Goal: Information Seeking & Learning: Learn about a topic

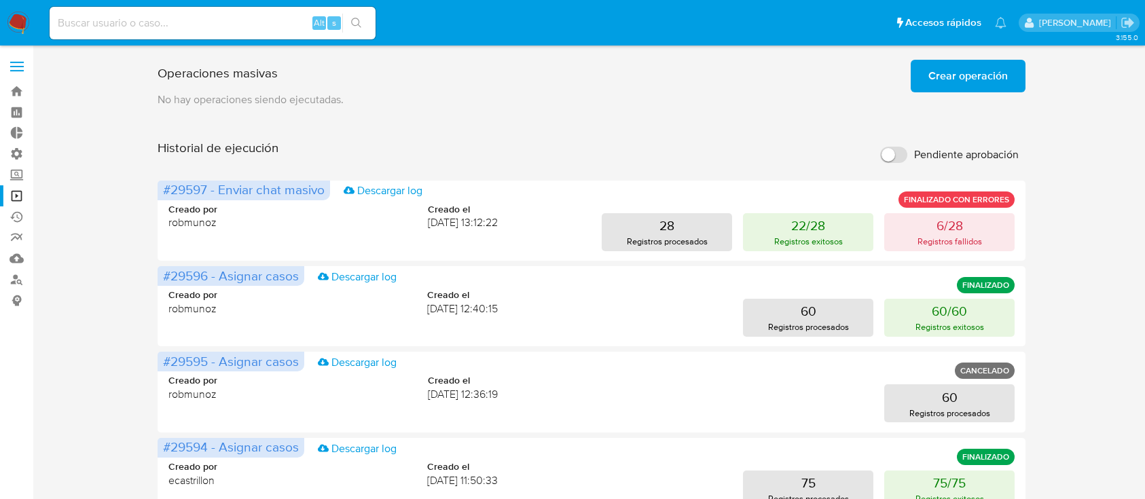
scroll to position [61, 0]
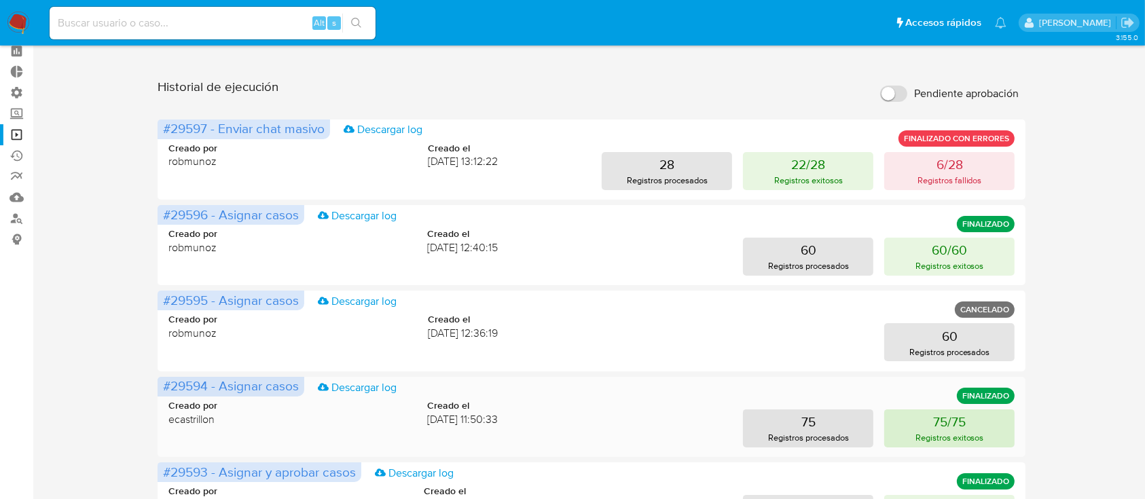
click at [914, 427] on button "75/75 Registros exitosos" at bounding box center [949, 429] width 130 height 38
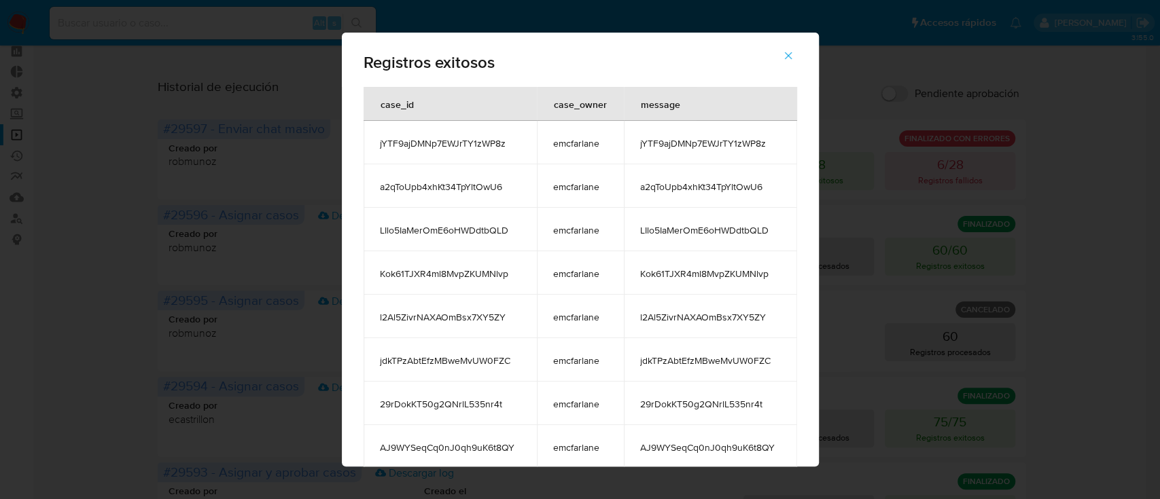
click at [704, 422] on td "29rDokKT50g2QNrlL535nr4t" at bounding box center [710, 403] width 173 height 43
click at [707, 399] on span "29rDokKT50g2QNrlL535nr4t" at bounding box center [710, 404] width 141 height 12
click at [794, 50] on icon "button" at bounding box center [788, 56] width 12 height 12
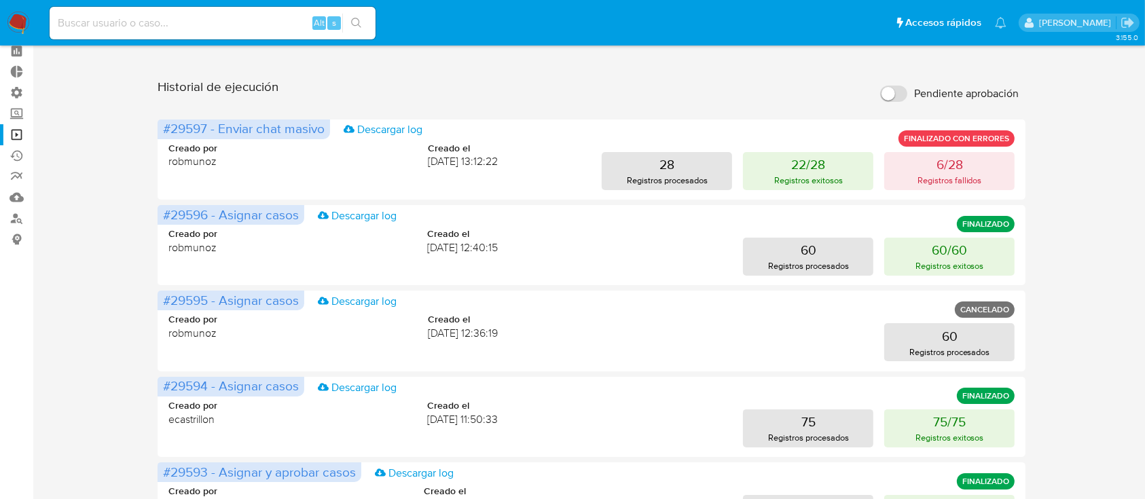
click at [172, 24] on input at bounding box center [213, 23] width 326 height 18
paste input "29rDokKT50g2QNrlL535nr4t"
type input "29rDokKT50g2QNrlL535nr4t"
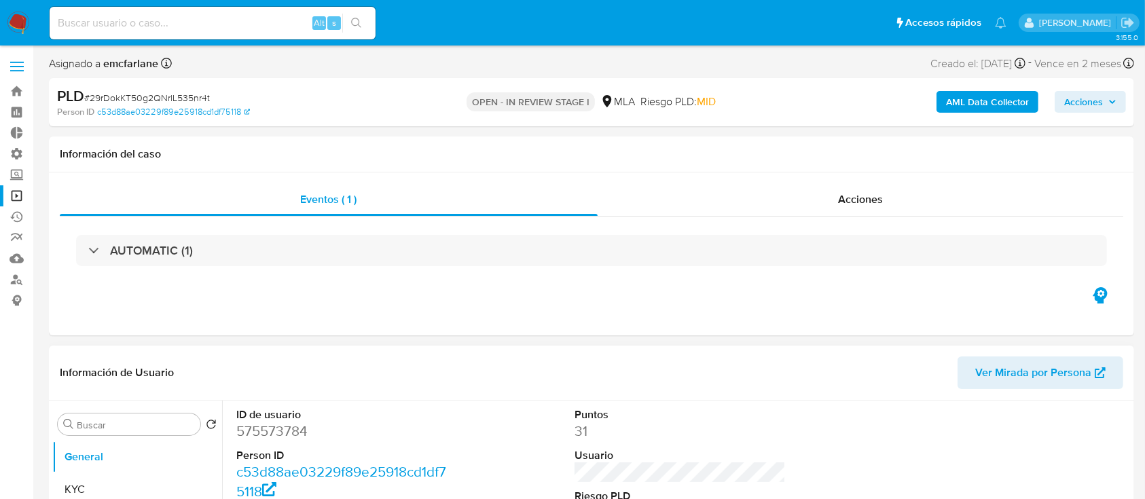
select select "10"
click at [227, 13] on div "Alt s" at bounding box center [213, 23] width 326 height 33
click at [228, 14] on input at bounding box center [213, 23] width 326 height 18
paste input "p5T807jVLAscGUt8qDQlje3f"
type input "p5T807jVLAscGUt8qDQlje3f"
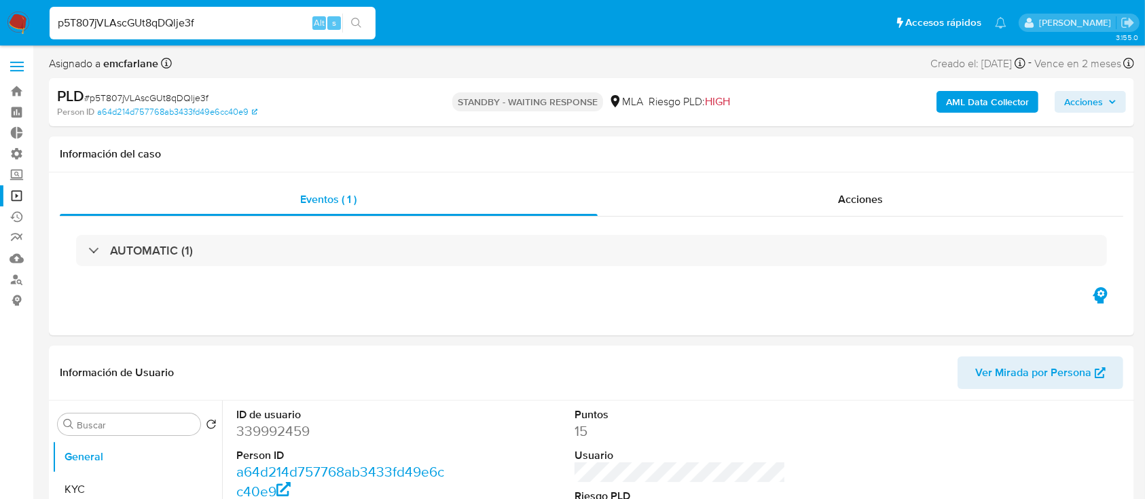
select select "10"
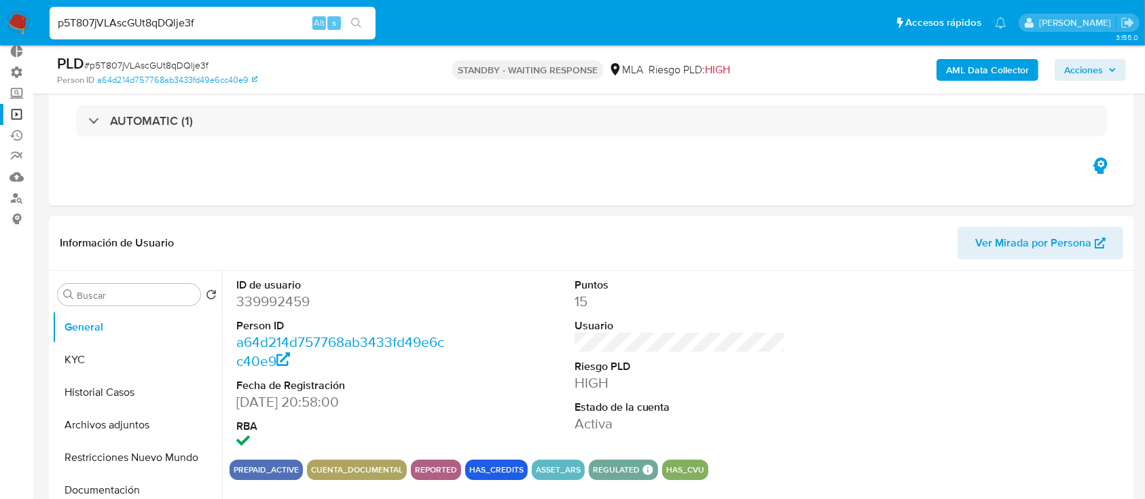
scroll to position [90, 0]
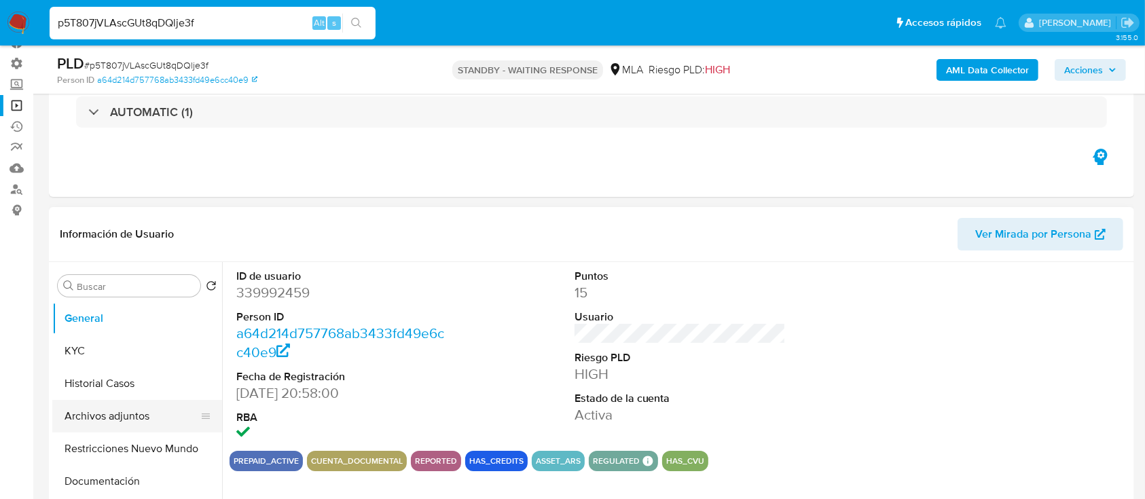
click at [90, 404] on button "Archivos adjuntos" at bounding box center [131, 416] width 159 height 33
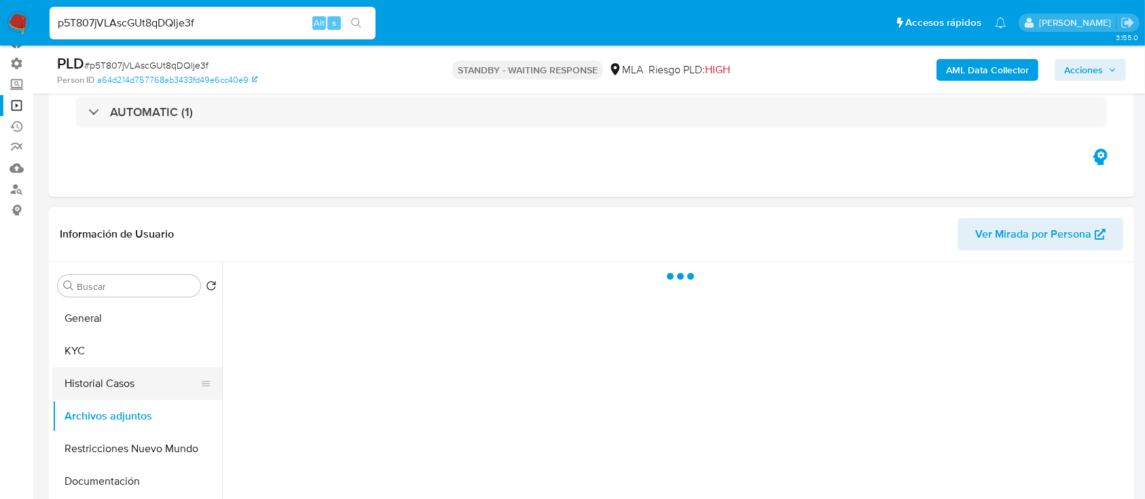
click at [96, 384] on button "Historial Casos" at bounding box center [131, 384] width 159 height 33
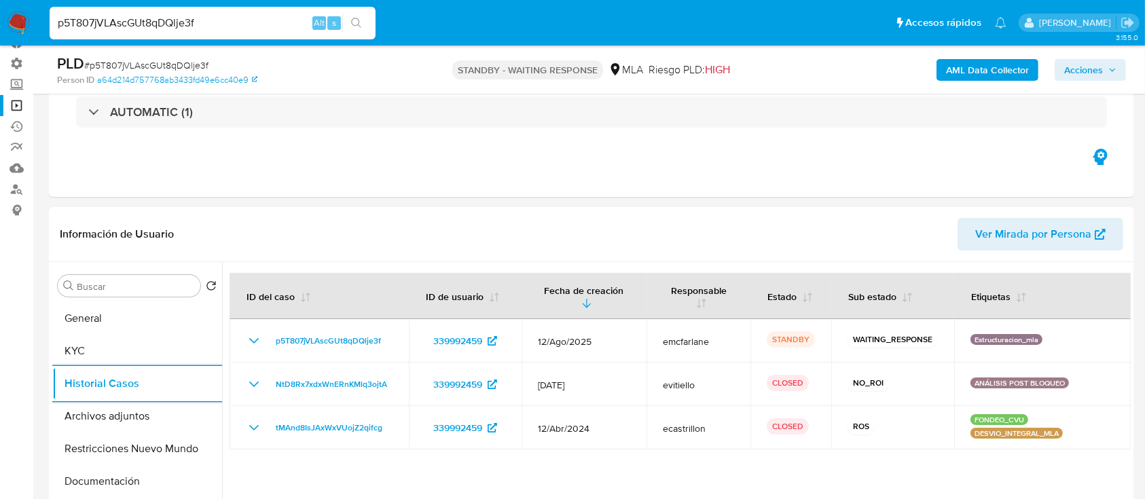
click at [217, 21] on input "p5T807jVLAscGUt8qDQlje3f" at bounding box center [213, 23] width 326 height 18
paste input "rcbBsYR2CidaANbeLSZhgue"
type input "rcbBsYR2CidaANbeLSZhguef"
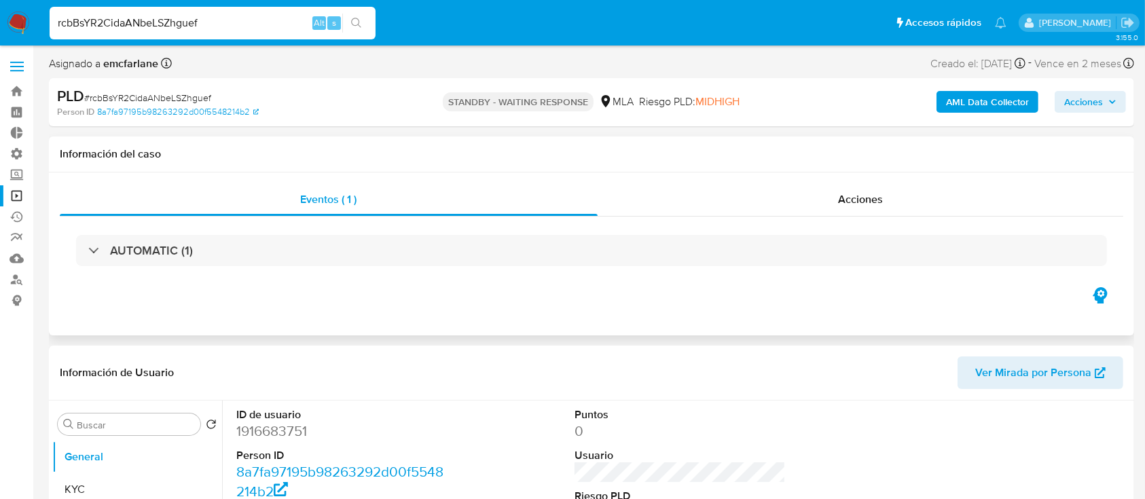
select select "10"
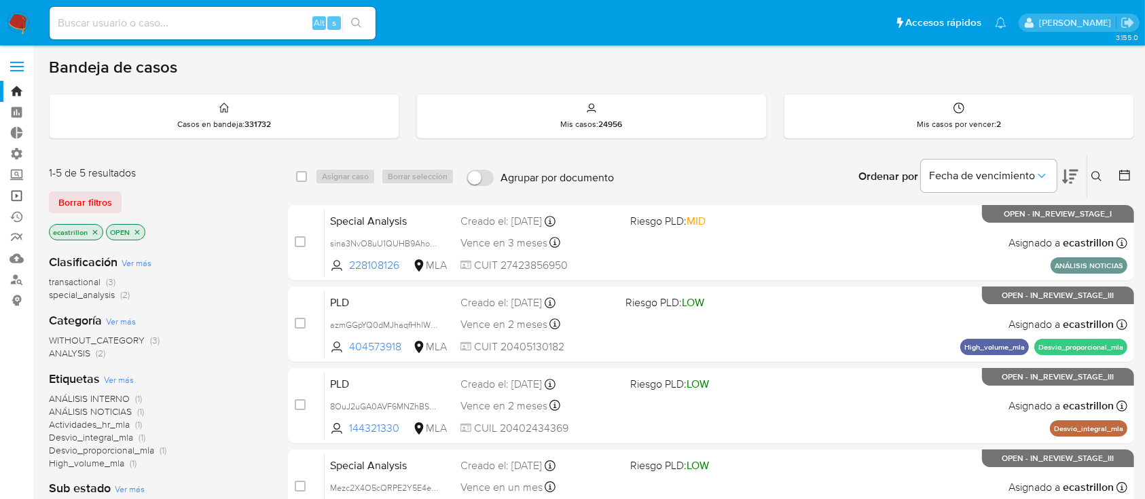
click at [18, 205] on link "Operaciones masivas" at bounding box center [81, 195] width 162 height 21
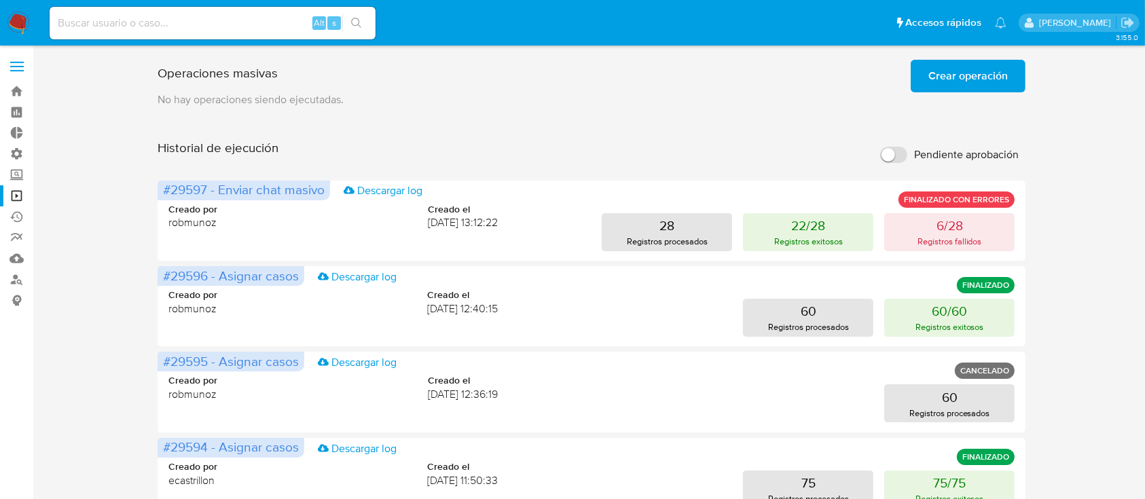
click at [954, 83] on span "Crear operación" at bounding box center [968, 76] width 79 height 30
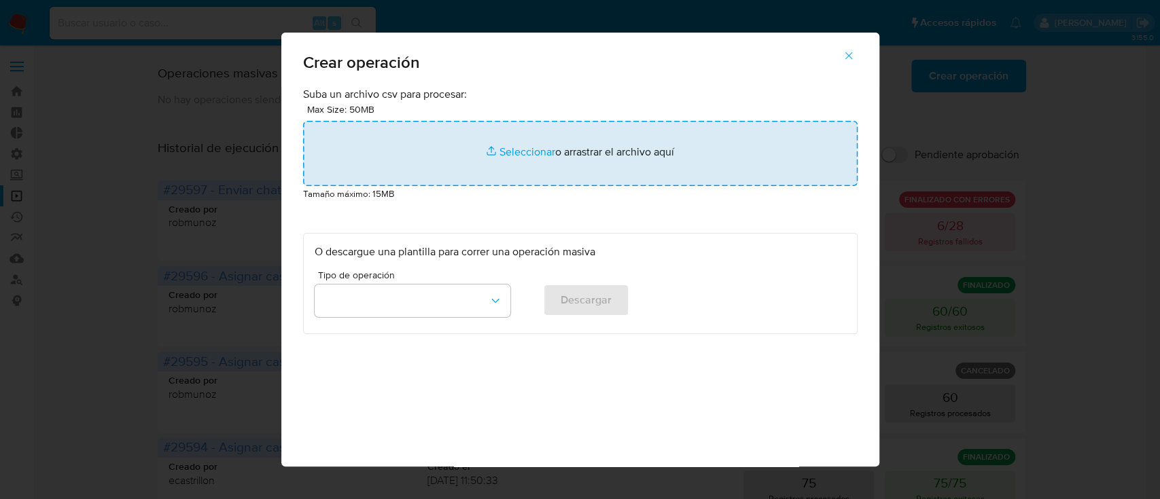
click at [656, 144] on input "file" at bounding box center [580, 153] width 554 height 65
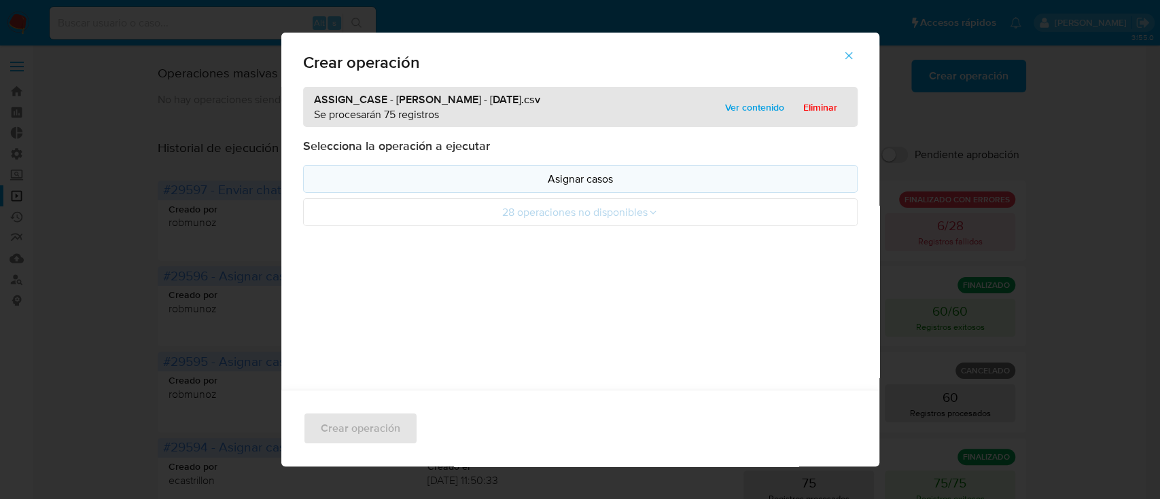
click at [668, 178] on p "Asignar casos" at bounding box center [580, 179] width 531 height 16
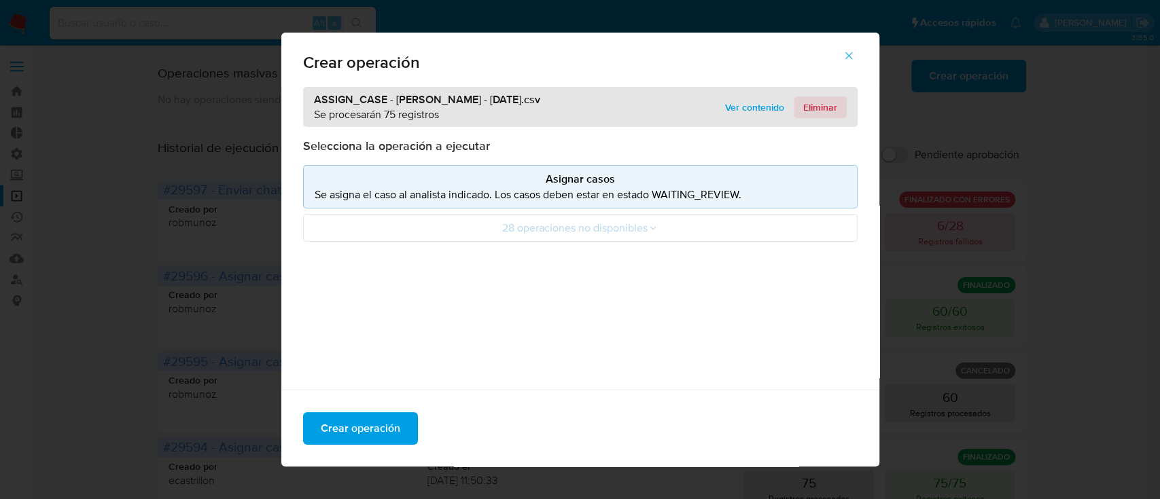
click at [827, 101] on span "Eliminar" at bounding box center [820, 107] width 34 height 19
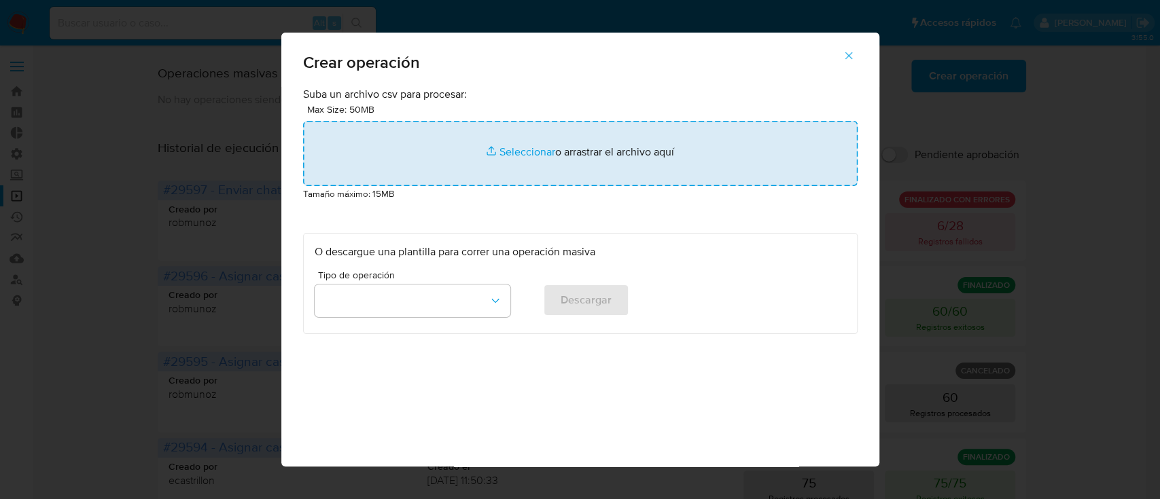
click at [640, 151] on input "file" at bounding box center [580, 153] width 554 height 65
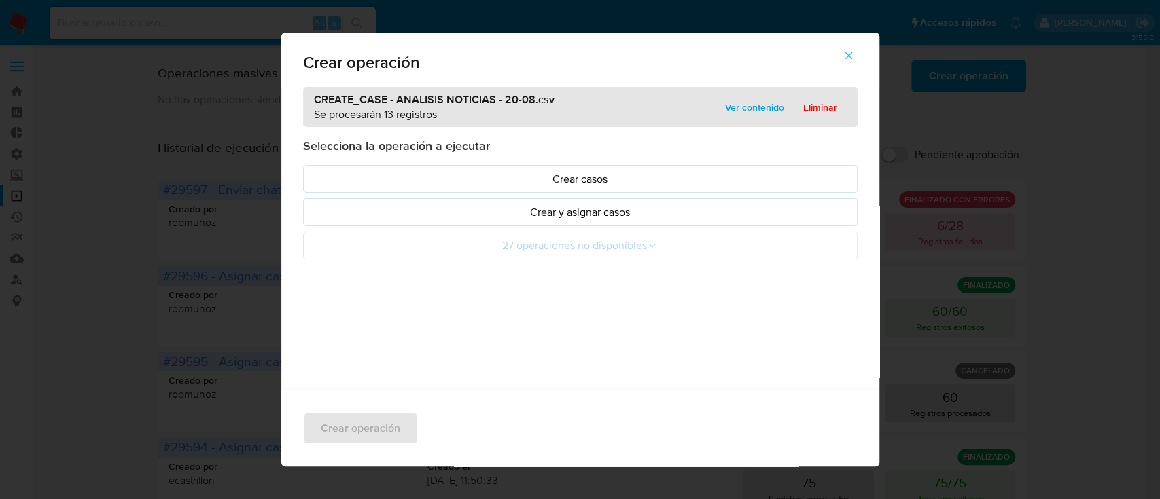
click at [365, 204] on p "Crear y asignar casos" at bounding box center [580, 212] width 531 height 16
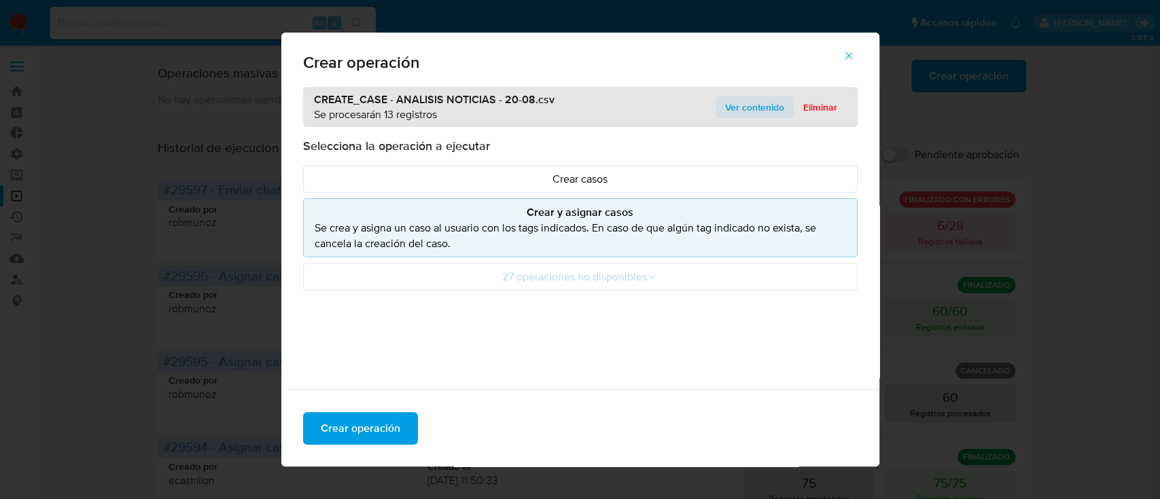
click at [715, 108] on button "Ver contenido" at bounding box center [754, 107] width 78 height 22
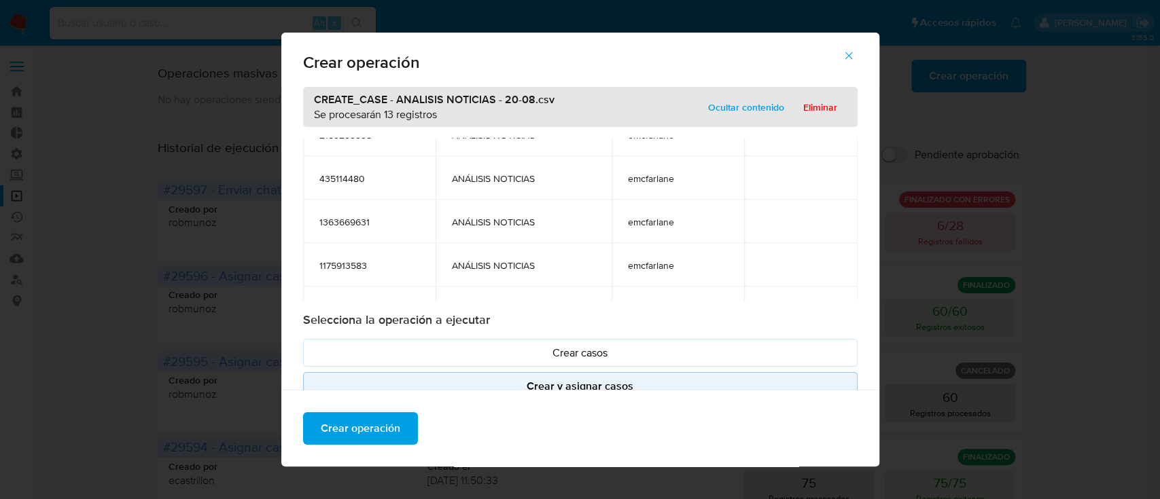
scroll to position [362, 0]
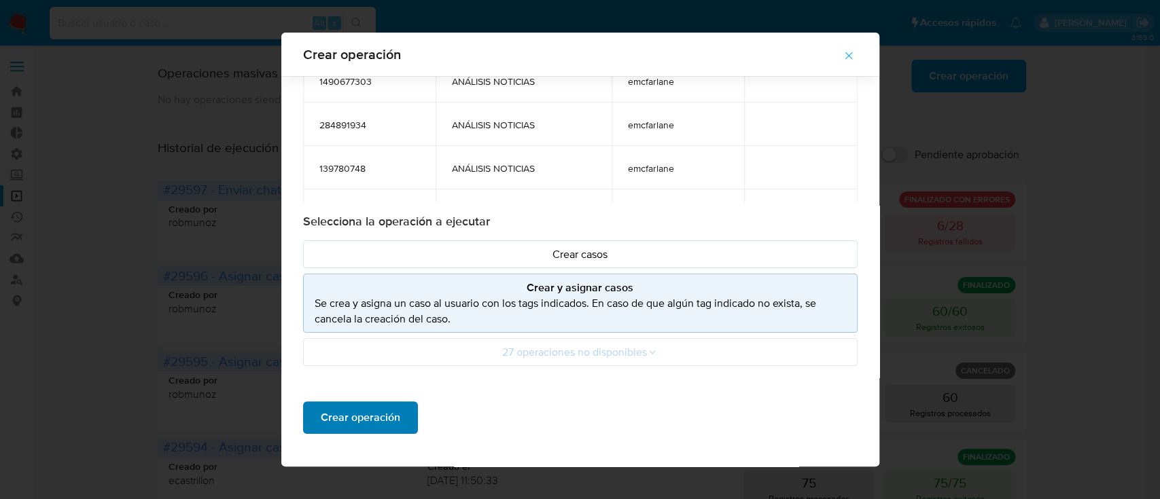
click at [396, 405] on button "Crear operación" at bounding box center [360, 417] width 115 height 33
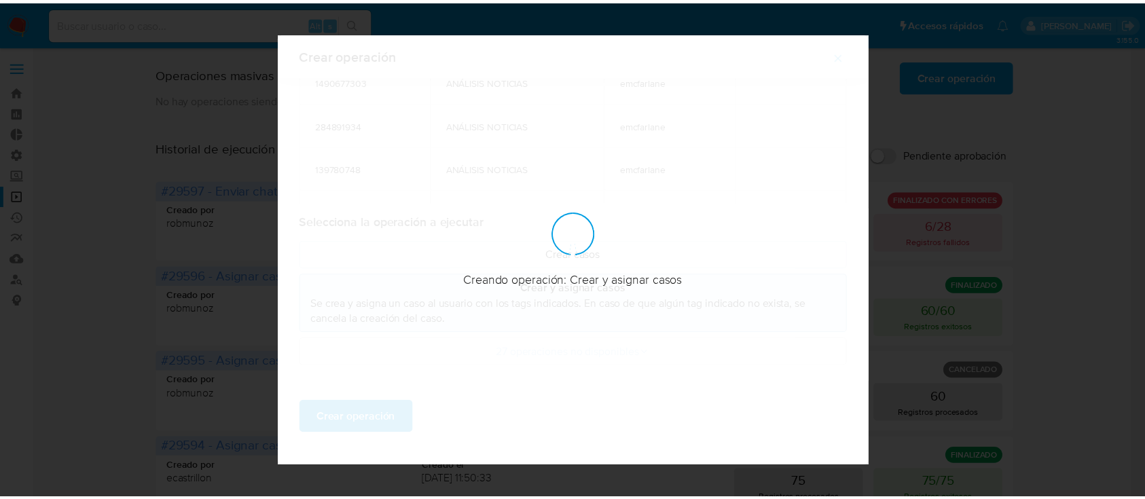
scroll to position [11, 0]
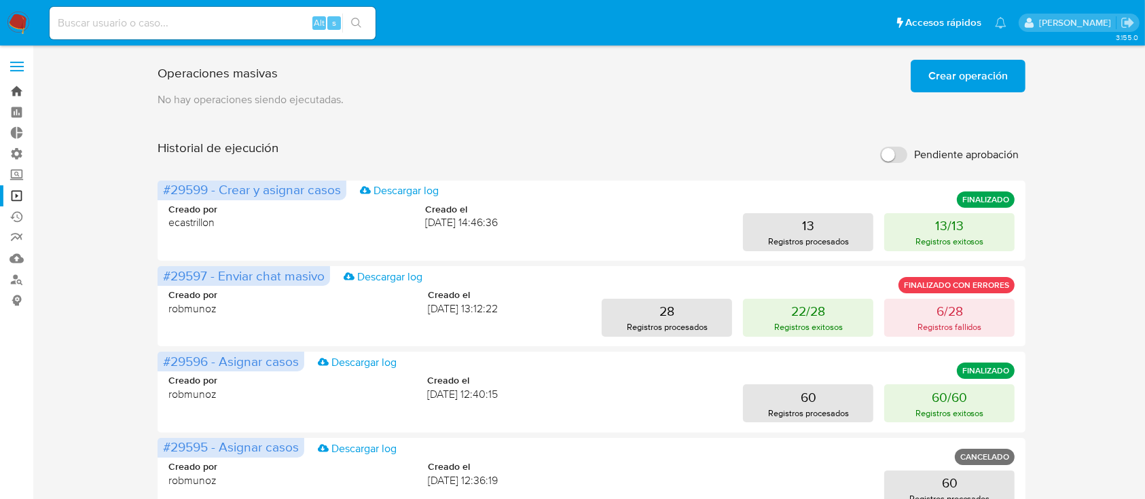
click at [10, 88] on link "Bandeja" at bounding box center [81, 91] width 162 height 21
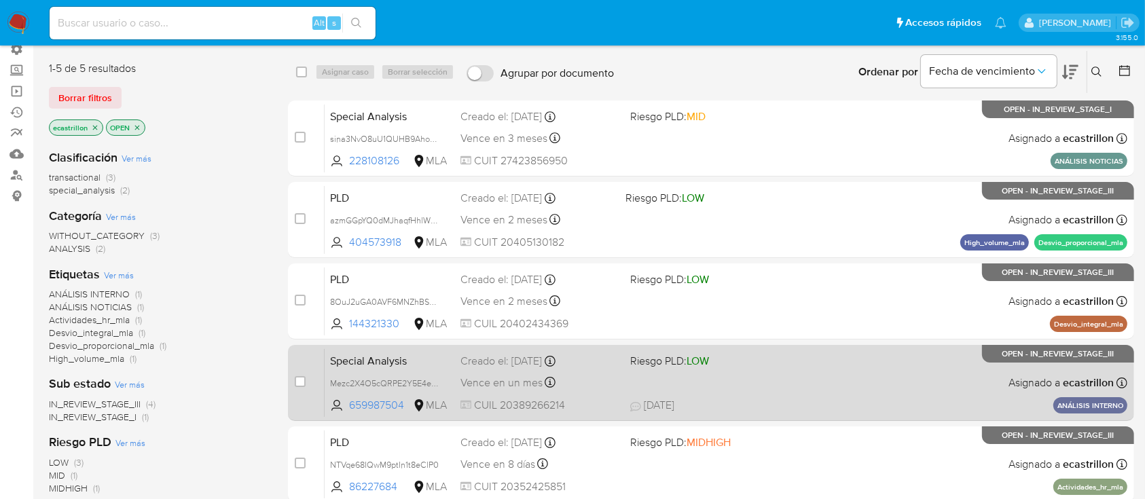
scroll to position [272, 0]
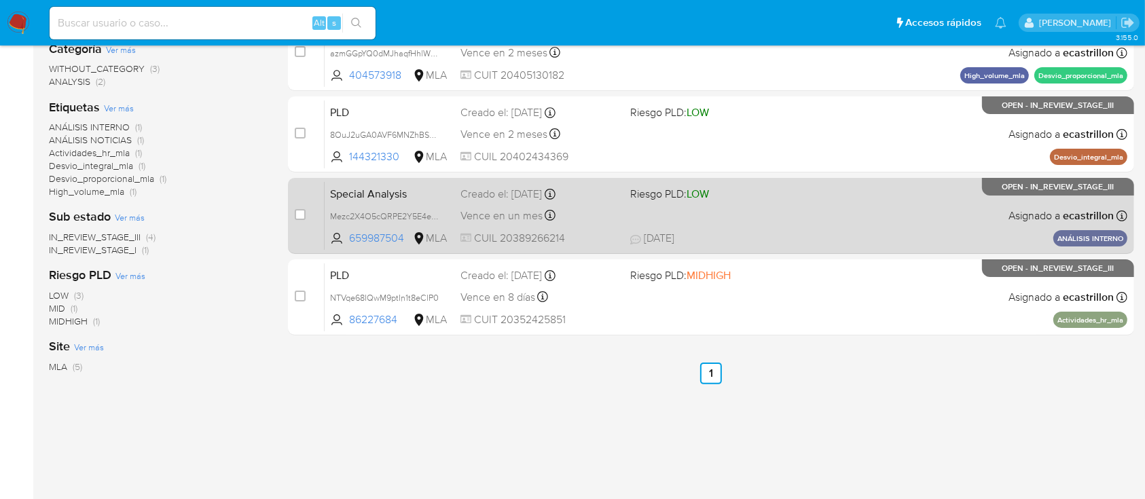
click at [759, 243] on span "06/07/2025 06/07/2025 16:27" at bounding box center [794, 238] width 328 height 15
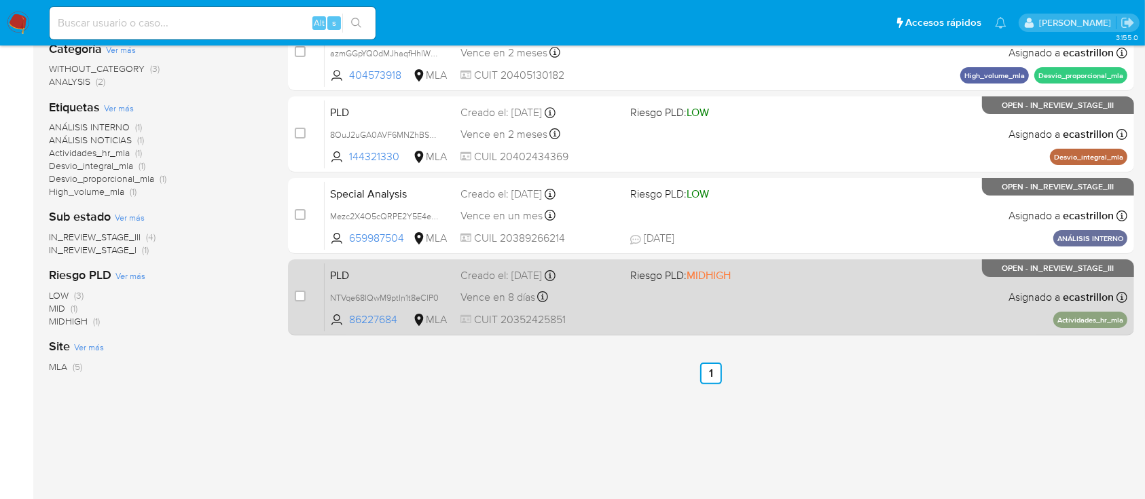
click at [615, 291] on div "Vence en 8 días Vence el 29/08/2025 03:04:09" at bounding box center [540, 297] width 158 height 18
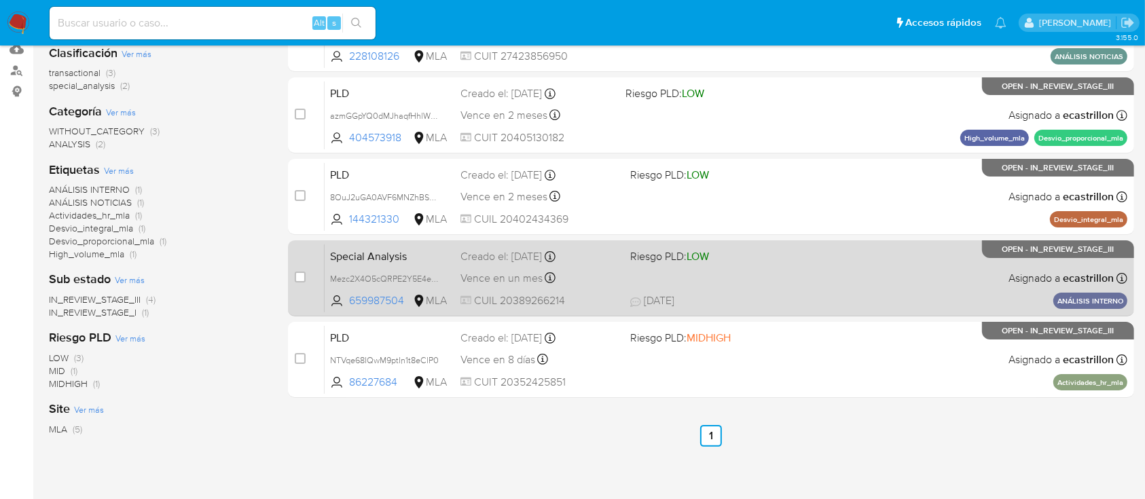
scroll to position [181, 0]
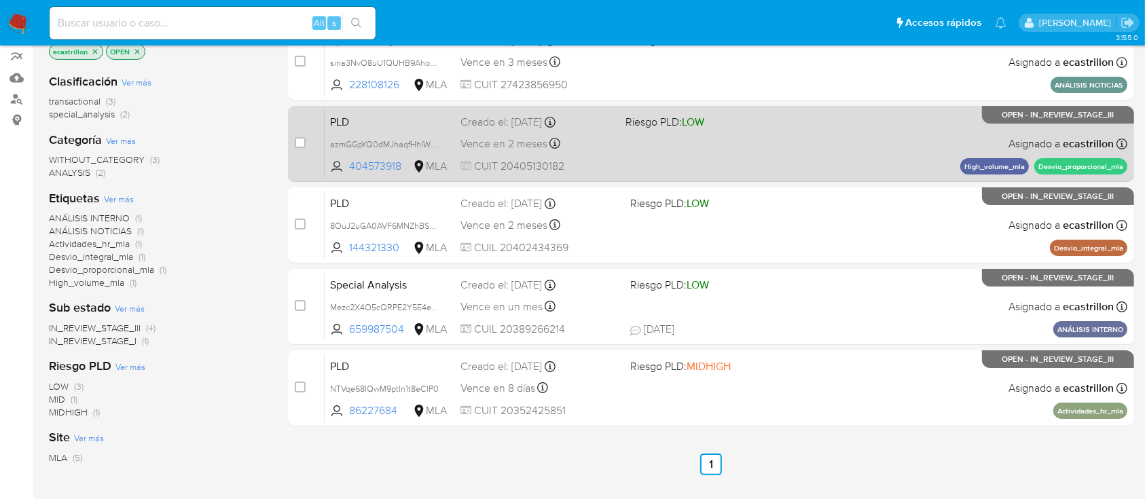
click at [746, 156] on div "PLD azmGGpYQ0dMJhaqfHhlWvYQn 404573918 MLA Riesgo PLD: LOW Creado el: 12/08/202…" at bounding box center [726, 143] width 803 height 69
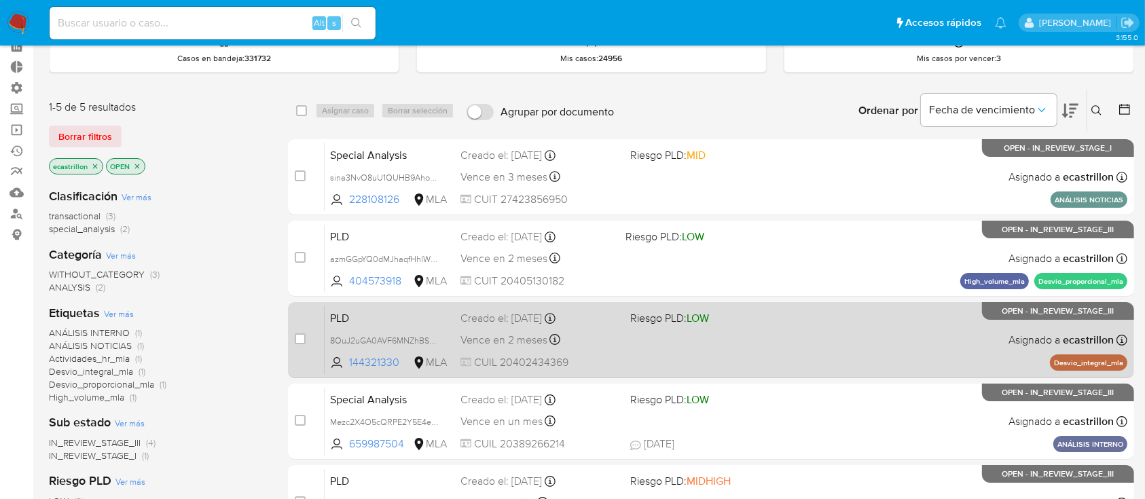
scroll to position [90, 0]
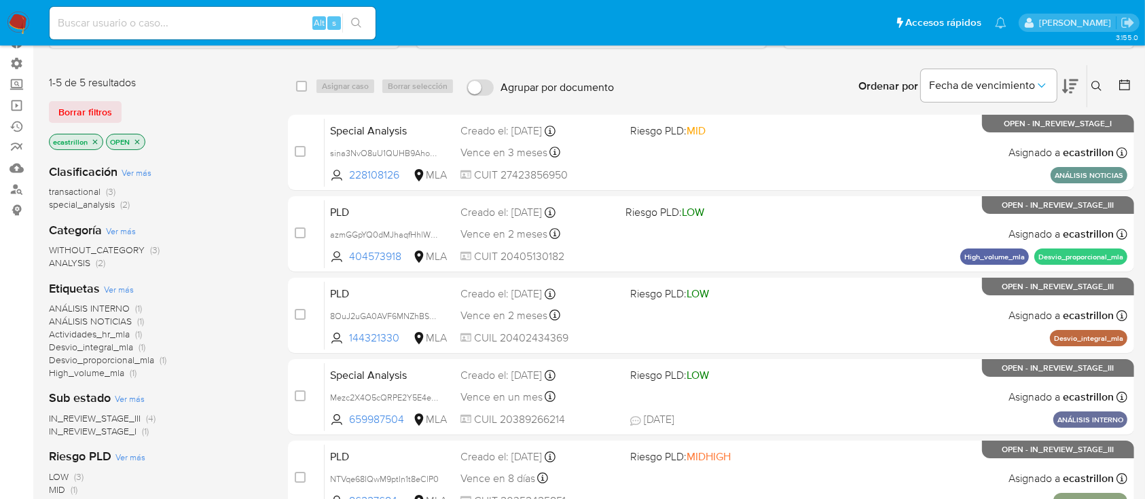
click at [176, 14] on input at bounding box center [213, 23] width 326 height 18
paste input "400533757"
type input "400533757"
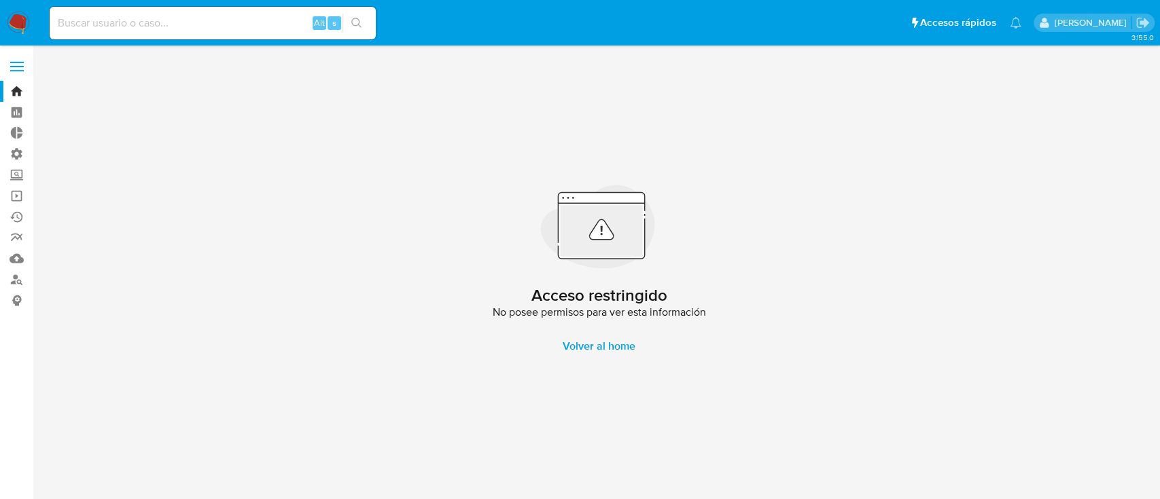
click at [181, 24] on input at bounding box center [213, 23] width 326 height 18
click at [276, 22] on input at bounding box center [213, 23] width 326 height 18
paste input "111603029"
type input "111603029"
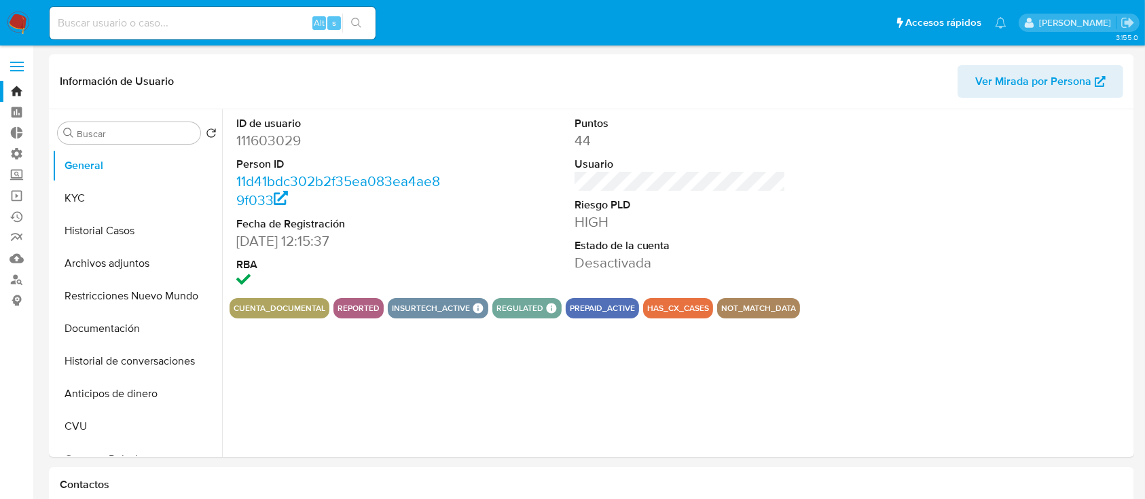
select select "10"
click at [141, 217] on button "Historial Casos" at bounding box center [131, 231] width 159 height 33
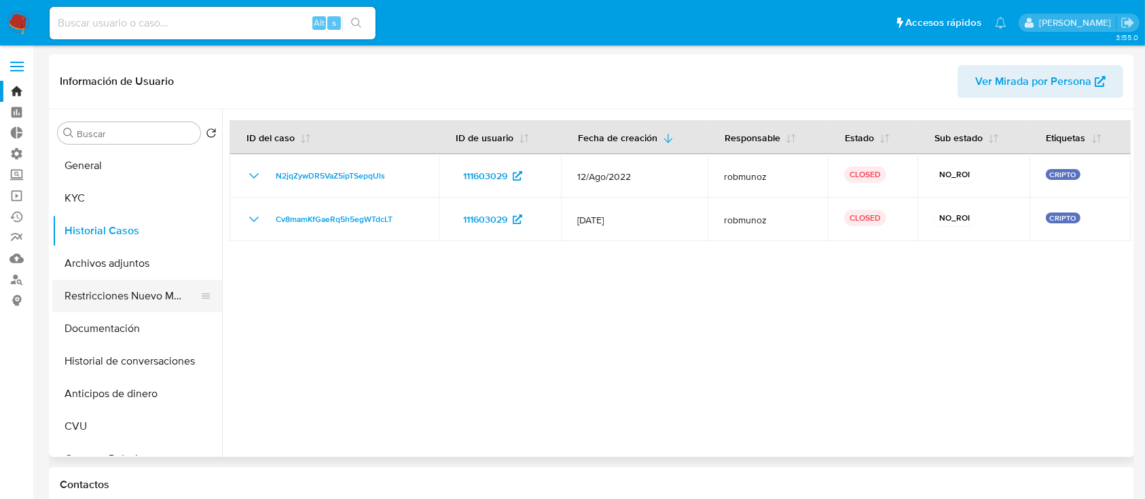
click at [101, 300] on button "Restricciones Nuevo Mundo" at bounding box center [131, 296] width 159 height 33
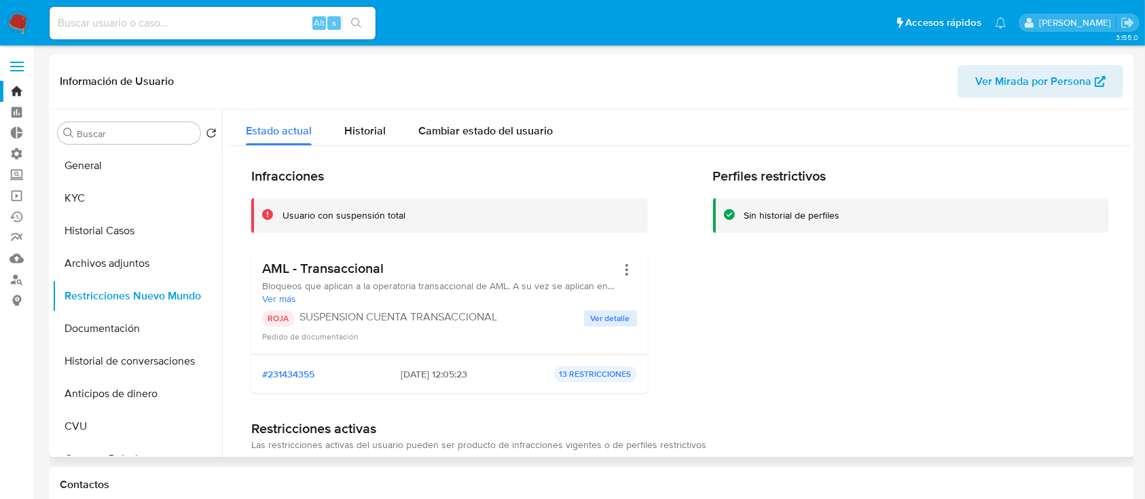
click at [628, 307] on div "AML - Transaccional Bloqueos que aplican a la operatoria transaccional de AML. …" at bounding box center [449, 301] width 375 height 83
click at [623, 315] on span "Ver detalle" at bounding box center [610, 319] width 39 height 14
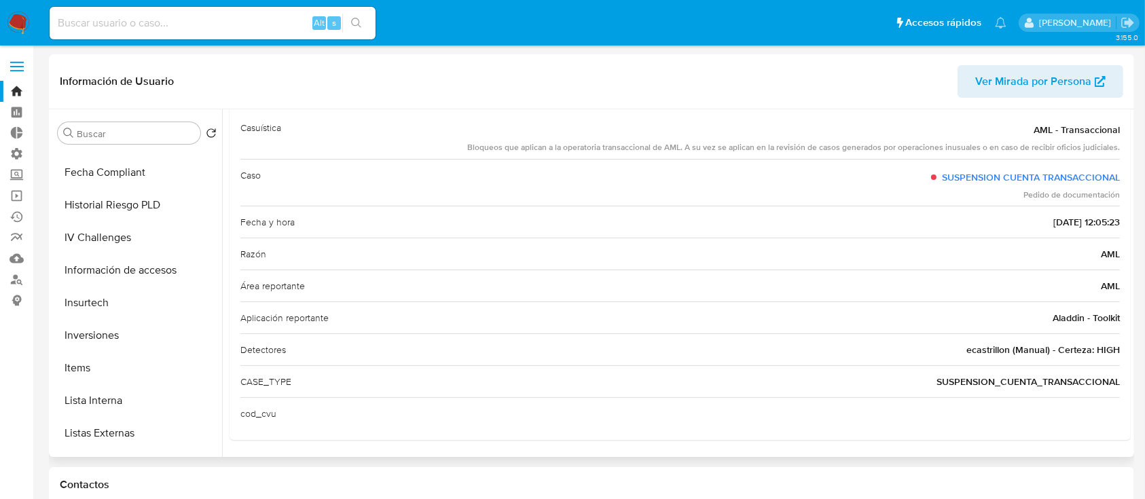
scroll to position [543, 0]
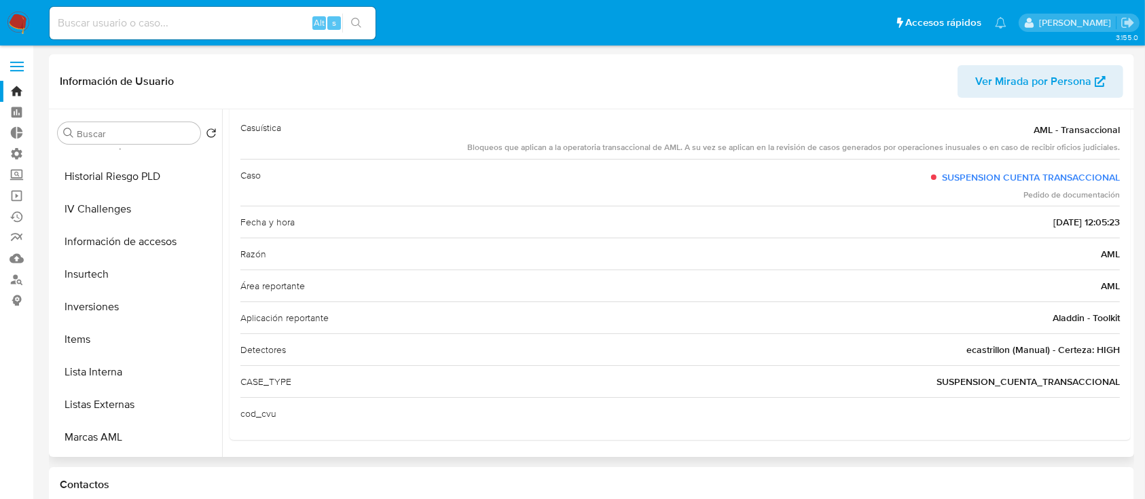
click at [137, 377] on button "Lista Interna" at bounding box center [137, 372] width 170 height 33
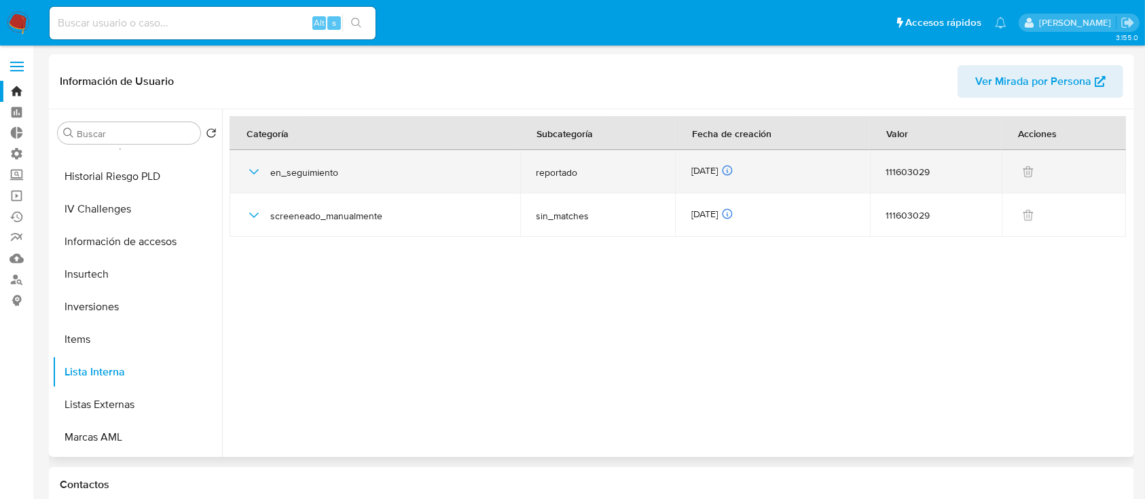
click at [312, 159] on div "en_seguimiento" at bounding box center [375, 171] width 258 height 43
drag, startPoint x: 231, startPoint y: 179, endPoint x: 256, endPoint y: 171, distance: 26.4
click at [251, 173] on td "en_seguimiento" at bounding box center [375, 171] width 291 height 43
click at [246, 177] on icon "button" at bounding box center [254, 172] width 16 height 16
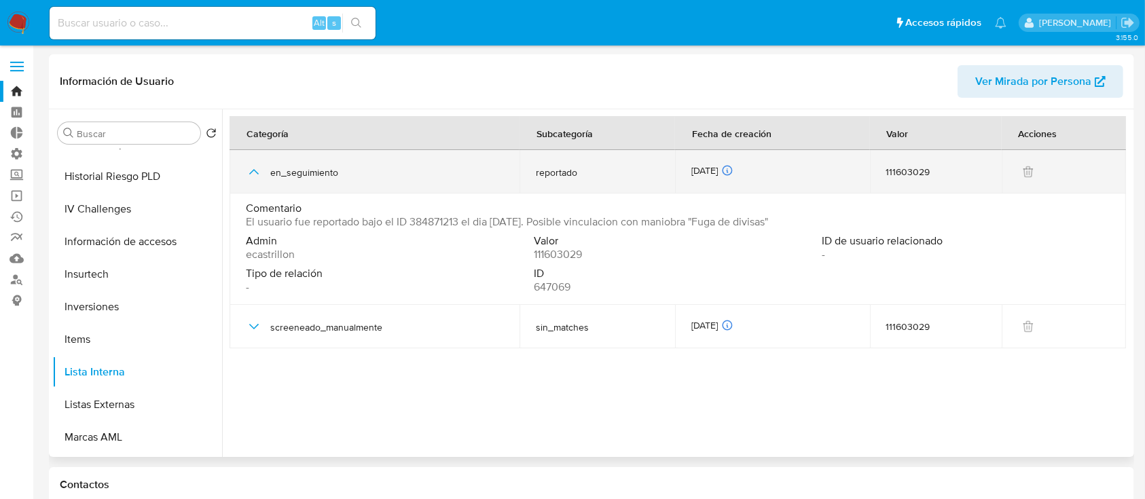
click at [256, 173] on icon "button" at bounding box center [254, 172] width 16 height 16
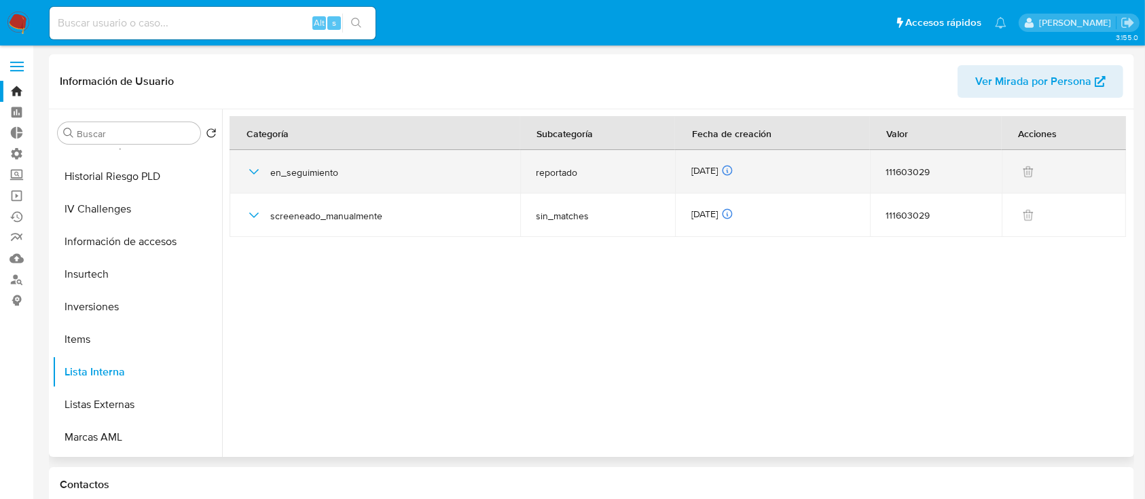
click at [257, 173] on icon "button" at bounding box center [254, 172] width 16 height 16
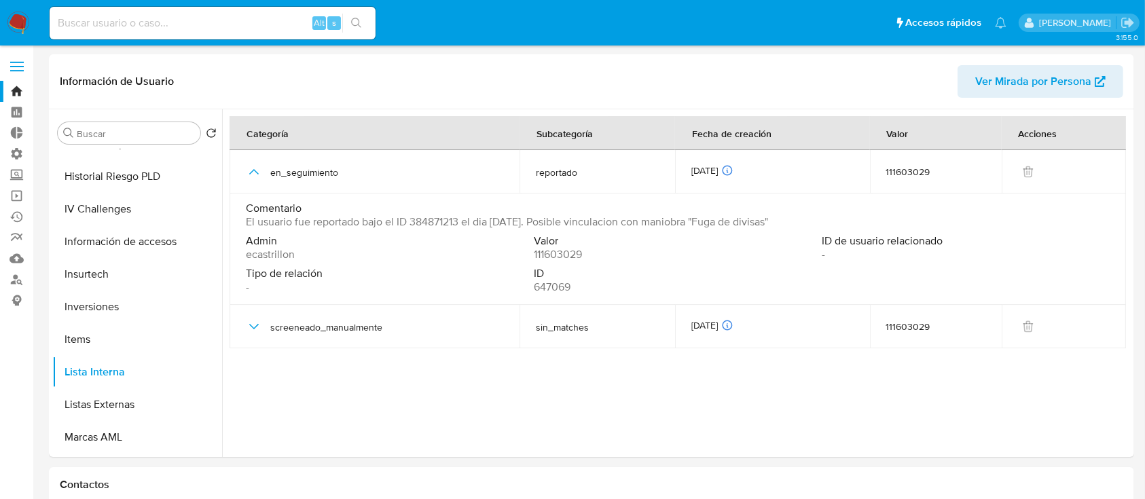
click at [253, 23] on input at bounding box center [213, 23] width 326 height 18
paste input "188718726"
type input "188718726"
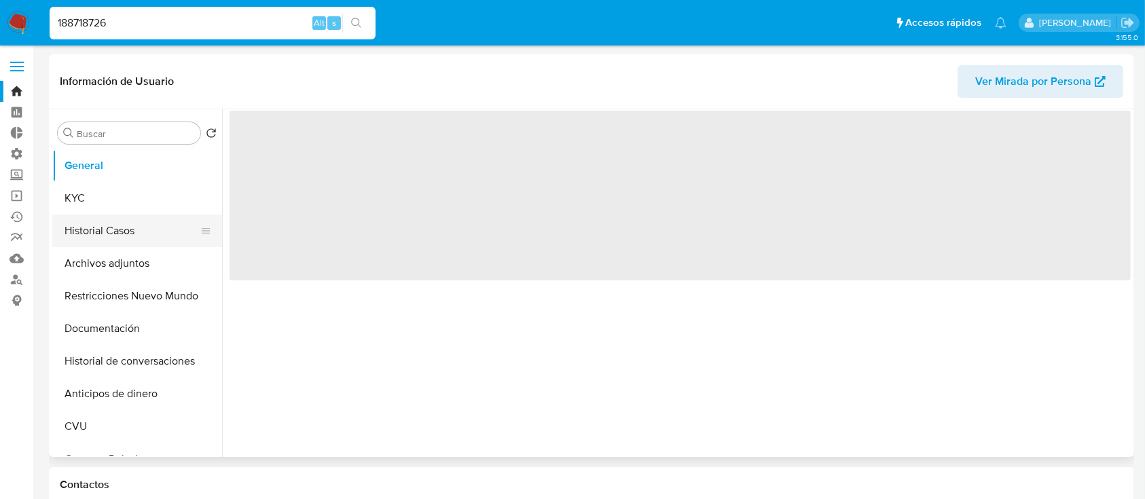
click at [65, 245] on button "Historial Casos" at bounding box center [131, 231] width 159 height 33
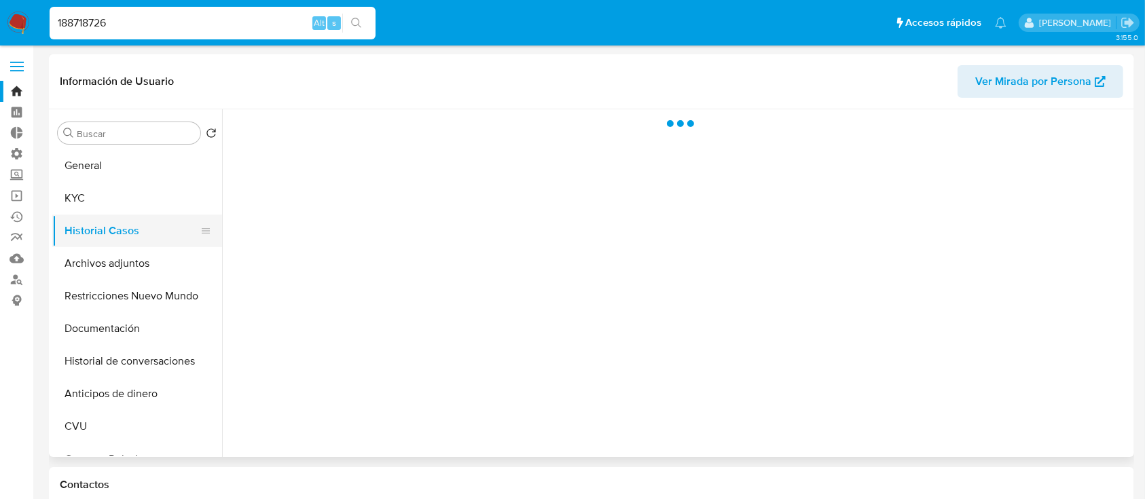
select select "10"
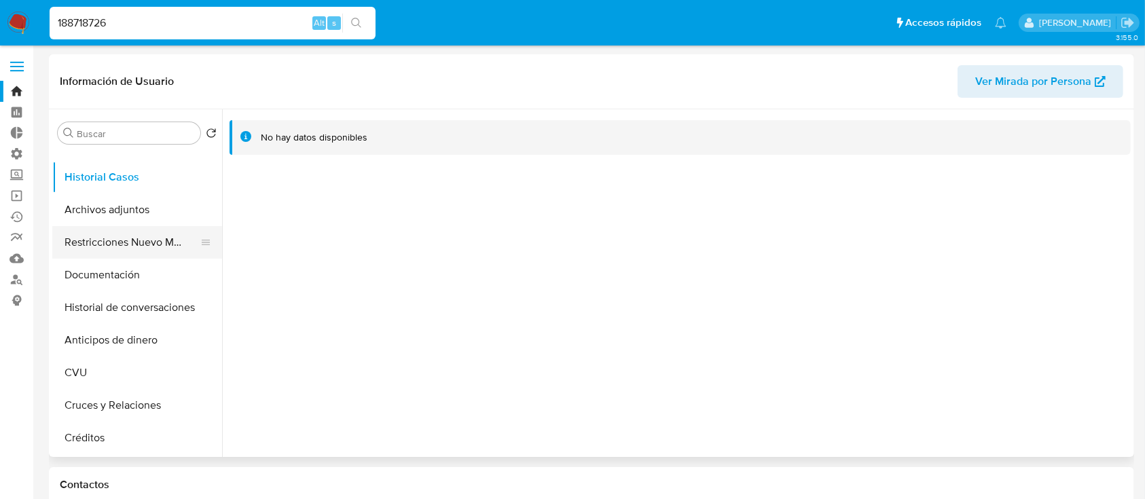
scroll to position [56, 0]
click at [139, 230] on button "Restricciones Nuevo Mundo" at bounding box center [131, 240] width 159 height 33
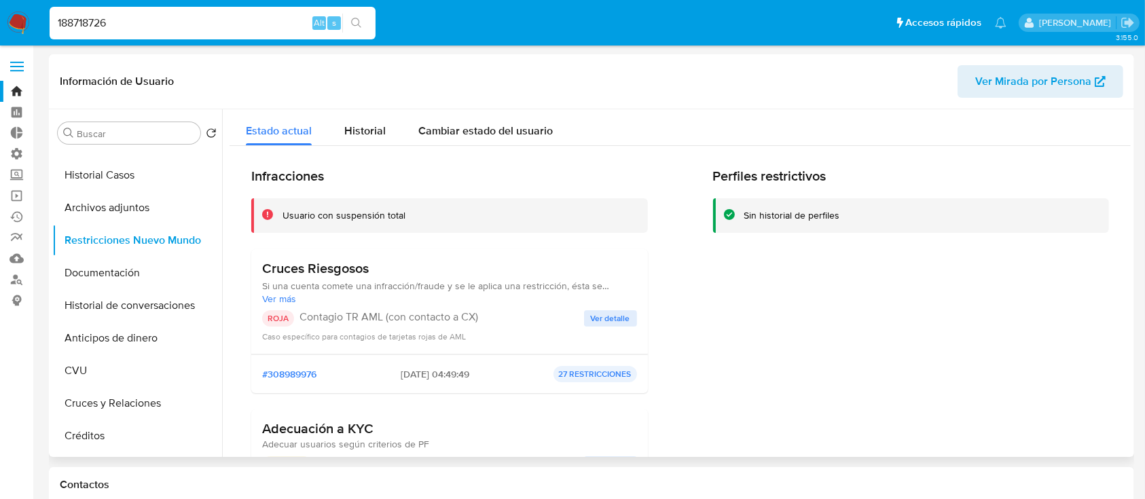
click at [615, 312] on span "Ver detalle" at bounding box center [610, 319] width 39 height 14
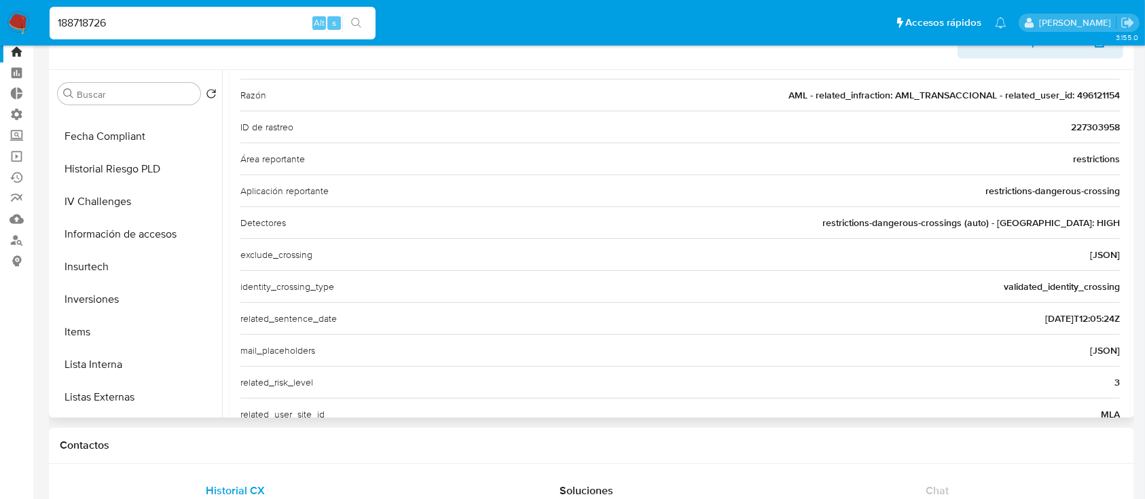
scroll to position [512, 0]
click at [111, 373] on button "Lista Interna" at bounding box center [131, 364] width 159 height 33
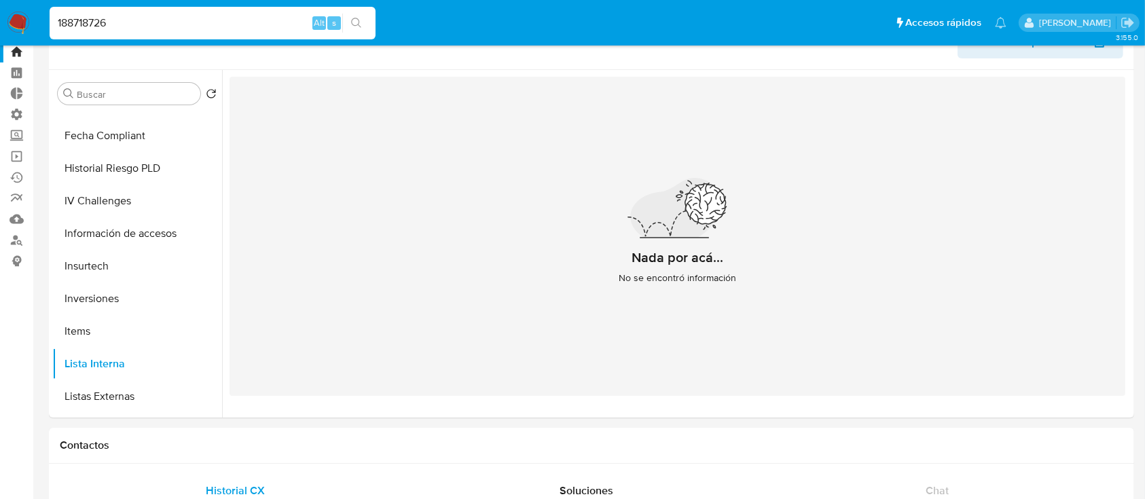
click at [190, 21] on input "188718726" at bounding box center [213, 23] width 326 height 18
paste input "63081129"
type input "163081129"
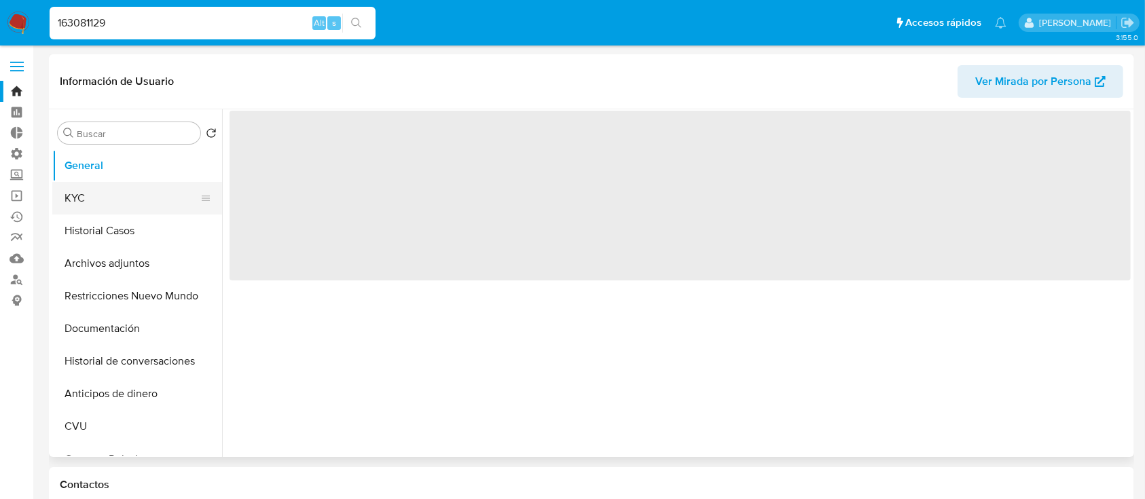
click at [116, 192] on button "KYC" at bounding box center [131, 198] width 159 height 33
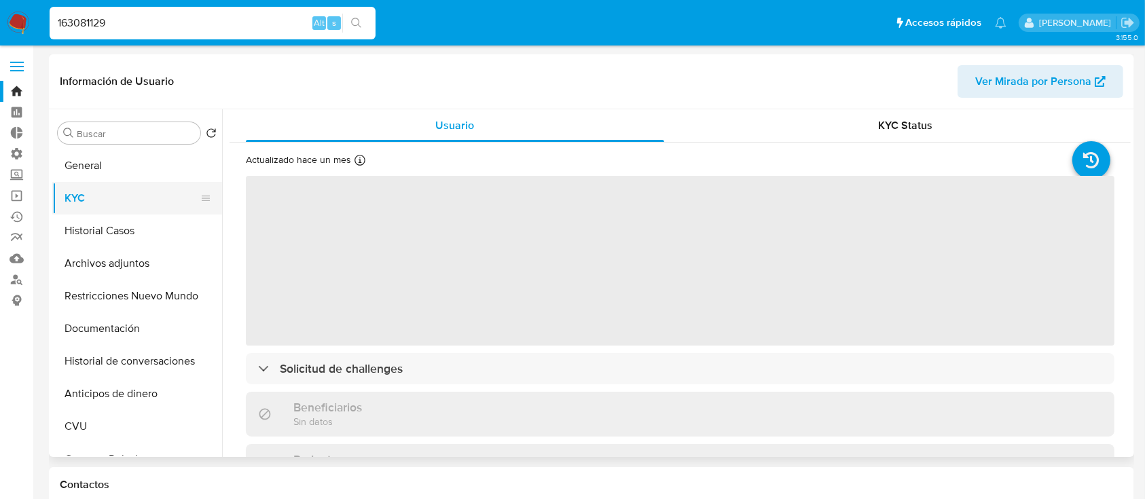
select select "10"
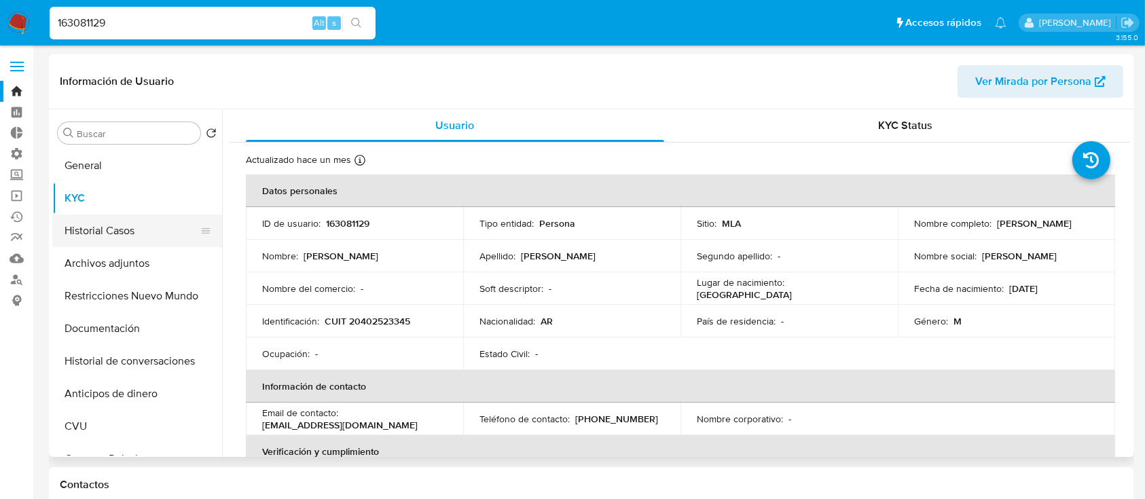
click at [125, 219] on button "Historial Casos" at bounding box center [131, 231] width 159 height 33
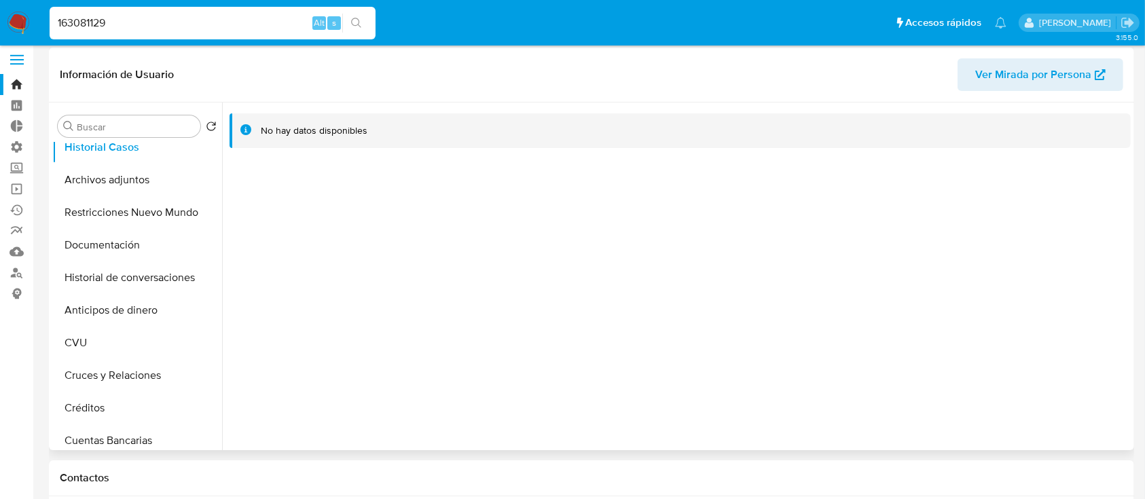
scroll to position [76, 0]
click at [115, 209] on button "Restricciones Nuevo Mundo" at bounding box center [131, 213] width 159 height 33
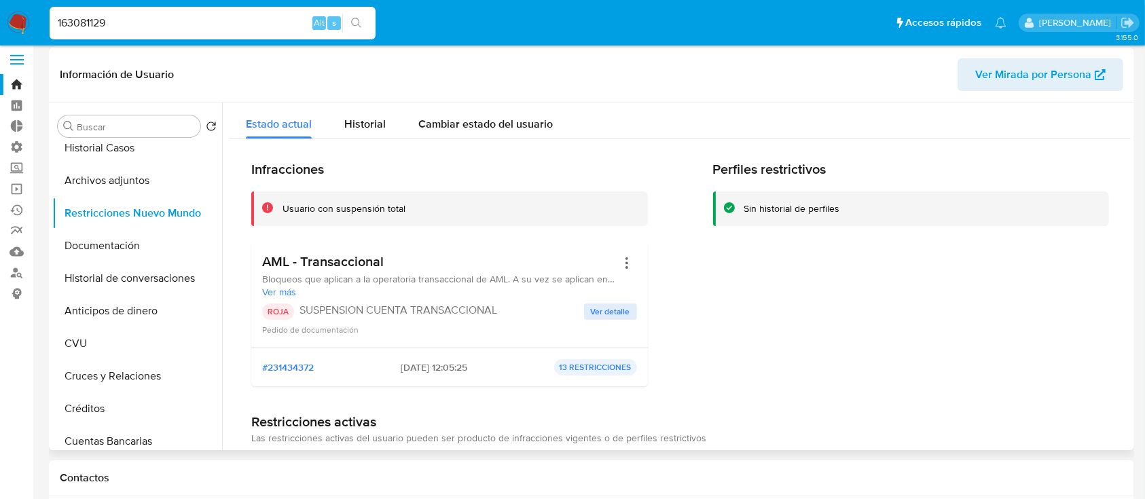
click at [609, 309] on span "Ver detalle" at bounding box center [610, 312] width 39 height 14
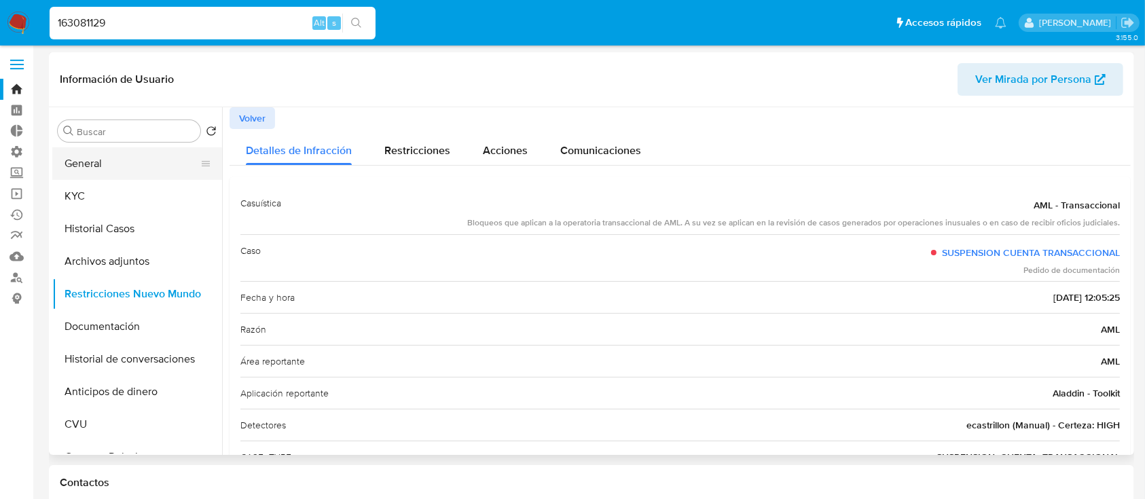
scroll to position [0, 0]
click at [84, 175] on button "General" at bounding box center [131, 165] width 159 height 33
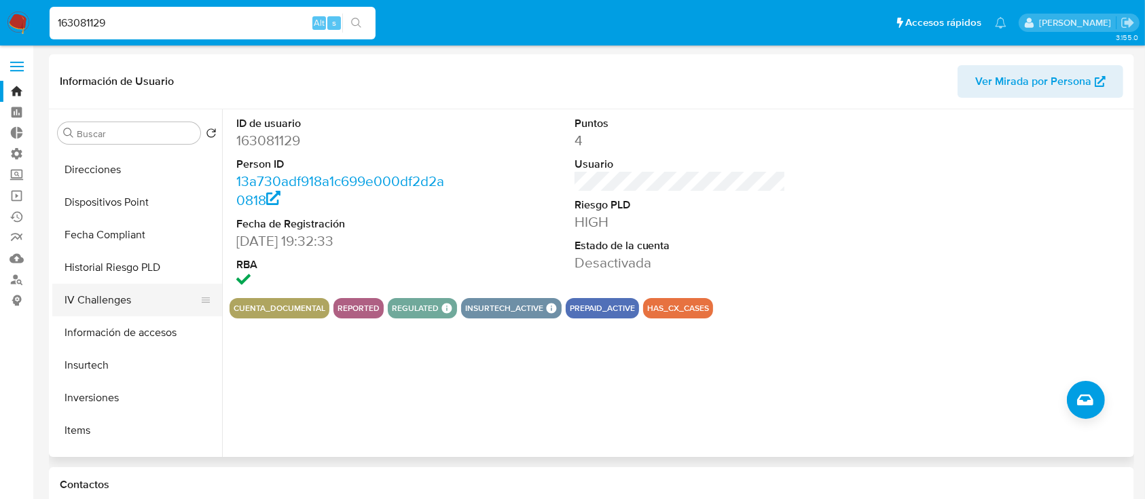
scroll to position [362, 0]
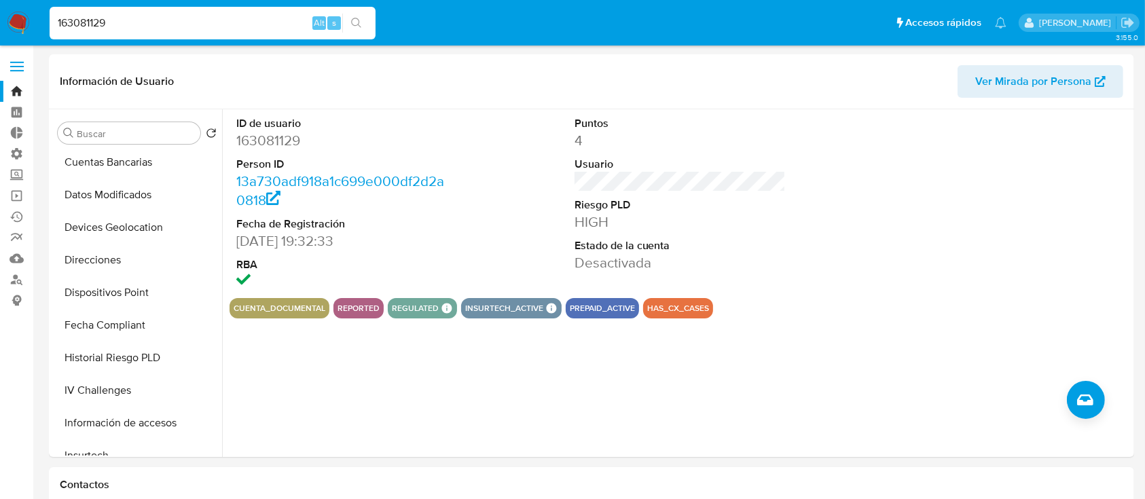
click at [270, 23] on input "163081129" at bounding box center [213, 23] width 326 height 18
click at [268, 23] on input "163081129" at bounding box center [213, 23] width 326 height 18
paste input "188718726"
type input "163081129188718726"
click at [266, 23] on input "163081129188718726" at bounding box center [213, 23] width 326 height 18
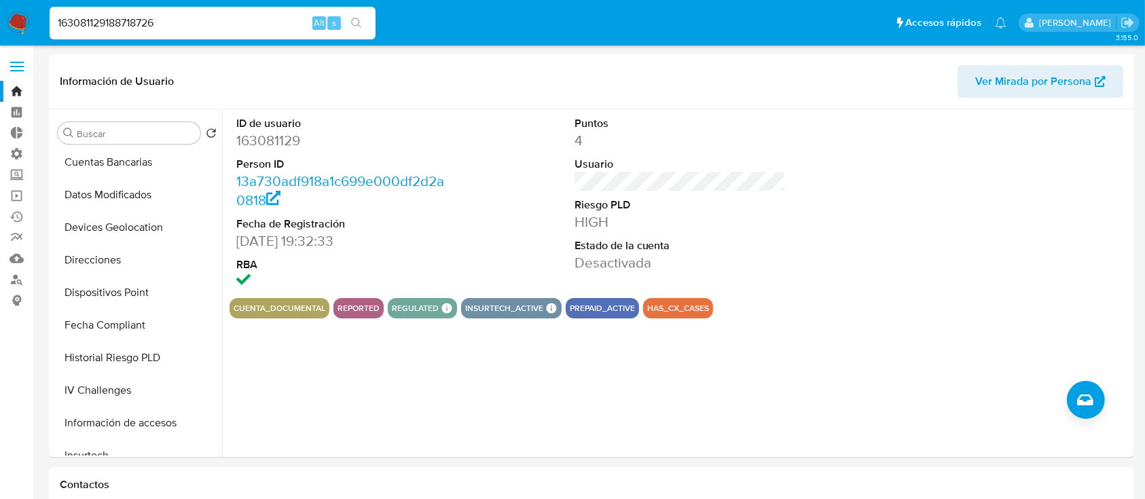
click at [266, 23] on input "163081129188718726" at bounding box center [213, 23] width 326 height 18
paste input "188718726"
type input "188718726"
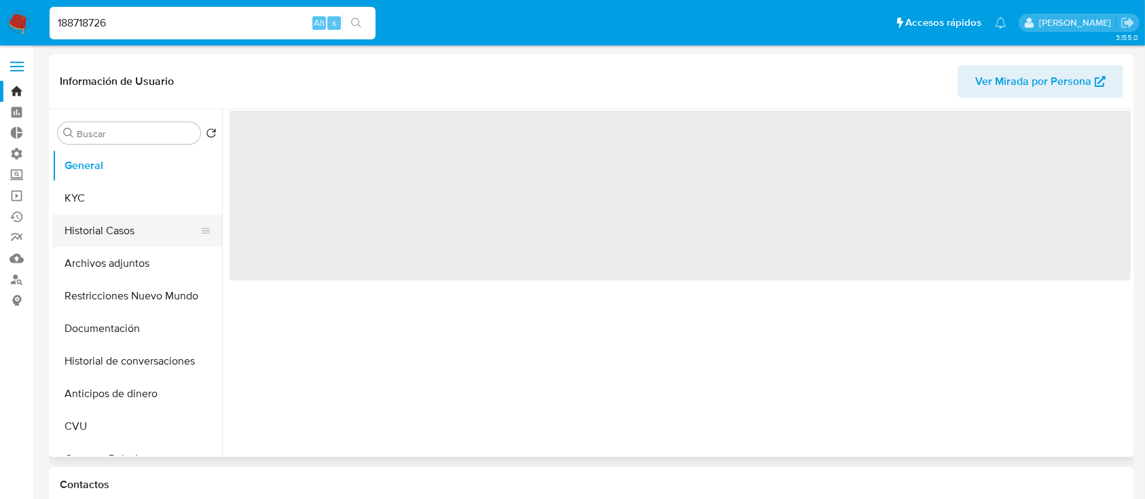
click at [108, 219] on button "Historial Casos" at bounding box center [131, 231] width 159 height 33
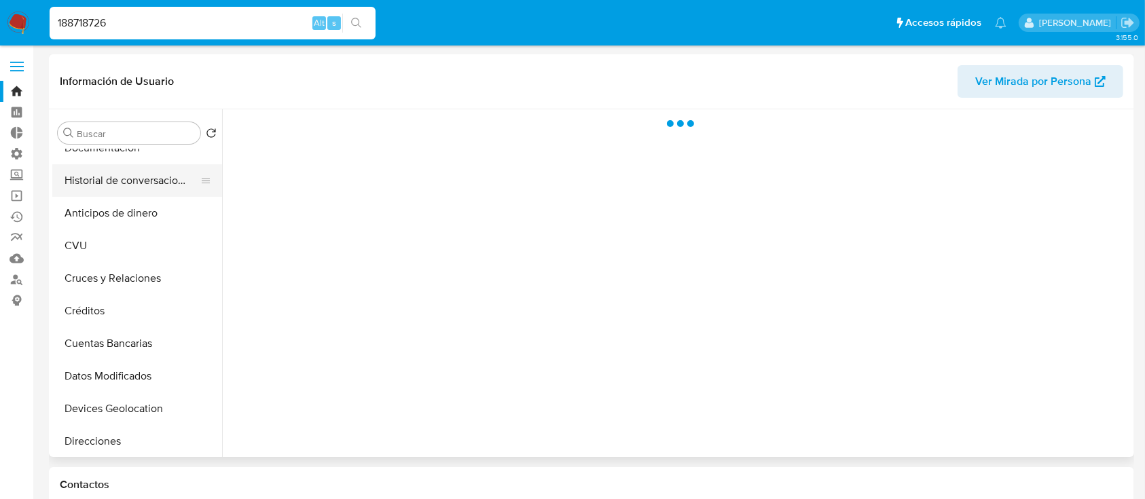
select select "10"
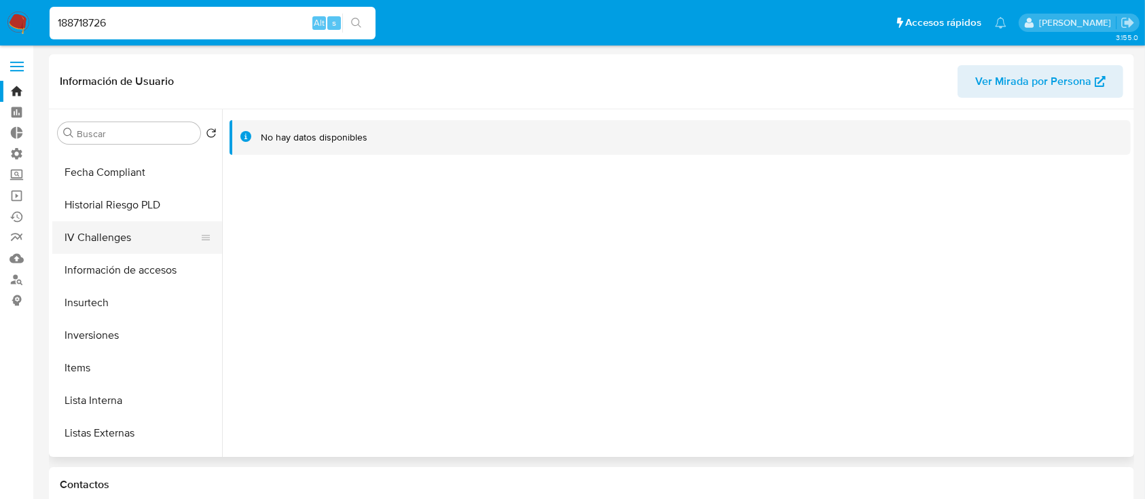
scroll to position [543, 0]
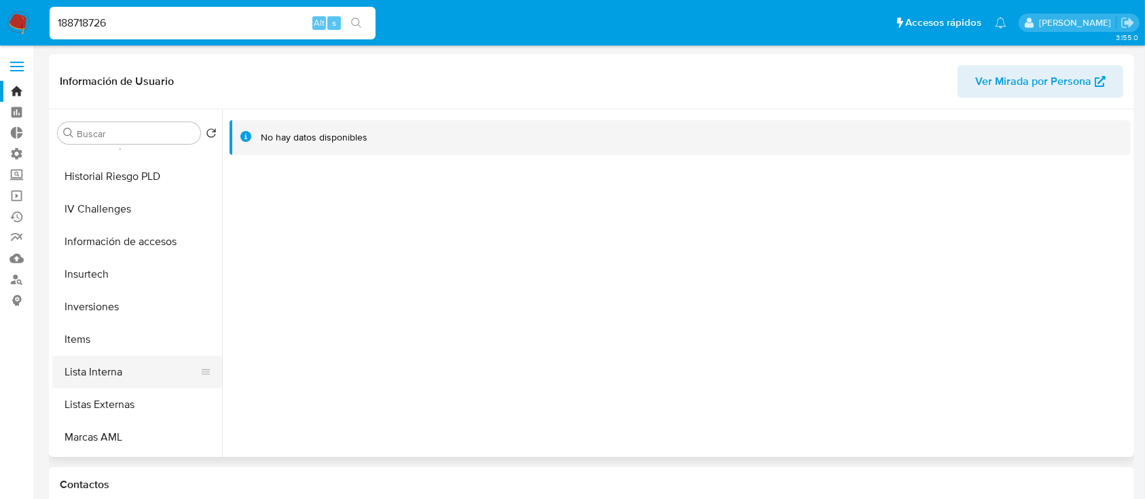
click at [109, 370] on button "Lista Interna" at bounding box center [131, 372] width 159 height 33
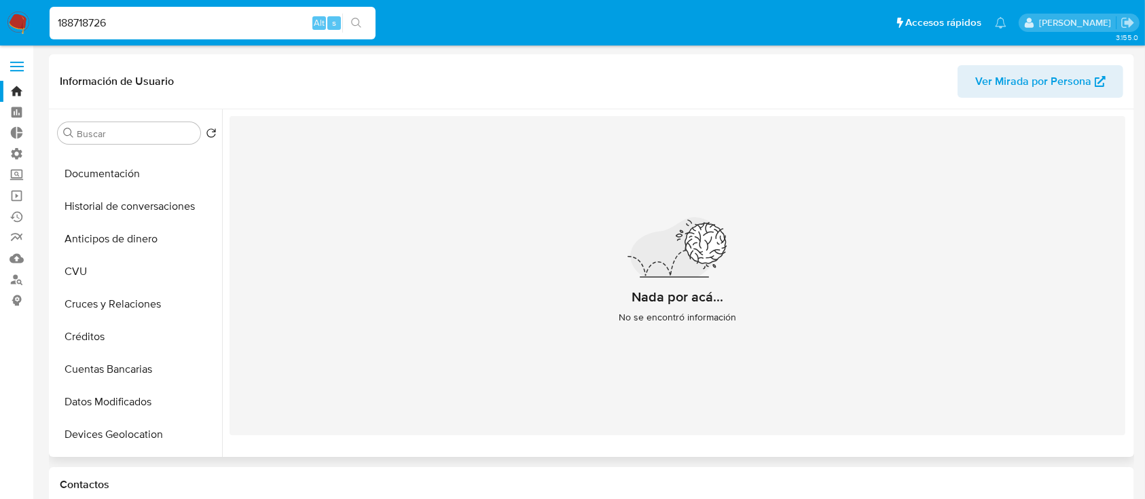
scroll to position [90, 0]
click at [149, 210] on button "Restricciones Nuevo Mundo" at bounding box center [131, 206] width 159 height 33
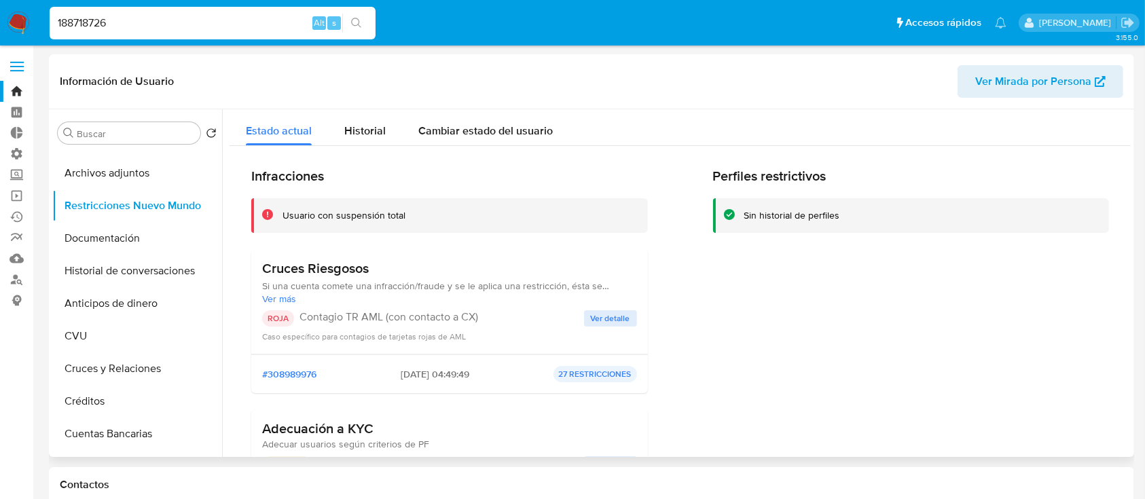
click at [591, 312] on span "Ver detalle" at bounding box center [610, 319] width 39 height 14
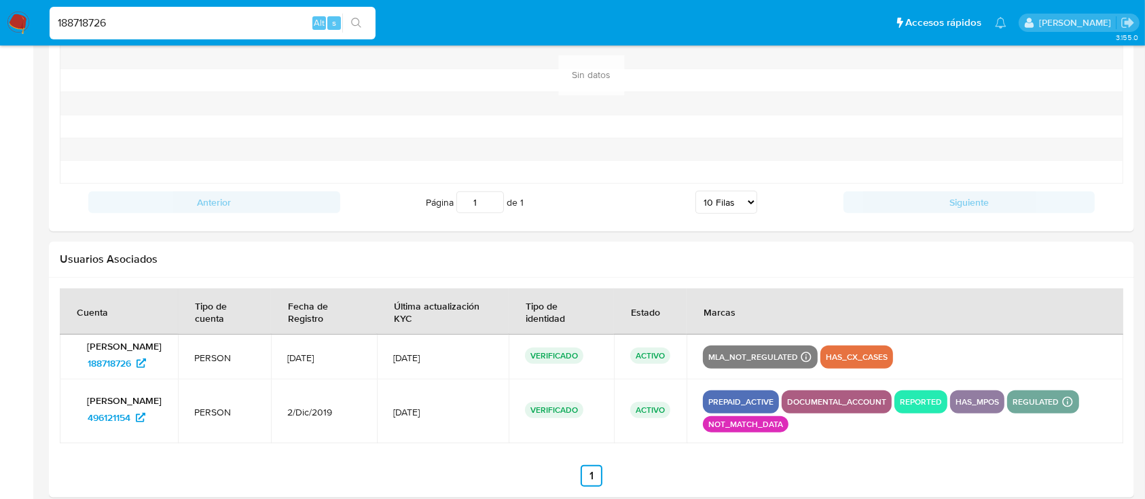
scroll to position [1449, 0]
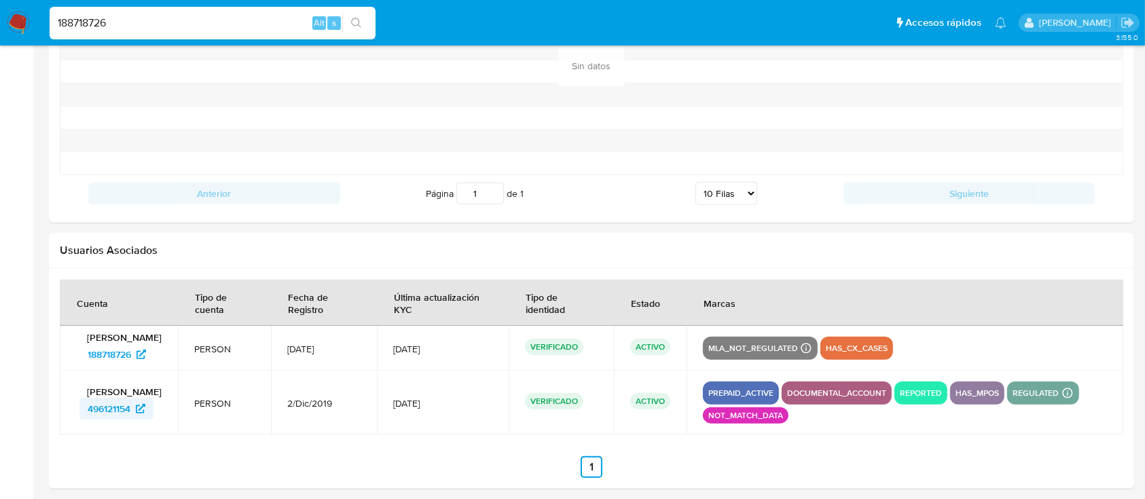
click at [96, 418] on span "496121154" at bounding box center [109, 409] width 43 height 22
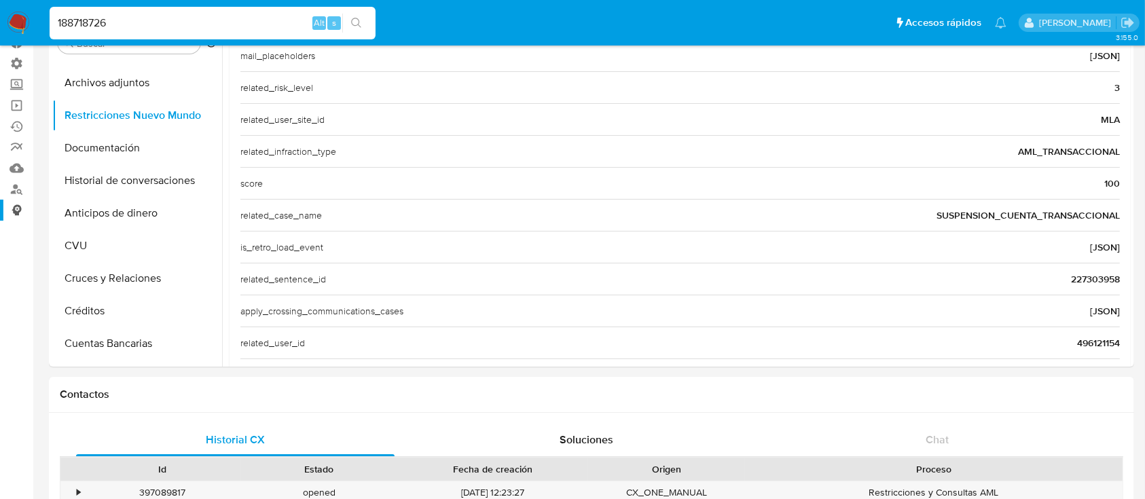
scroll to position [0, 0]
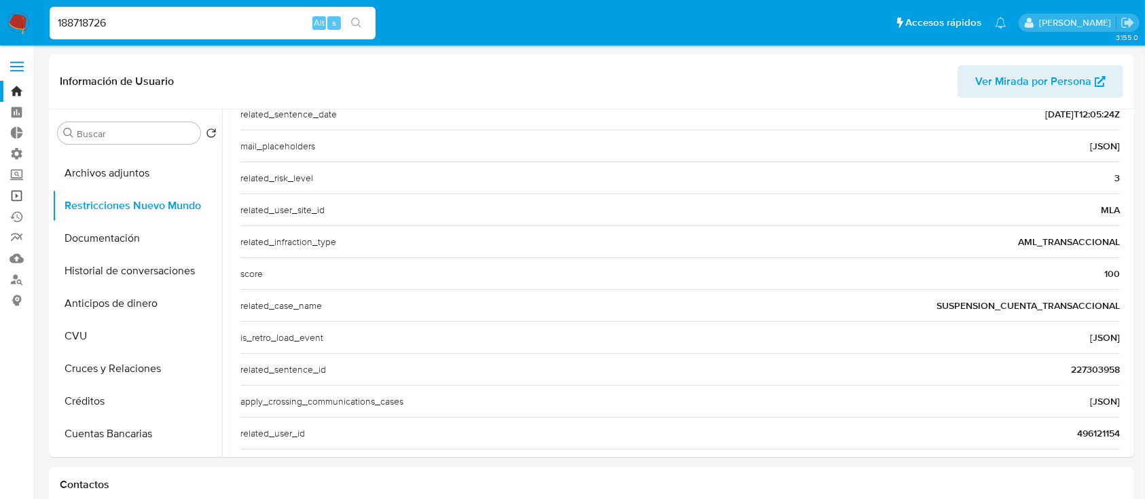
click at [20, 202] on link "Operaciones masivas" at bounding box center [81, 195] width 162 height 21
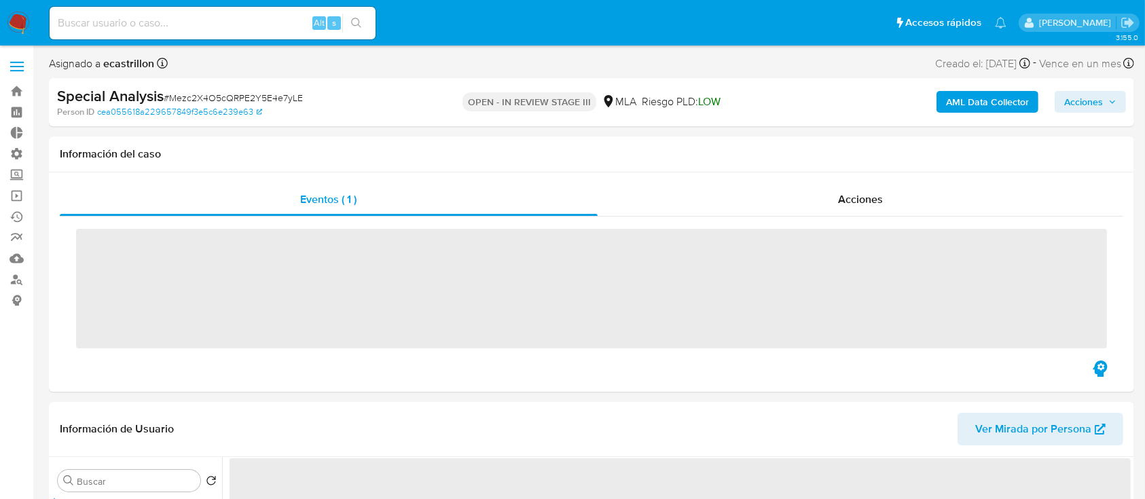
click at [774, 190] on div "Acciones" at bounding box center [861, 199] width 526 height 33
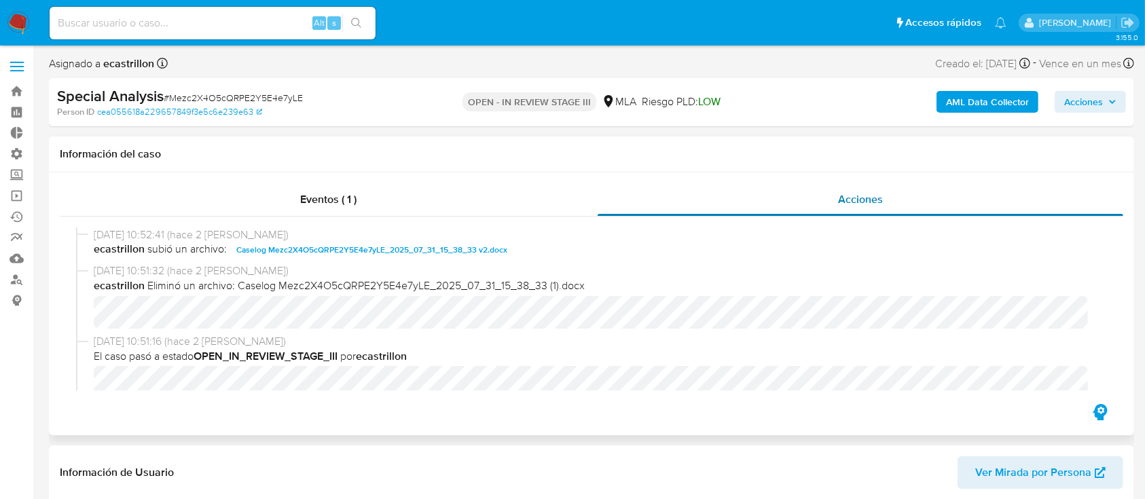
select select "10"
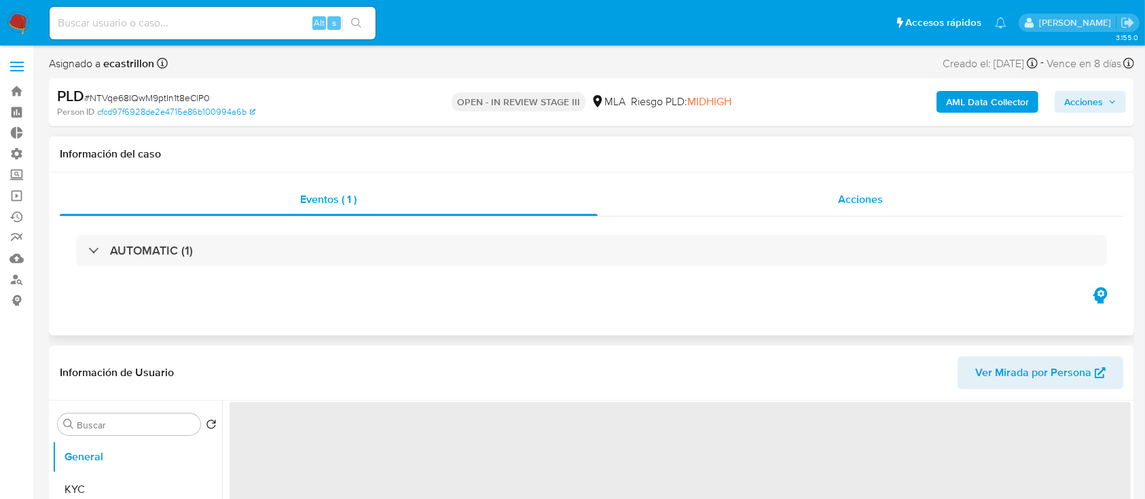
click at [756, 203] on div "Acciones" at bounding box center [861, 199] width 526 height 33
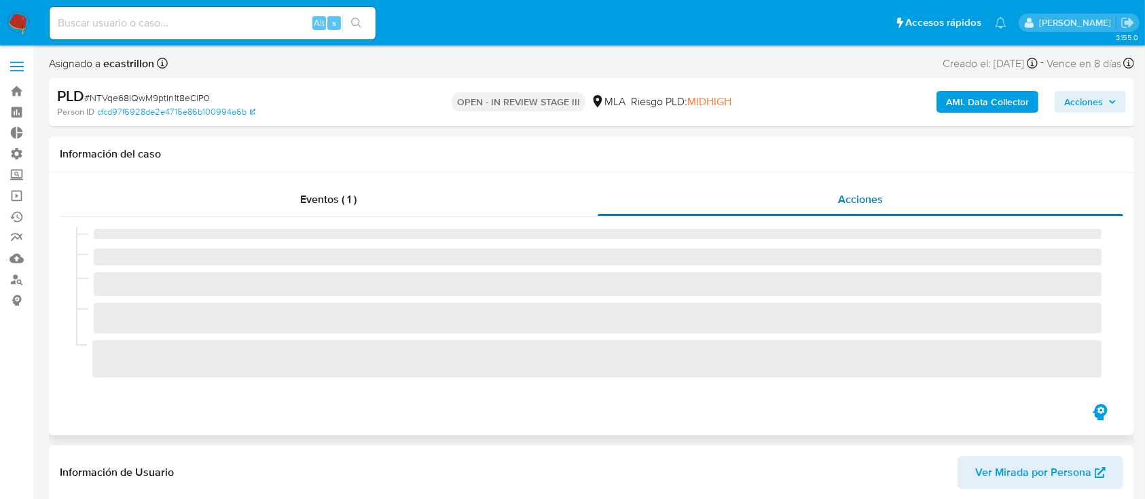
select select "10"
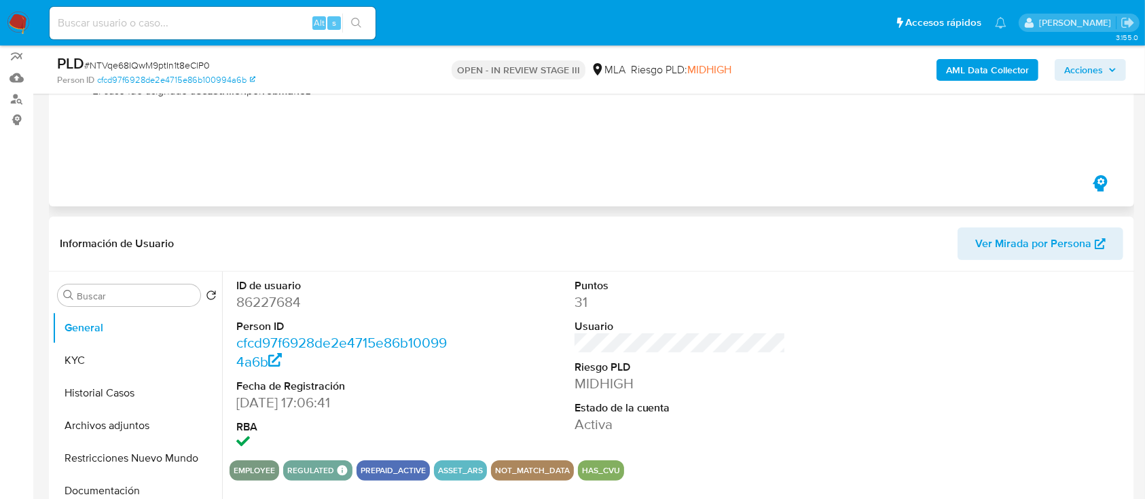
scroll to position [272, 0]
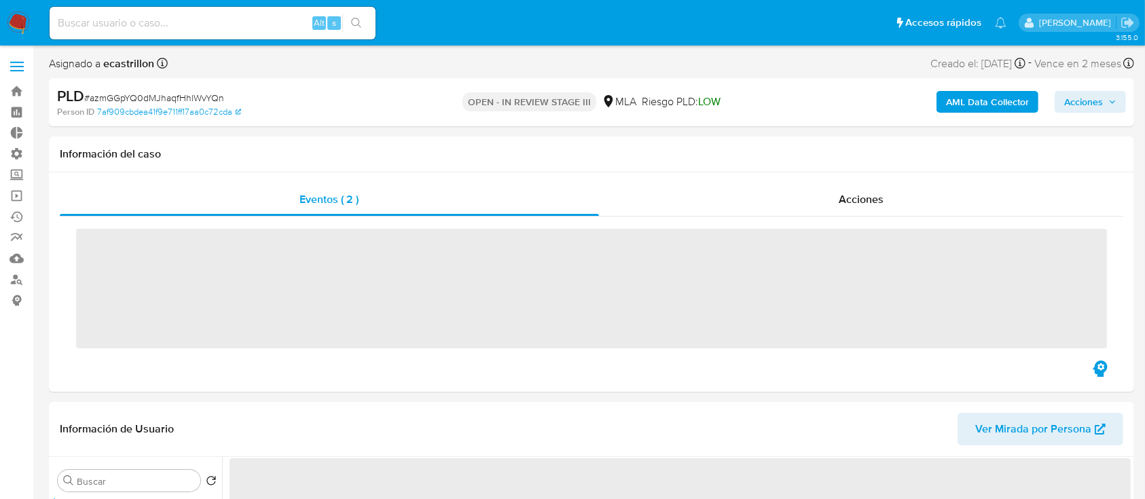
click at [785, 205] on div "Acciones" at bounding box center [861, 199] width 525 height 33
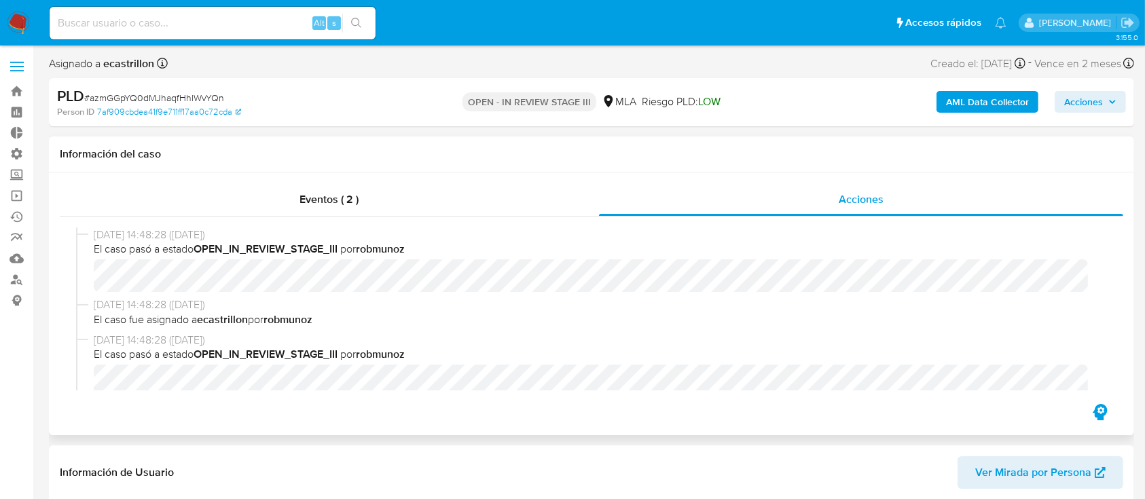
select select "10"
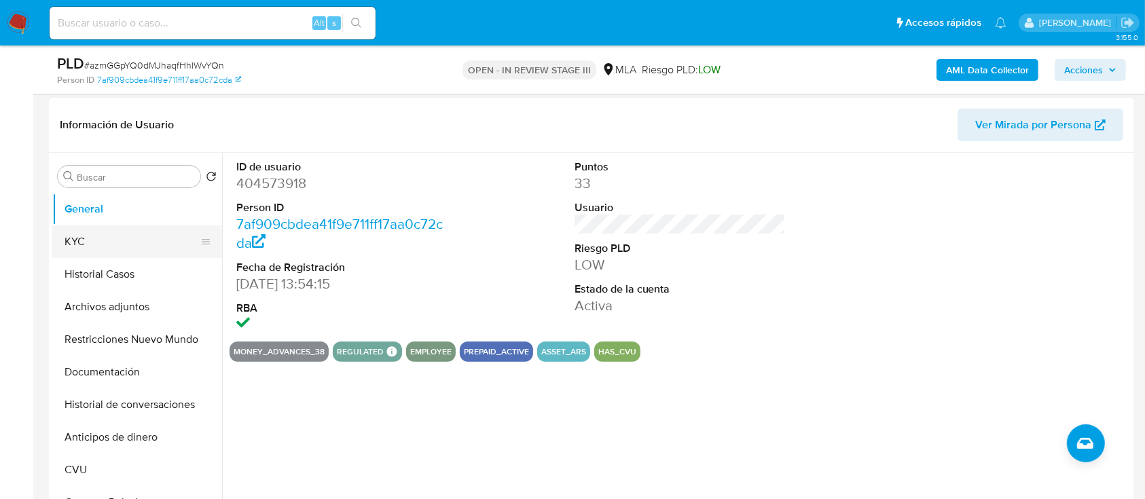
scroll to position [272, 0]
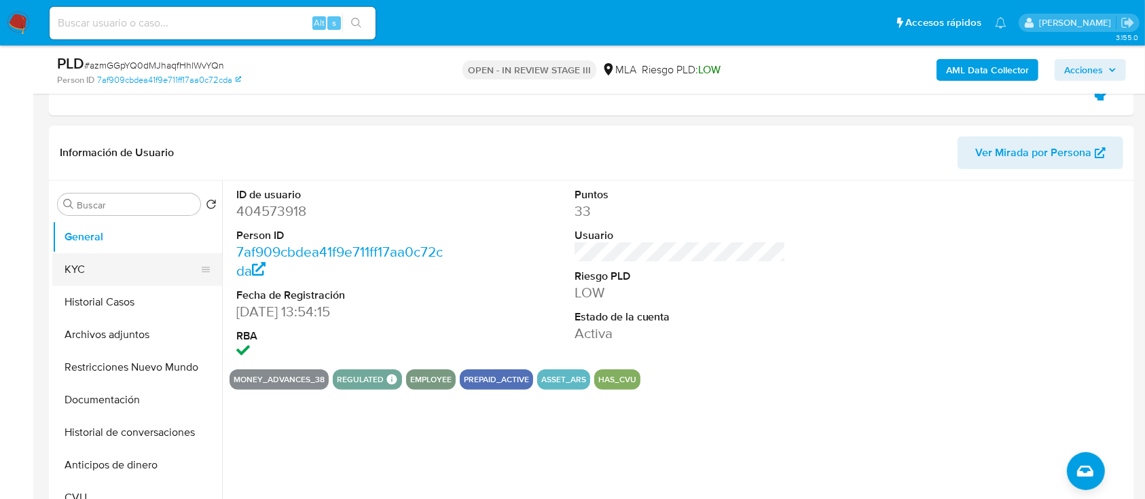
click at [137, 274] on button "KYC" at bounding box center [131, 269] width 159 height 33
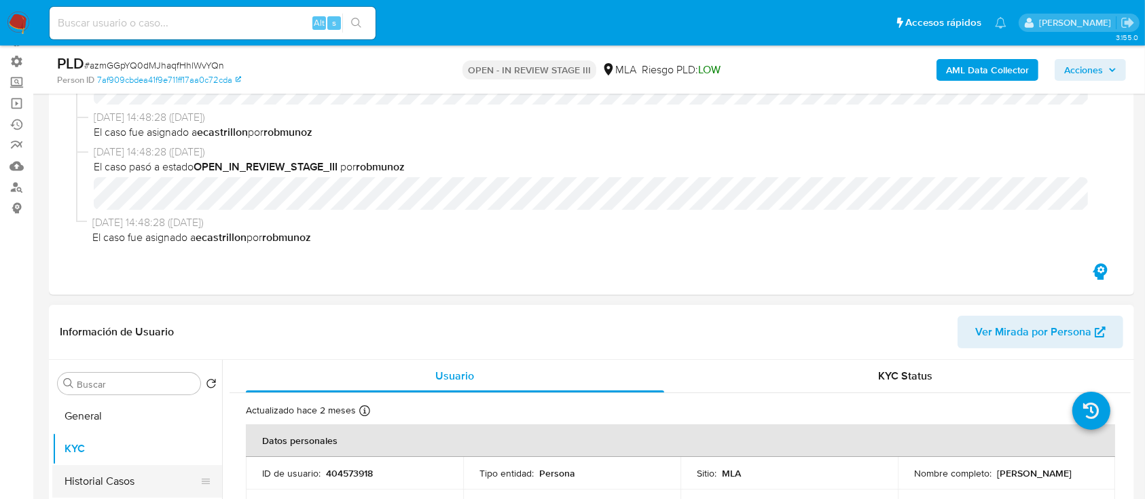
scroll to position [90, 0]
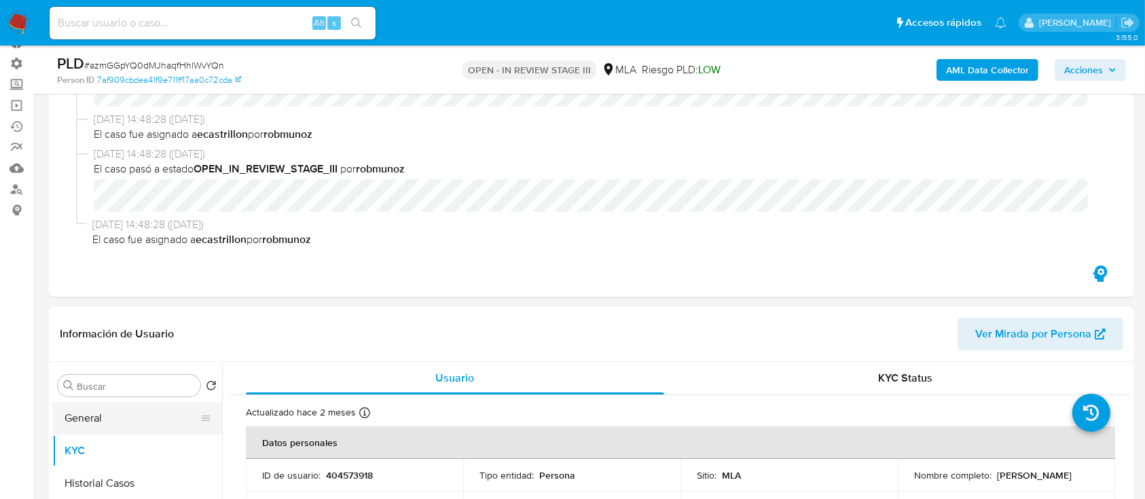
click at [100, 430] on button "General" at bounding box center [131, 418] width 159 height 33
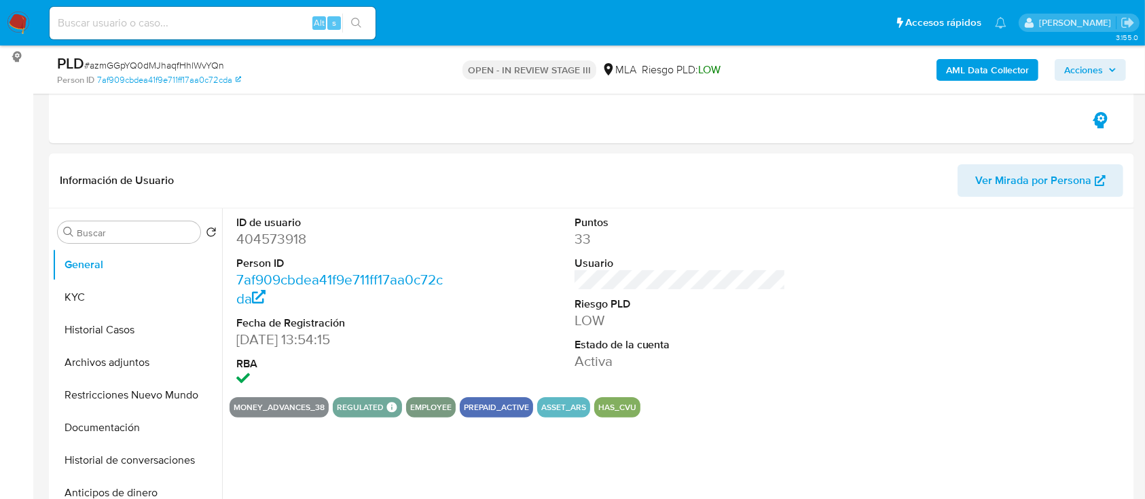
scroll to position [272, 0]
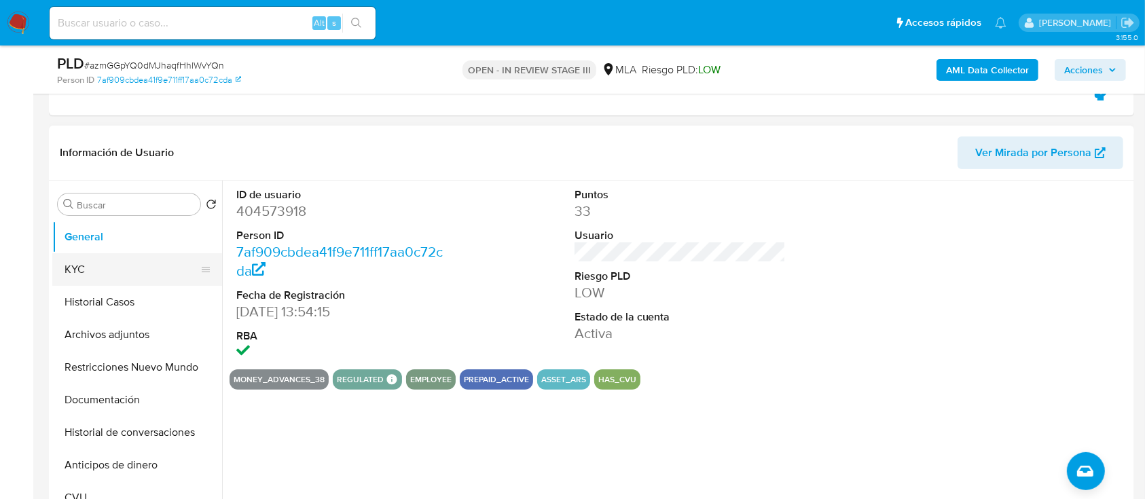
click at [153, 272] on button "KYC" at bounding box center [131, 269] width 159 height 33
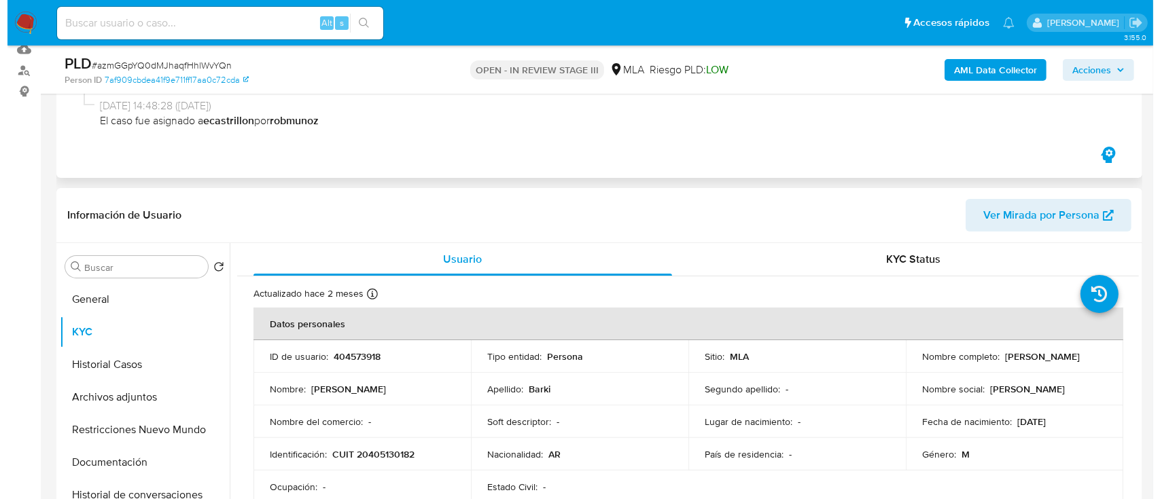
scroll to position [181, 0]
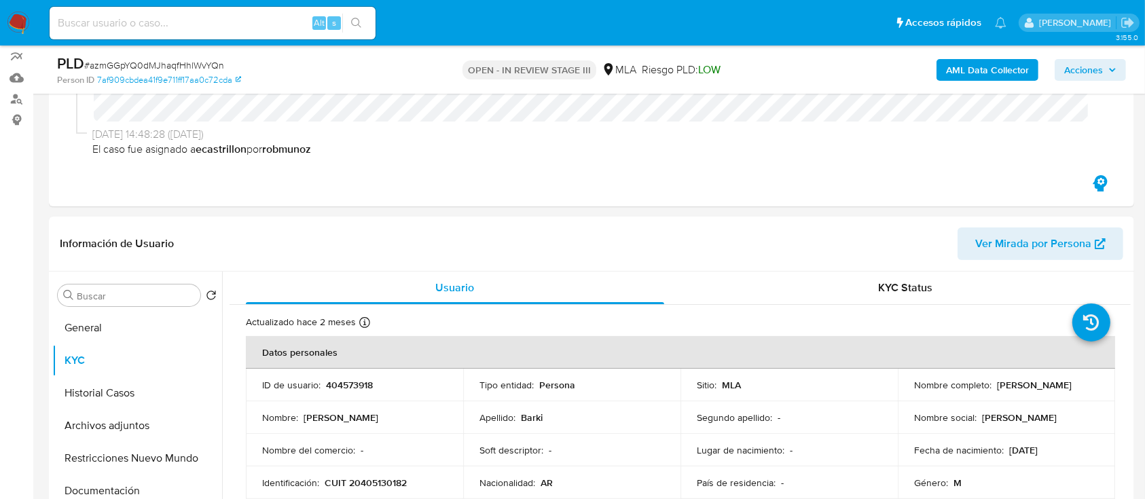
click at [965, 79] on b "AML Data Collector" at bounding box center [987, 70] width 83 height 22
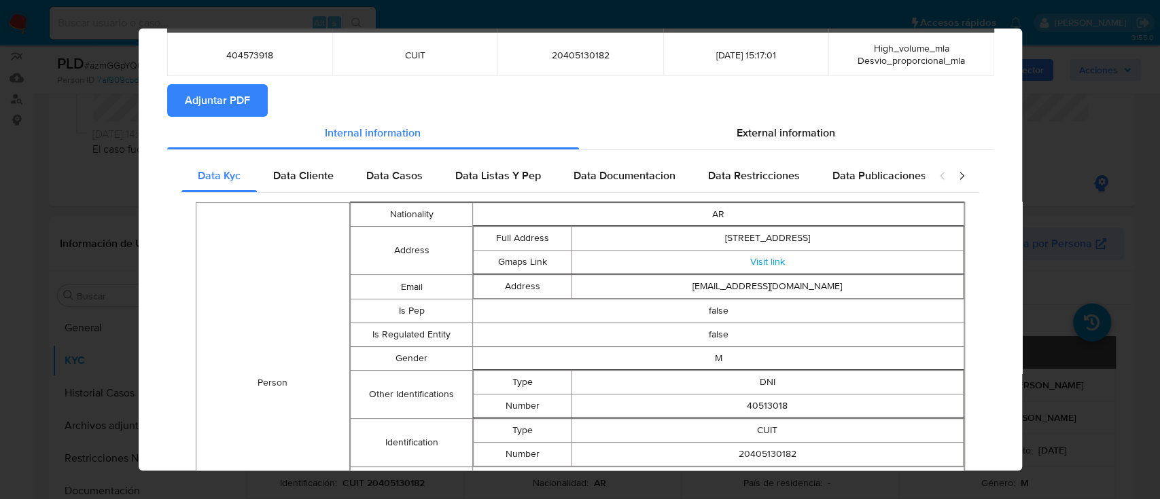
scroll to position [0, 0]
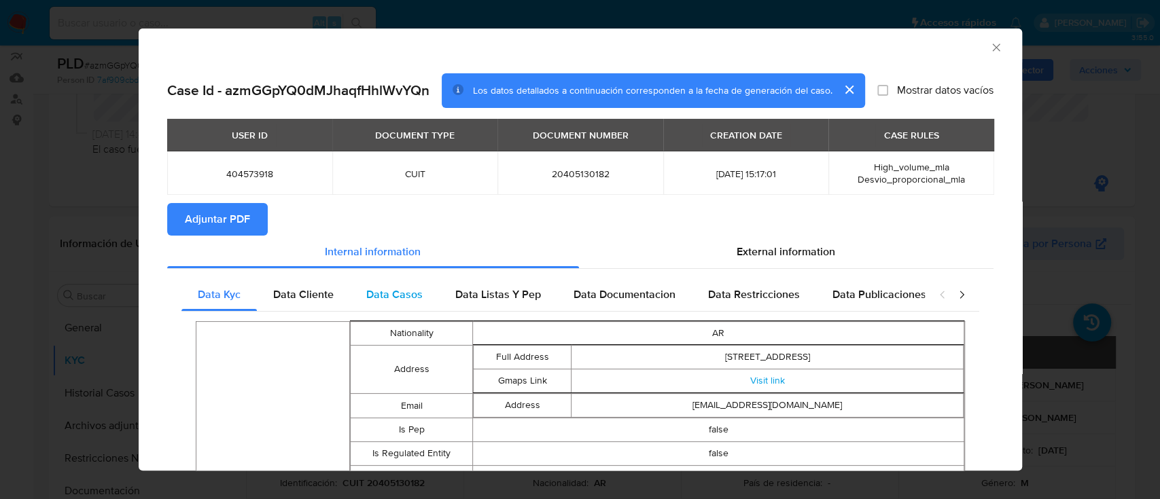
click at [421, 287] on div "Data Casos" at bounding box center [394, 295] width 89 height 33
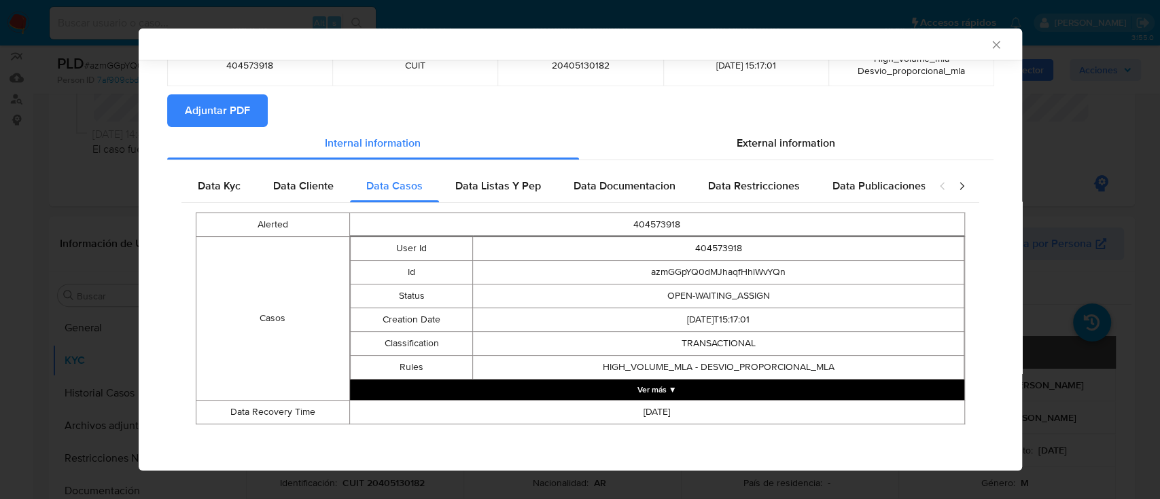
scroll to position [107, 0]
click at [657, 379] on button "Ver más ▼" at bounding box center [657, 389] width 614 height 20
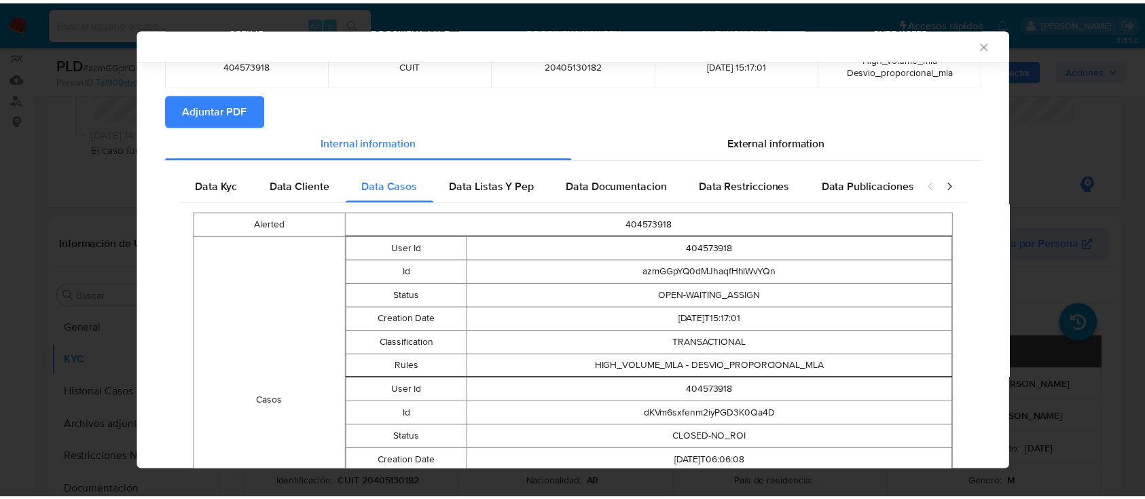
scroll to position [272, 0]
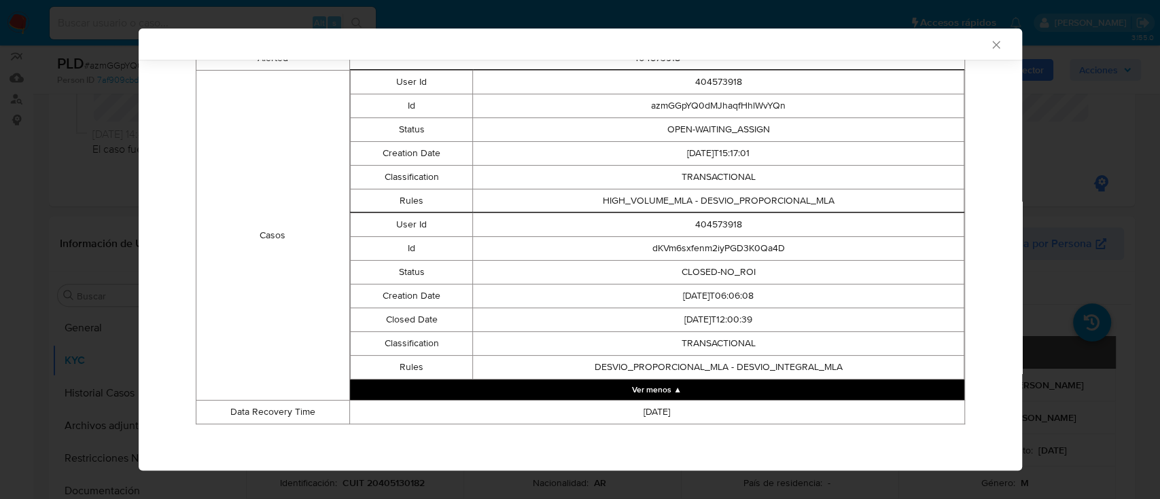
click at [975, 57] on div "AML Data Collector" at bounding box center [580, 44] width 883 height 31
click at [992, 46] on icon "Cerrar ventana" at bounding box center [995, 44] width 7 height 7
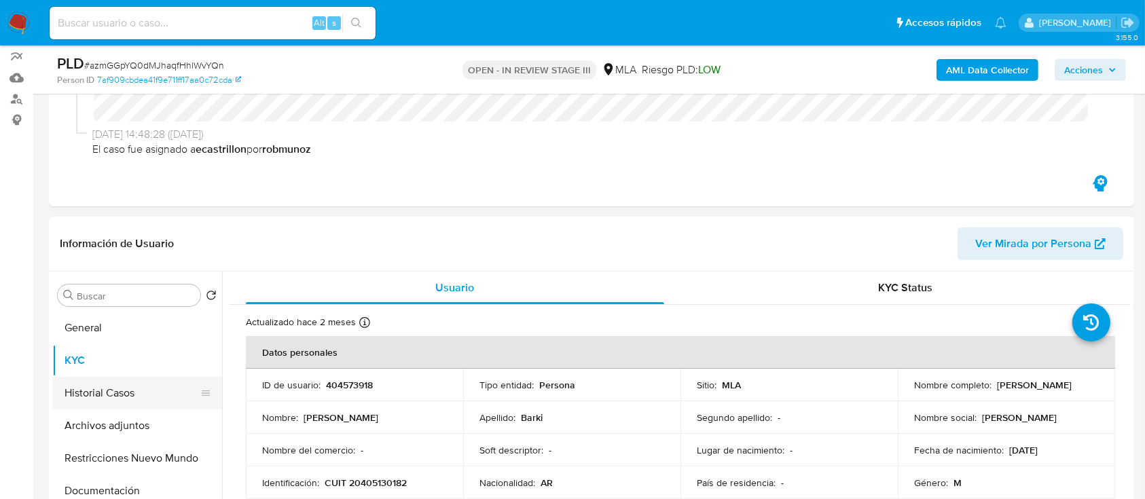
click at [108, 405] on button "Historial Casos" at bounding box center [131, 393] width 159 height 33
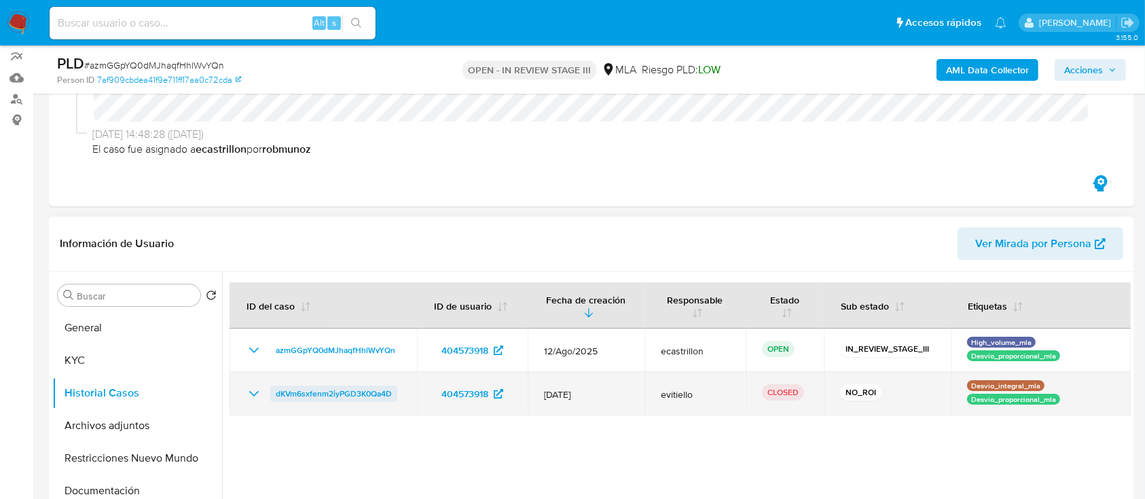
click at [288, 399] on span "dKVm6sxfenm2iyPGD3K0Qa4D" at bounding box center [334, 394] width 116 height 16
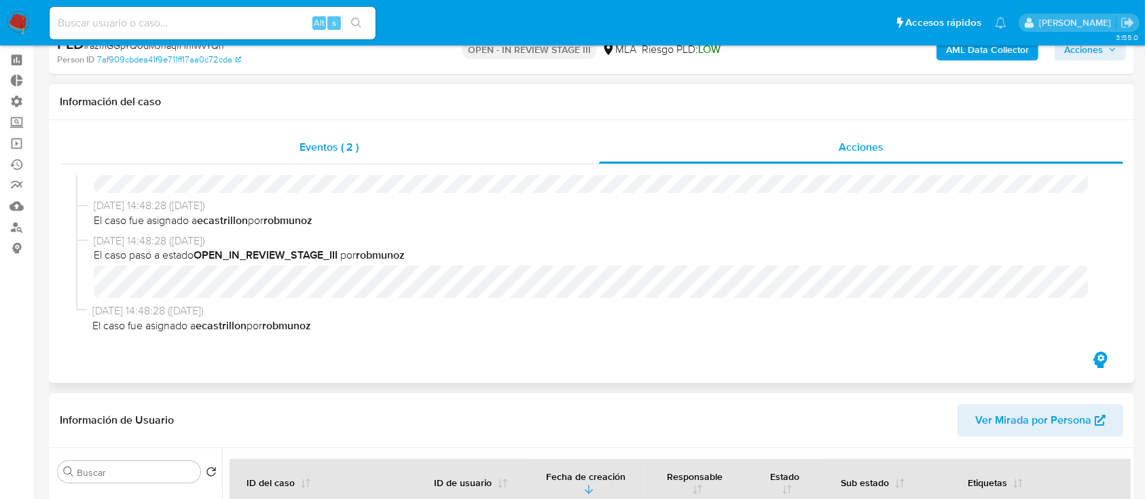
scroll to position [0, 0]
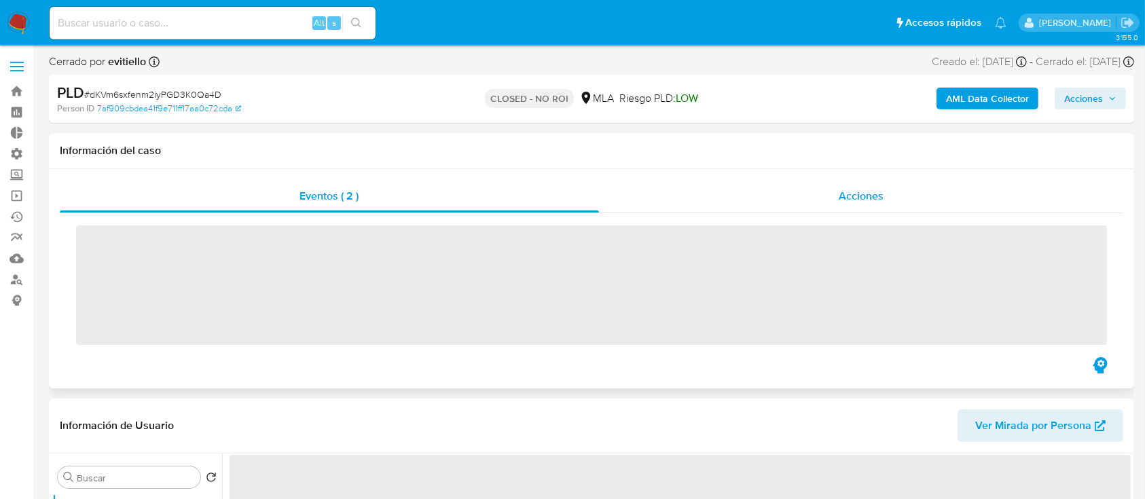
click at [848, 198] on span "Acciones" at bounding box center [861, 196] width 45 height 16
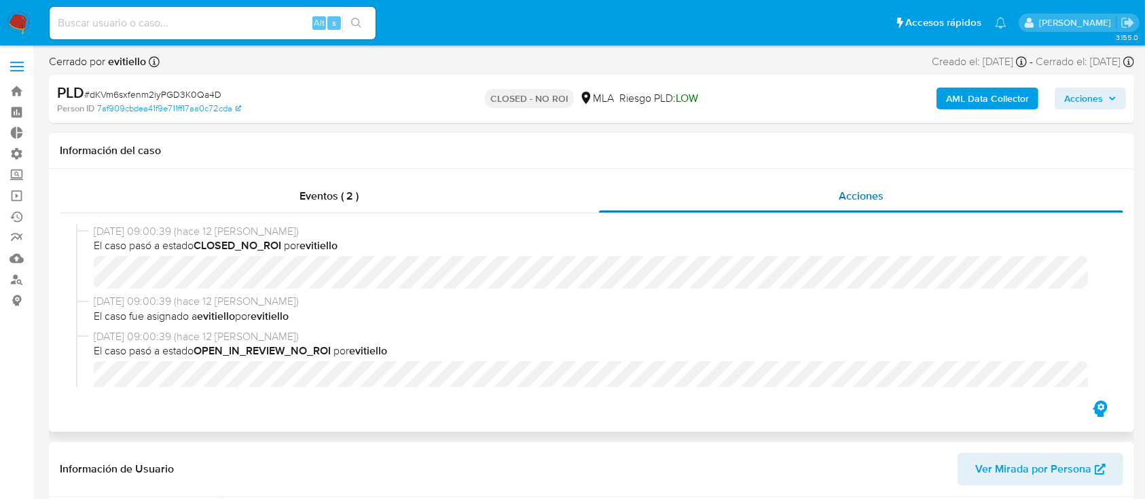
select select "10"
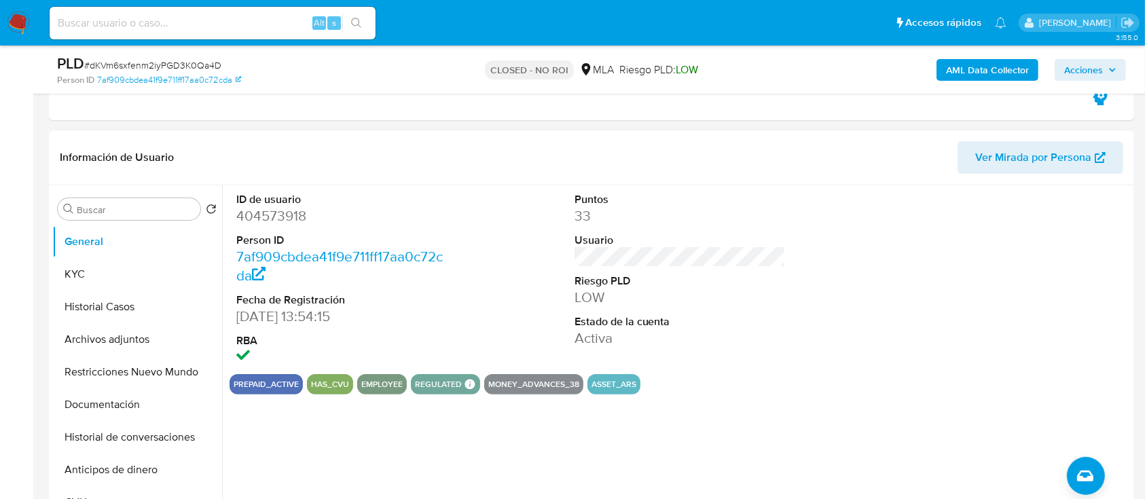
scroll to position [272, 0]
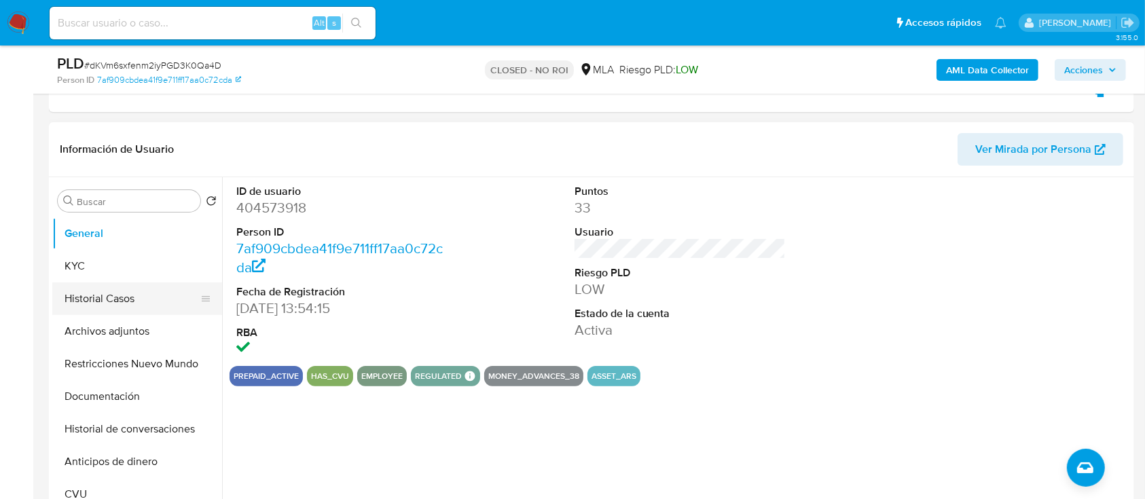
click at [120, 283] on button "Historial Casos" at bounding box center [131, 299] width 159 height 33
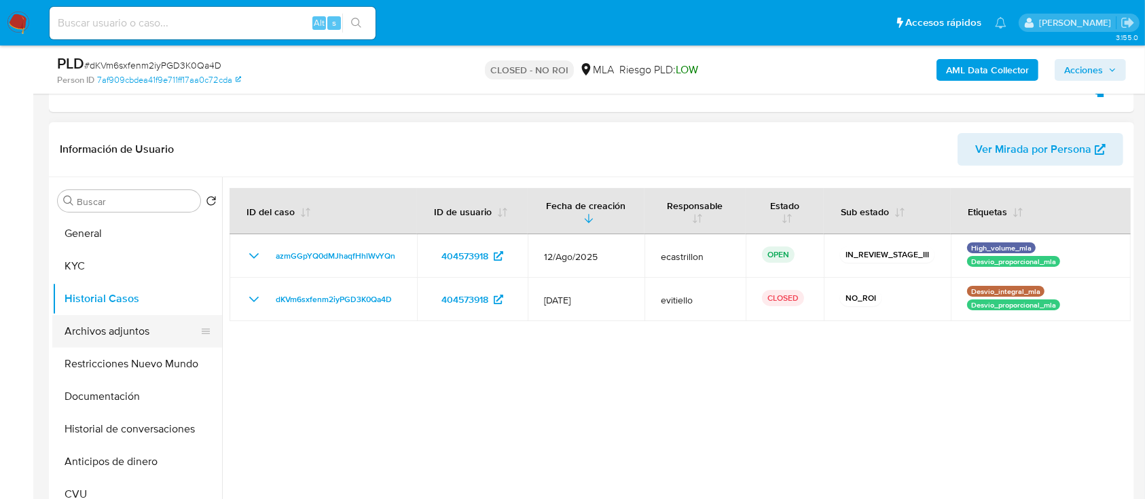
click at [77, 328] on button "Archivos adjuntos" at bounding box center [131, 331] width 159 height 33
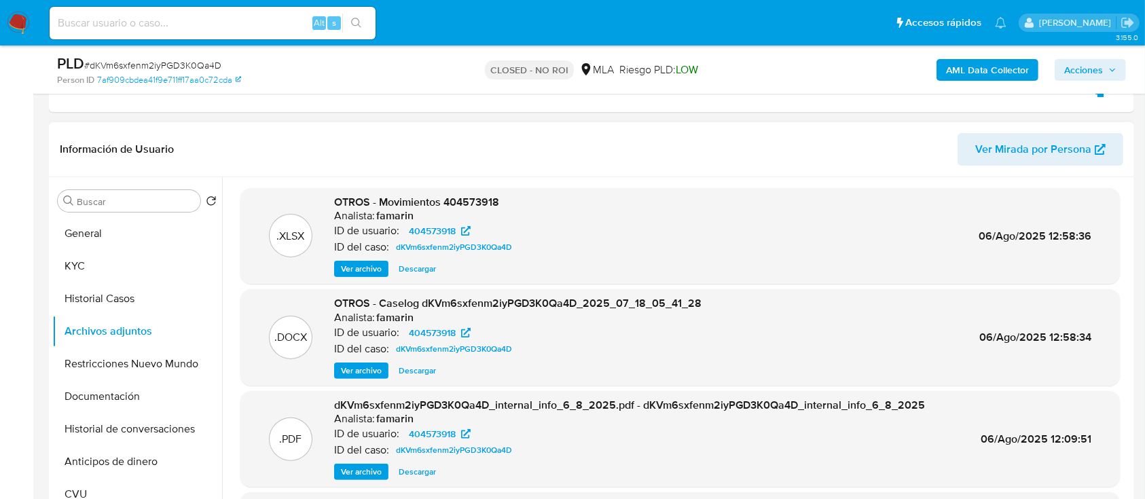
click at [385, 374] on button "Ver archivo" at bounding box center [361, 371] width 54 height 16
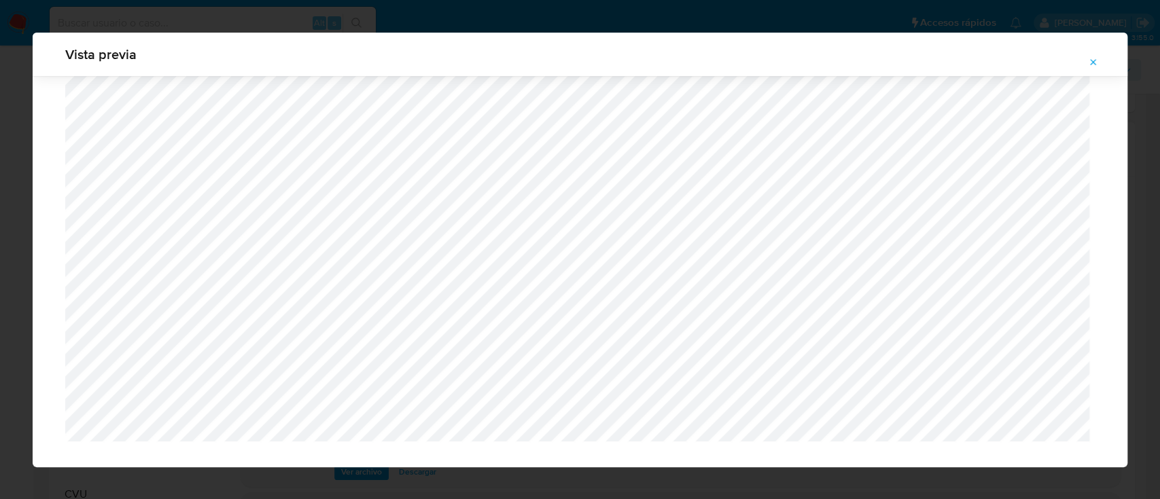
scroll to position [1141, 0]
click at [1099, 58] on button "Attachment preview" at bounding box center [1093, 63] width 30 height 22
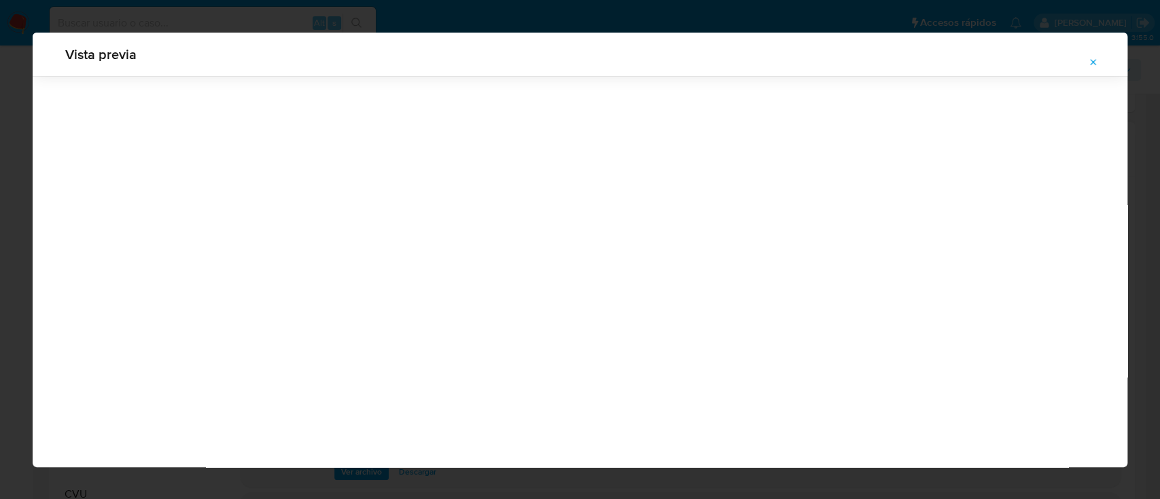
scroll to position [43, 0]
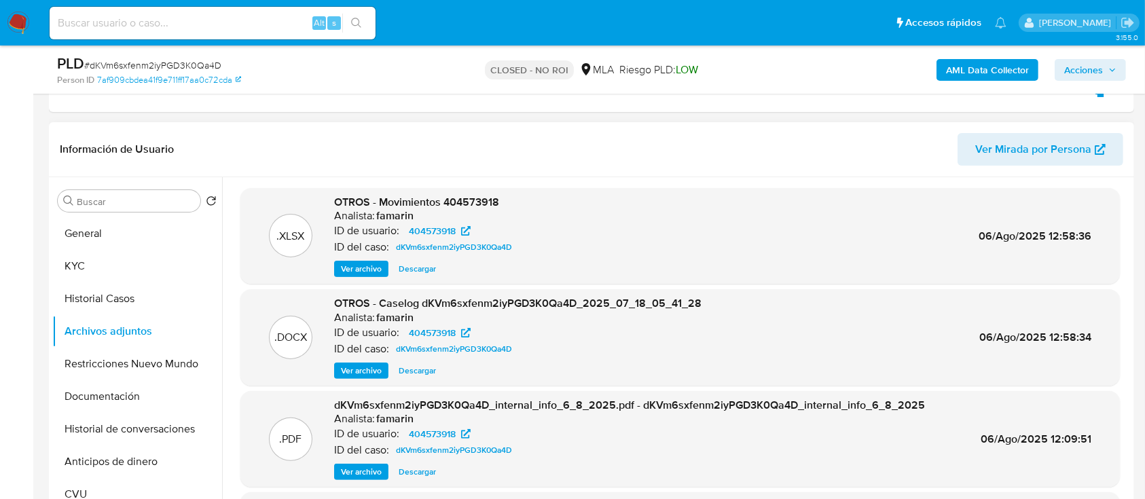
click at [361, 375] on span "Ver archivo" at bounding box center [361, 371] width 41 height 14
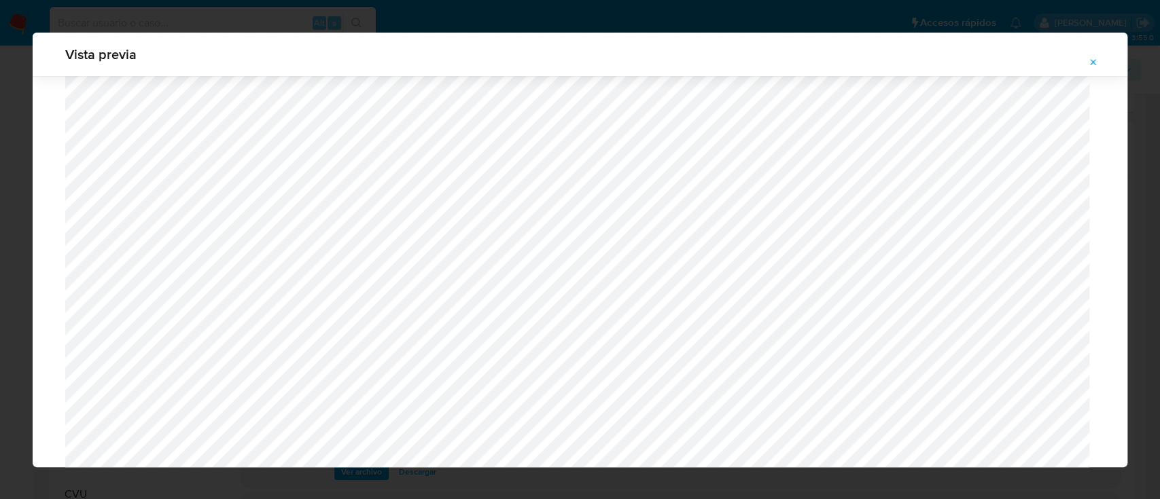
scroll to position [779, 0]
click at [1086, 60] on button "Attachment preview" at bounding box center [1093, 63] width 30 height 22
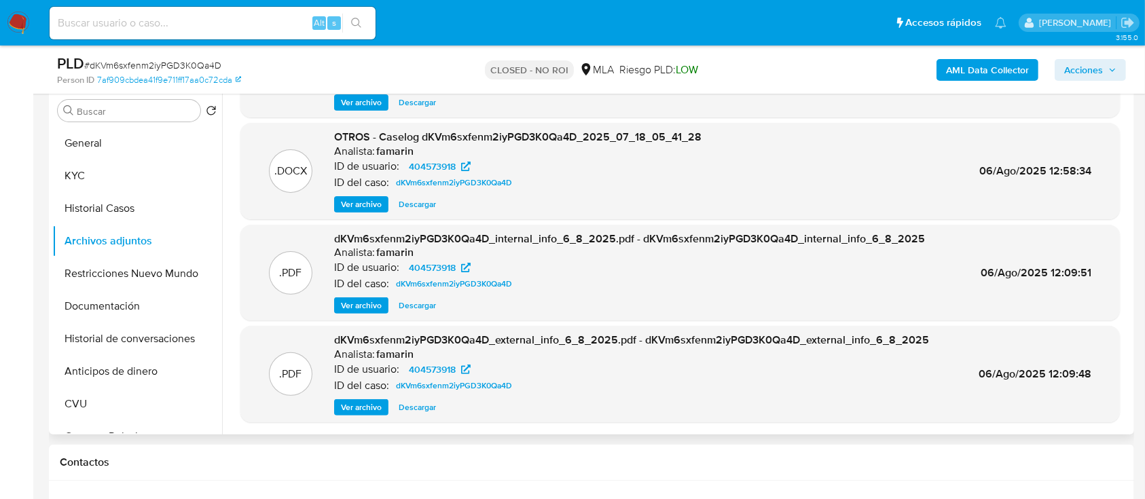
scroll to position [0, 0]
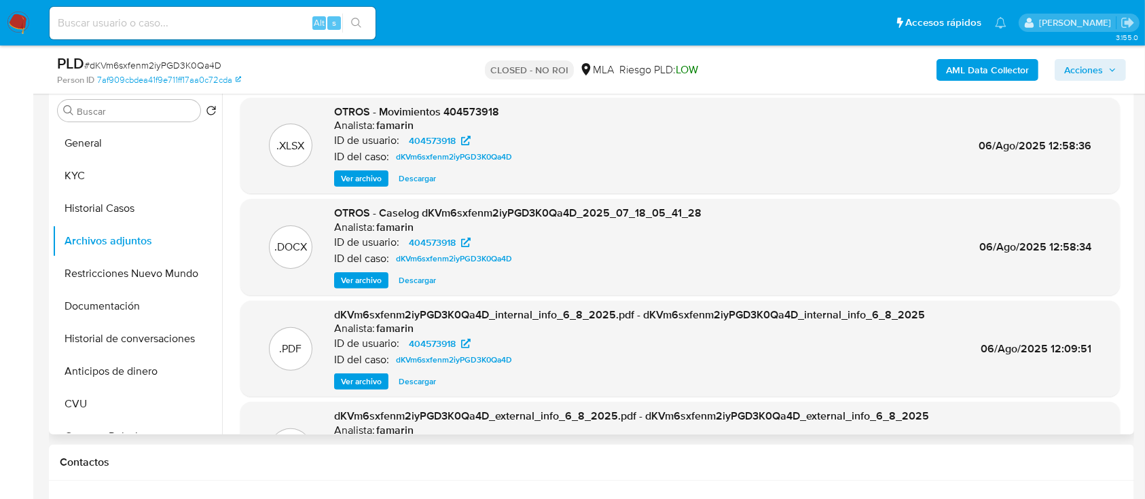
click at [412, 179] on span "Descargar" at bounding box center [417, 179] width 37 height 14
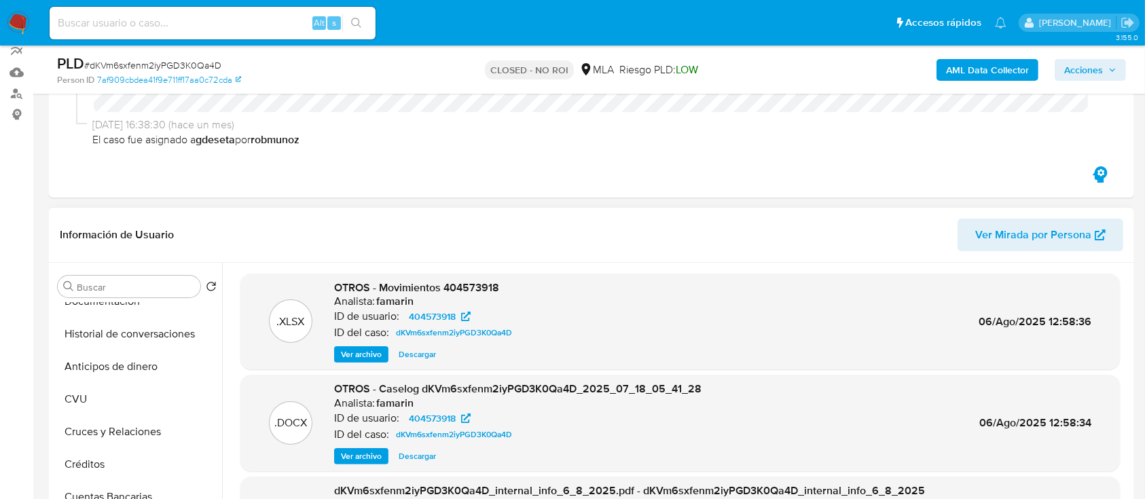
scroll to position [181, 0]
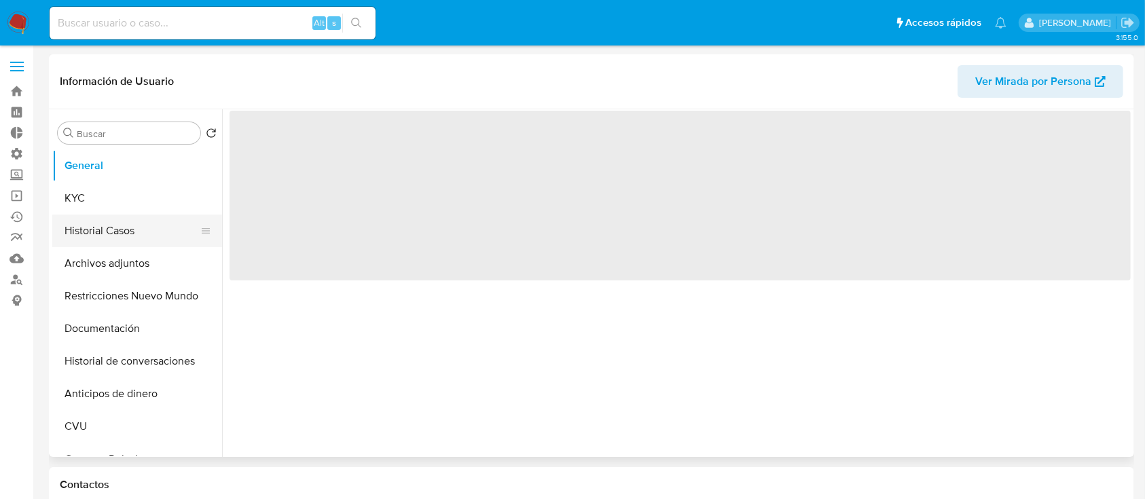
click at [125, 230] on button "Historial Casos" at bounding box center [131, 231] width 159 height 33
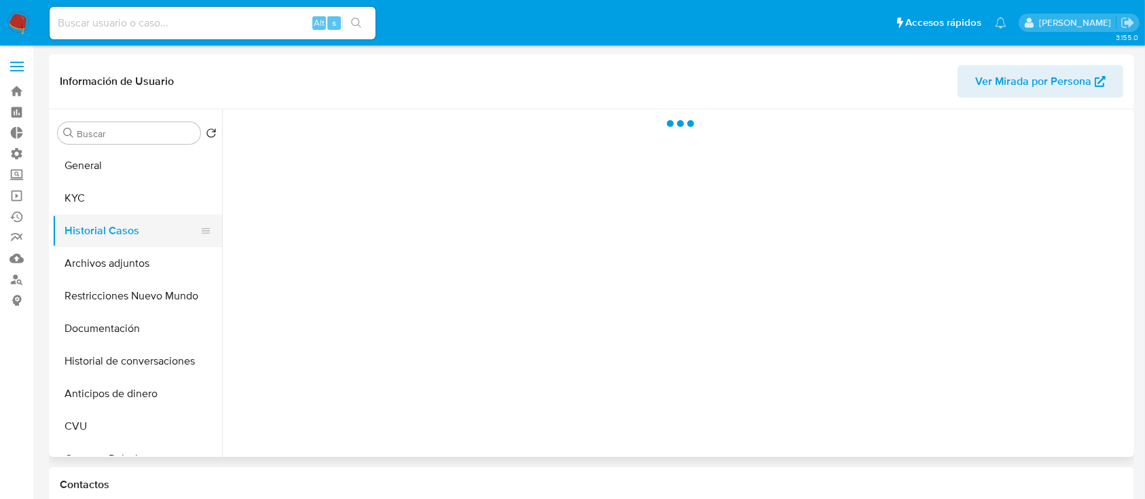
select select "10"
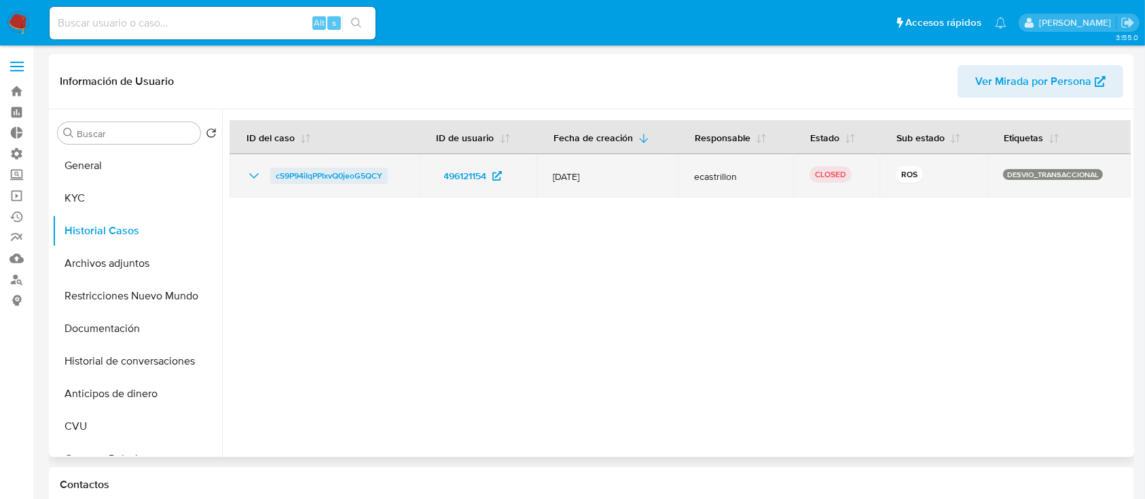
click at [364, 177] on span "cS9P94iIqPPIxvQ0jeoG5QCY" at bounding box center [329, 176] width 107 height 16
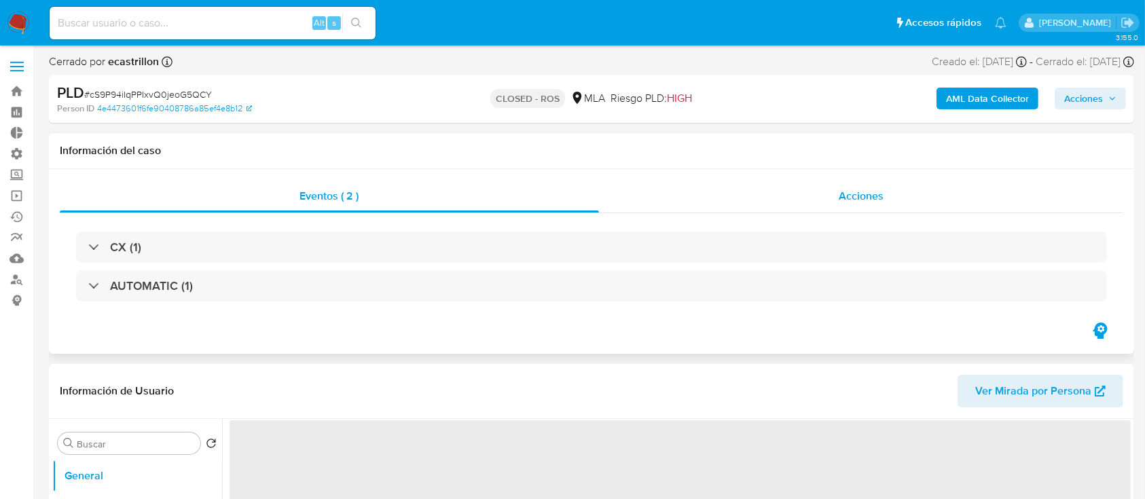
click at [737, 198] on div "Acciones" at bounding box center [861, 196] width 525 height 33
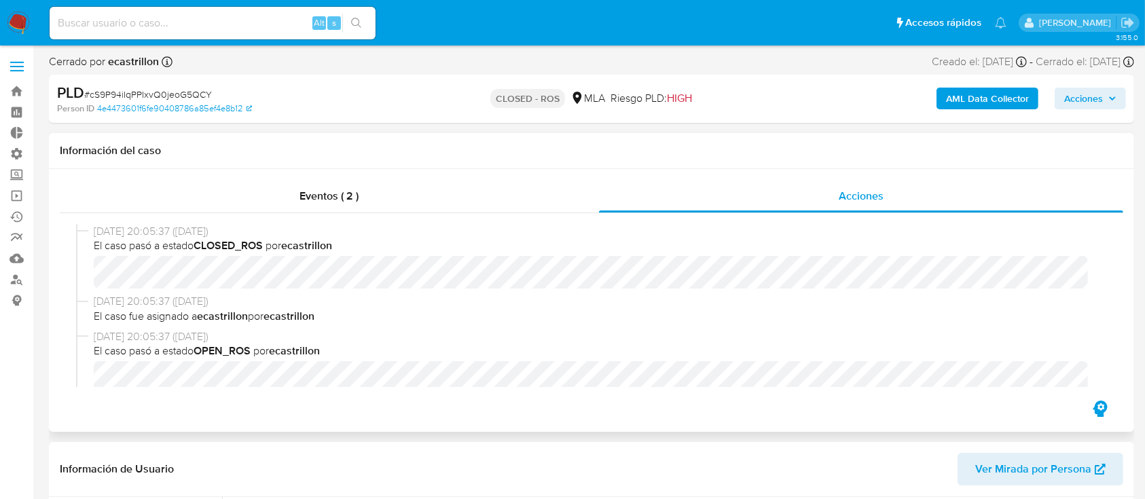
select select "10"
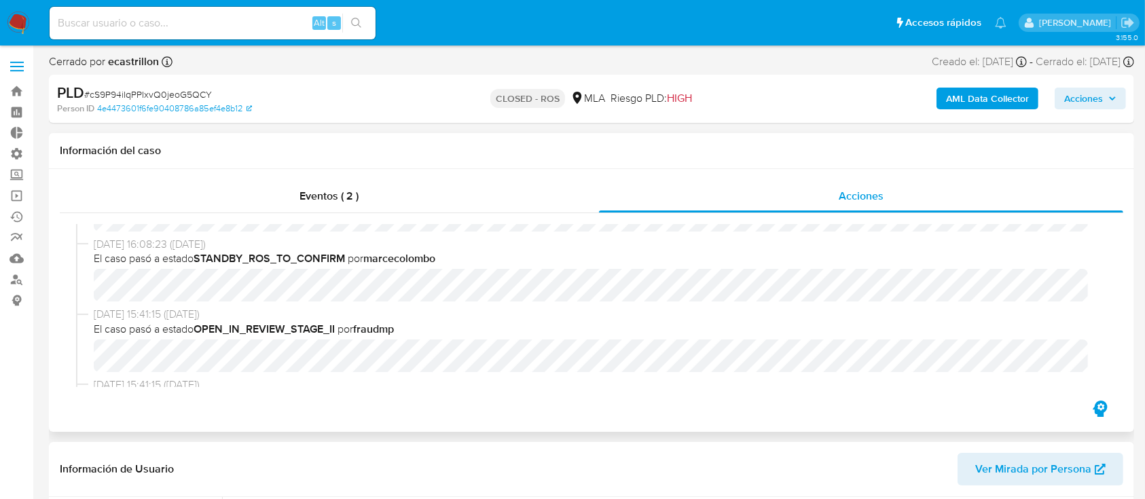
scroll to position [272, 0]
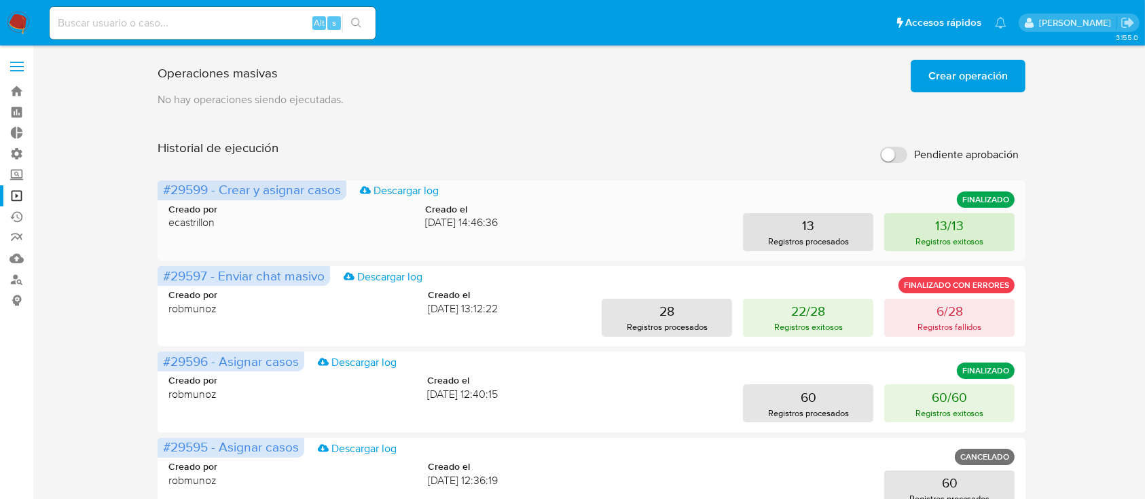
click at [931, 235] on p "Registros exitosos" at bounding box center [950, 241] width 69 height 13
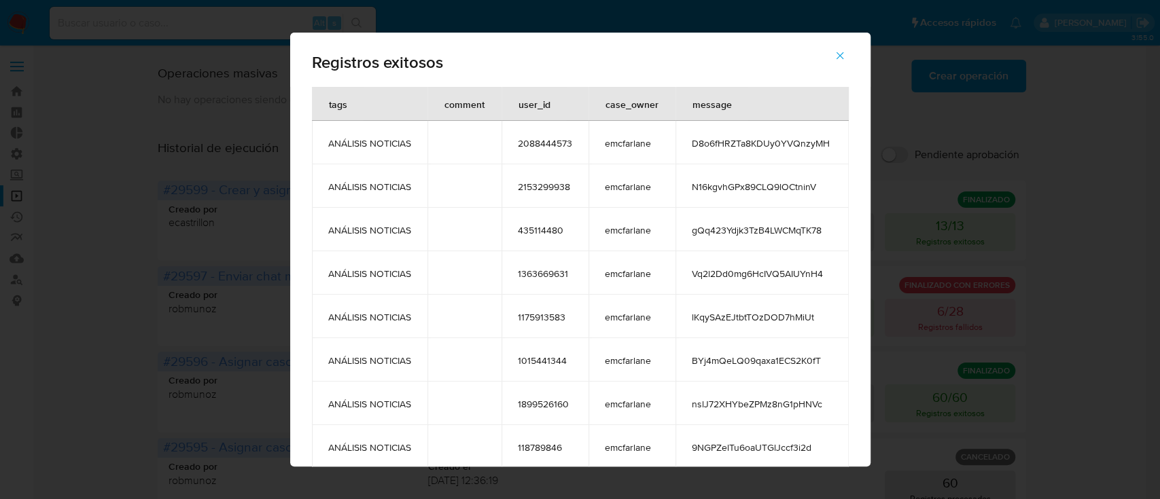
scroll to position [230, 0]
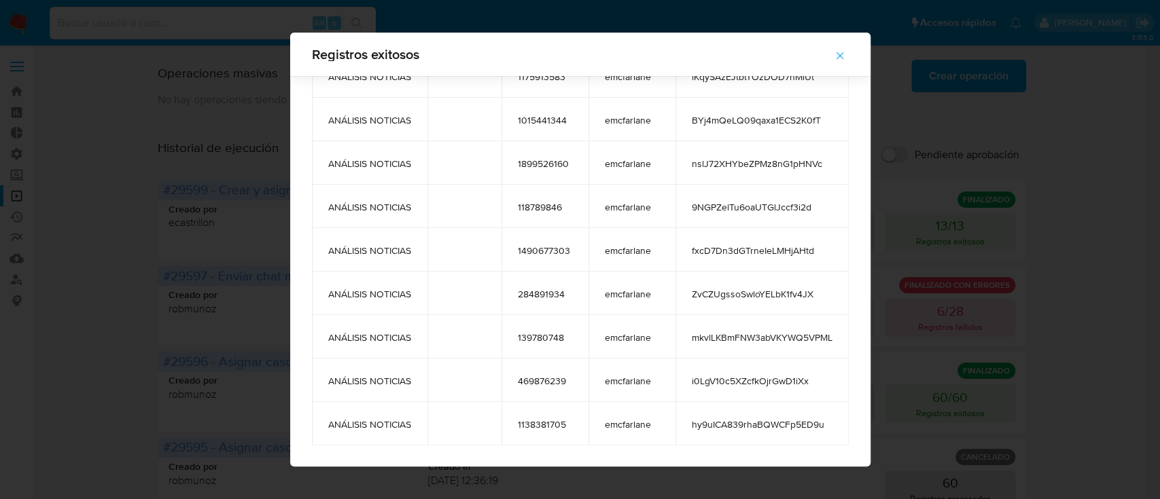
drag, startPoint x: 508, startPoint y: 143, endPoint x: 813, endPoint y: 434, distance: 421.4
click at [813, 434] on tbody "ANÁLISIS NOTICIAS 2088444573 emcfarlane D8o6fHRZTa8KDUy0YVQnzyMH ANÁLISIS NOTIC…" at bounding box center [580, 162] width 537 height 565
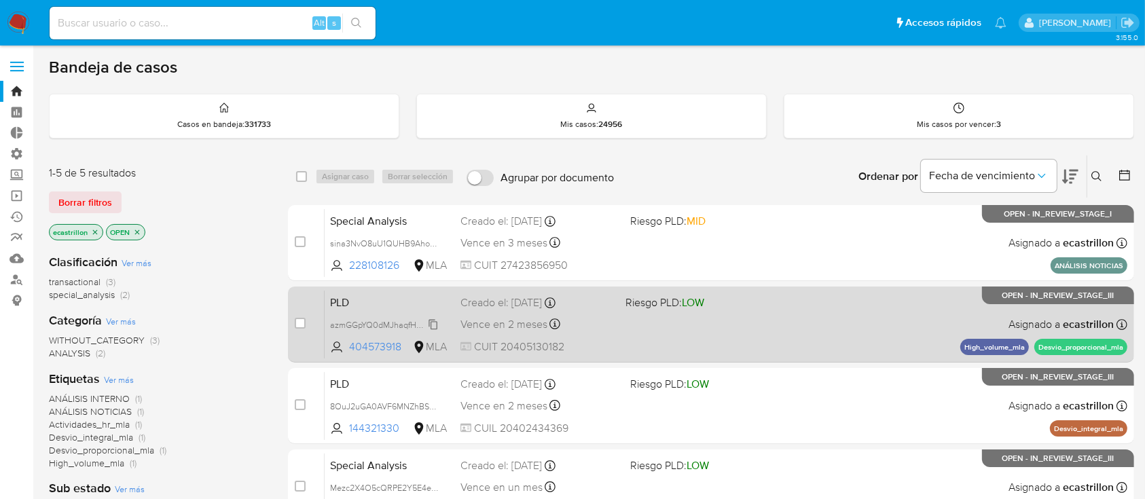
click at [433, 324] on span "azmGGpYQ0dMJhaqfHhlWvYQn" at bounding box center [390, 324] width 120 height 15
click at [621, 315] on div "PLD azmGGpYQ0dMJhaqfHhlWvYQn 404573918 MLA Riesgo PLD: LOW Creado el: 12/08/202…" at bounding box center [726, 324] width 803 height 69
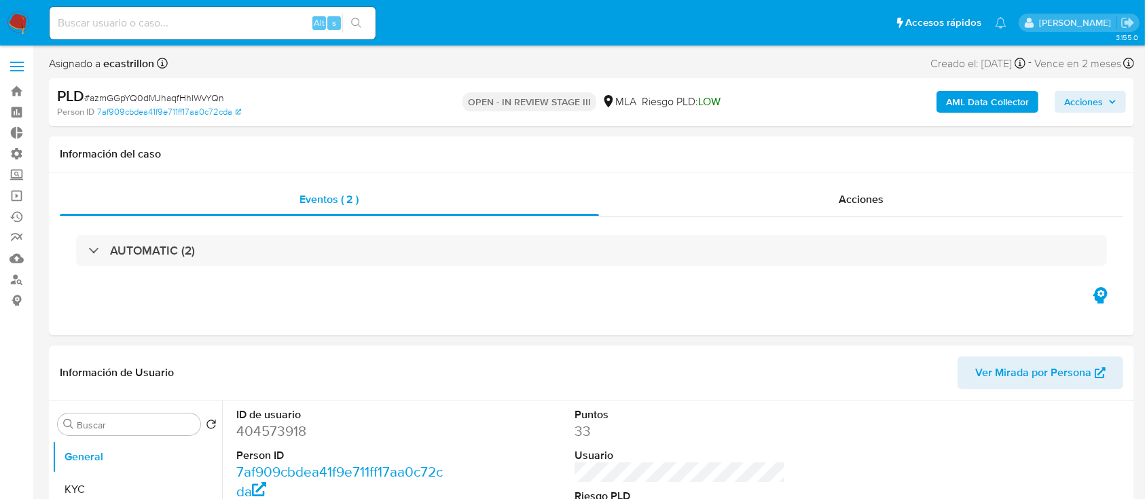
click at [249, 436] on dd "404573918" at bounding box center [342, 431] width 212 height 19
select select "10"
copy dd "404573918"
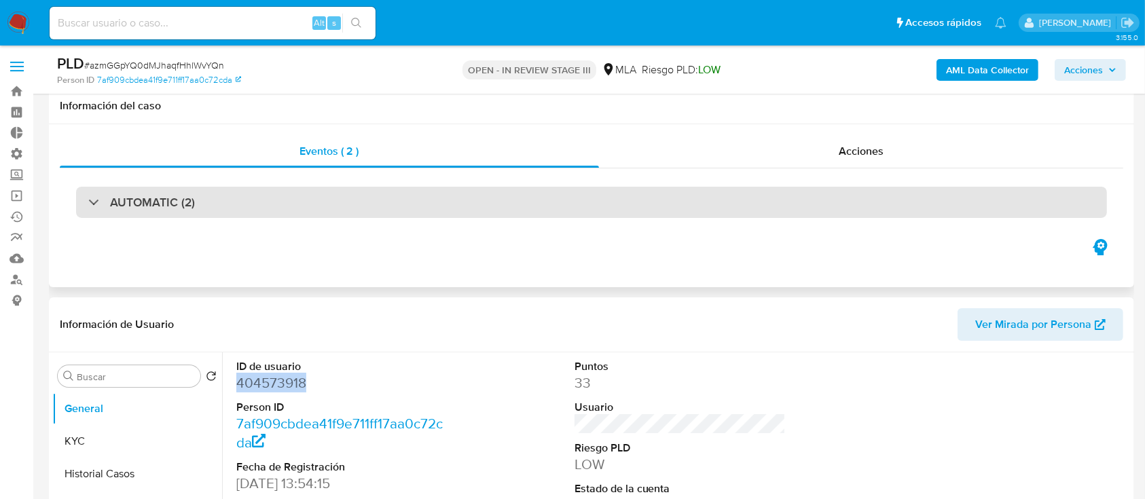
scroll to position [181, 0]
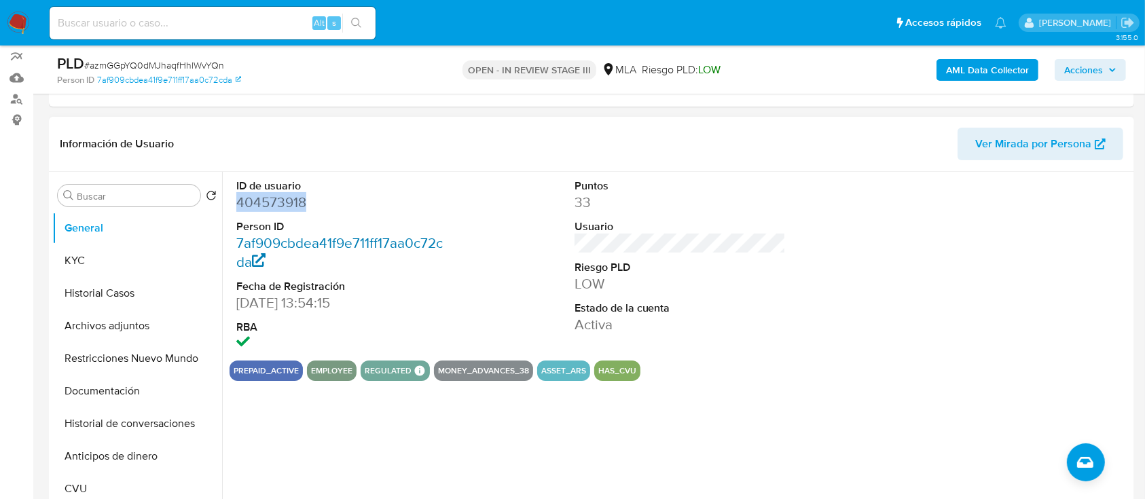
copy dd "404573918"
click at [88, 302] on button "Historial Casos" at bounding box center [131, 293] width 159 height 33
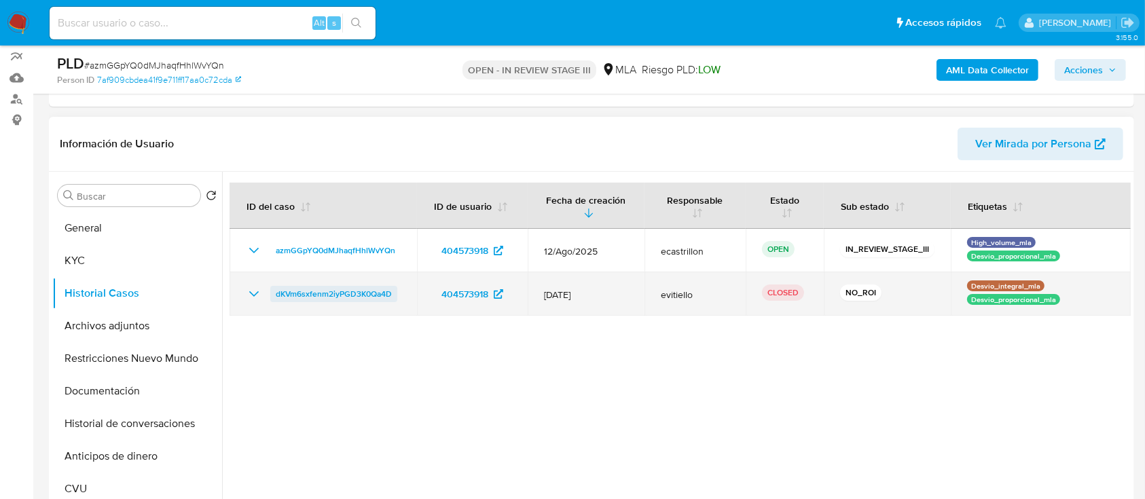
click at [316, 290] on span "dKVm6sxfenm2iyPGD3K0Qa4D" at bounding box center [334, 294] width 116 height 16
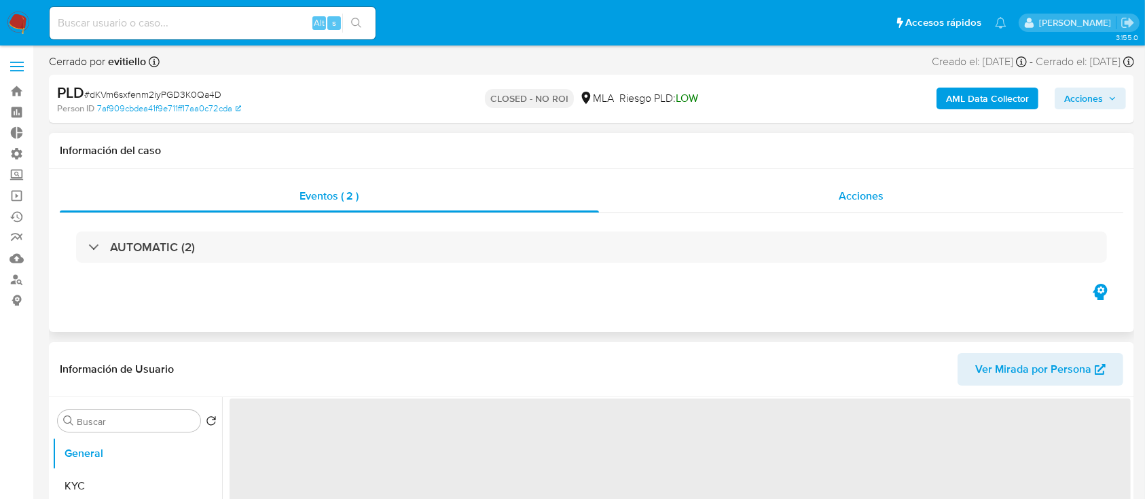
click at [770, 194] on div "Acciones" at bounding box center [861, 196] width 525 height 33
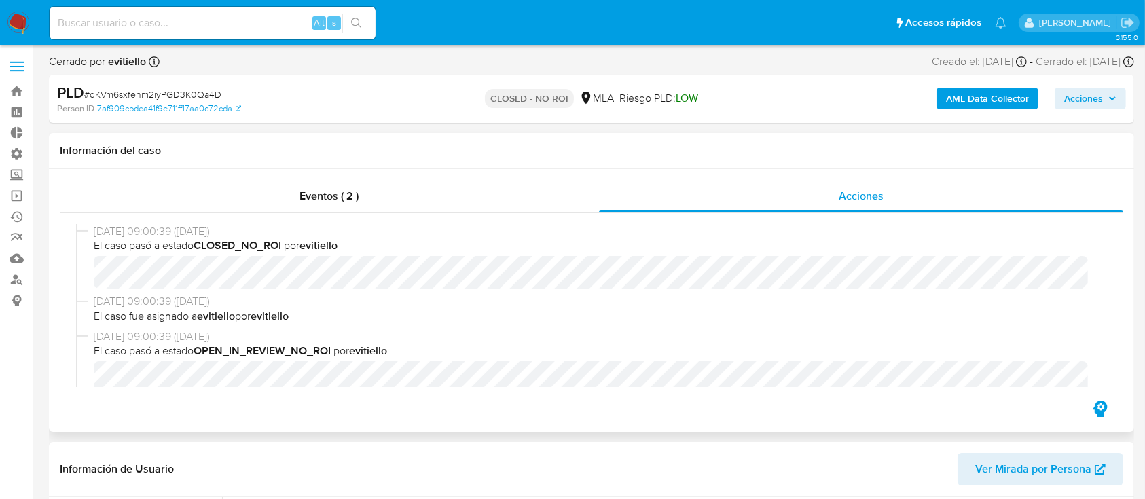
select select "10"
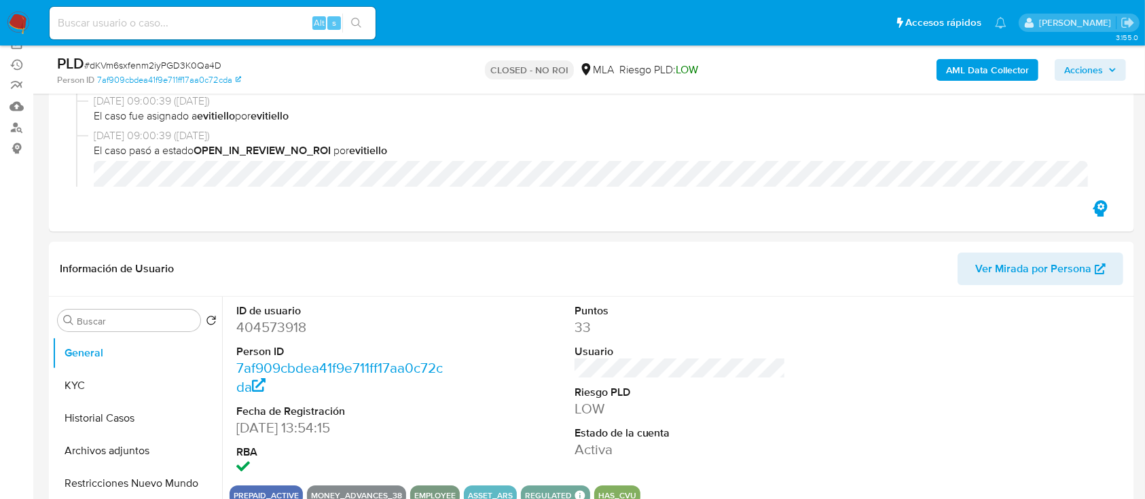
scroll to position [181, 0]
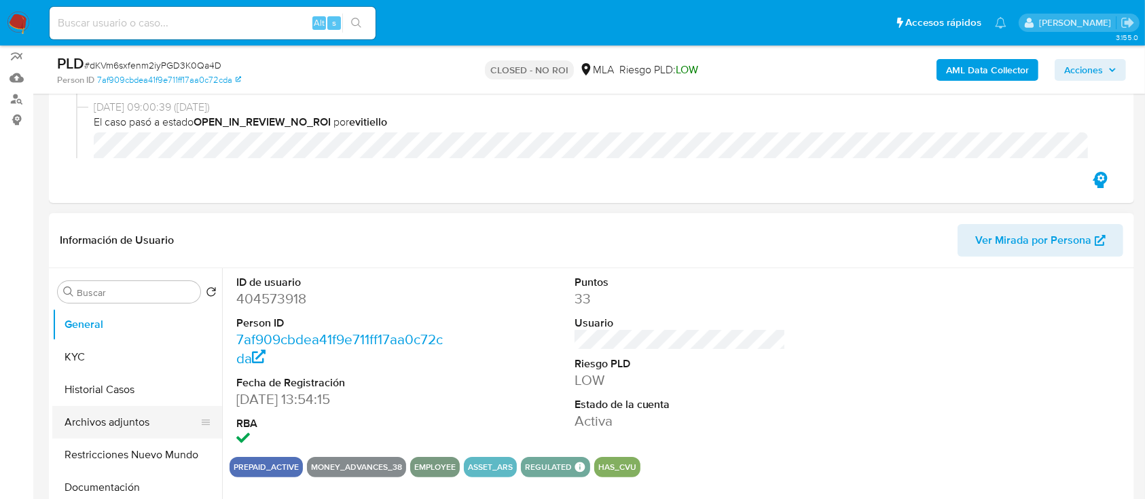
drag, startPoint x: 124, startPoint y: 436, endPoint x: 109, endPoint y: 415, distance: 25.8
click at [118, 427] on button "Archivos adjuntos" at bounding box center [131, 422] width 159 height 33
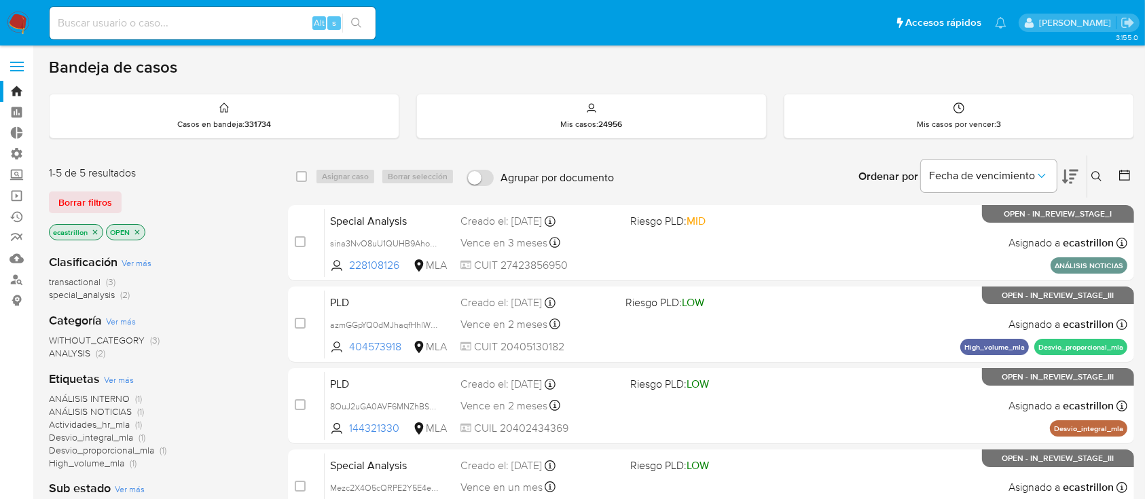
drag, startPoint x: 97, startPoint y: 197, endPoint x: 50, endPoint y: 199, distance: 47.6
click at [96, 198] on span "Borrar filtros" at bounding box center [85, 202] width 54 height 19
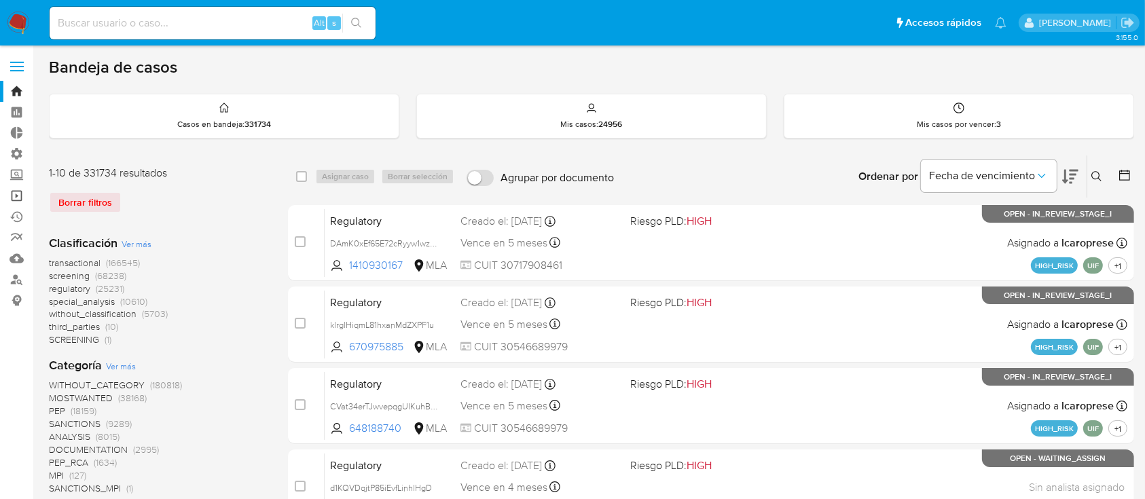
click at [19, 198] on link "Operaciones masivas" at bounding box center [81, 195] width 162 height 21
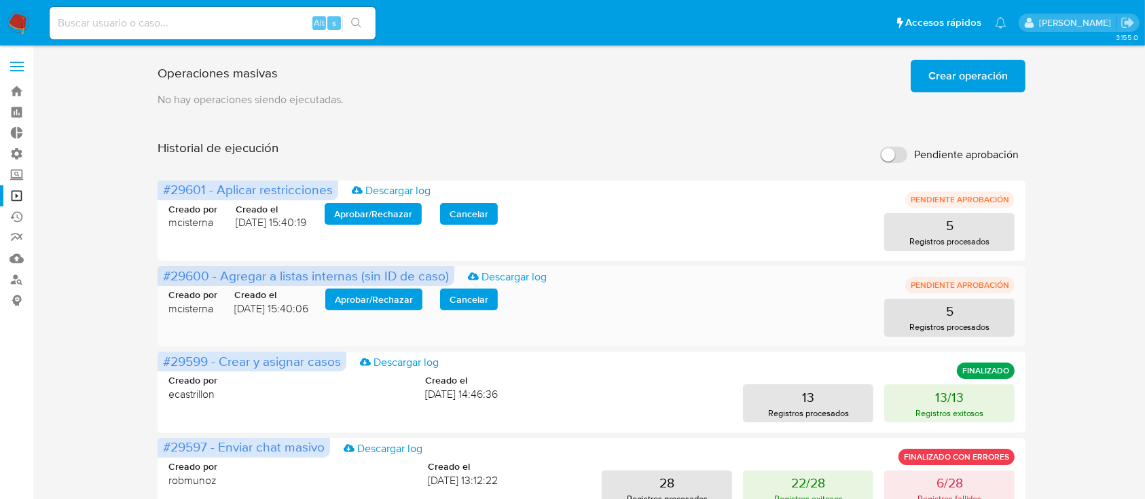
click at [359, 294] on span "Aprobar / Rechazar" at bounding box center [374, 299] width 78 height 19
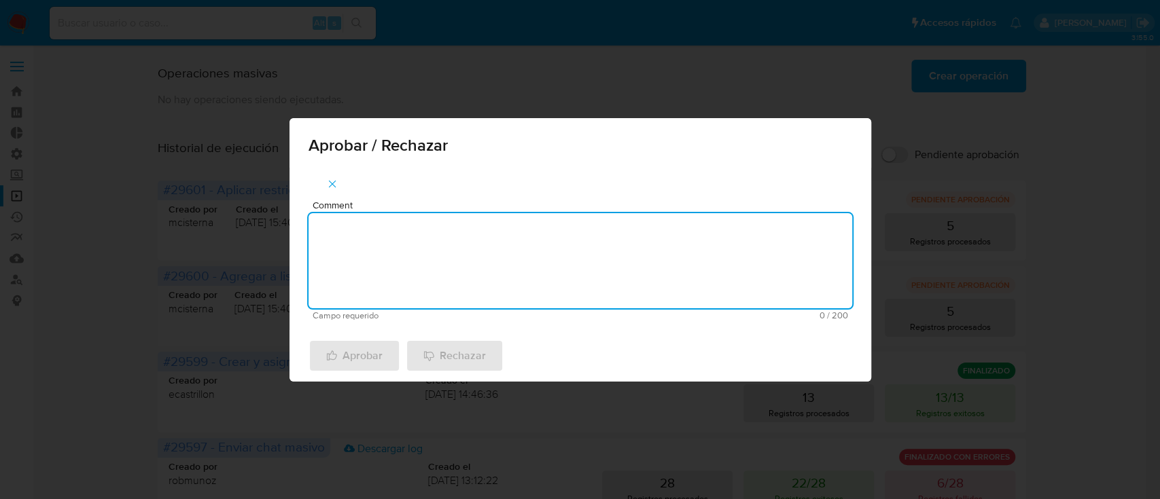
click at [359, 294] on textarea "Comment" at bounding box center [579, 260] width 543 height 95
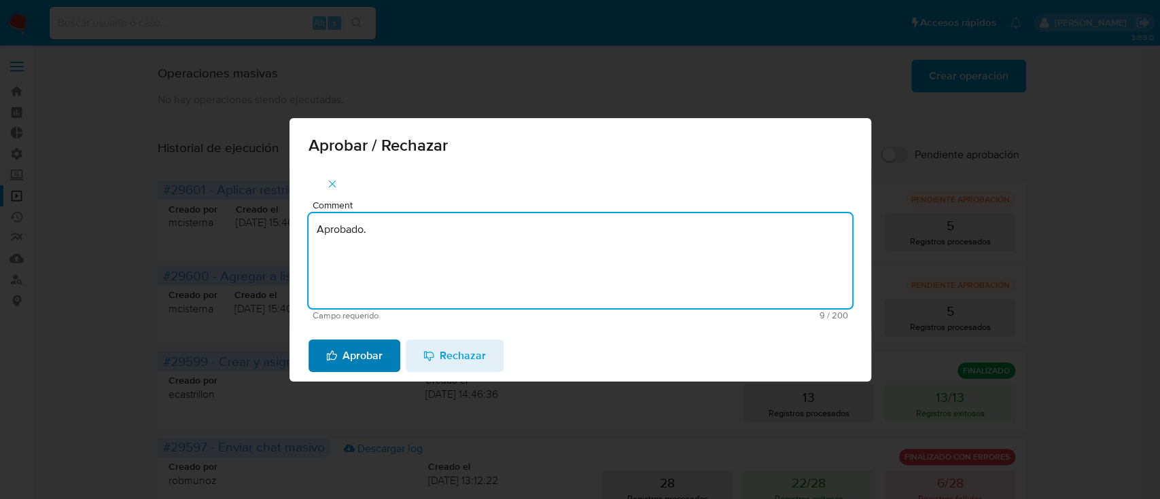
type textarea "Aprobado."
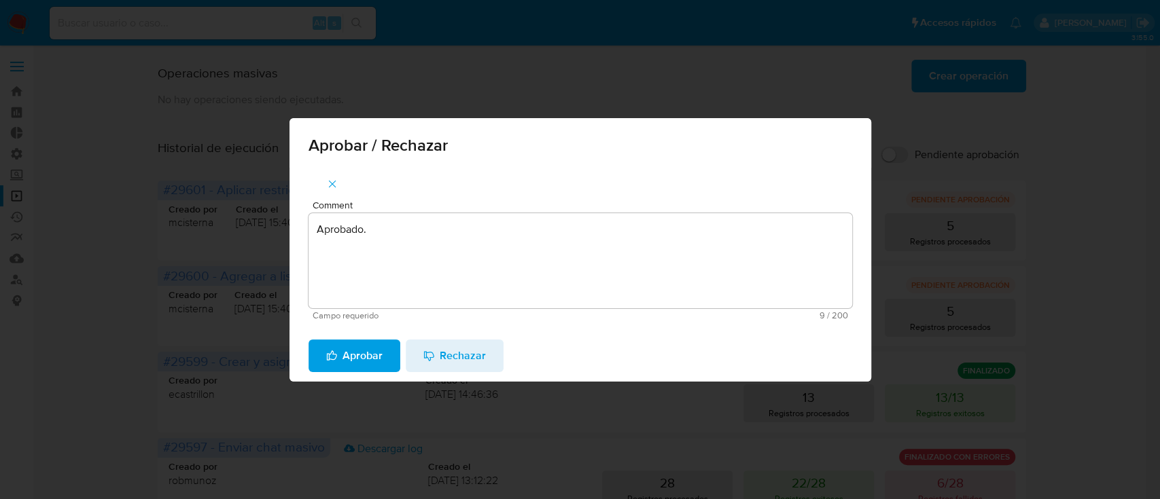
click at [365, 355] on span "Aprobar" at bounding box center [354, 356] width 56 height 30
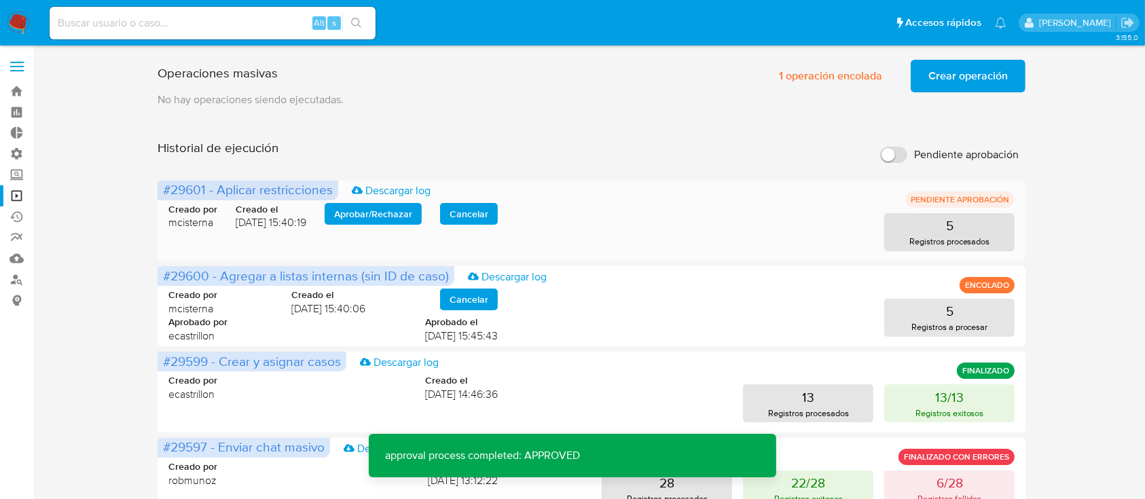
click at [389, 219] on span "Aprobar / Rechazar" at bounding box center [373, 213] width 78 height 19
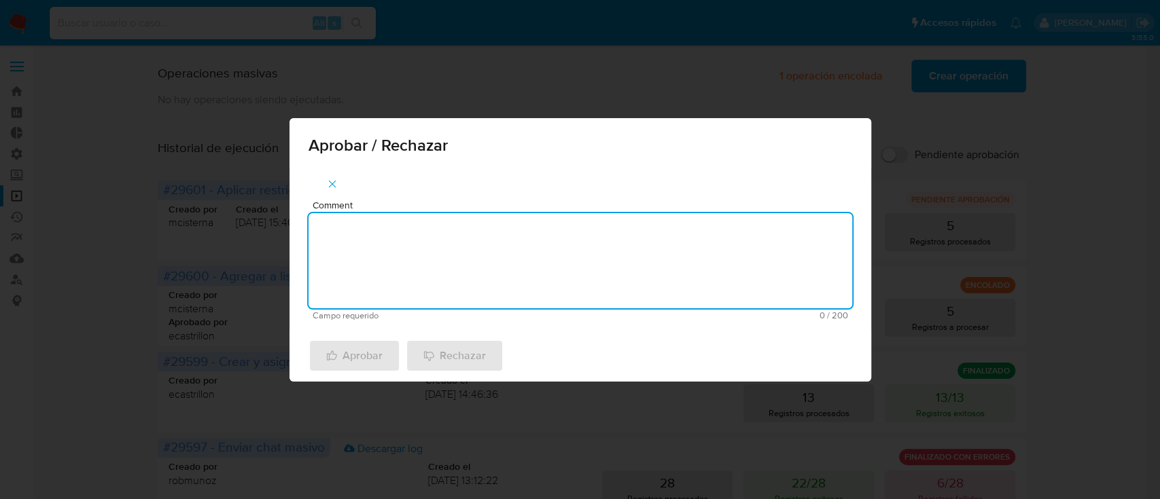
click at [395, 238] on textarea "Comment" at bounding box center [579, 260] width 543 height 95
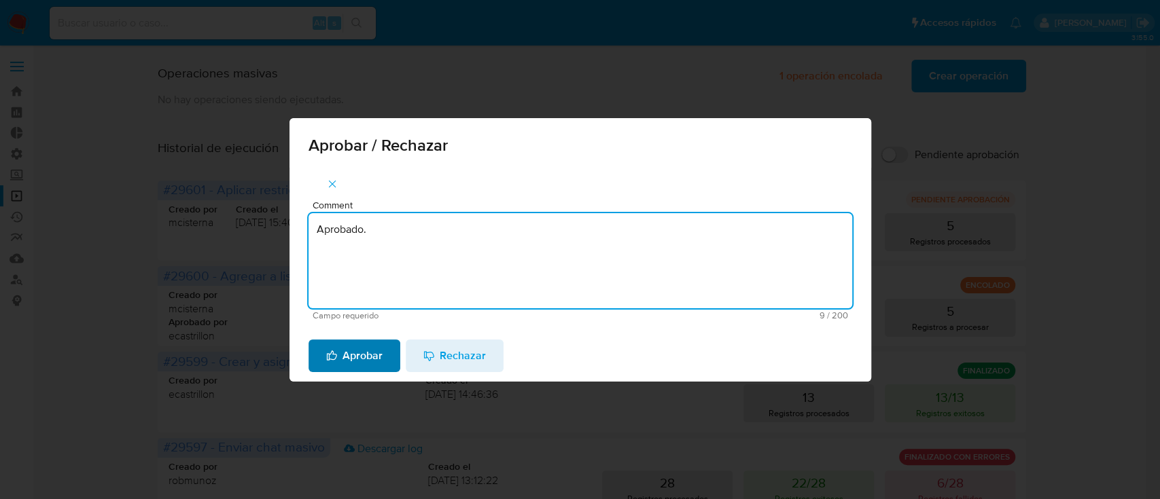
type textarea "Aprobado."
click at [342, 360] on span "Aprobar" at bounding box center [354, 356] width 56 height 30
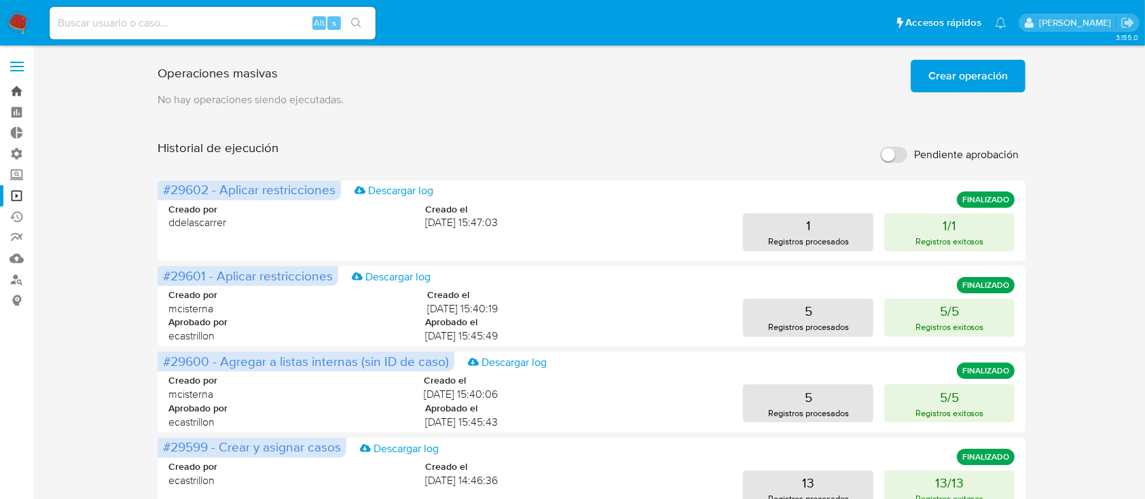
click at [15, 92] on link "Bandeja" at bounding box center [81, 91] width 162 height 21
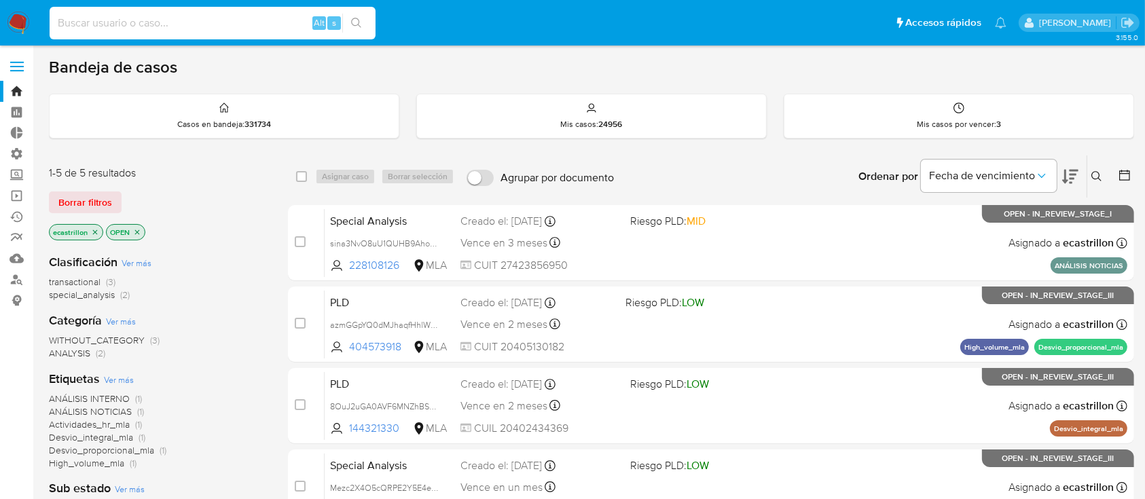
click at [142, 26] on input at bounding box center [213, 23] width 326 height 18
paste input "1987824052"
type input "1987824052"
click at [71, 187] on div "1-5 de 5 resultados Borrar filtros ecastrillon OPEN" at bounding box center [157, 204] width 217 height 77
click at [69, 209] on span "Borrar filtros" at bounding box center [85, 202] width 54 height 19
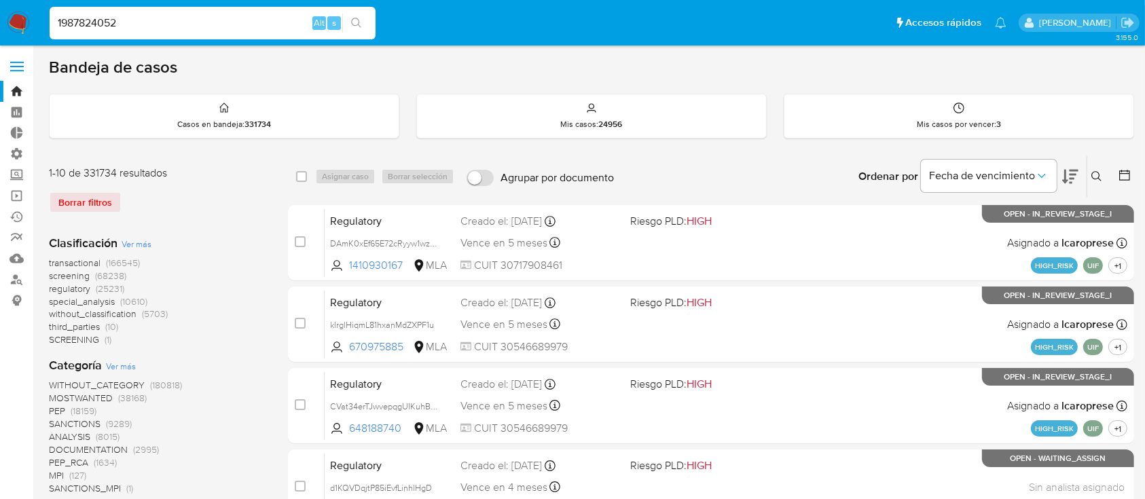
click at [135, 23] on input "1987824052" at bounding box center [213, 23] width 326 height 18
click at [365, 24] on button "search-icon" at bounding box center [356, 23] width 28 height 19
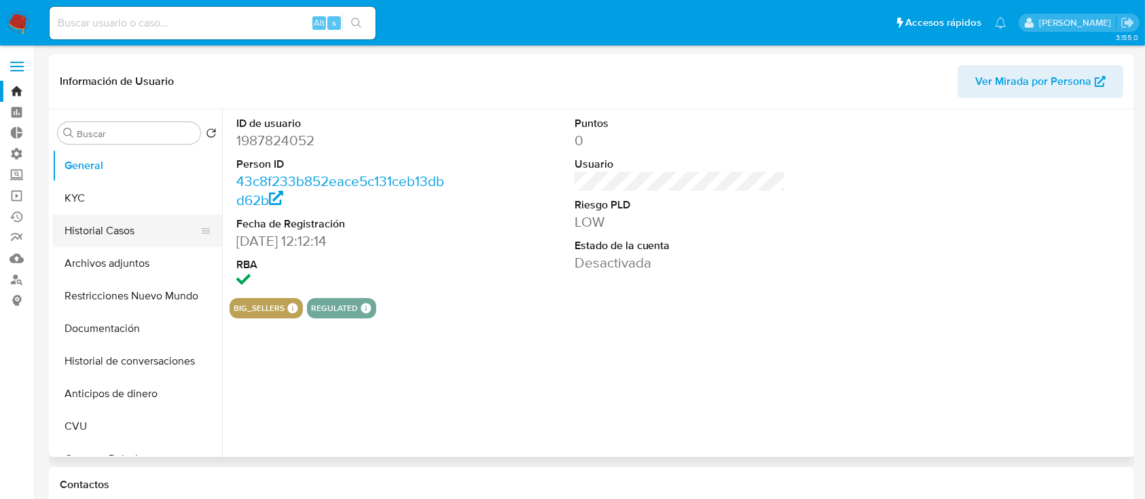
select select "10"
click at [143, 221] on button "Historial Casos" at bounding box center [131, 231] width 159 height 33
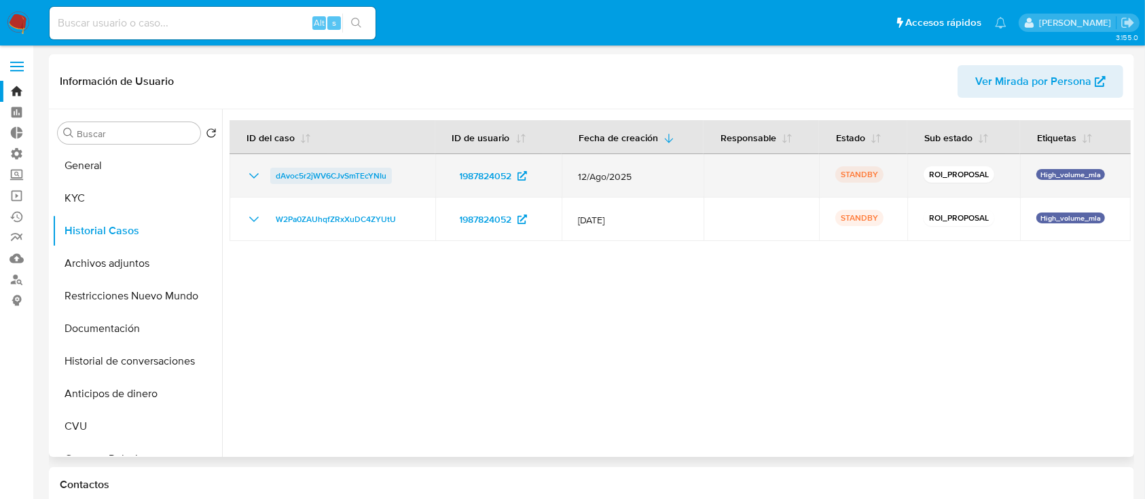
click at [329, 180] on span "dAvoc5r2jWV6CJvSmTEcYNIu" at bounding box center [331, 176] width 111 height 16
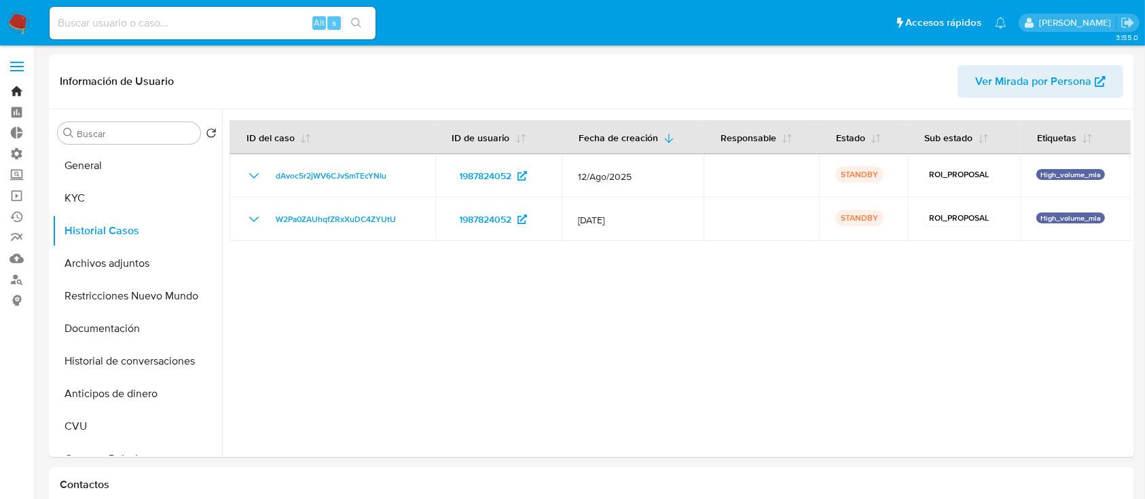
click at [5, 90] on link "Bandeja" at bounding box center [81, 91] width 162 height 21
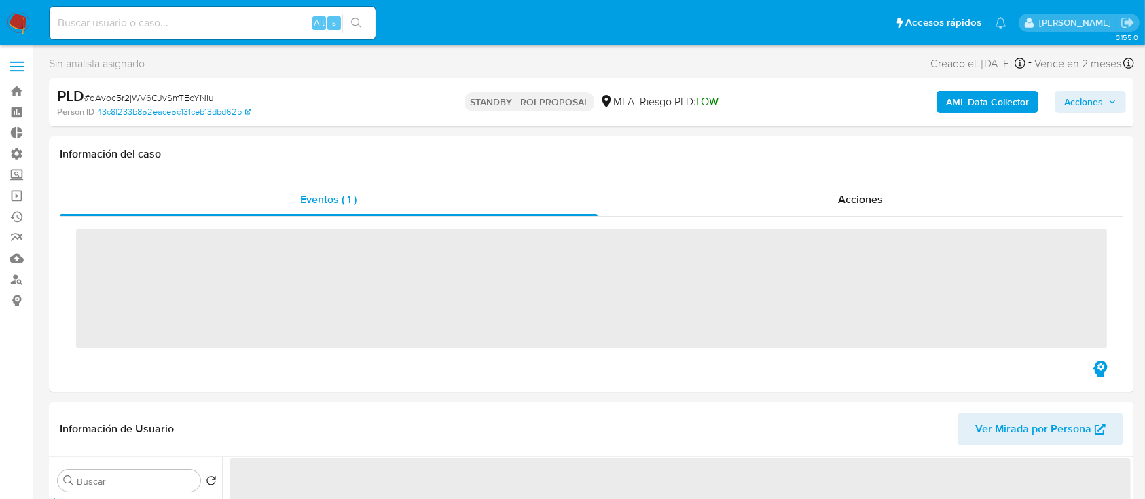
click at [871, 196] on span "Acciones" at bounding box center [860, 200] width 45 height 16
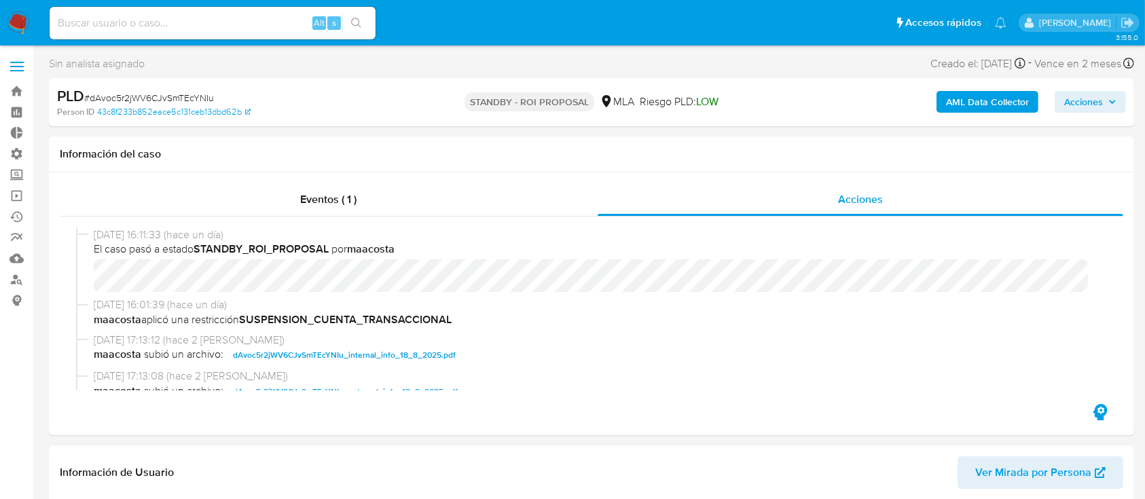
select select "10"
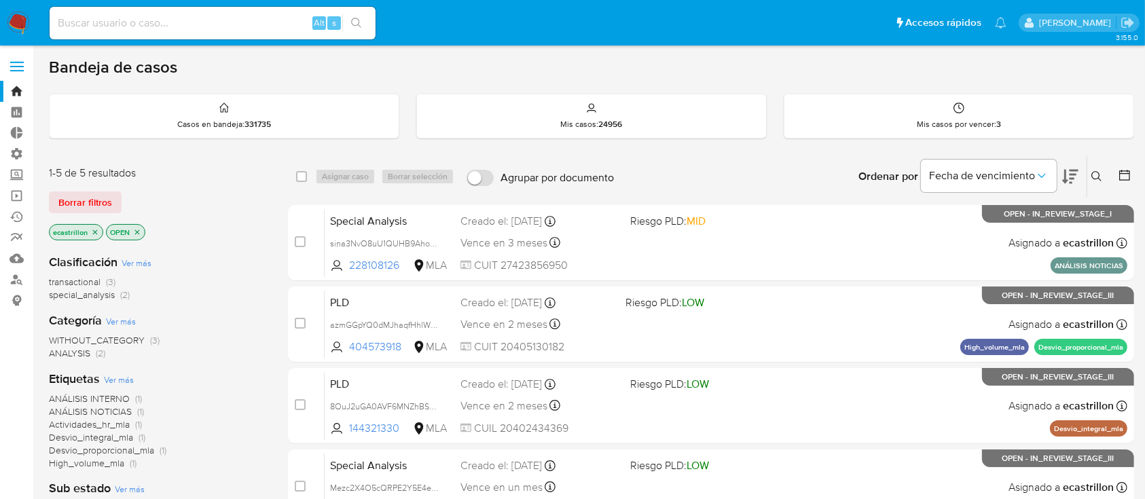
click at [94, 187] on div "1-5 de 5 resultados Borrar filtros ecastrillon OPEN" at bounding box center [157, 204] width 217 height 77
click at [94, 193] on span "Borrar filtros" at bounding box center [85, 202] width 54 height 19
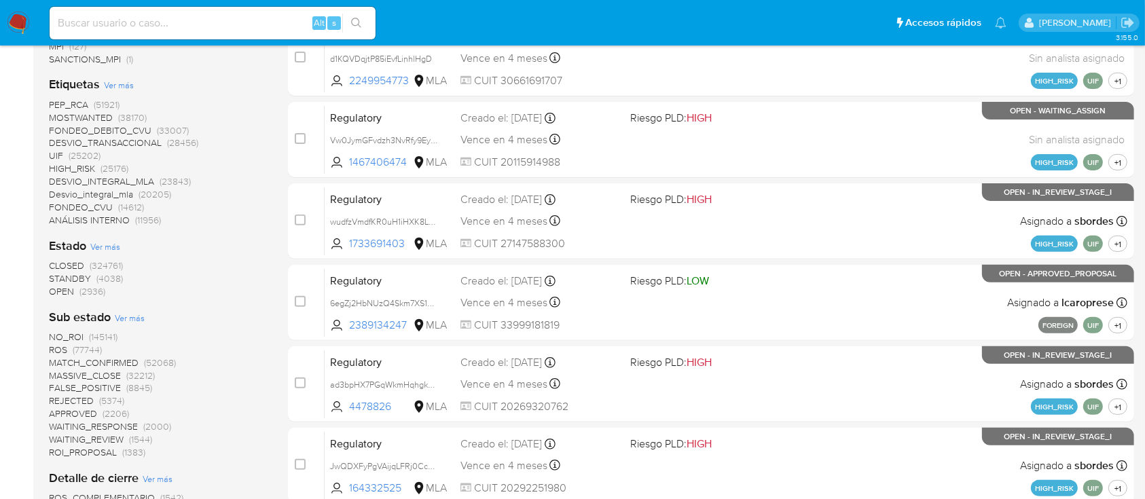
scroll to position [543, 0]
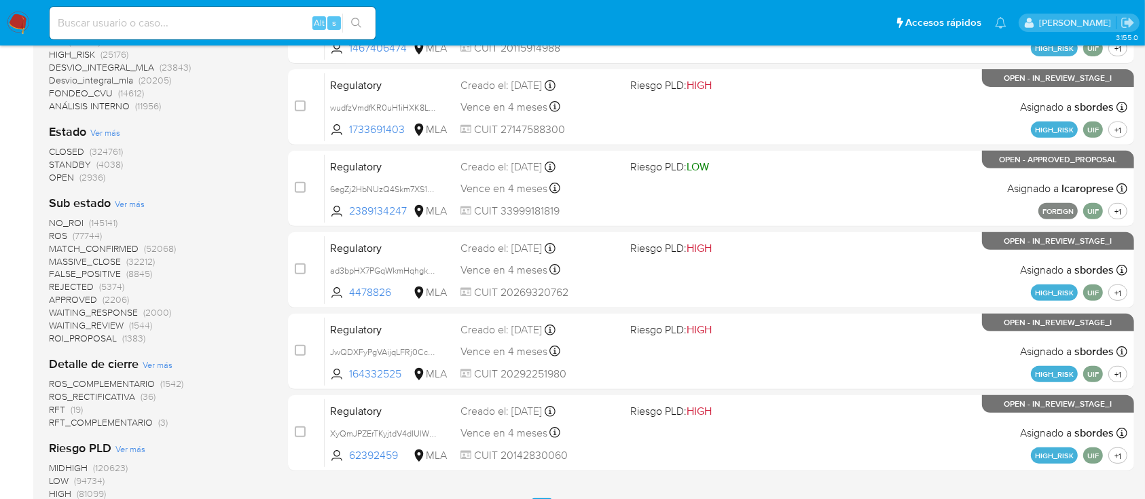
click at [73, 236] on span "(77744)" at bounding box center [87, 236] width 29 height 14
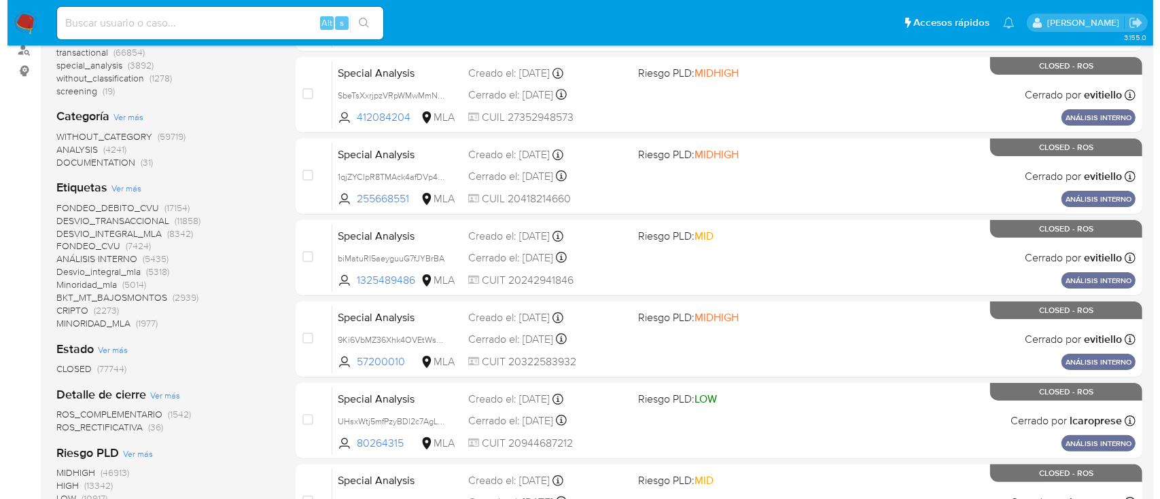
scroll to position [181, 0]
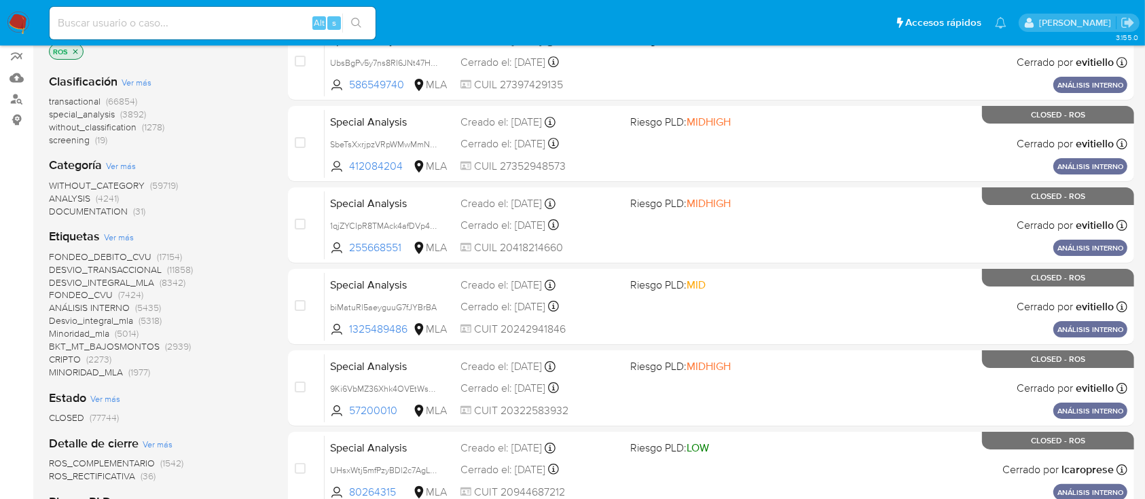
click at [118, 237] on span "Ver más" at bounding box center [119, 237] width 30 height 12
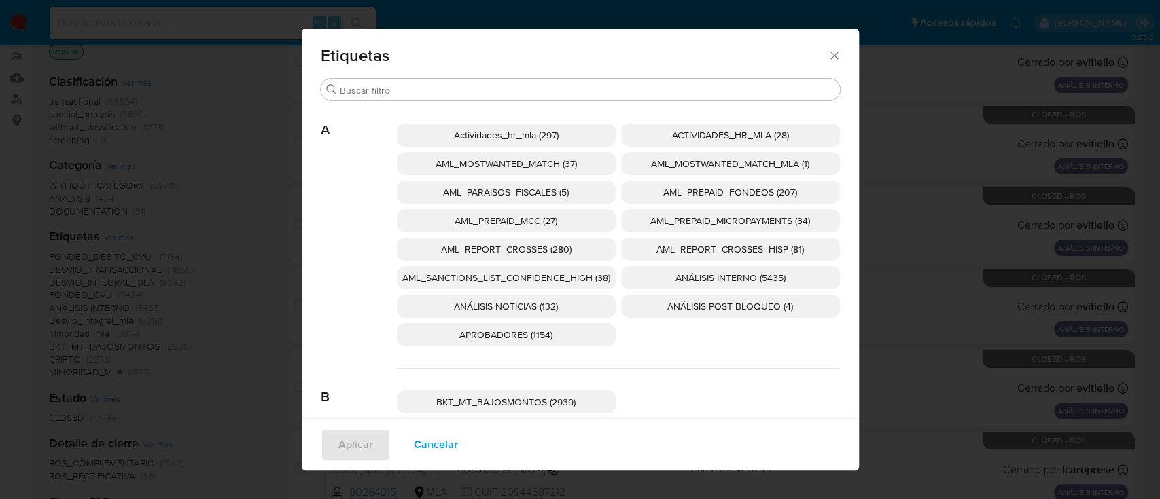
click at [497, 310] on span "ANÁLISIS NOTICIAS (132)" at bounding box center [506, 307] width 104 height 14
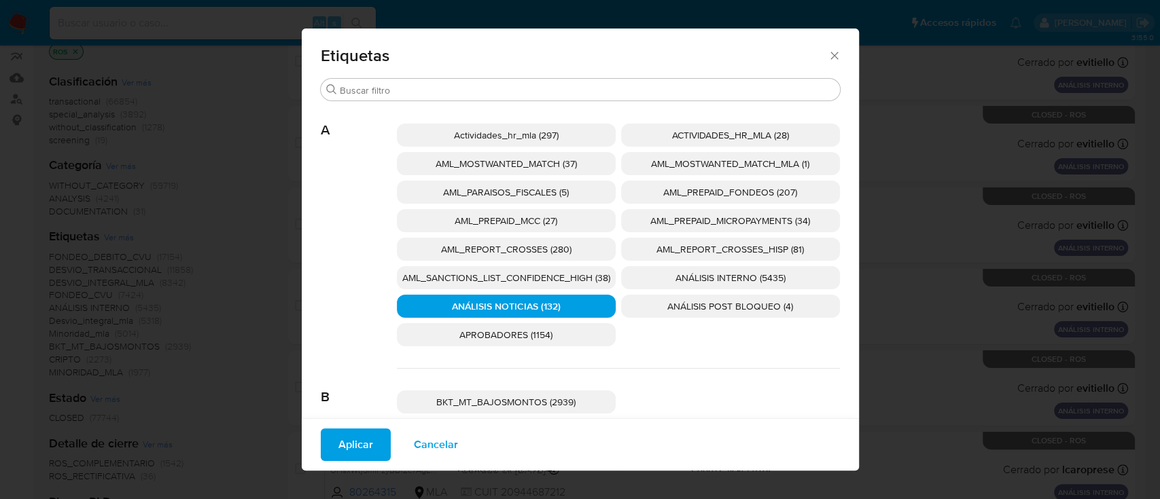
click at [364, 436] on button "Aplicar" at bounding box center [356, 445] width 70 height 33
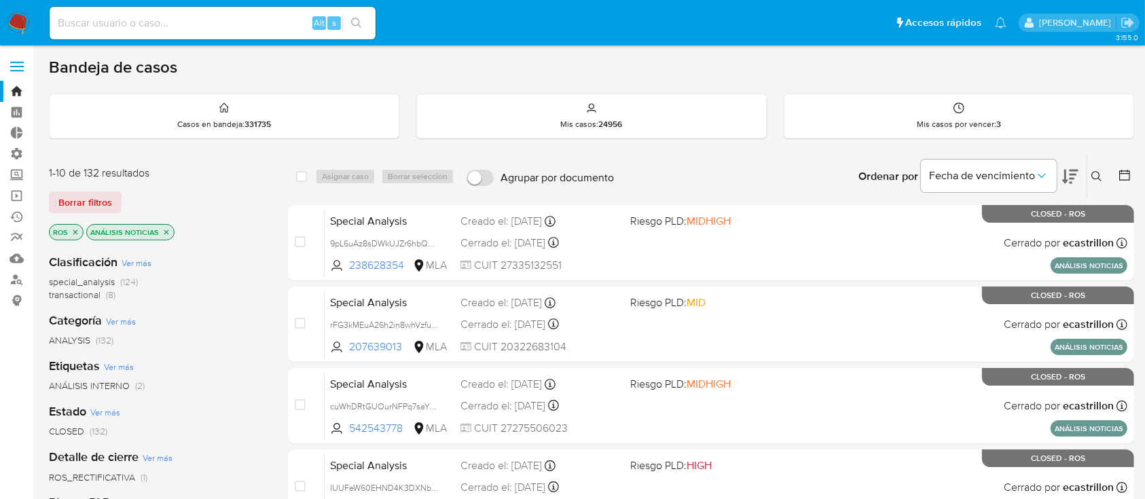
click at [1127, 168] on icon at bounding box center [1125, 175] width 14 height 14
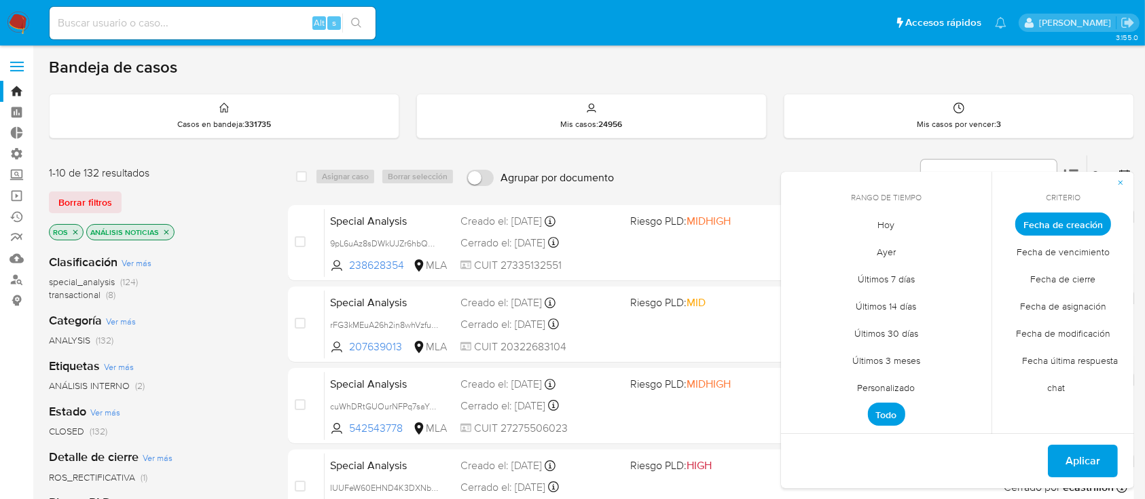
click at [880, 386] on span "Personalizado" at bounding box center [887, 388] width 86 height 28
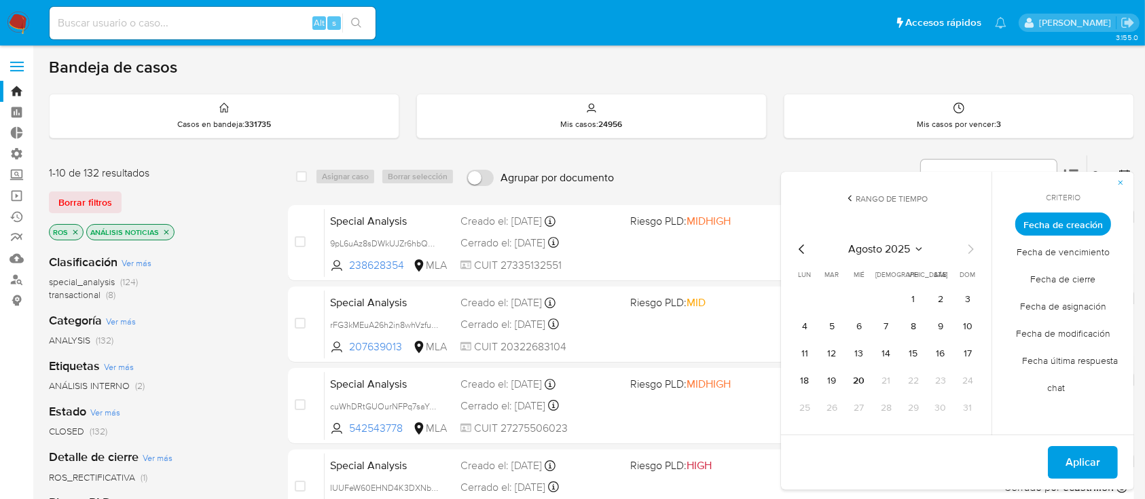
click at [803, 250] on icon "Mes anterior" at bounding box center [802, 249] width 16 height 16
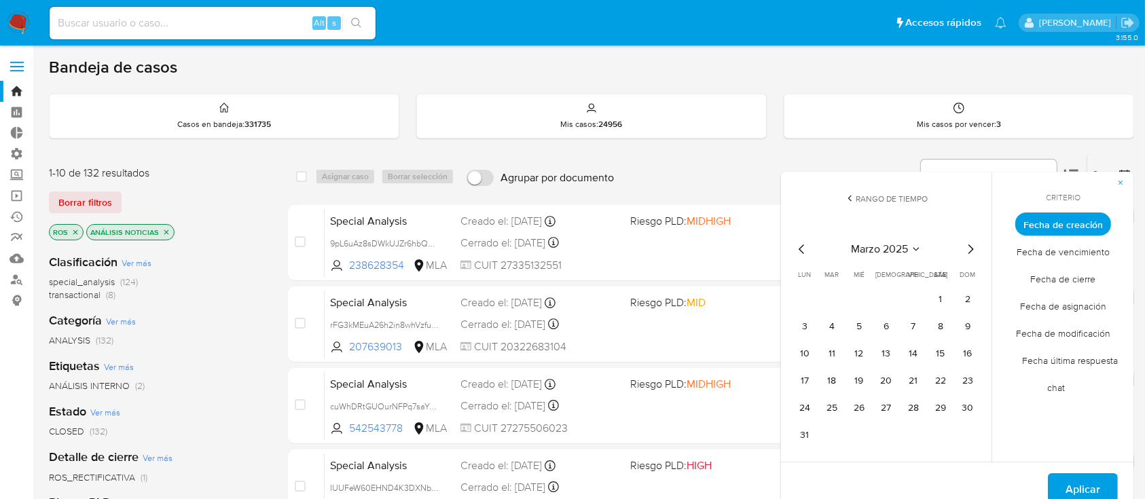
click at [803, 250] on icon "Mes anterior" at bounding box center [802, 249] width 16 height 16
drag, startPoint x: 803, startPoint y: 250, endPoint x: 804, endPoint y: 263, distance: 12.9
click at [803, 263] on div "febrero 2025 febrero 2025 lun lunes mar martes mié miércoles jue jueves vie vie…" at bounding box center [886, 330] width 185 height 178
click at [798, 247] on icon "Mes anterior" at bounding box center [802, 249] width 16 height 16
click at [853, 293] on button "1" at bounding box center [859, 300] width 22 height 22
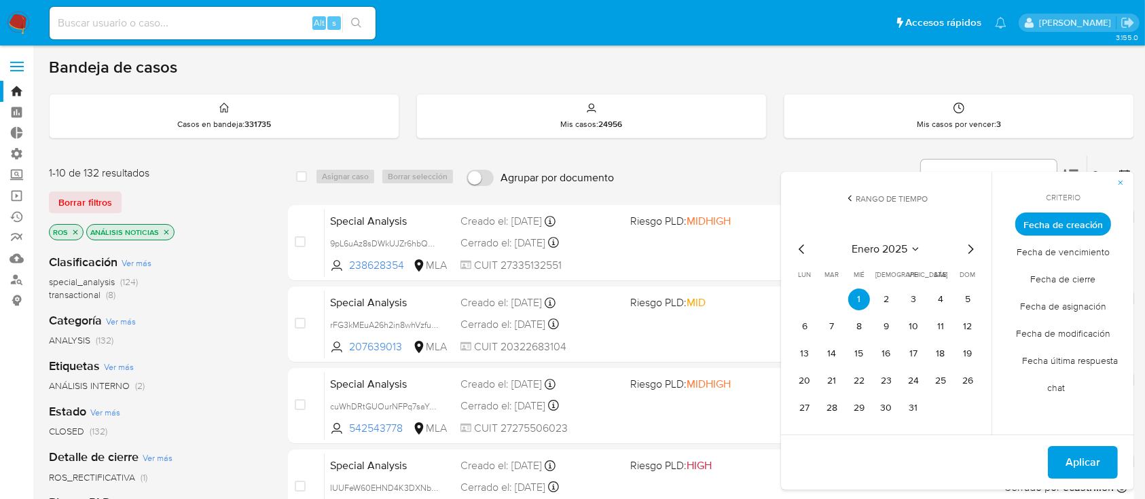
click at [980, 247] on div "enero 2025 enero 2025 lun lunes mar martes mié miércoles jue jueves vie viernes…" at bounding box center [886, 328] width 217 height 215
click at [975, 248] on icon "Mes siguiente" at bounding box center [971, 249] width 16 height 16
click at [973, 248] on icon "Mes siguiente" at bounding box center [971, 249] width 16 height 16
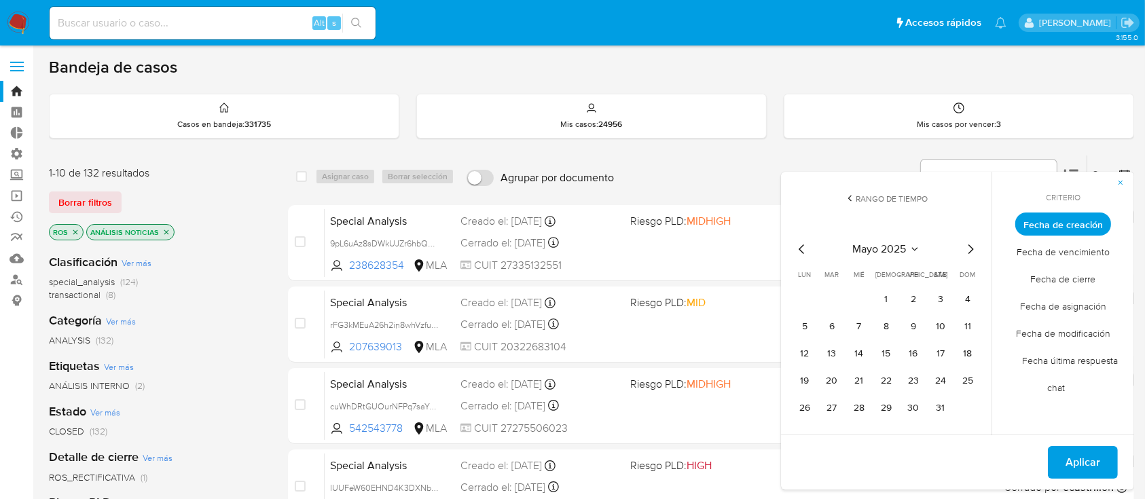
click at [973, 248] on icon "Mes siguiente" at bounding box center [971, 249] width 16 height 16
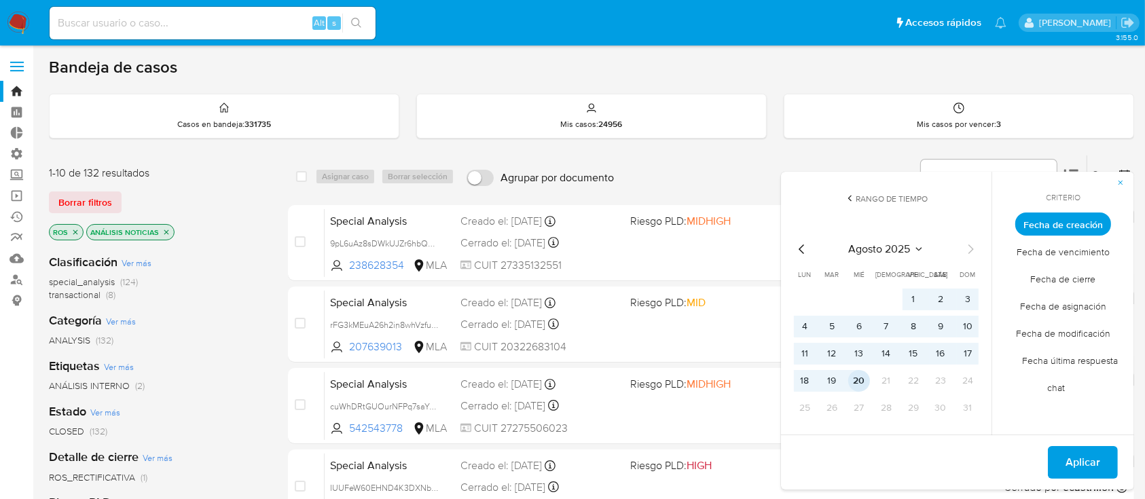
click at [868, 378] on button "20" at bounding box center [859, 381] width 22 height 22
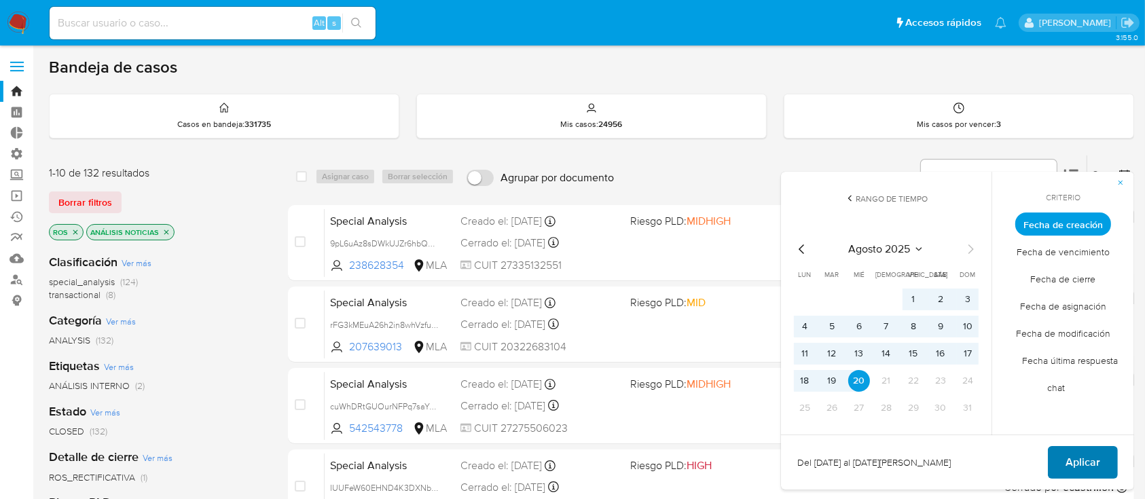
click at [1098, 461] on span "Aplicar" at bounding box center [1083, 463] width 35 height 30
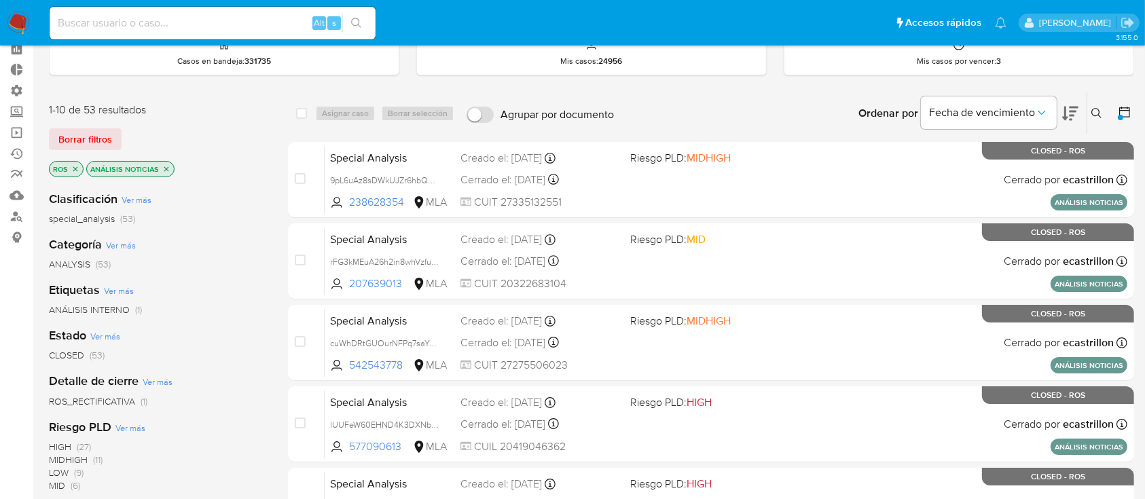
scroll to position [90, 0]
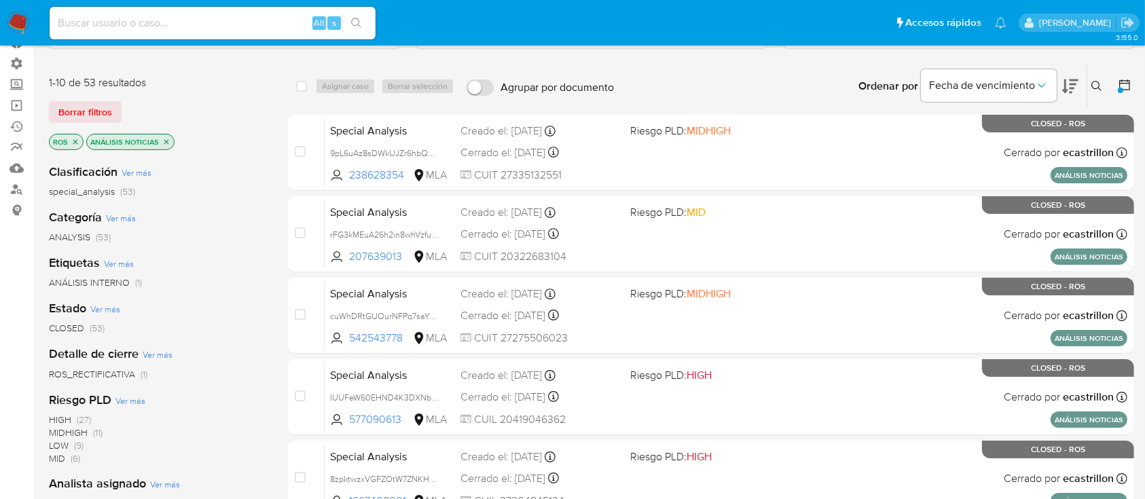
click at [96, 370] on span "ROS_RECTIFICATIVA" at bounding box center [92, 375] width 86 height 14
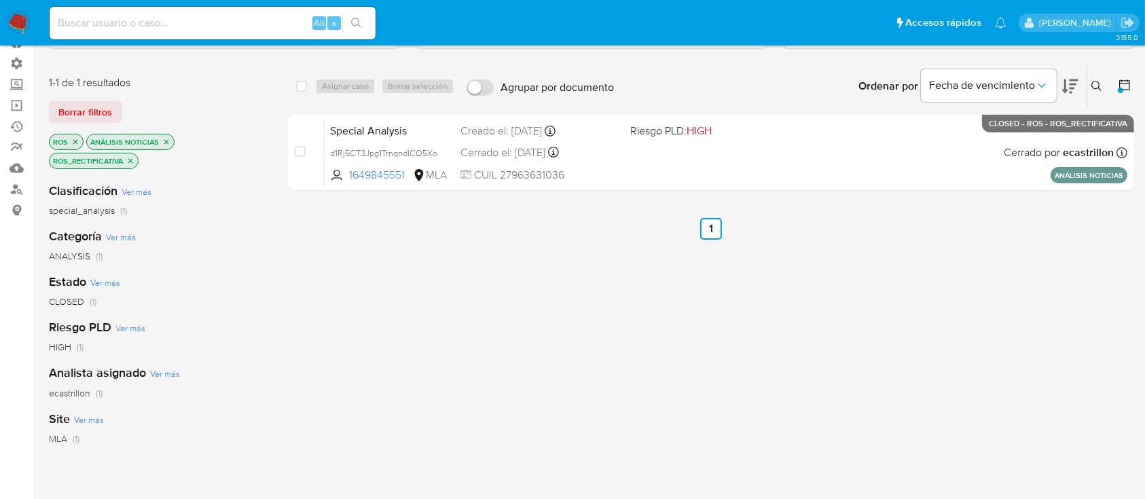
click at [131, 161] on icon "close-filter" at bounding box center [130, 161] width 8 height 8
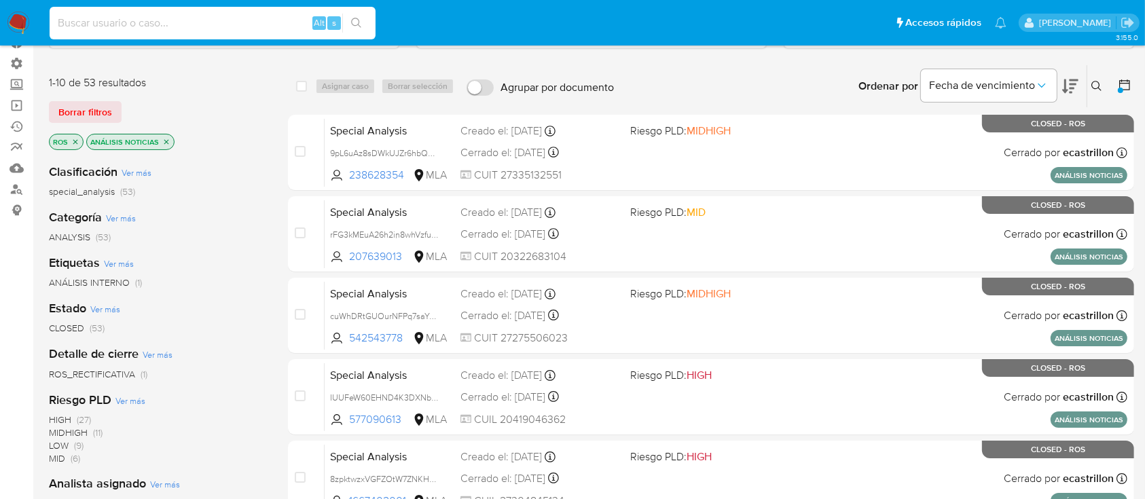
click at [219, 28] on input at bounding box center [213, 23] width 326 height 18
paste input "4QbLEGlzhKTLiTxVVELvDwJC"
type input "4QbLEGlzhKTLiTxVVELvDwJC"
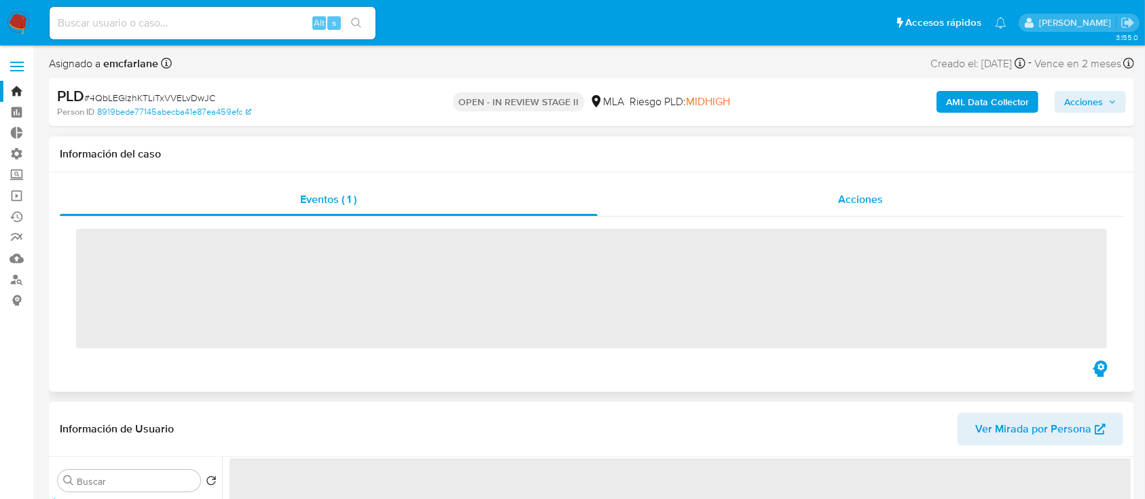
click at [788, 209] on div "Acciones" at bounding box center [861, 199] width 526 height 33
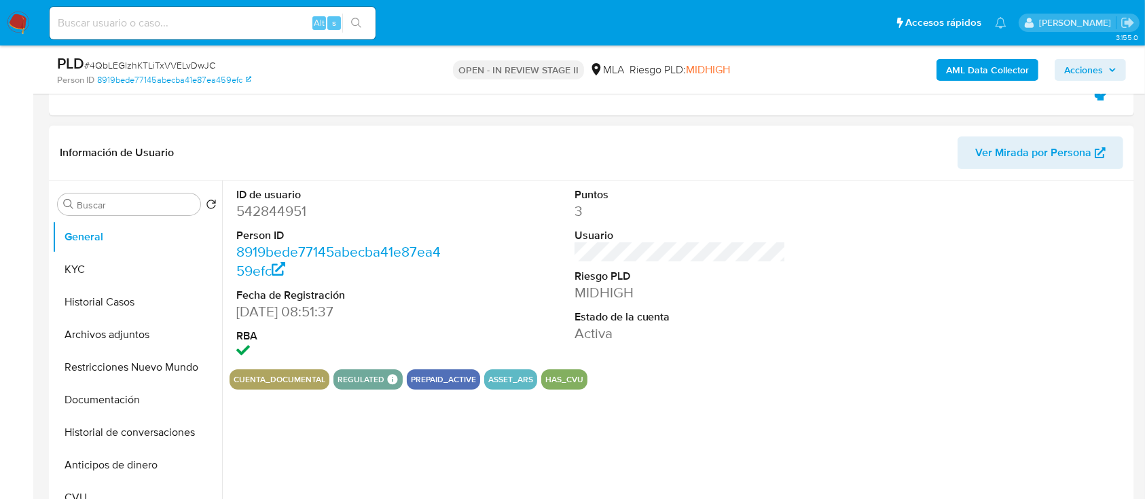
scroll to position [90, 0]
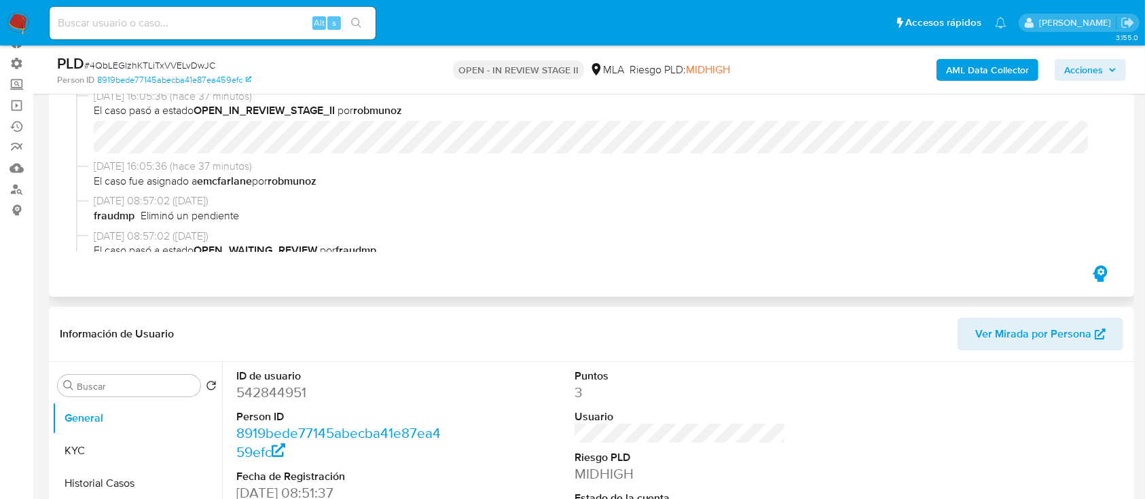
select select "10"
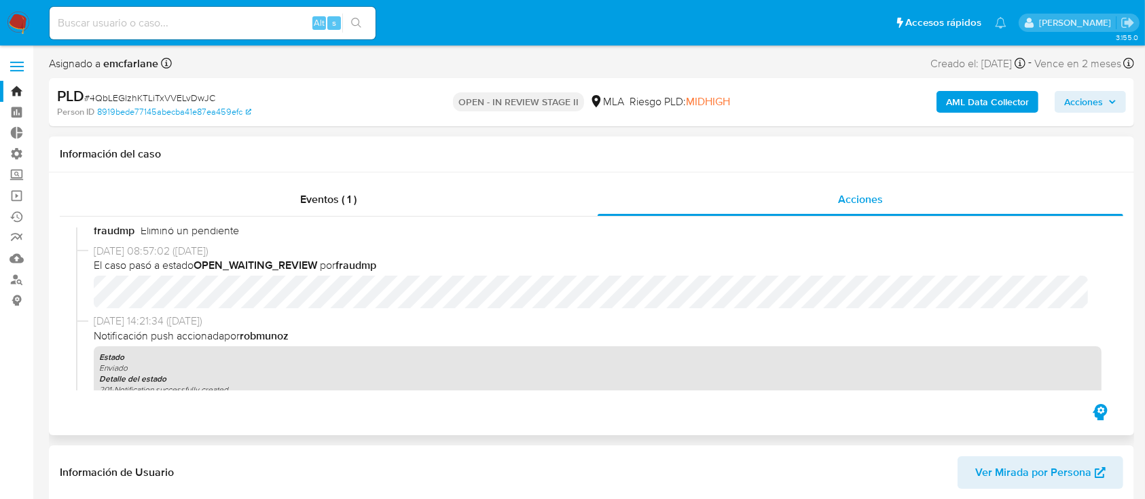
scroll to position [0, 0]
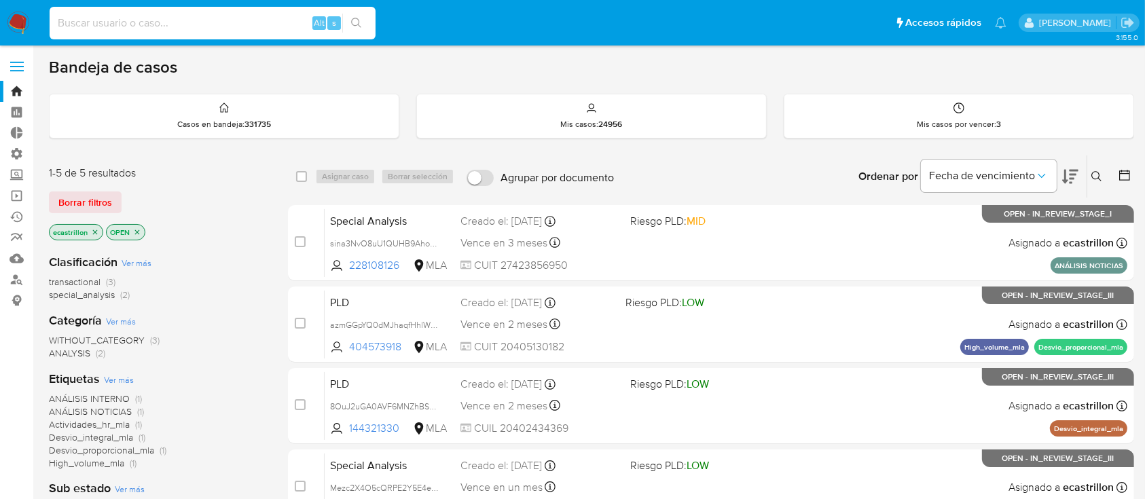
click at [219, 24] on input at bounding box center [213, 23] width 326 height 18
paste input "jESxRWNxgM53XQqAYL9vbAUw"
type input "jESxRWNxgM53XQqAYL9vbAUw"
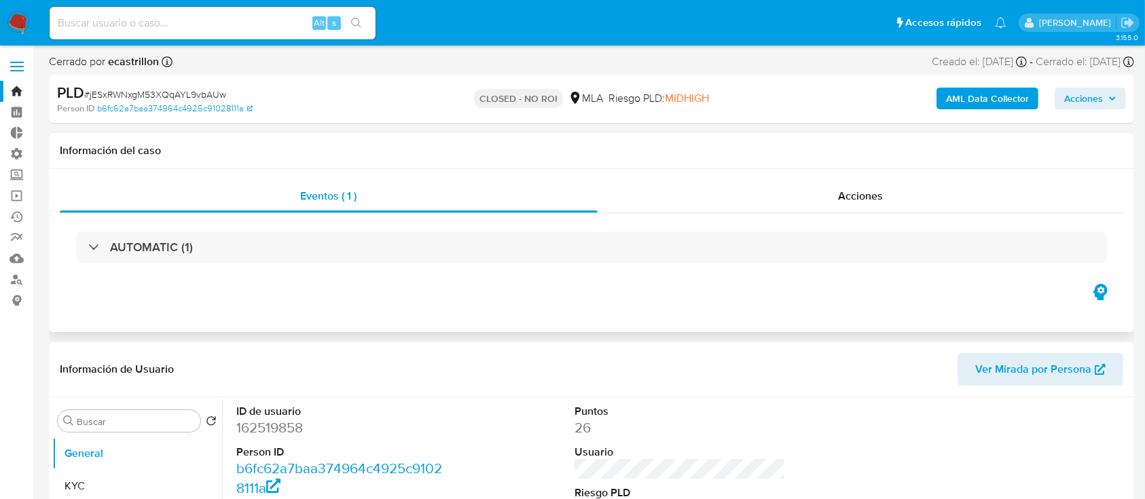
select select "10"
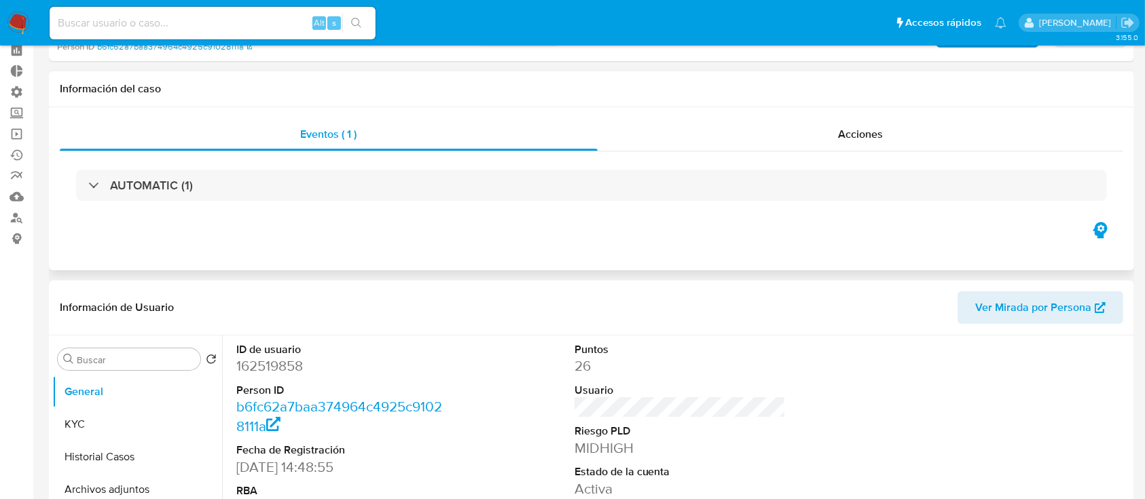
scroll to position [90, 0]
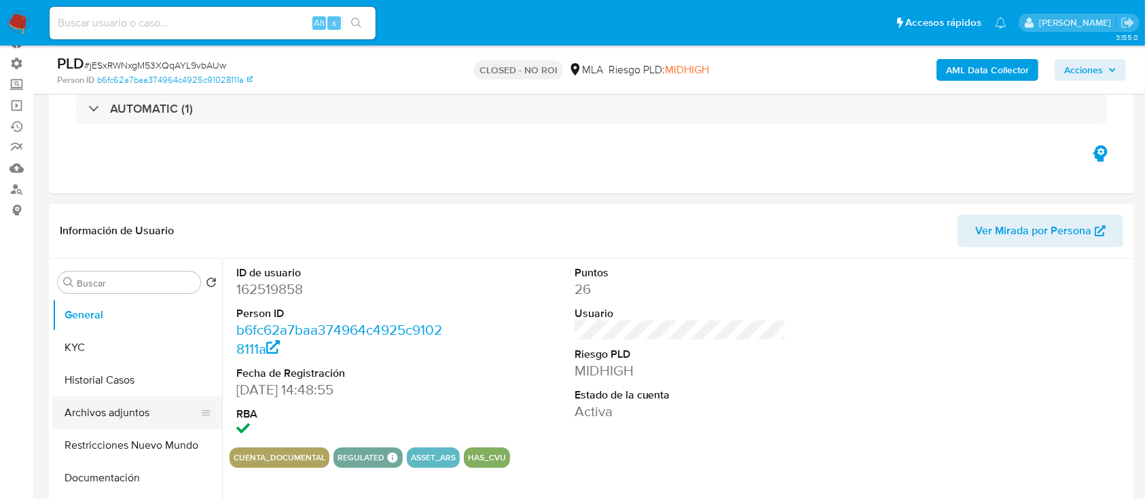
click at [73, 414] on button "Archivos adjuntos" at bounding box center [131, 413] width 159 height 33
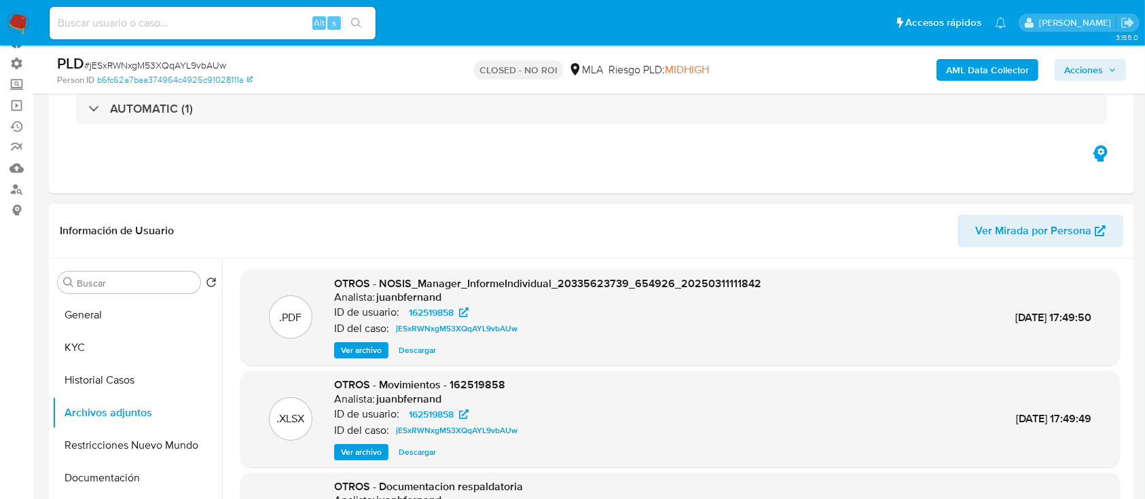
click at [401, 452] on span "Descargar" at bounding box center [417, 453] width 37 height 14
click at [143, 313] on button "General" at bounding box center [131, 315] width 159 height 33
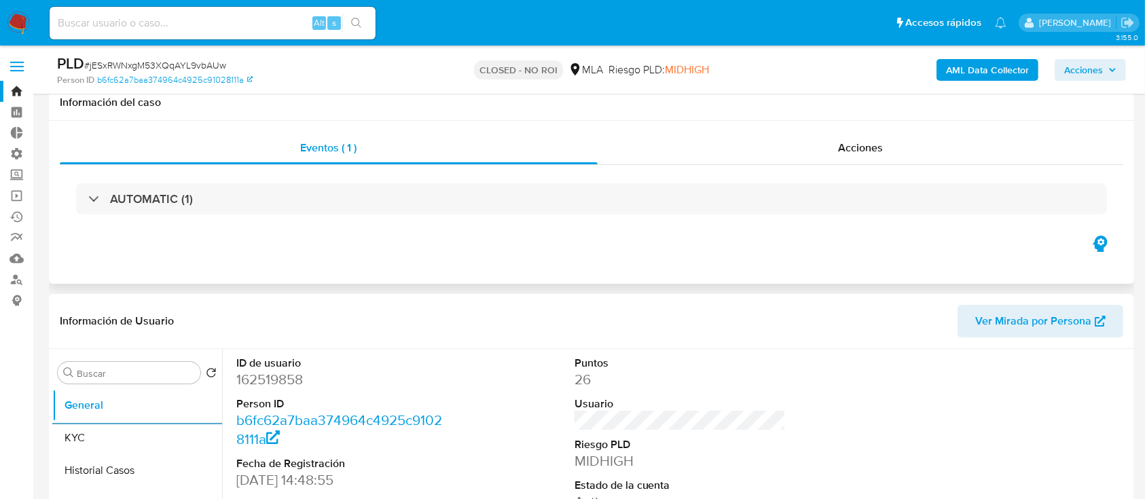
scroll to position [36, 0]
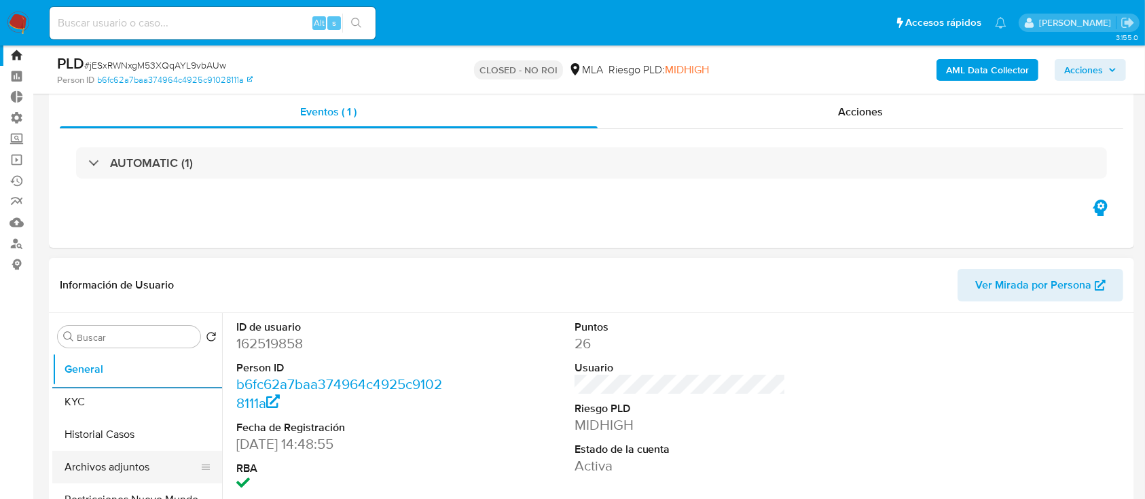
click at [139, 457] on button "Archivos adjuntos" at bounding box center [131, 467] width 159 height 33
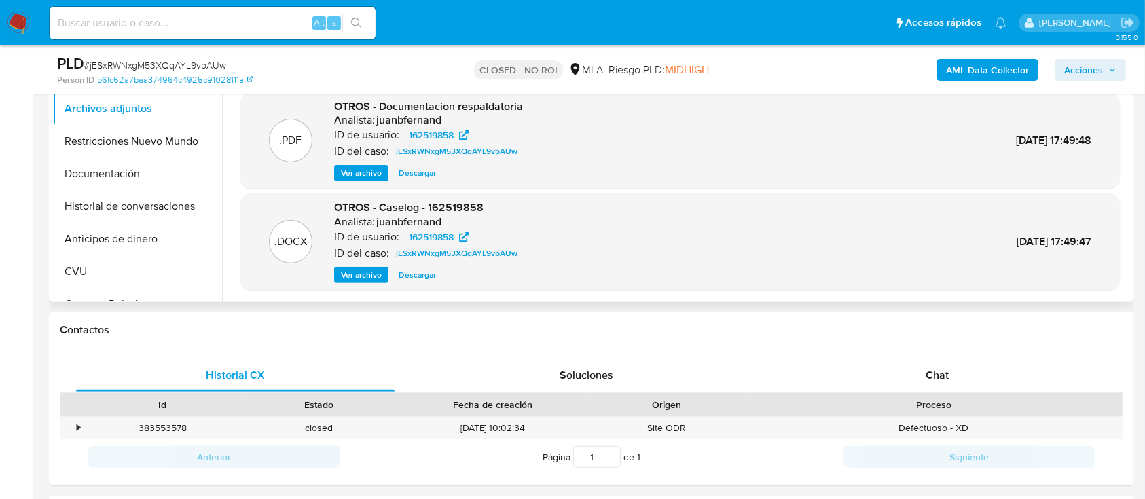
scroll to position [452, 0]
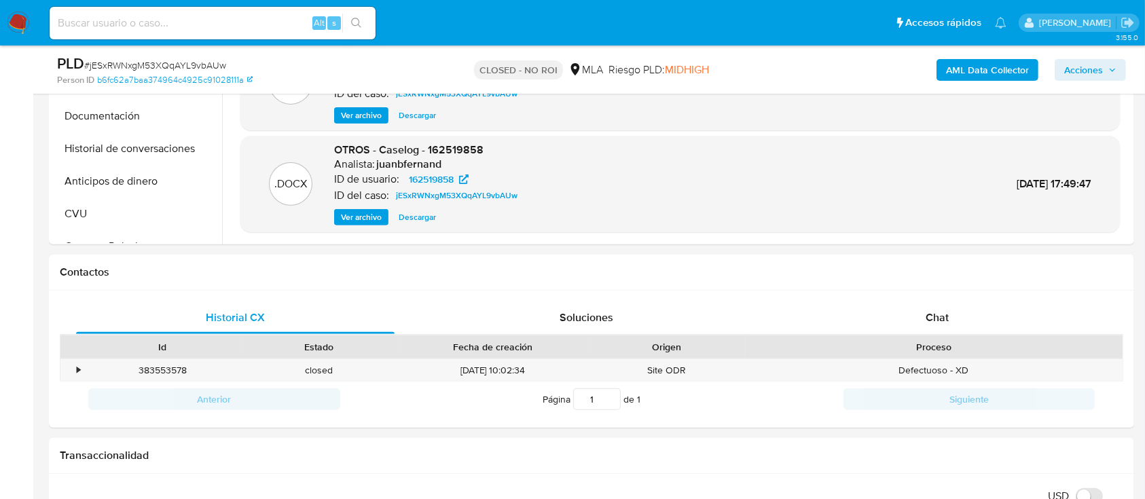
click at [133, 19] on input at bounding box center [213, 23] width 326 height 18
paste input "9M7kSyGL8YZqTEGcbAcePdPT"
type input "9M7kSyGL8YZqTEGcbAcePdPT"
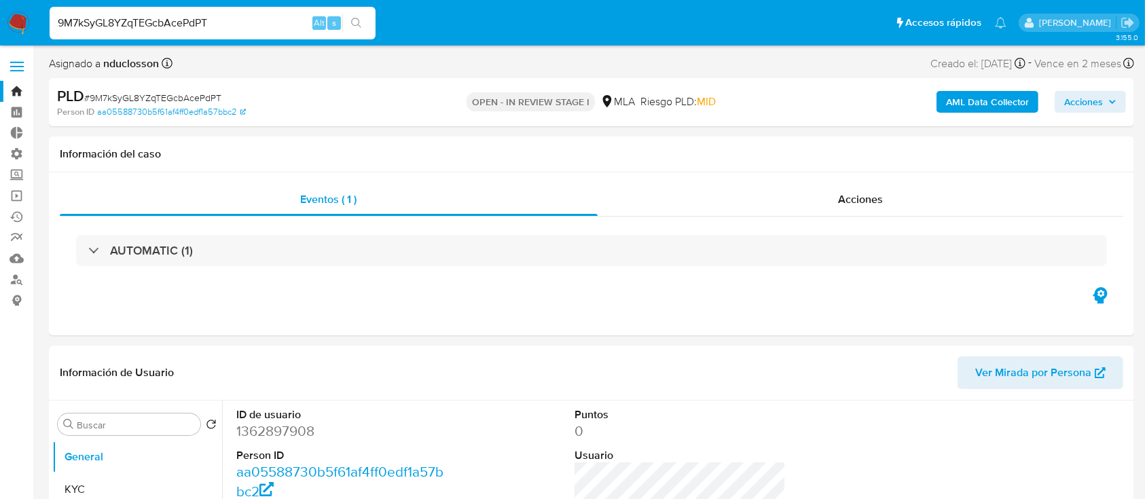
select select "10"
click at [168, 19] on input "9M7kSyGL8YZqTEGcbAcePdPT" at bounding box center [213, 23] width 326 height 18
paste input "jqWB2zYUrkwEkVewAgHFF2nV"
type input "jqWB2zYUrkwEkVewAgHFF2nV"
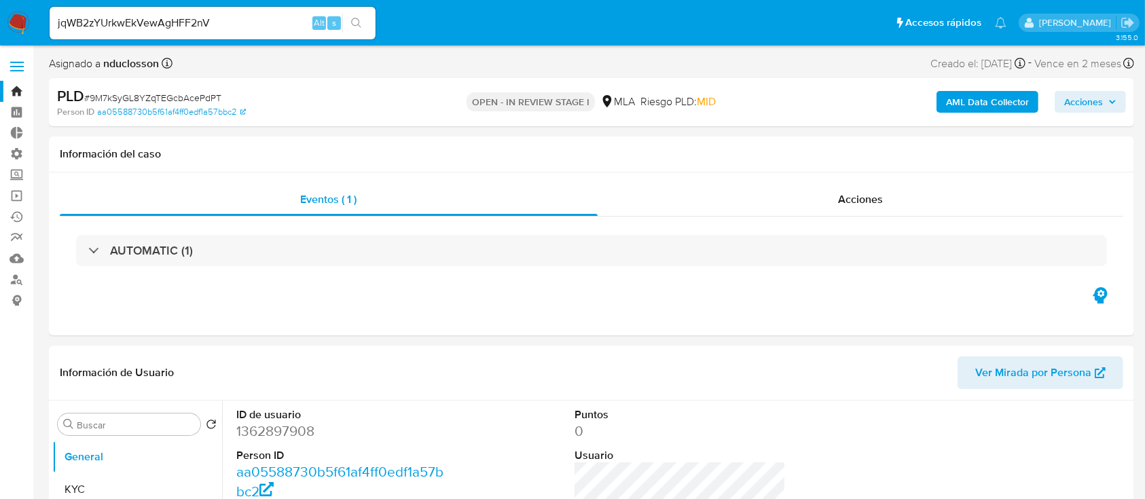
click at [353, 27] on icon "search-icon" at bounding box center [356, 23] width 11 height 11
select select "10"
click at [701, 185] on div "Acciones" at bounding box center [861, 199] width 526 height 33
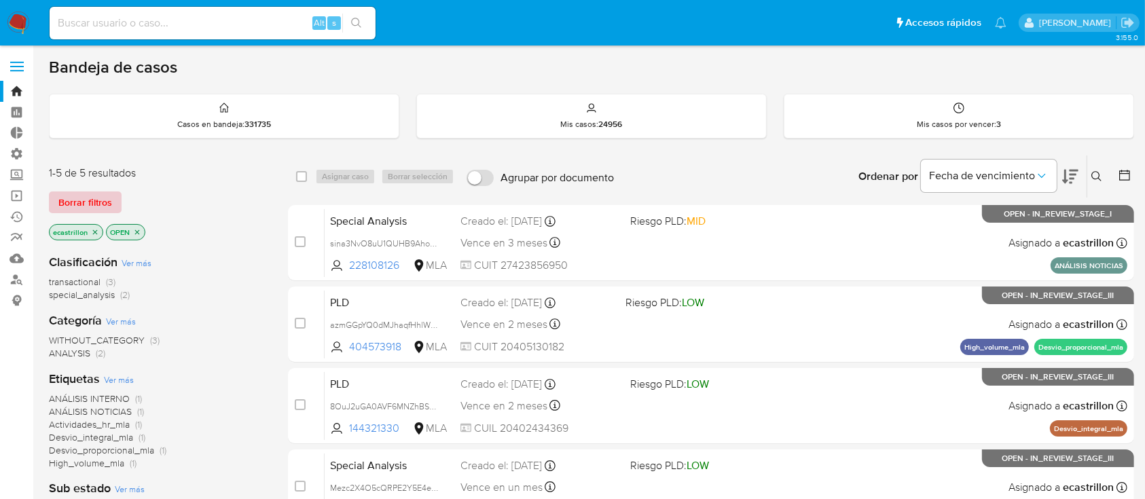
click at [97, 203] on span "Borrar filtros" at bounding box center [85, 202] width 54 height 19
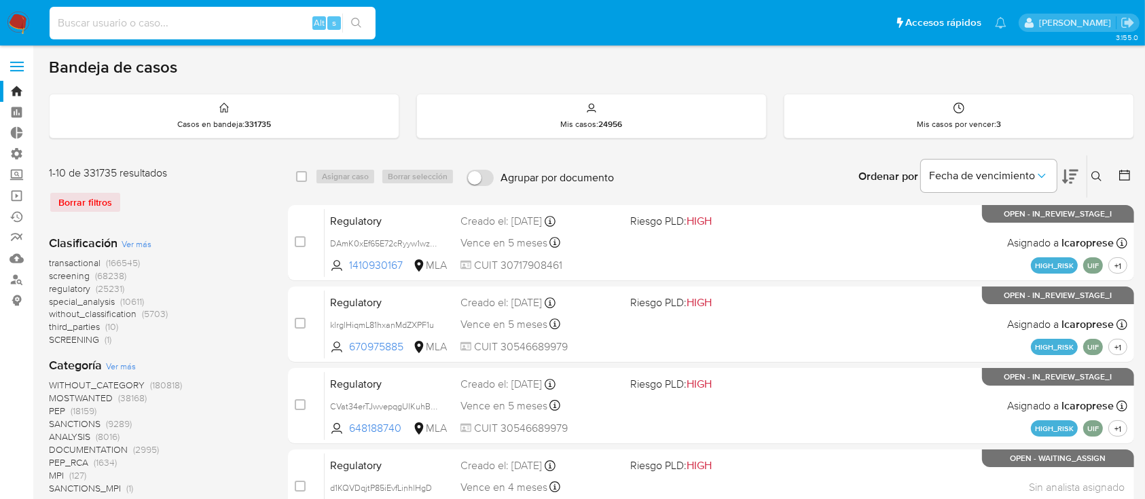
drag, startPoint x: 115, startPoint y: 22, endPoint x: 120, endPoint y: 15, distance: 8.7
click at [115, 20] on input at bounding box center [213, 23] width 326 height 18
paste input "2450429562"
type input "2450429562"
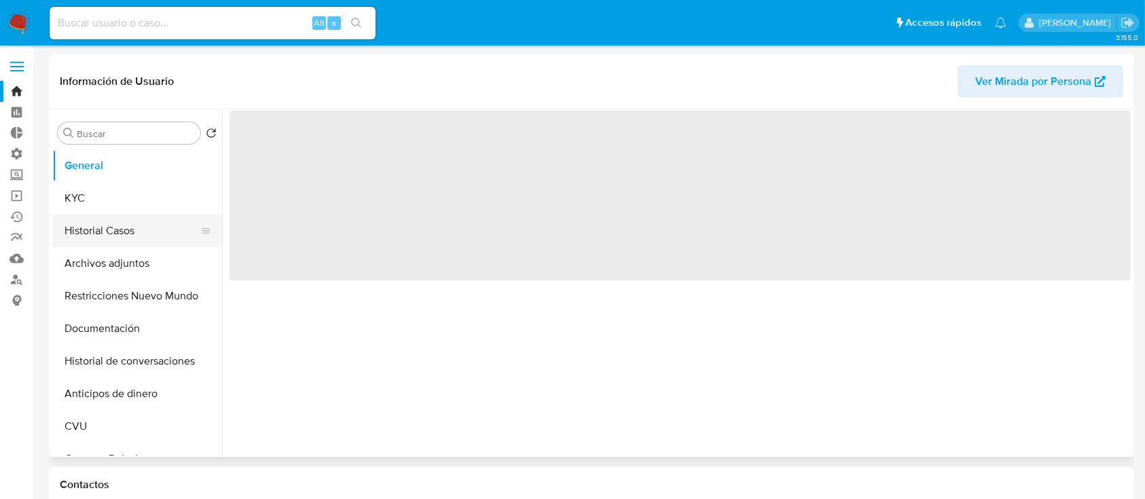
click at [116, 230] on button "Historial Casos" at bounding box center [131, 231] width 159 height 33
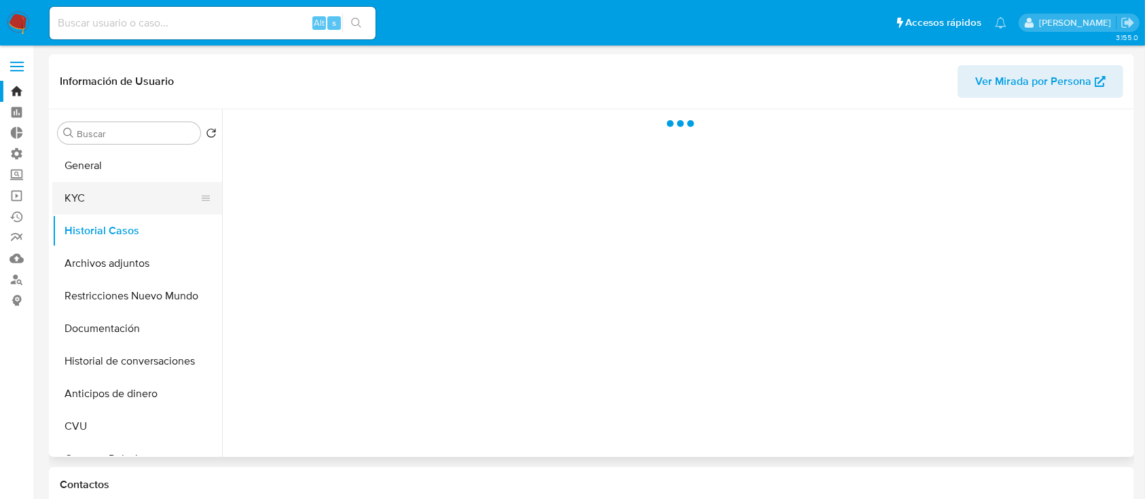
select select "10"
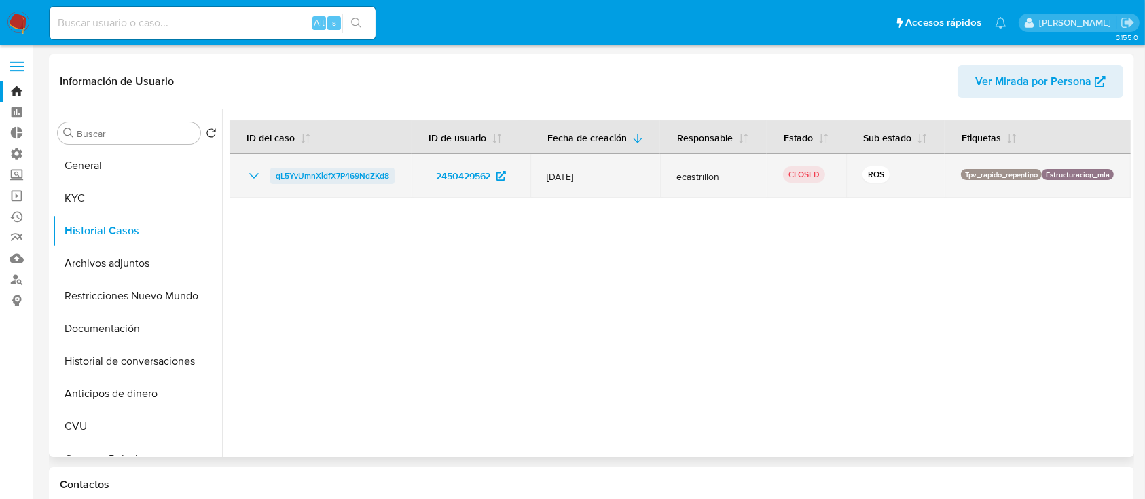
click at [376, 179] on span "qL5YvUmnXidfX7P469NdZKd8" at bounding box center [332, 176] width 113 height 16
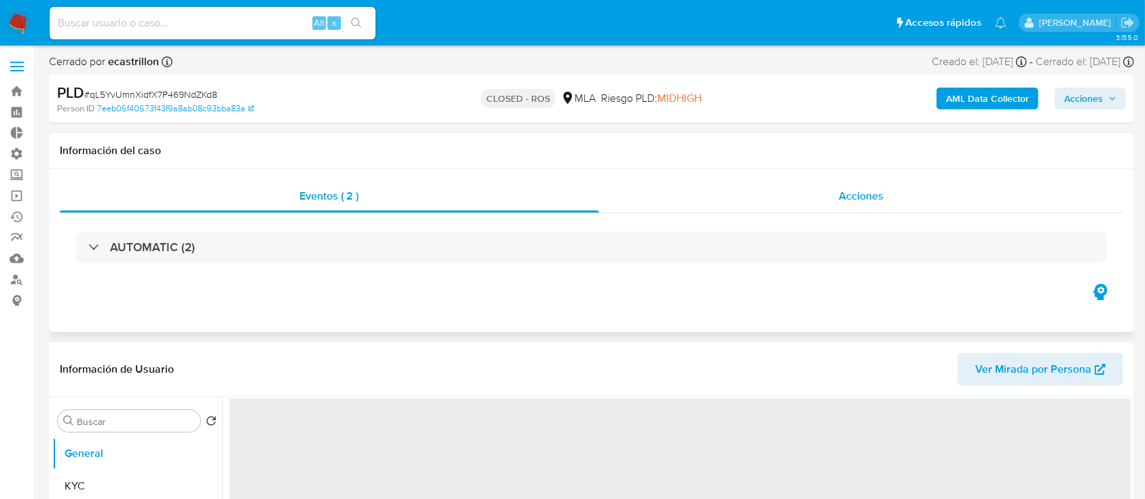
click at [813, 187] on div "Acciones" at bounding box center [861, 196] width 525 height 33
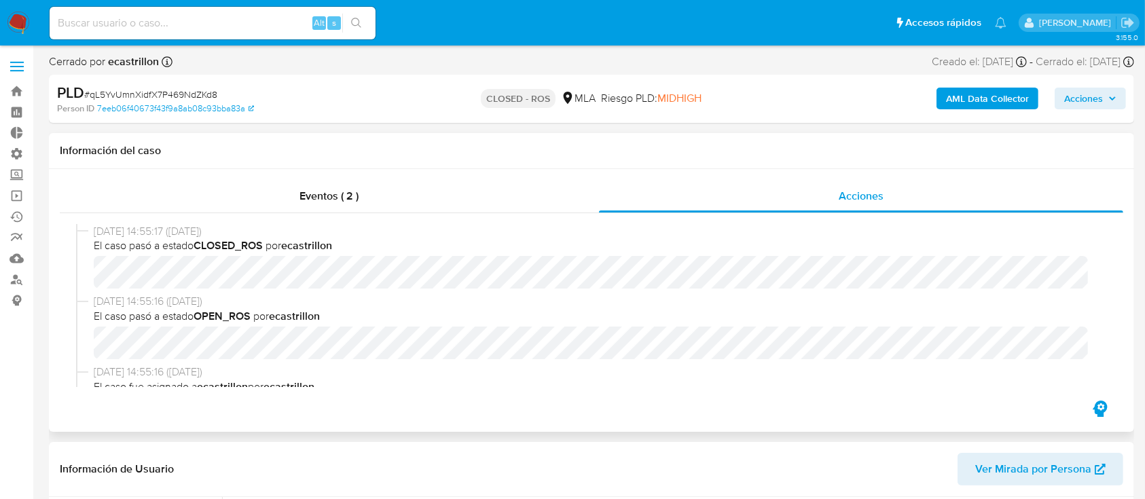
select select "10"
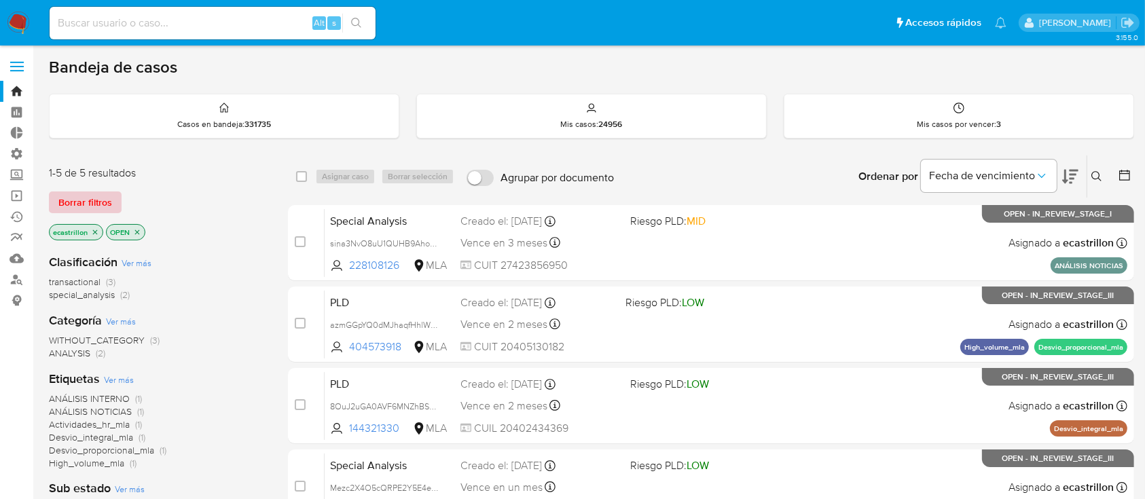
click at [109, 193] on span "Borrar filtros" at bounding box center [85, 202] width 54 height 19
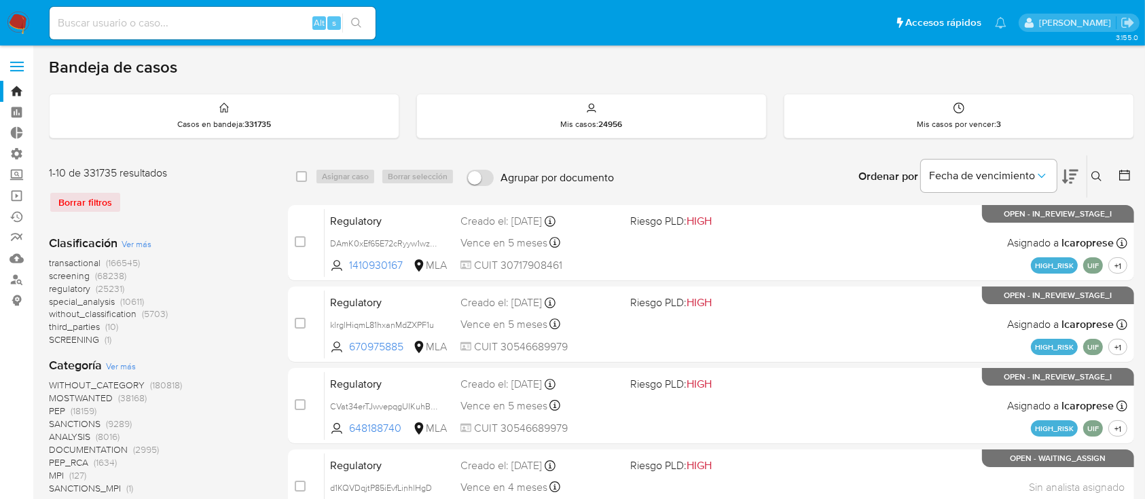
click at [124, 9] on div "Alt s" at bounding box center [213, 23] width 326 height 33
click at [120, 26] on input at bounding box center [213, 23] width 326 height 18
paste input "2199370721"
type input "2199370721"
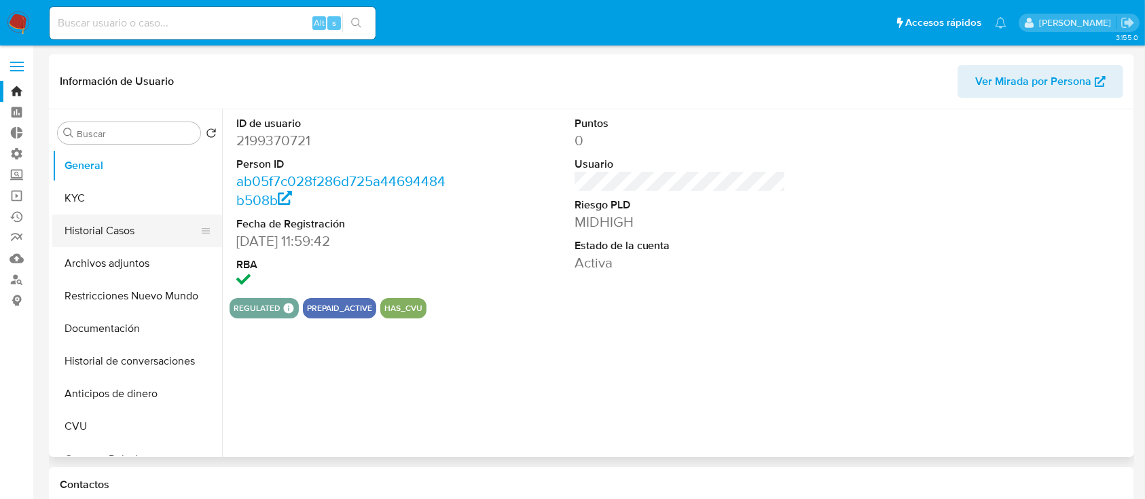
click at [85, 236] on button "Historial Casos" at bounding box center [131, 231] width 159 height 33
select select "10"
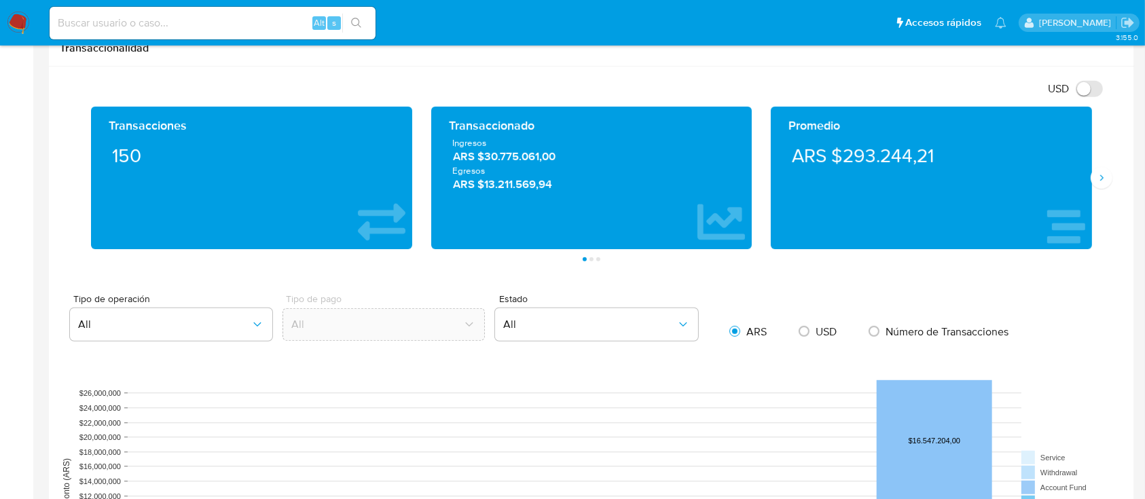
scroll to position [634, 0]
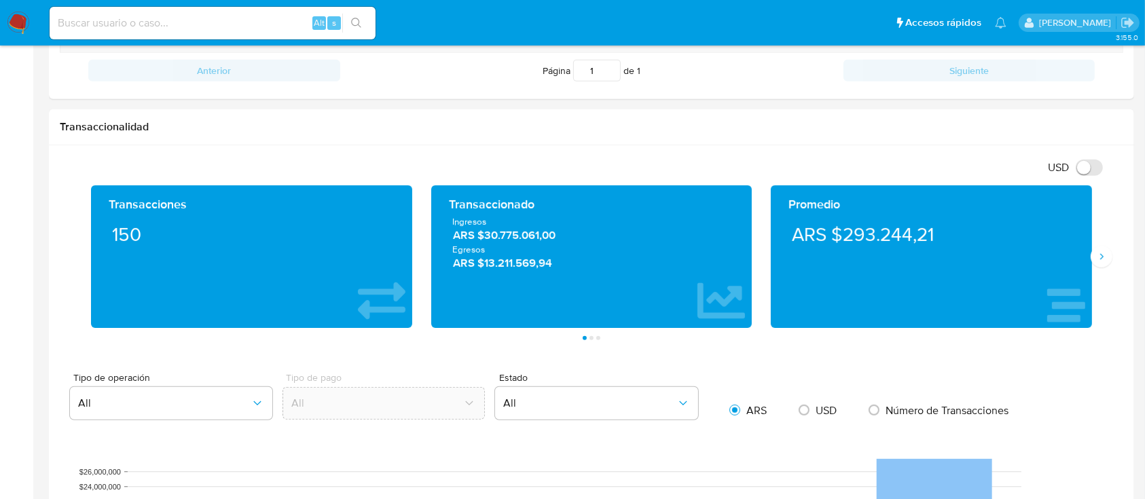
click at [58, 22] on input at bounding box center [213, 23] width 326 height 18
paste input "159315391"
type input "159315391"
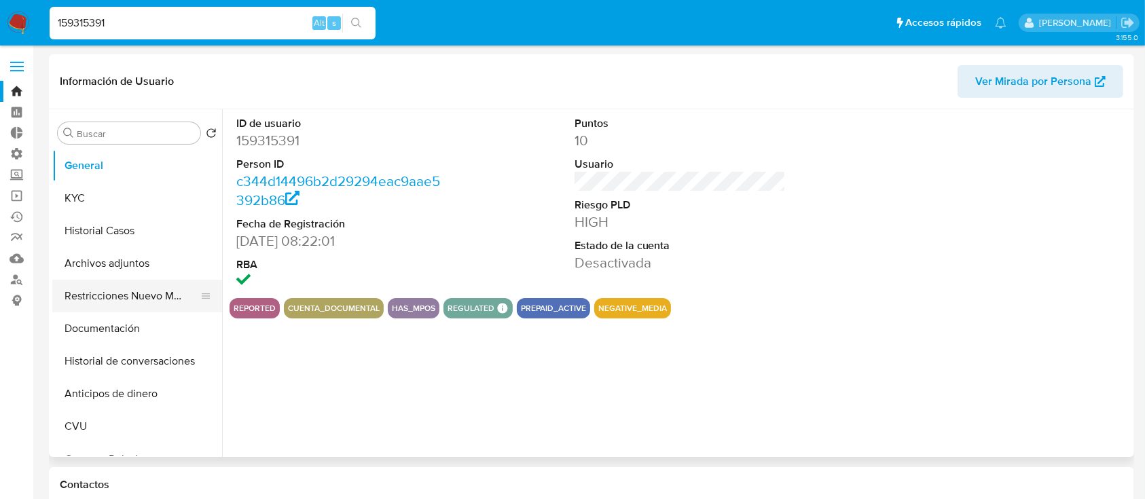
select select "10"
click at [123, 303] on button "Restricciones Nuevo Mundo" at bounding box center [131, 296] width 159 height 33
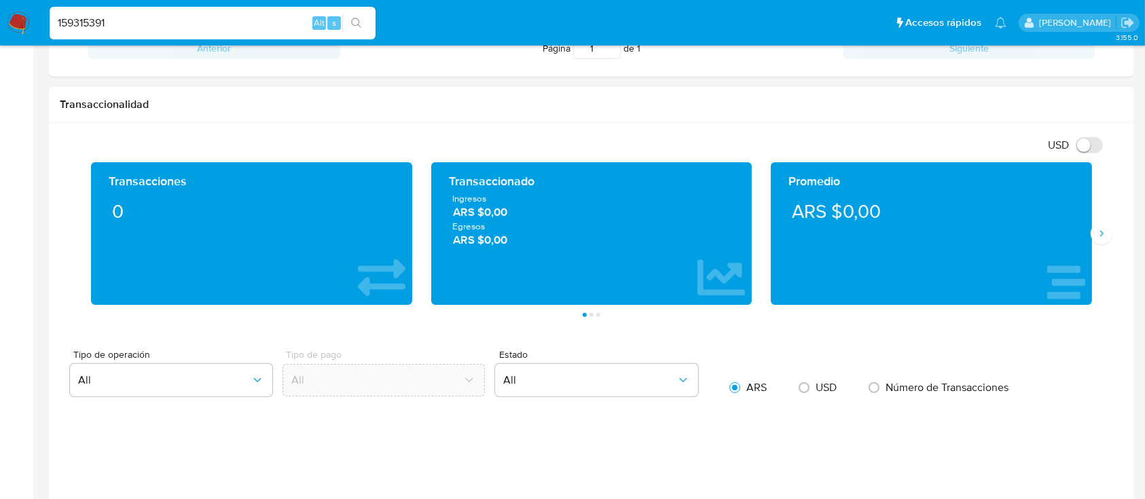
scroll to position [90, 0]
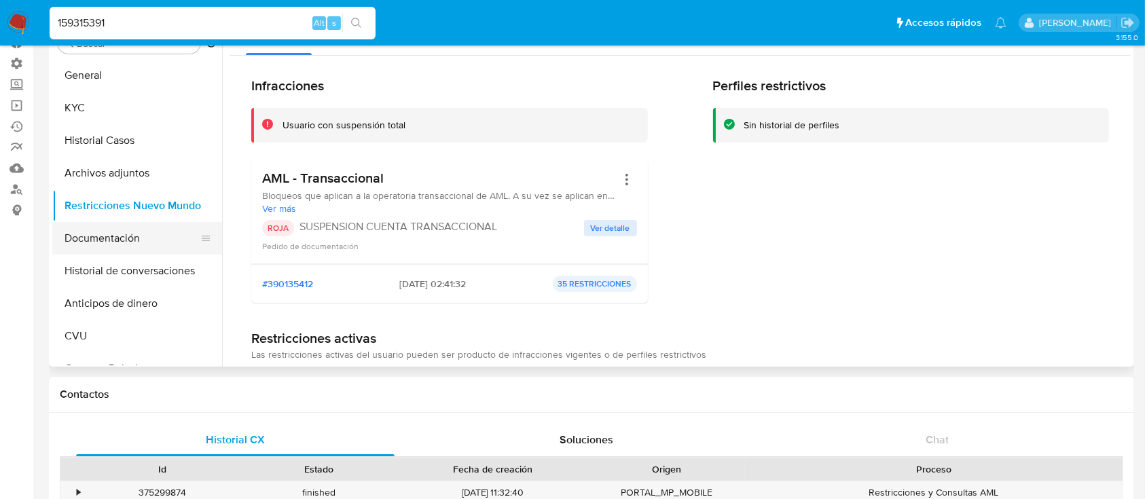
click at [98, 251] on button "Documentación" at bounding box center [131, 238] width 159 height 33
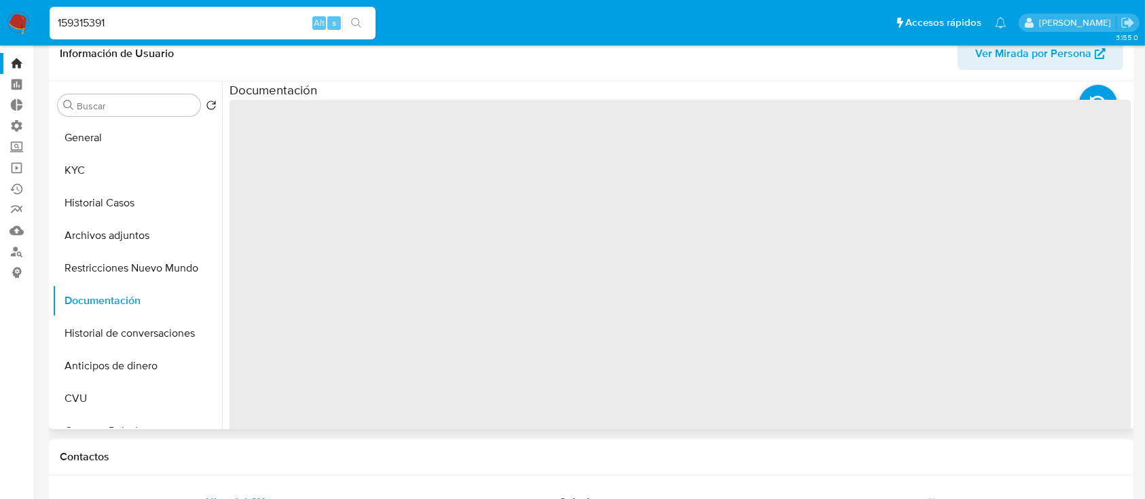
scroll to position [0, 0]
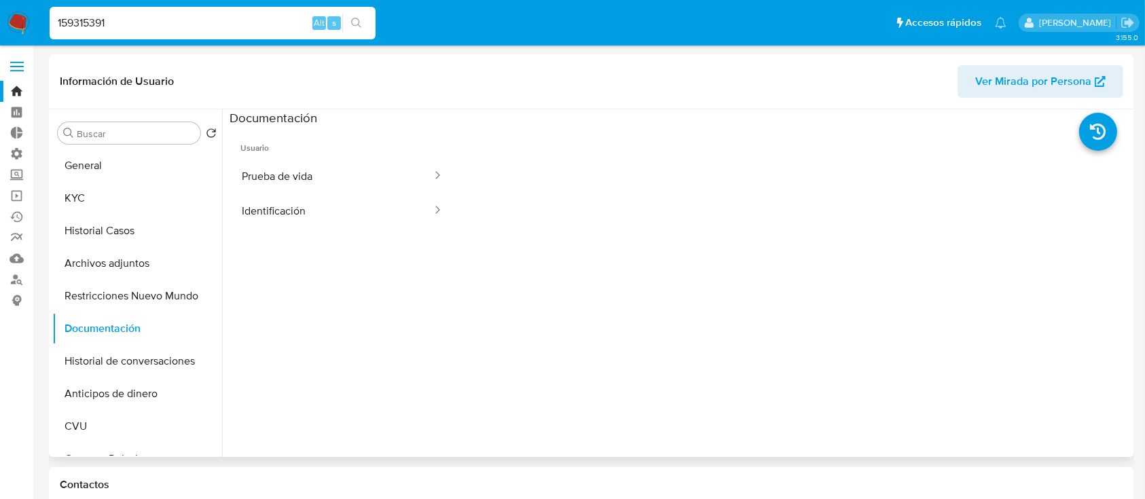
click at [322, 230] on ul "Usuario Prueba de vida Identificación" at bounding box center [343, 321] width 226 height 391
click at [323, 223] on button "Identificación" at bounding box center [332, 211] width 204 height 35
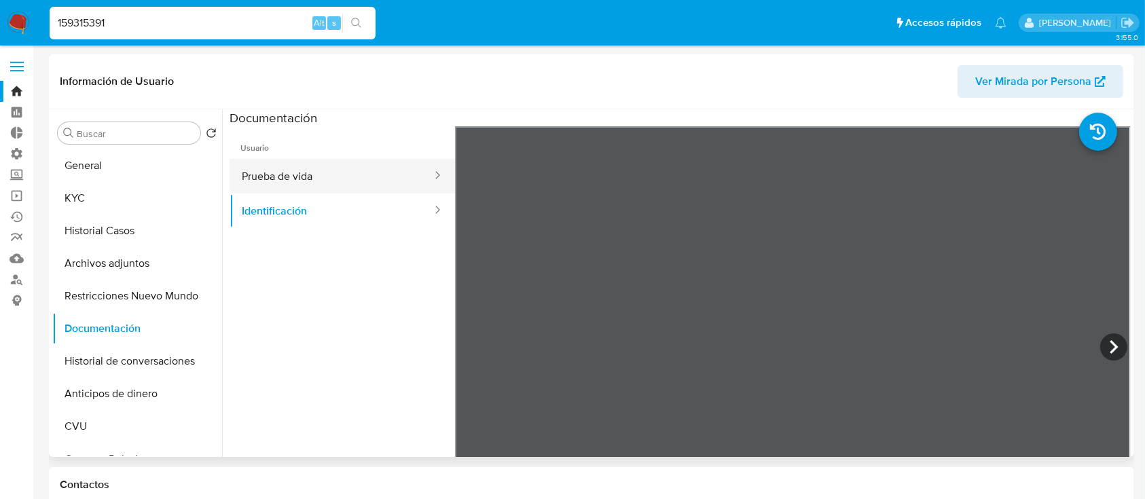
click at [351, 164] on button "Prueba de vida" at bounding box center [332, 176] width 204 height 35
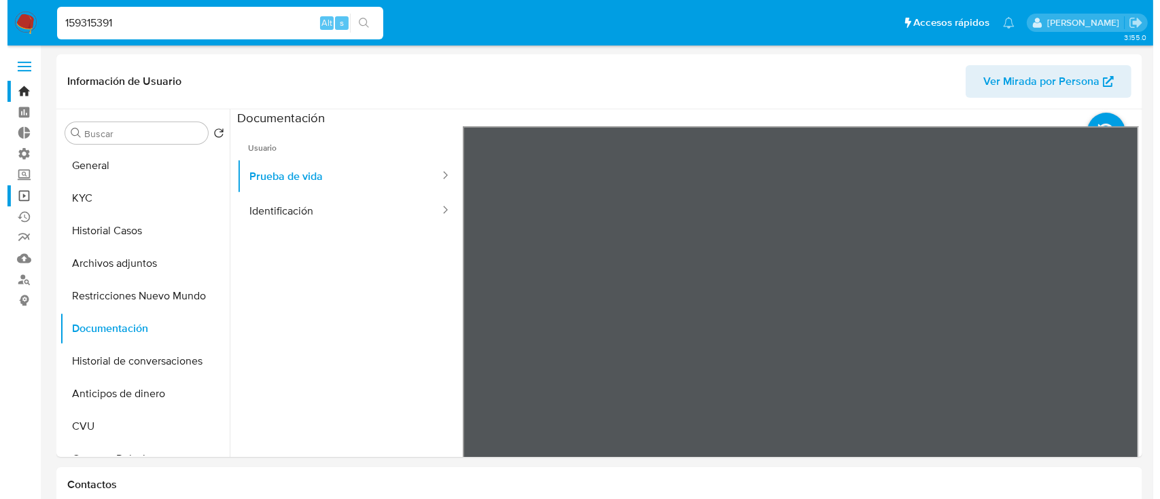
scroll to position [362, 0]
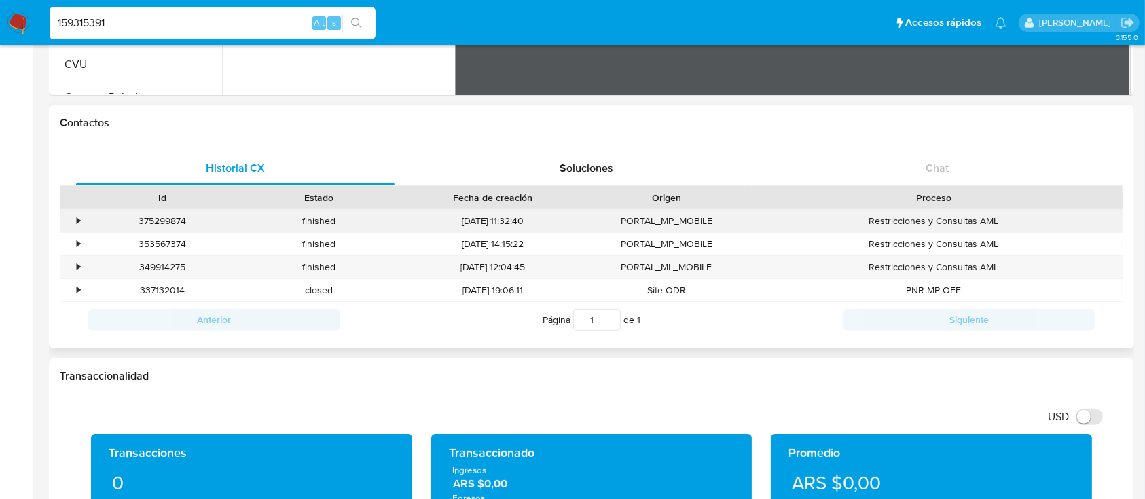
click at [165, 220] on div "375299874" at bounding box center [162, 221] width 157 height 22
copy div "375299874"
click at [74, 222] on div "•" at bounding box center [72, 221] width 24 height 22
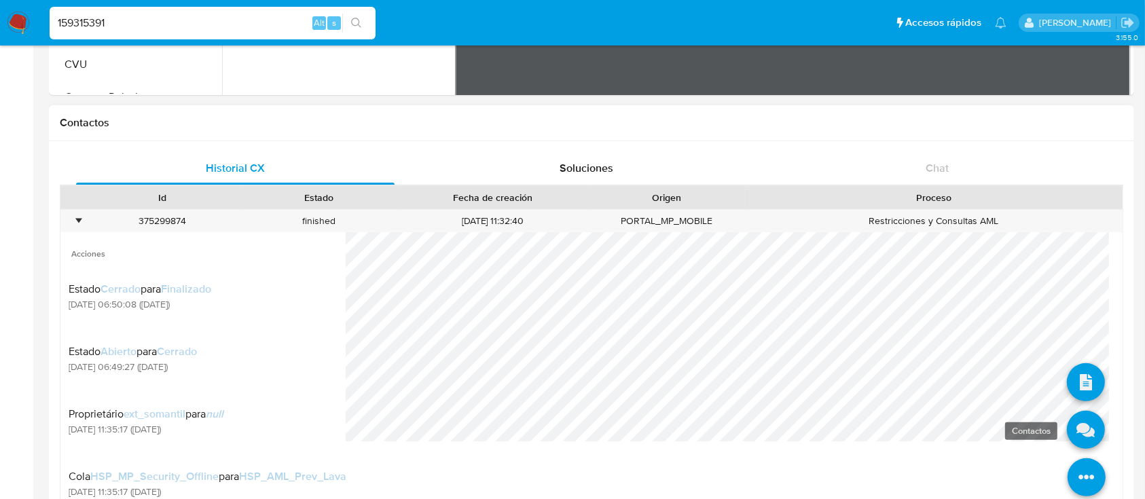
click at [1081, 437] on icon at bounding box center [1086, 430] width 38 height 38
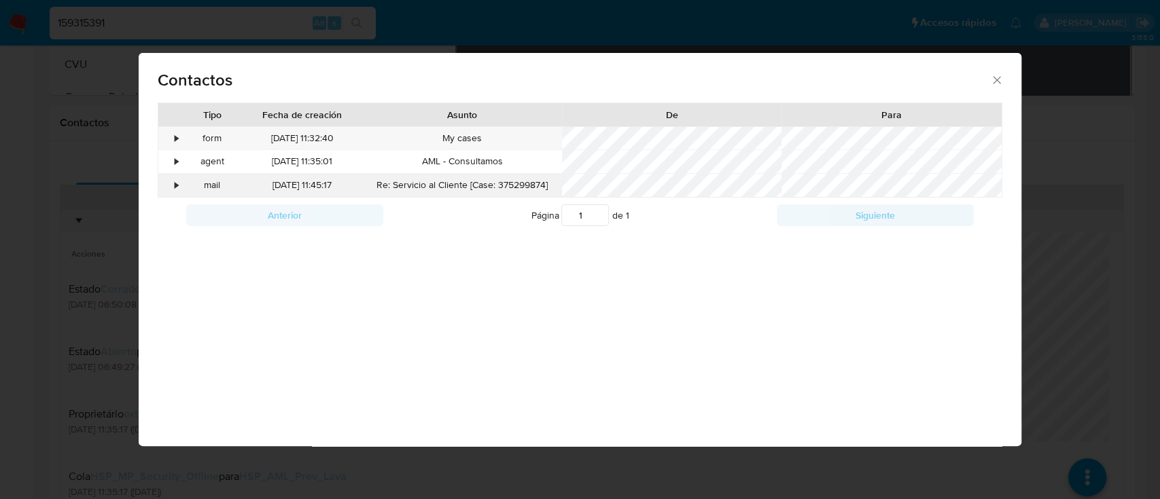
click at [171, 191] on div "•" at bounding box center [170, 185] width 24 height 23
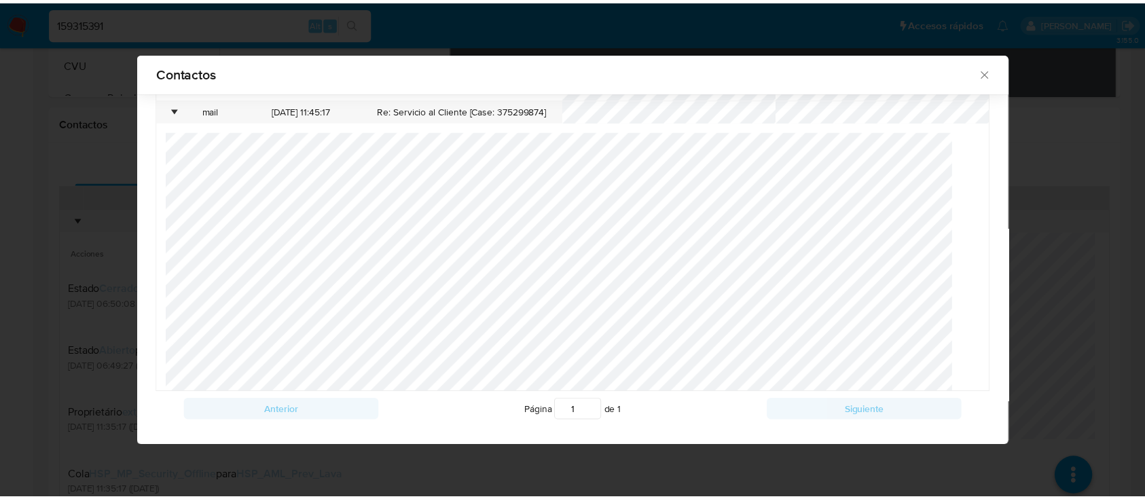
scroll to position [0, 0]
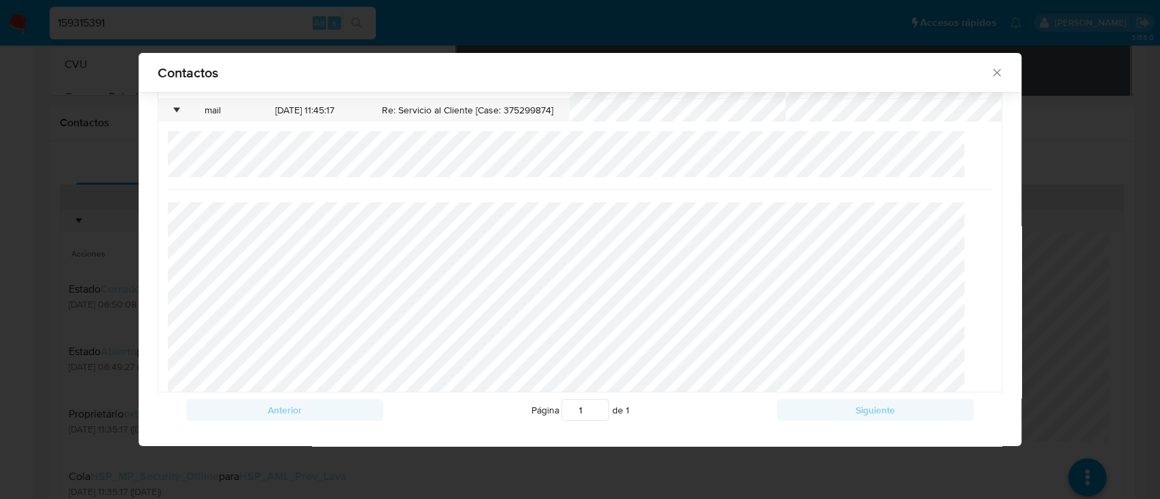
click at [990, 74] on icon "close" at bounding box center [997, 73] width 14 height 14
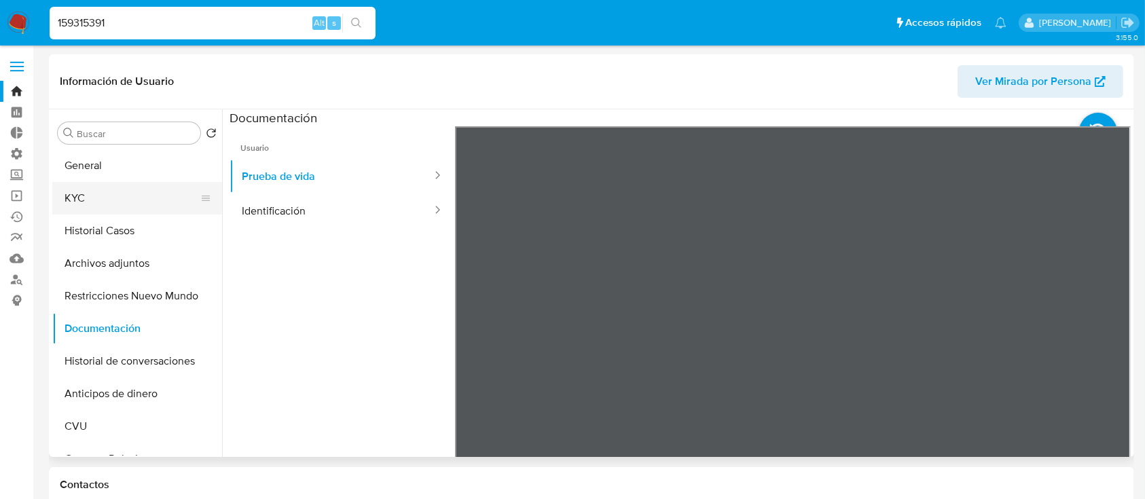
click at [189, 199] on button "KYC" at bounding box center [131, 198] width 159 height 33
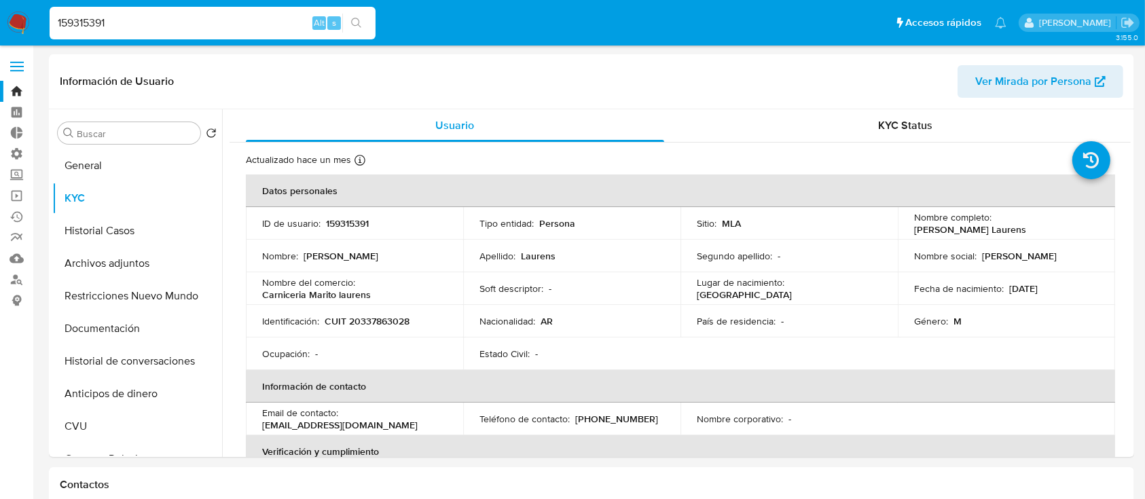
click at [29, 93] on link "Bandeja" at bounding box center [81, 91] width 162 height 21
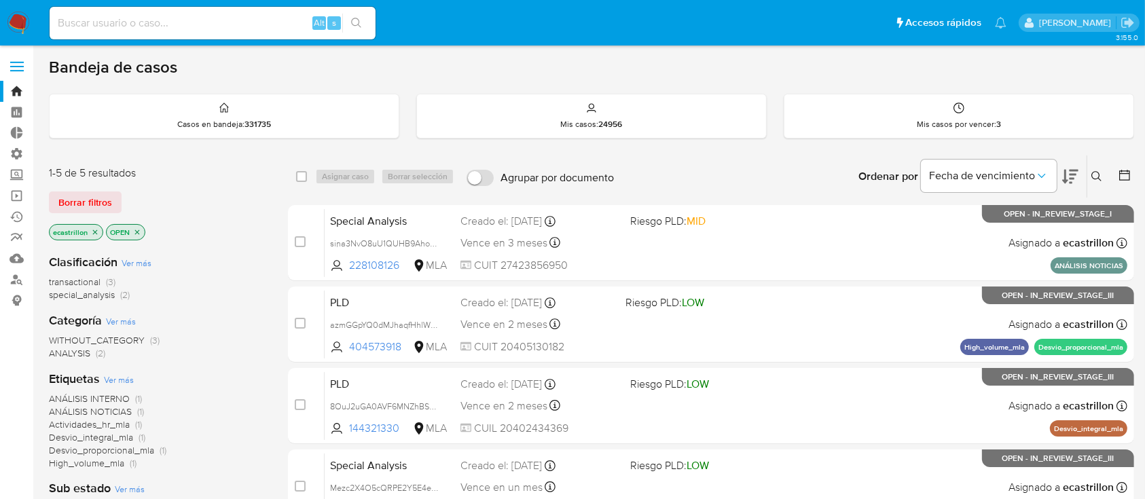
click at [97, 231] on icon "close-filter" at bounding box center [95, 232] width 8 height 8
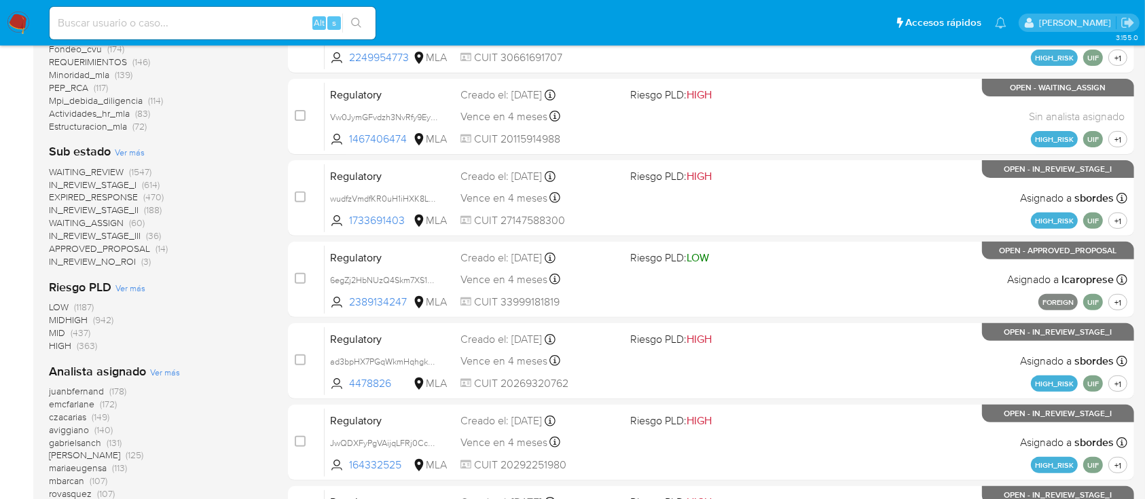
scroll to position [543, 0]
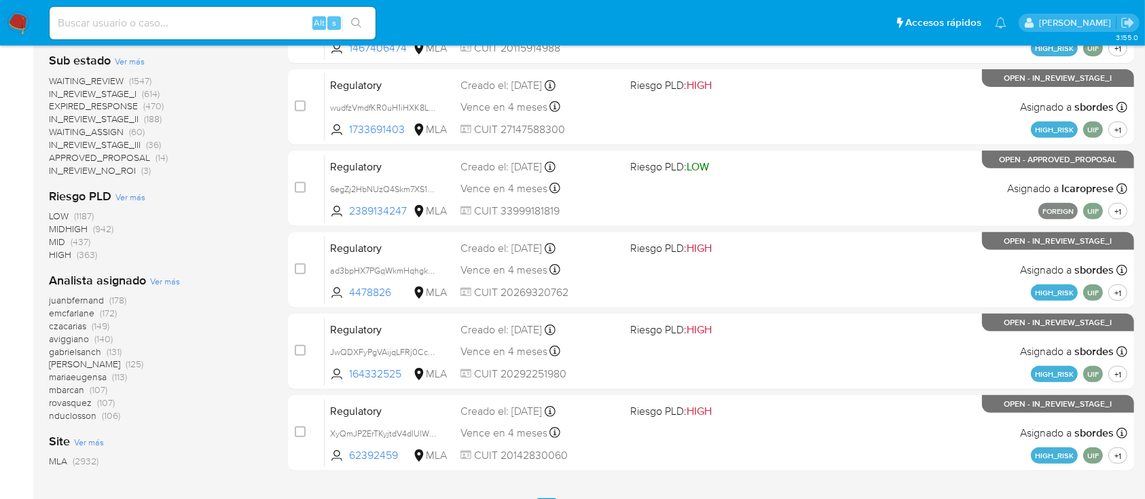
click at [169, 276] on span "Ver más" at bounding box center [165, 281] width 30 height 12
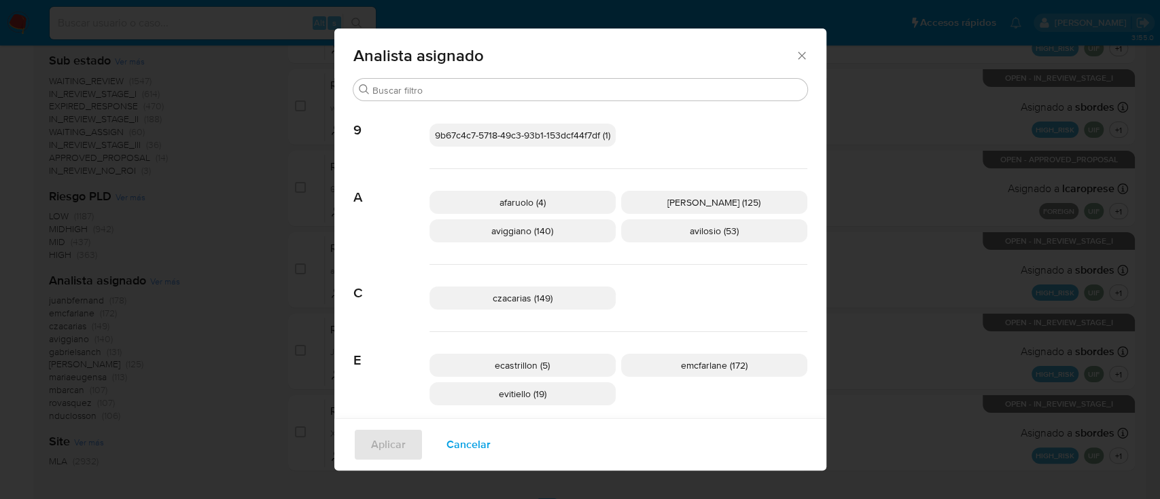
click at [476, 452] on span "Cancelar" at bounding box center [468, 445] width 44 height 30
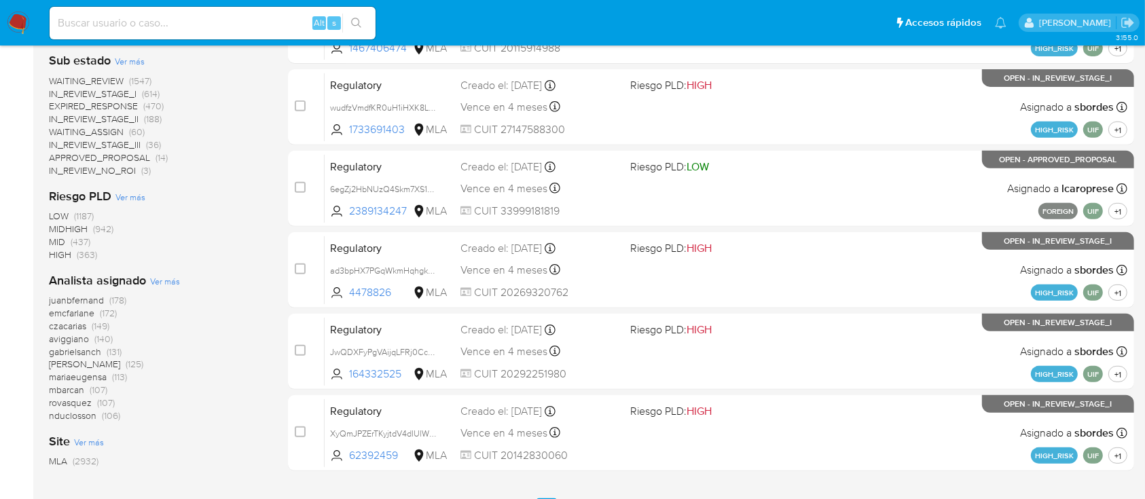
click at [82, 307] on span "emcfarlane" at bounding box center [72, 313] width 46 height 14
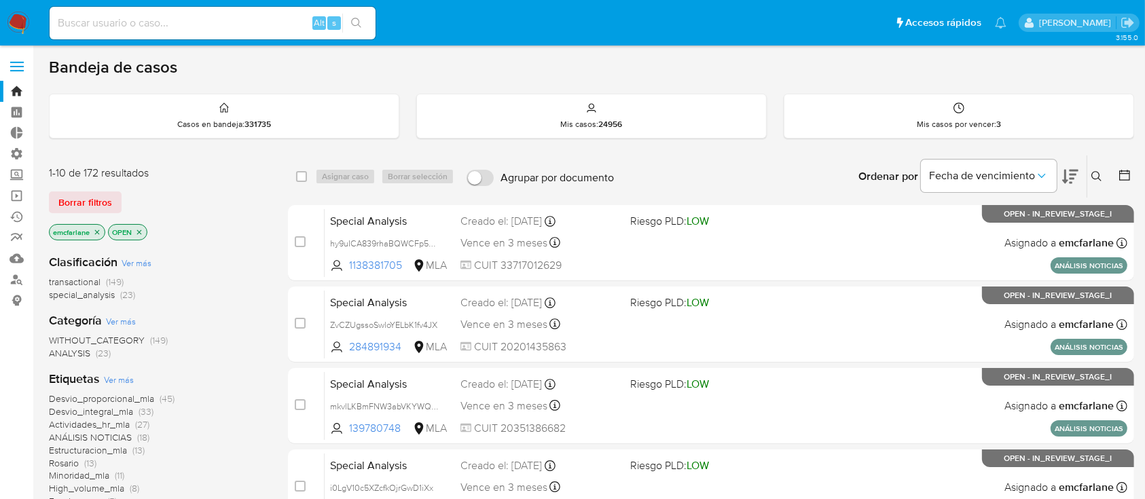
click at [83, 298] on span "special_analysis" at bounding box center [82, 295] width 66 height 14
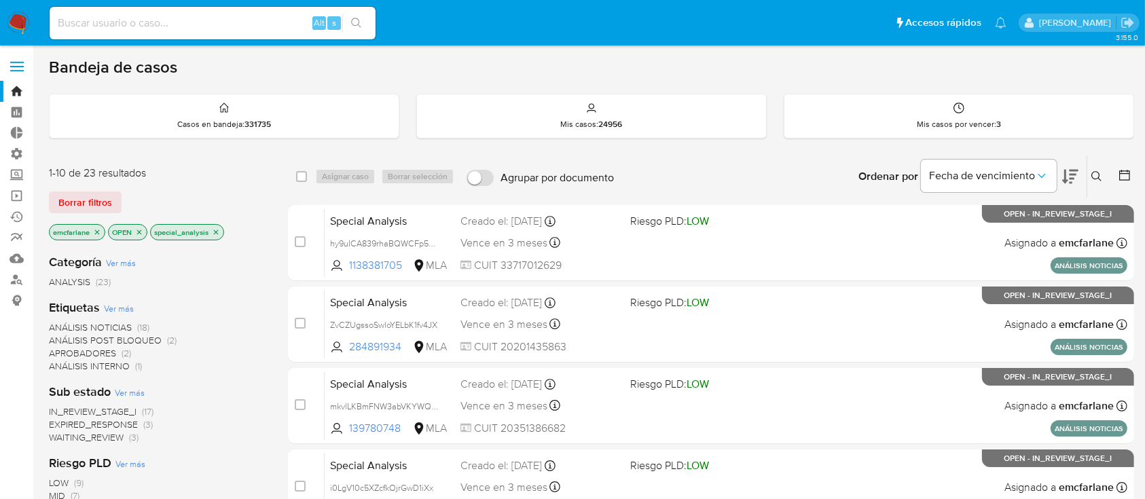
click at [216, 232] on icon "close-filter" at bounding box center [216, 232] width 8 height 8
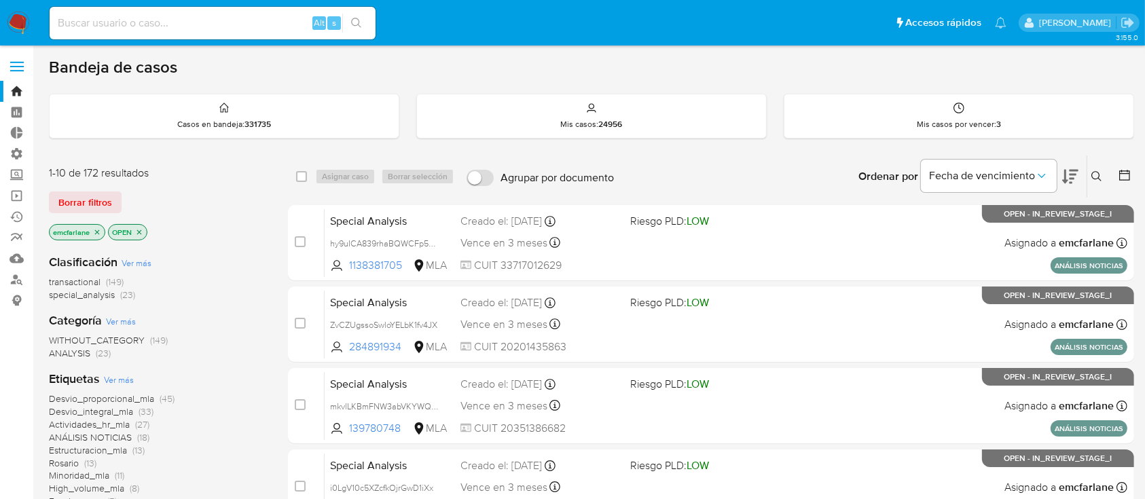
click at [137, 232] on icon "close-filter" at bounding box center [139, 232] width 8 height 8
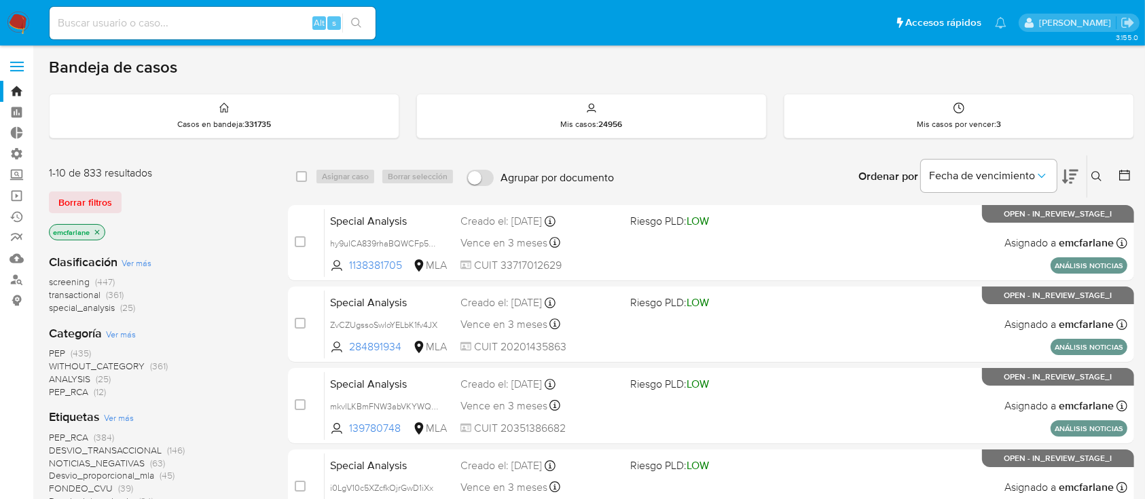
click at [99, 232] on icon "close-filter" at bounding box center [97, 232] width 5 height 5
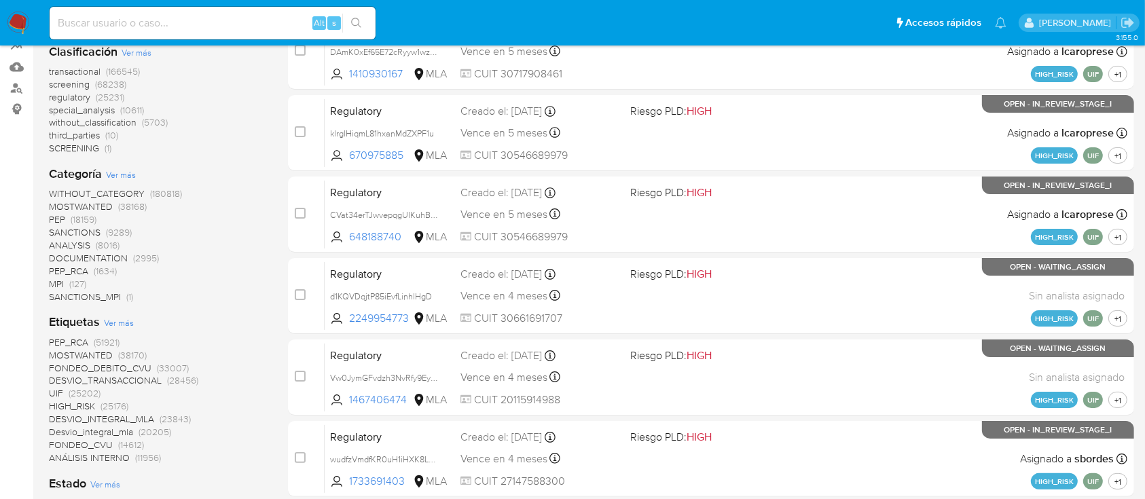
scroll to position [112, 0]
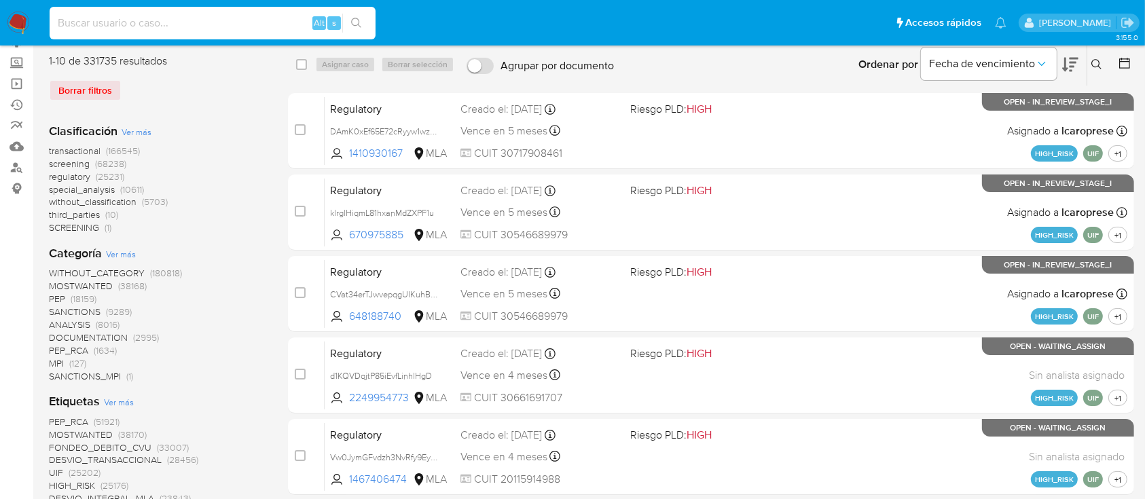
click at [165, 16] on input at bounding box center [213, 23] width 326 height 18
paste input "1370643184"
type input "1370643184"
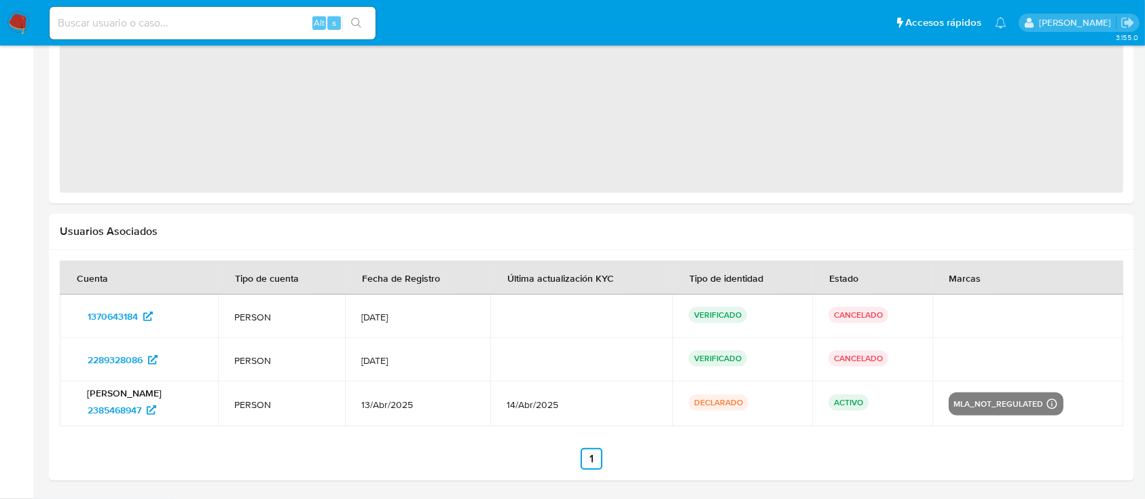
select select "10"
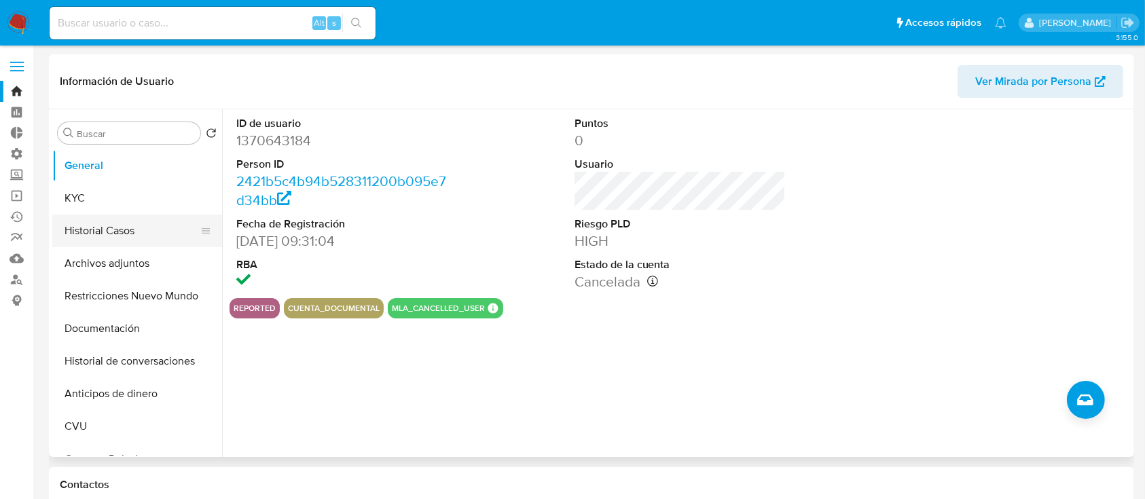
click at [113, 220] on button "Historial Casos" at bounding box center [131, 231] width 159 height 33
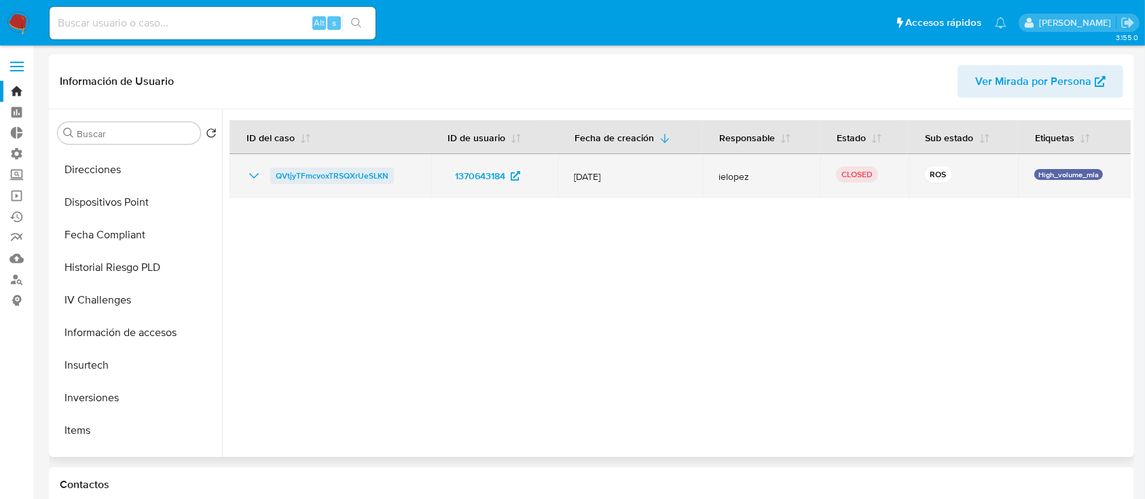
click at [328, 177] on span "QVtjyTFmcvoxTRSQXrUeSLKN" at bounding box center [332, 176] width 113 height 16
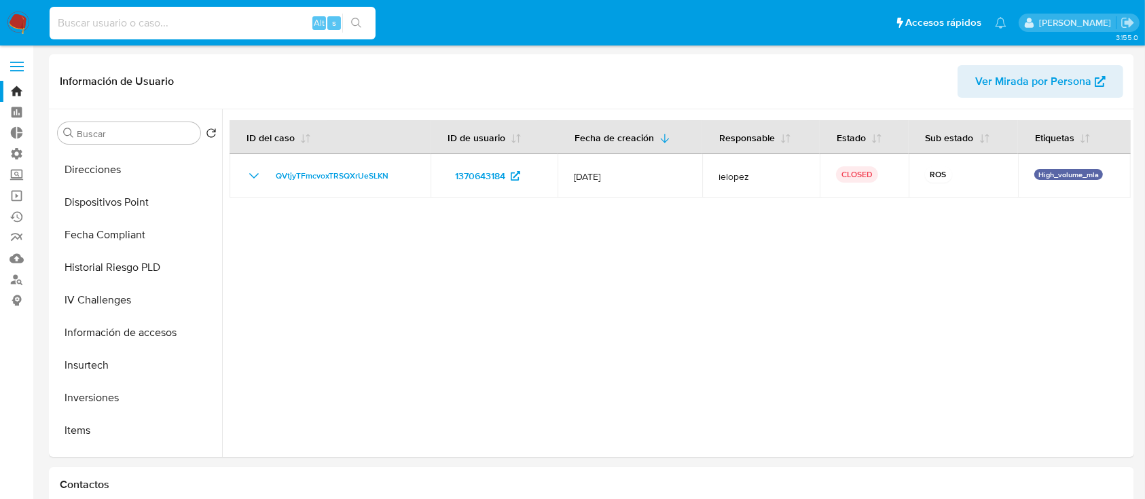
click at [117, 30] on input at bounding box center [213, 23] width 326 height 18
paste input "2199370721"
type input "2199370721"
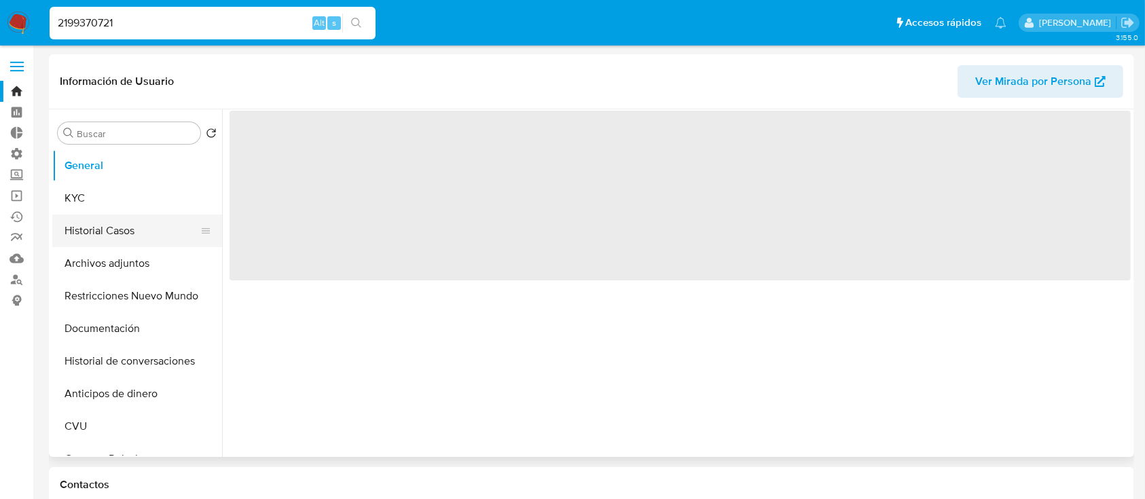
click at [94, 235] on button "Historial Casos" at bounding box center [131, 231] width 159 height 33
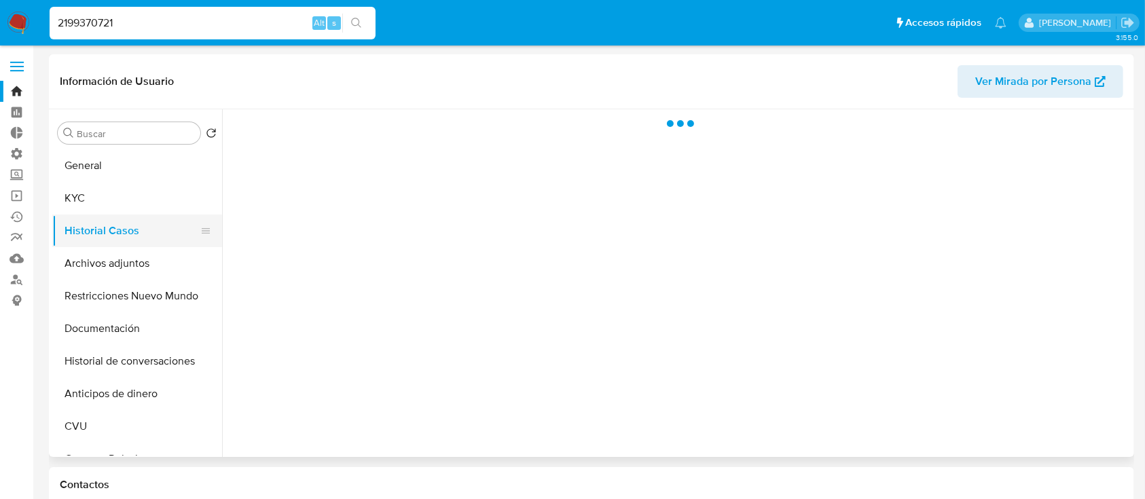
select select "10"
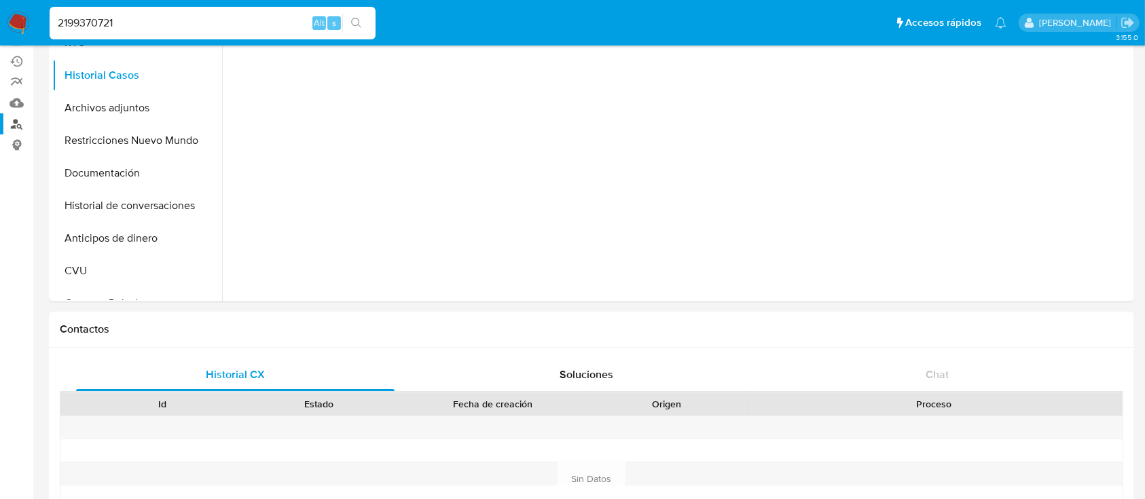
scroll to position [452, 0]
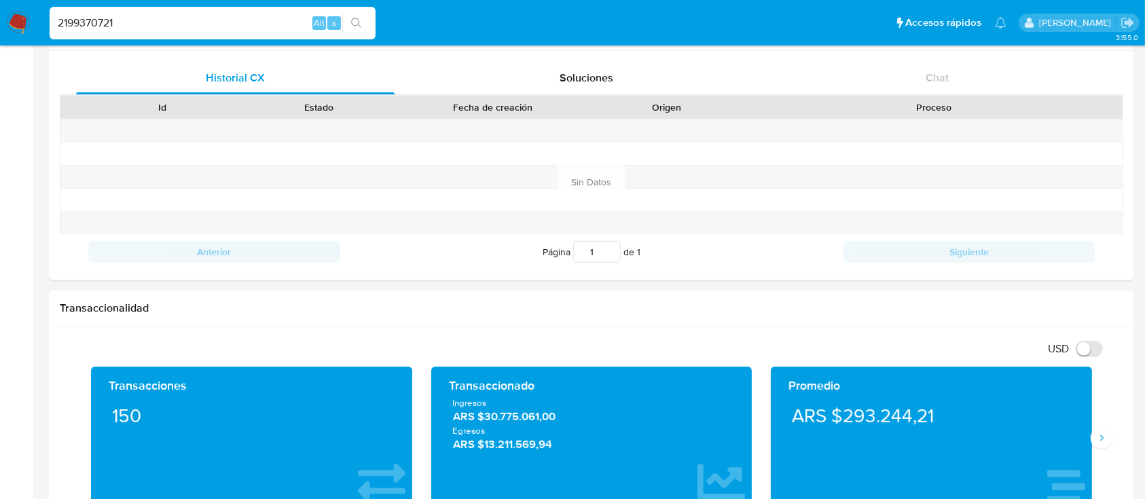
click at [168, 14] on input "2199370721" at bounding box center [213, 23] width 326 height 18
paste input "30093679"
type input "2130093679"
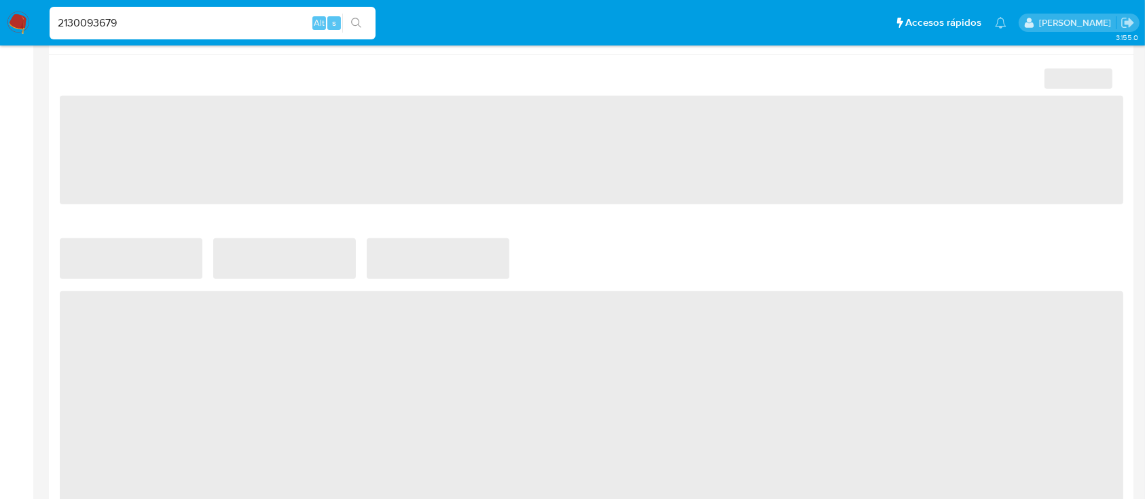
select select "10"
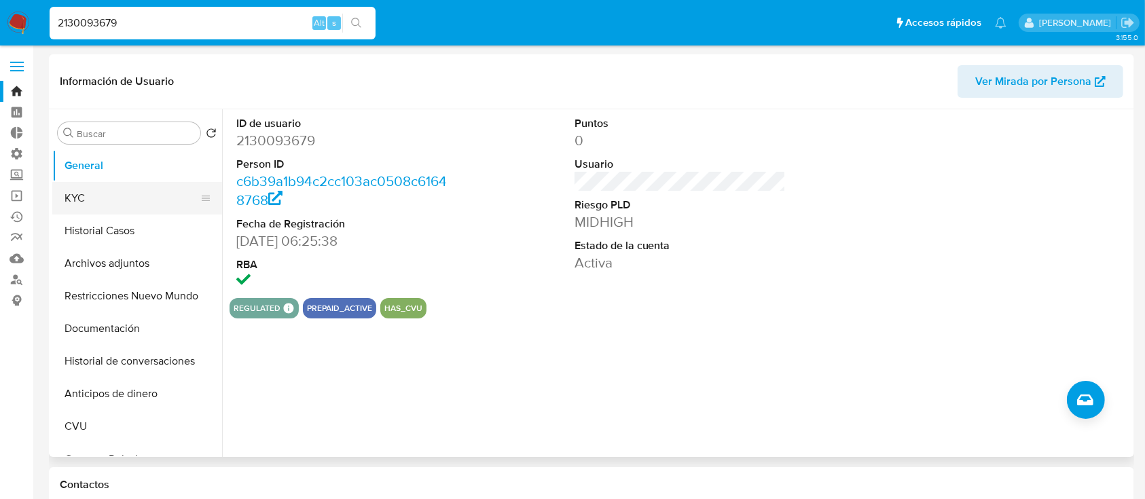
click at [130, 207] on button "KYC" at bounding box center [131, 198] width 159 height 33
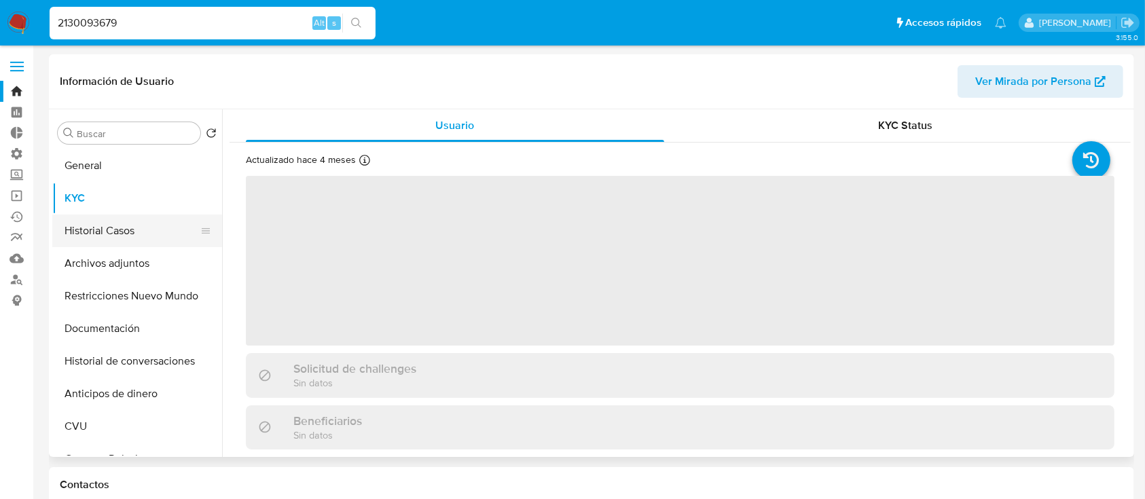
click at [130, 238] on button "Historial Casos" at bounding box center [131, 231] width 159 height 33
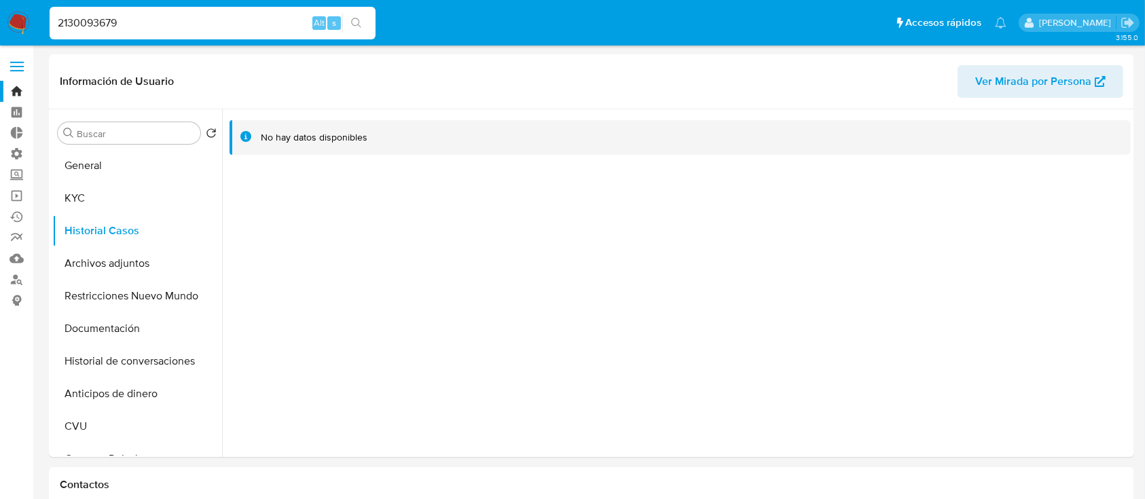
click at [184, 26] on input "2130093679" at bounding box center [213, 23] width 326 height 18
paste input "289328086"
type input "2289328086"
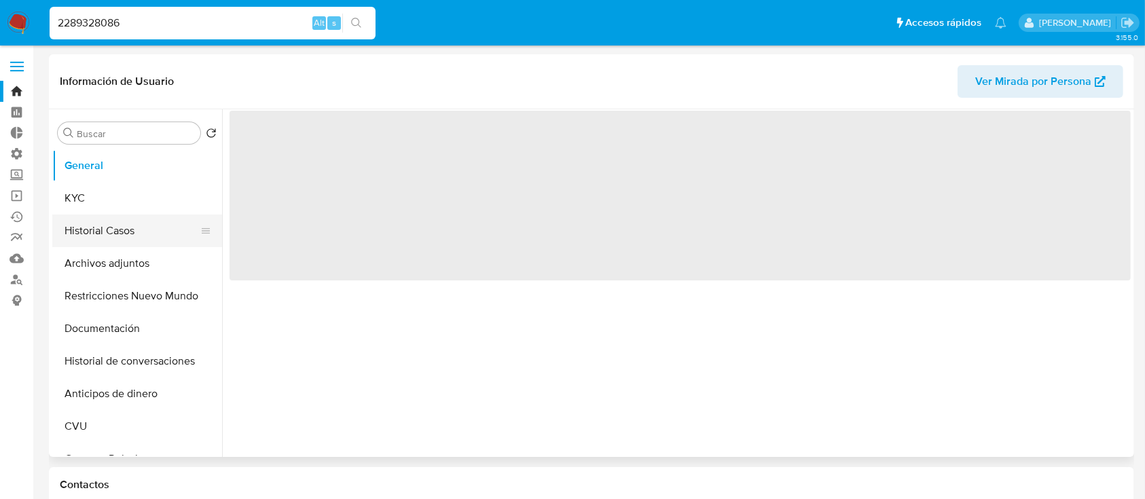
click at [130, 242] on button "Historial Casos" at bounding box center [131, 231] width 159 height 33
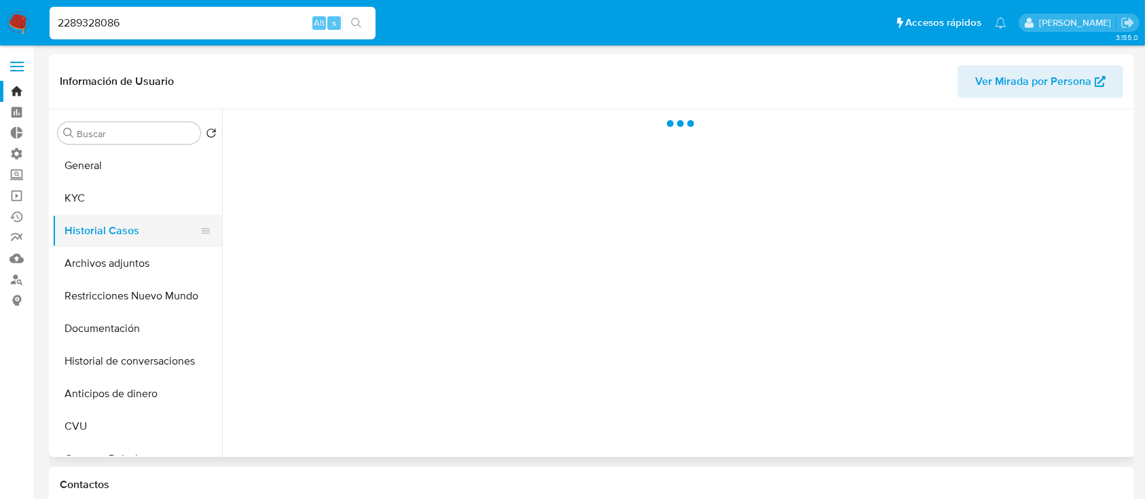
select select "10"
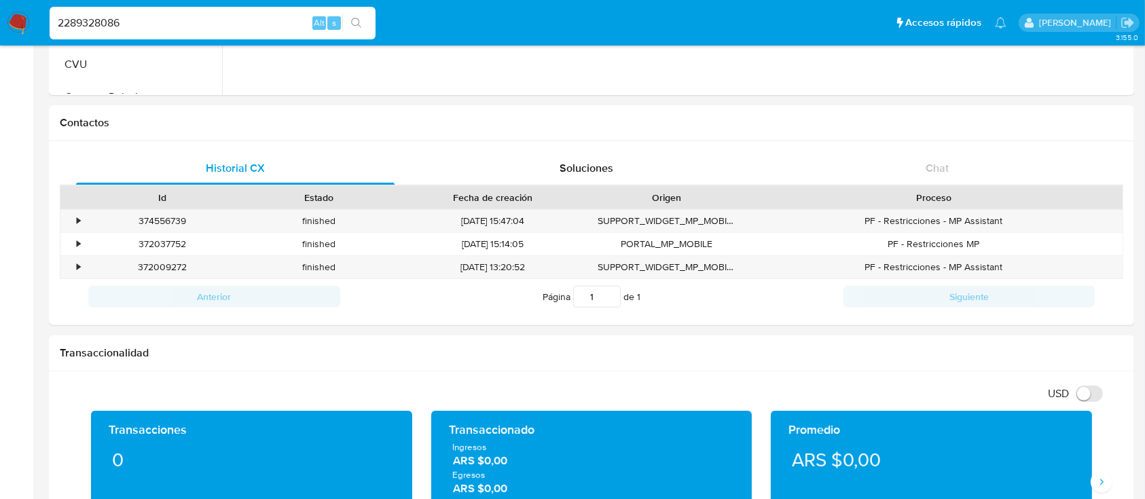
scroll to position [634, 0]
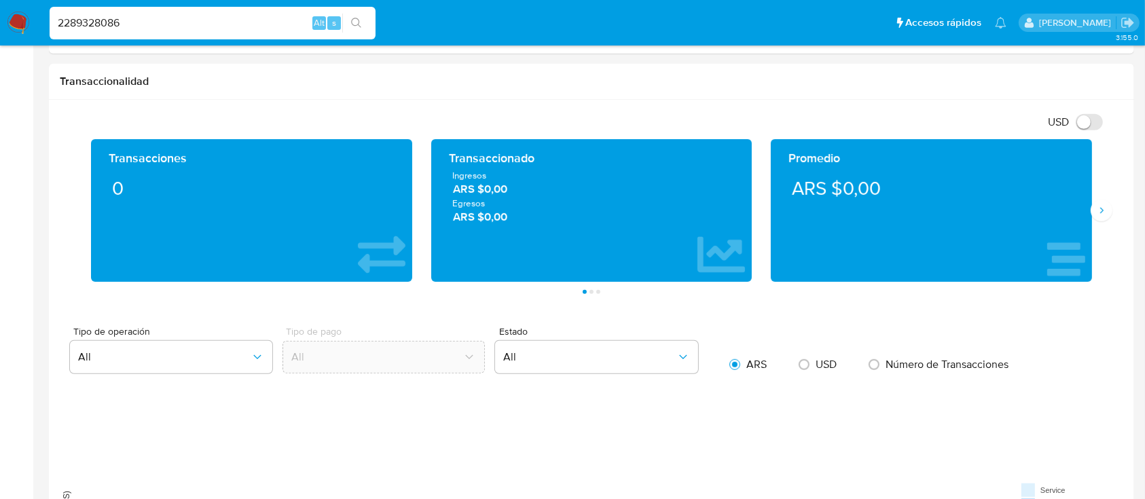
click at [164, 33] on div "2289328086 Alt s" at bounding box center [213, 23] width 326 height 33
click at [163, 31] on input "2289328086" at bounding box center [213, 23] width 326 height 18
paste input "385468947"
type input "2385468947"
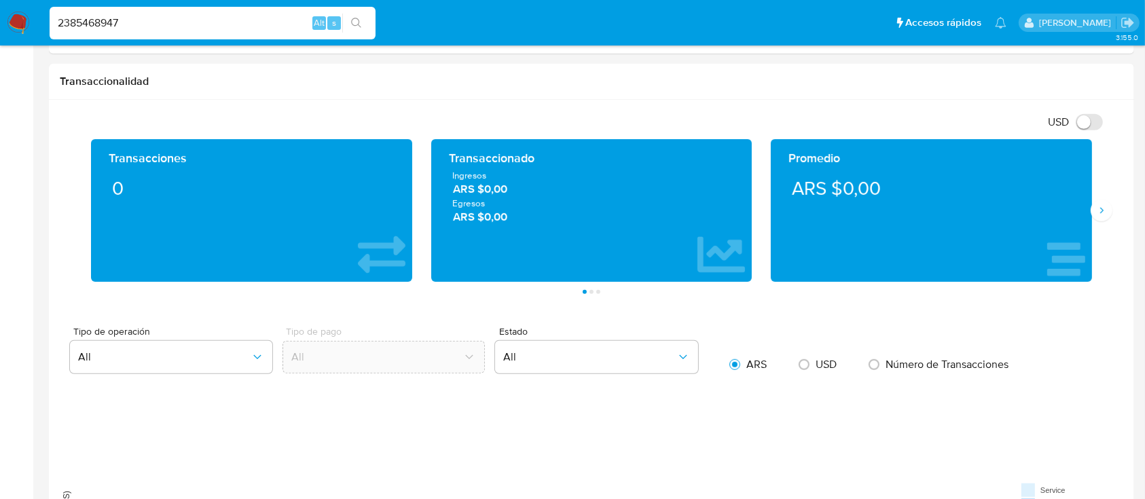
click at [357, 20] on icon "search-icon" at bounding box center [356, 23] width 11 height 11
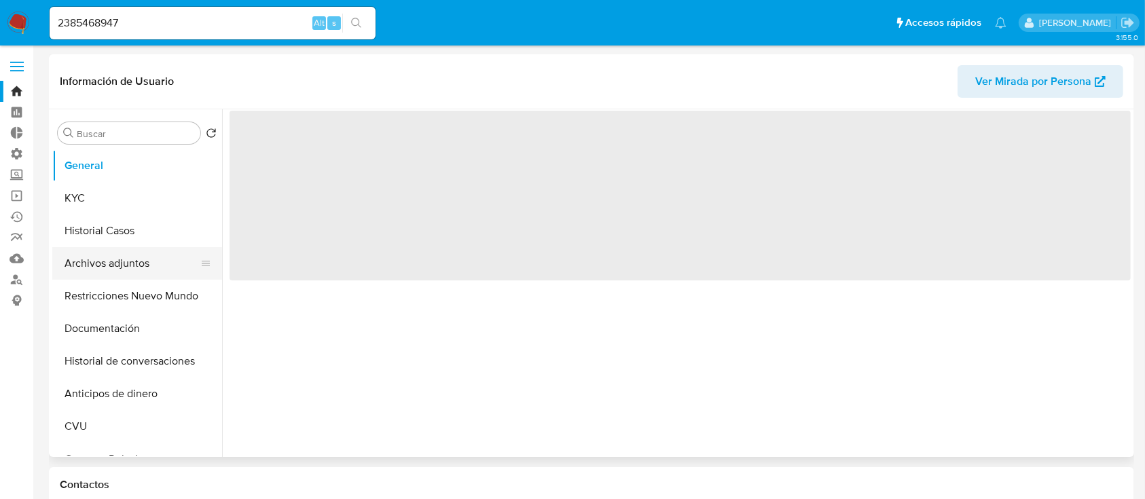
click at [118, 251] on button "Archivos adjuntos" at bounding box center [131, 263] width 159 height 33
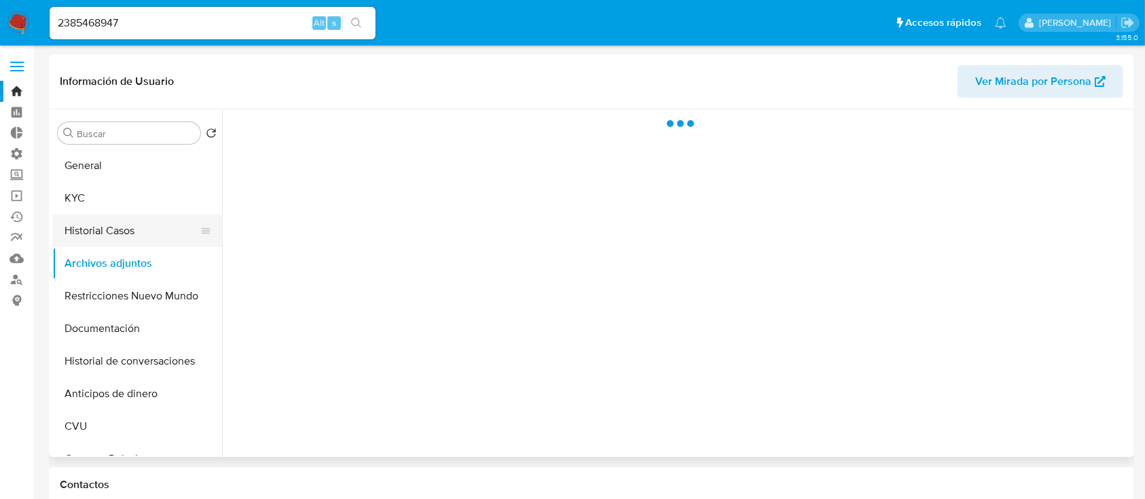
click at [130, 226] on button "Historial Casos" at bounding box center [131, 231] width 159 height 33
select select "10"
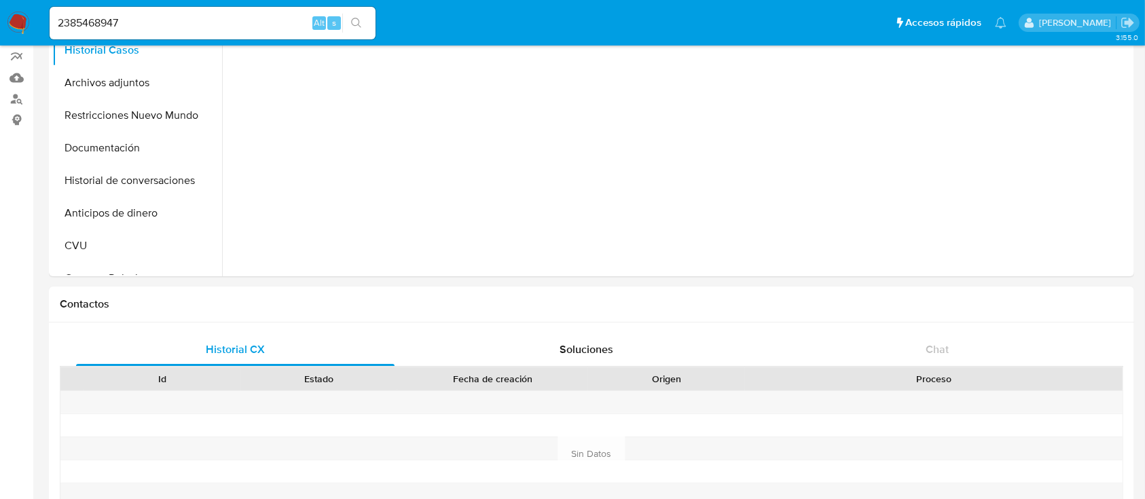
scroll to position [634, 0]
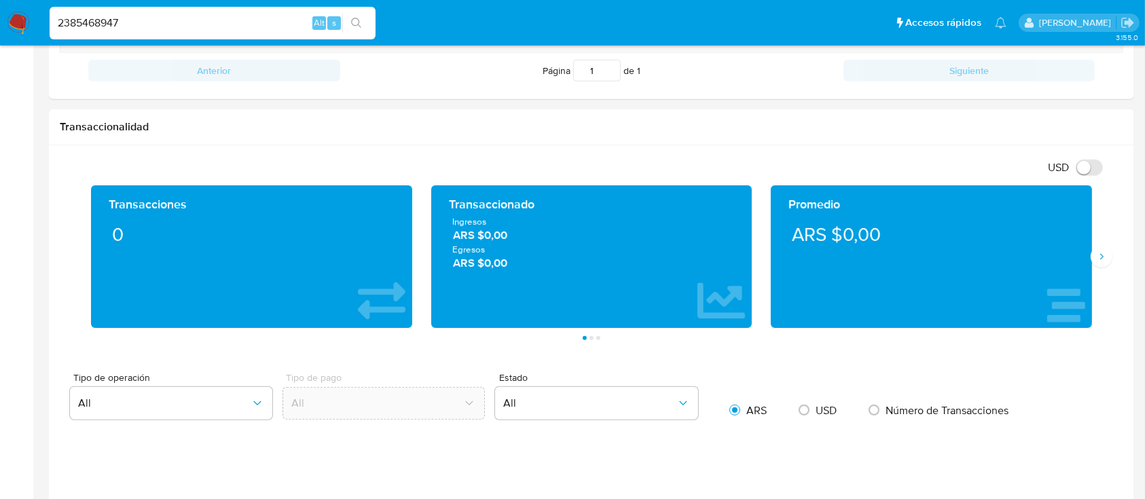
click at [154, 21] on input "2385468947" at bounding box center [213, 23] width 326 height 18
paste input "199370721"
type input "2199370721"
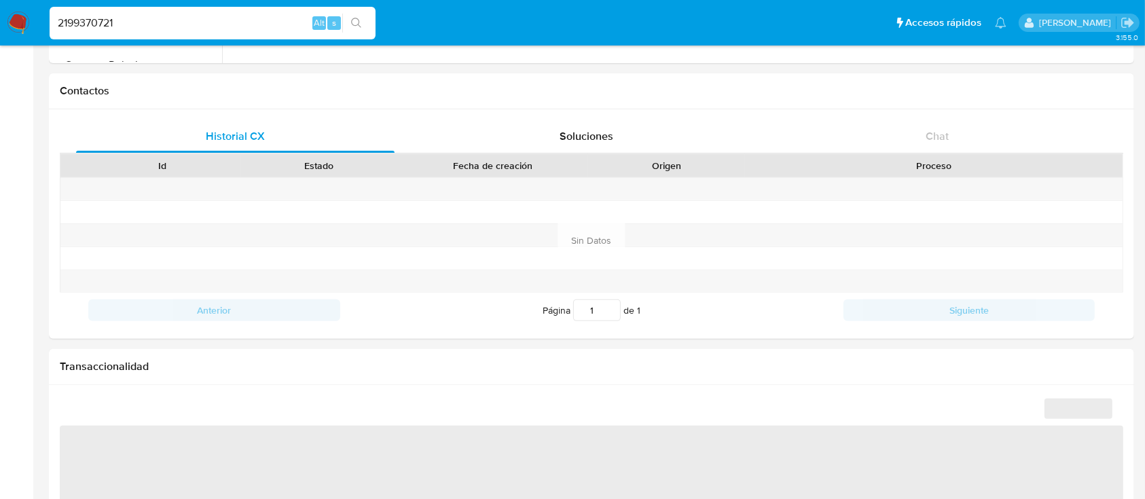
select select "10"
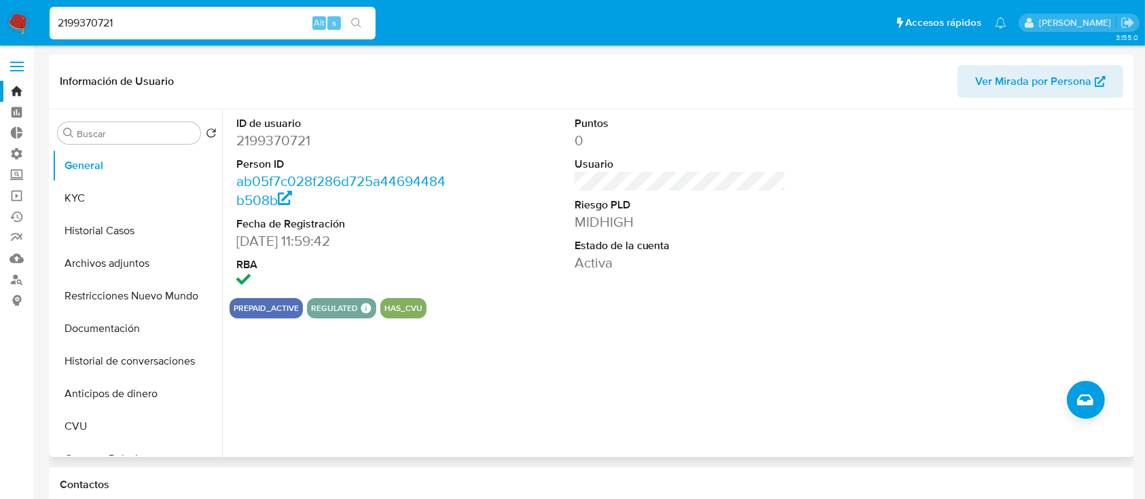
click at [1029, 79] on span "Ver Mirada por Persona" at bounding box center [1034, 81] width 116 height 33
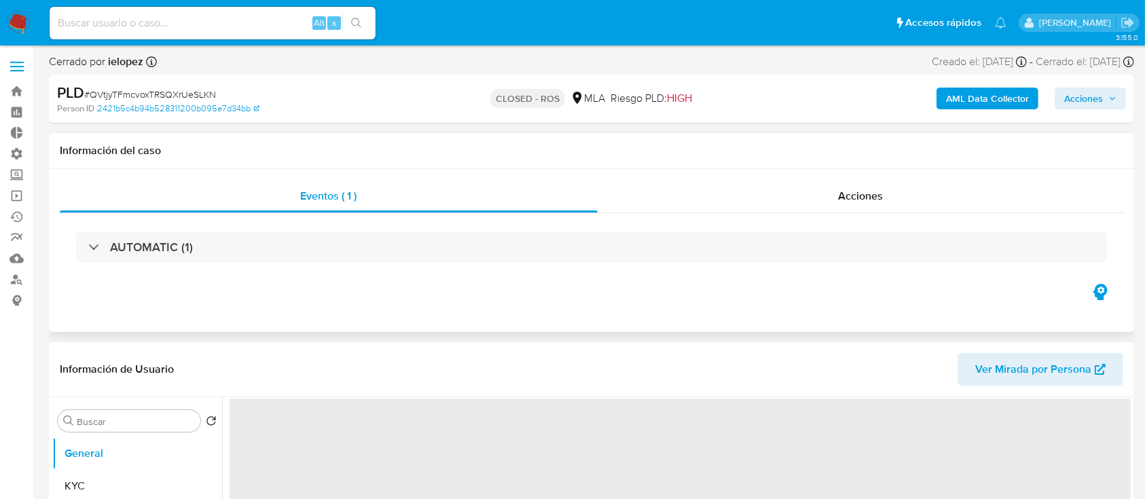
click at [721, 178] on div "Eventos ( 1 ) Acciones AUTOMATIC (1)" at bounding box center [592, 250] width 1086 height 163
click at [664, 205] on div "Acciones" at bounding box center [861, 196] width 526 height 33
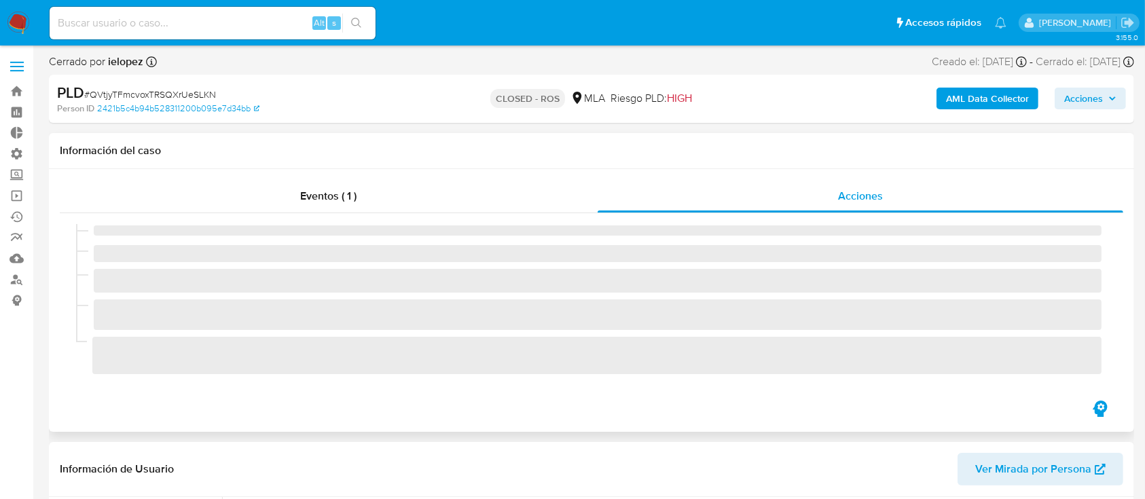
select select "10"
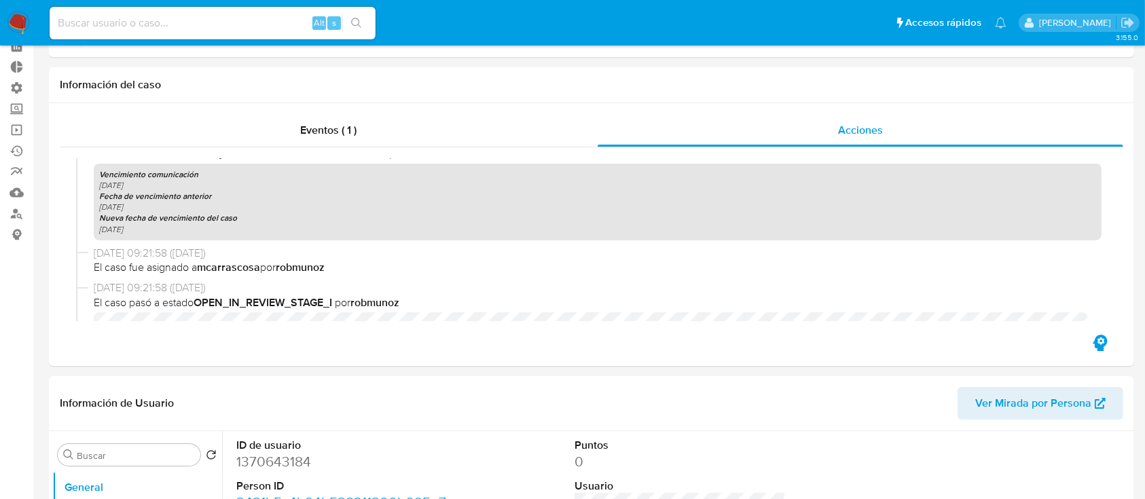
scroll to position [272, 0]
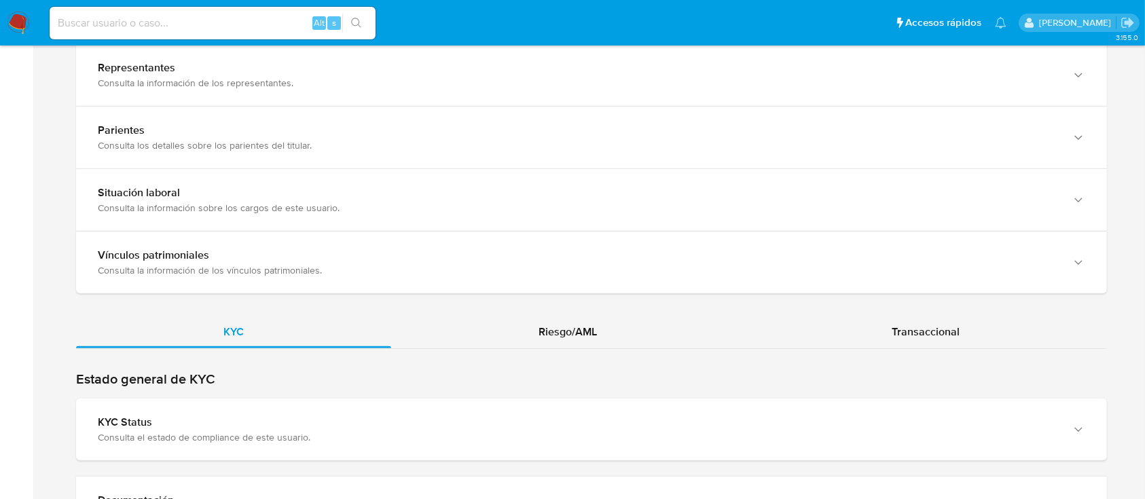
scroll to position [1087, 0]
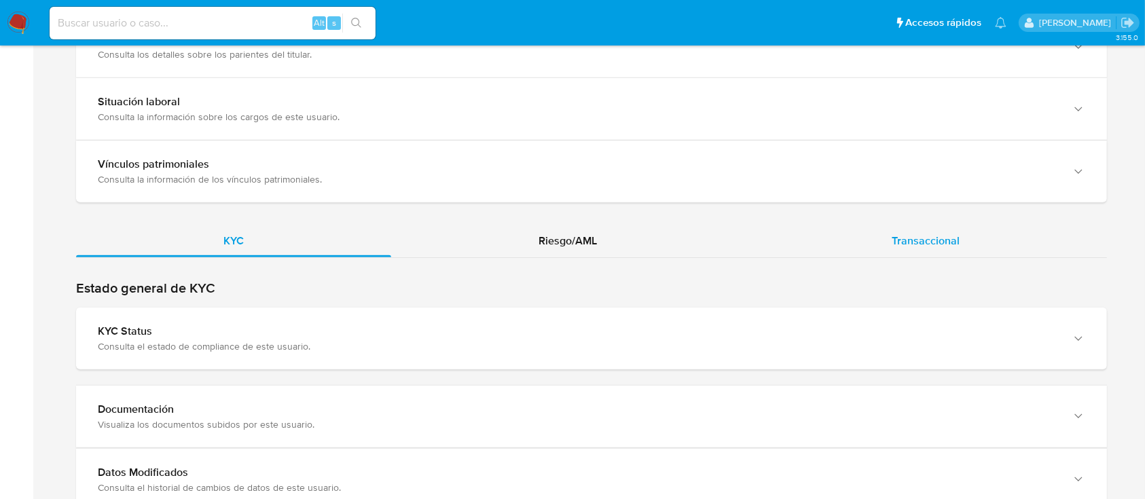
click at [772, 238] on div "Transaccional" at bounding box center [926, 241] width 363 height 33
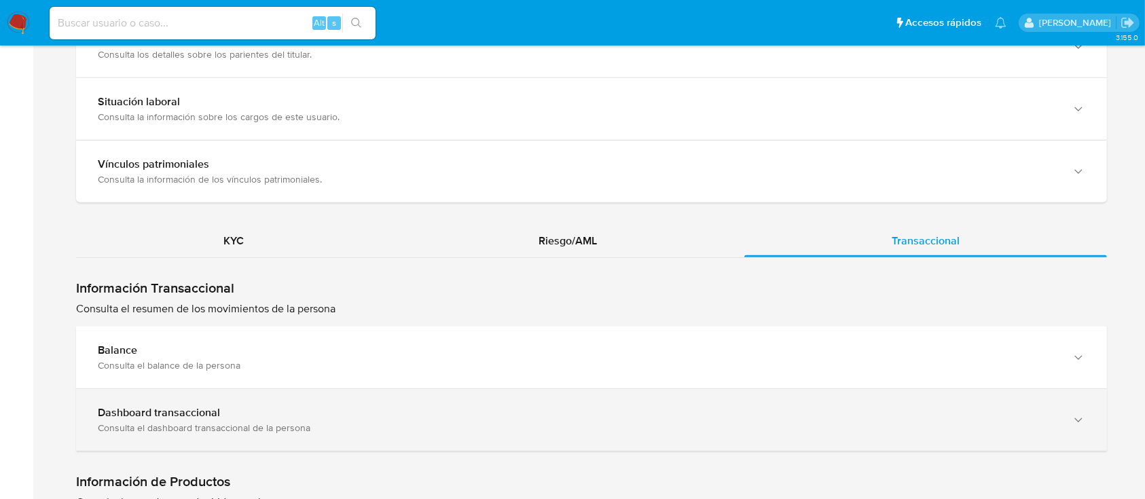
click at [140, 405] on b "Dashboard transaccional" at bounding box center [159, 413] width 122 height 16
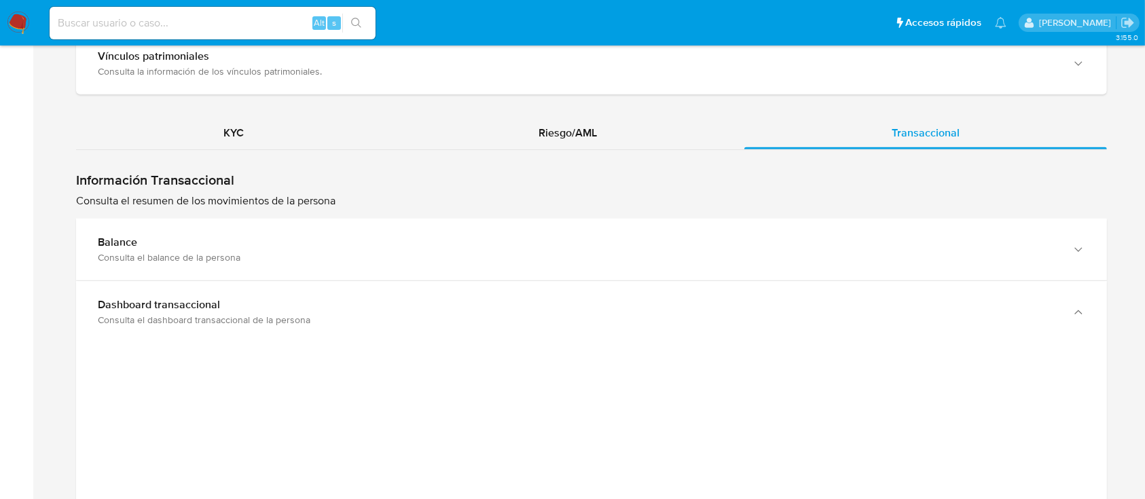
scroll to position [1359, 0]
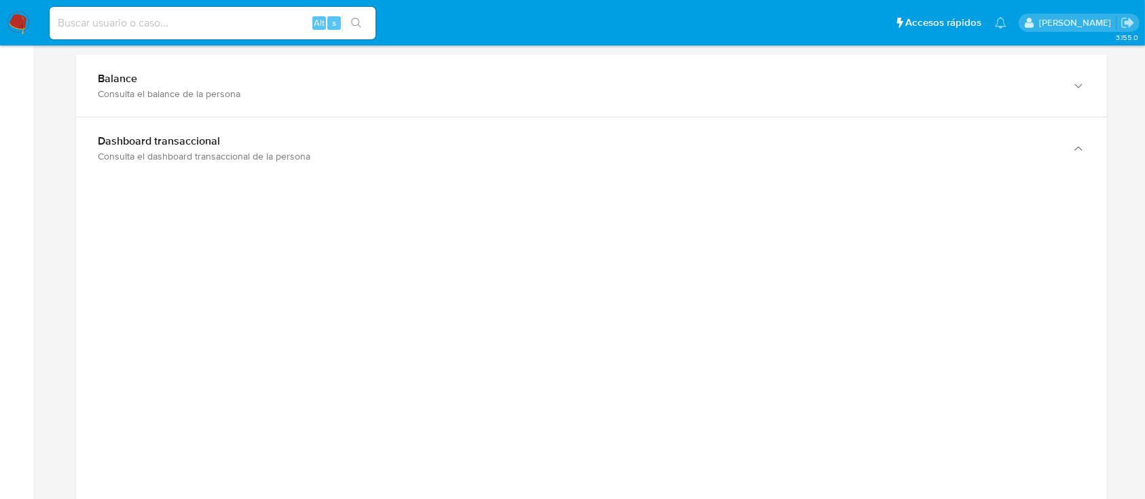
click at [72, 338] on div "Home Información de la persona Nivel de conocimiento Verificados y Declarados T…" at bounding box center [592, 277] width 1086 height 3109
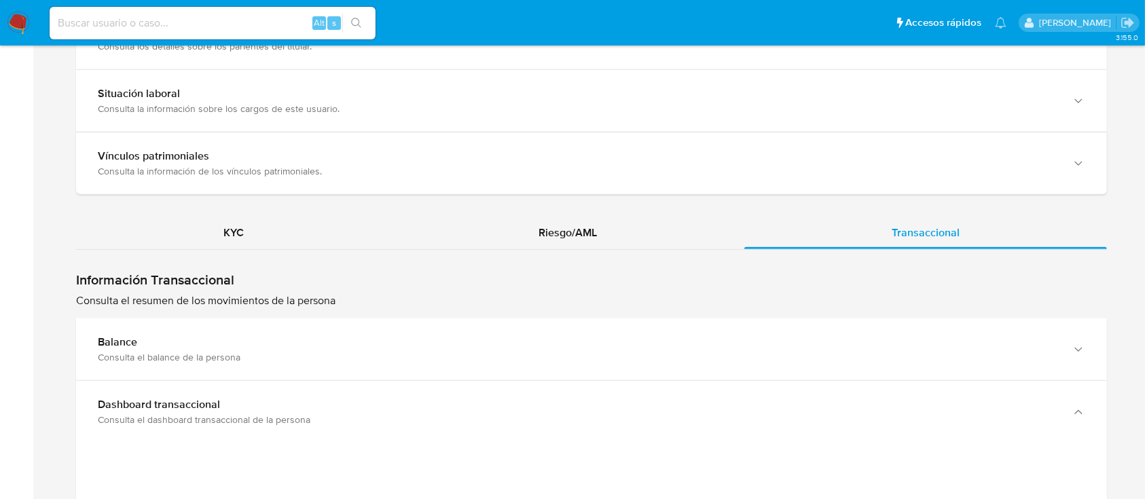
scroll to position [906, 0]
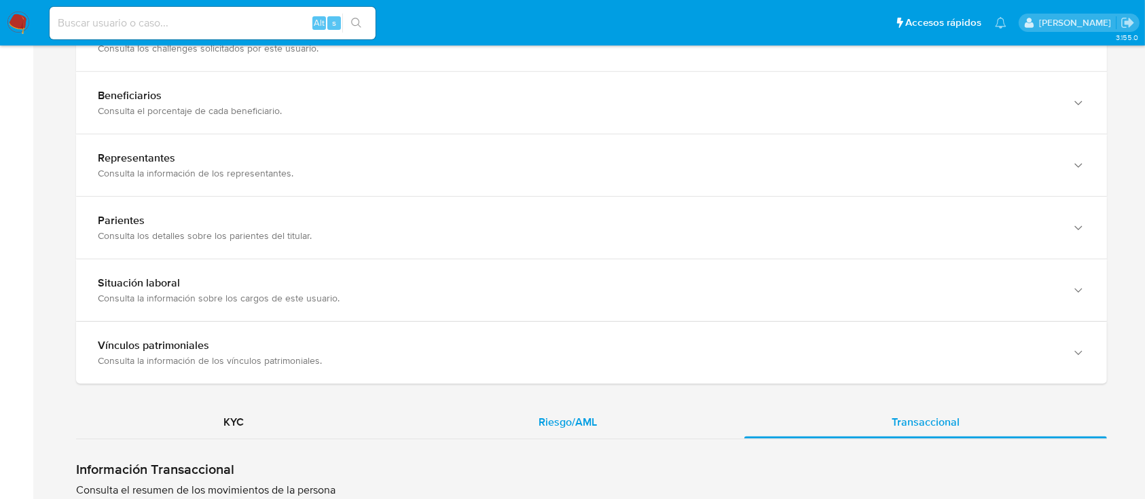
click at [520, 426] on div "Riesgo/AML" at bounding box center [567, 422] width 353 height 33
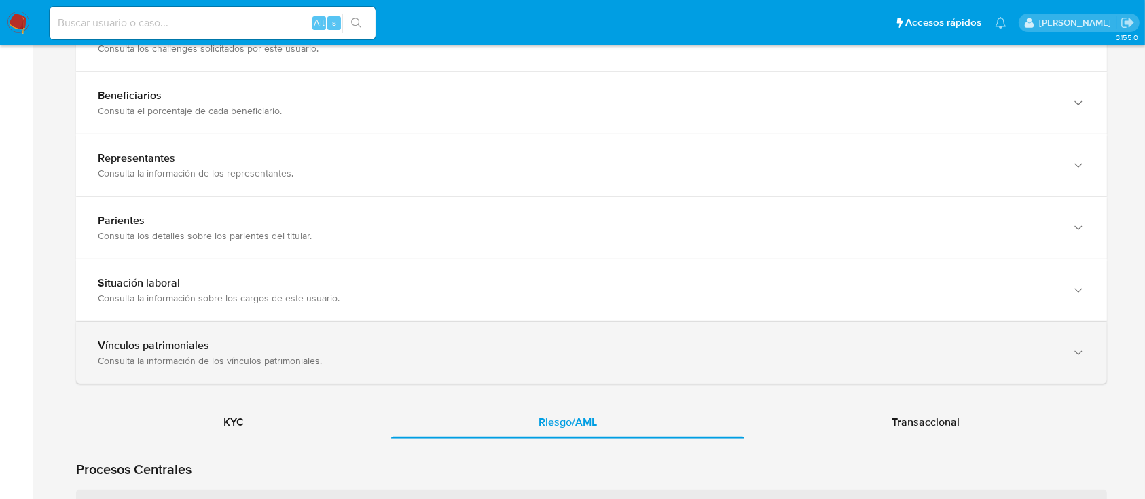
scroll to position [1087, 0]
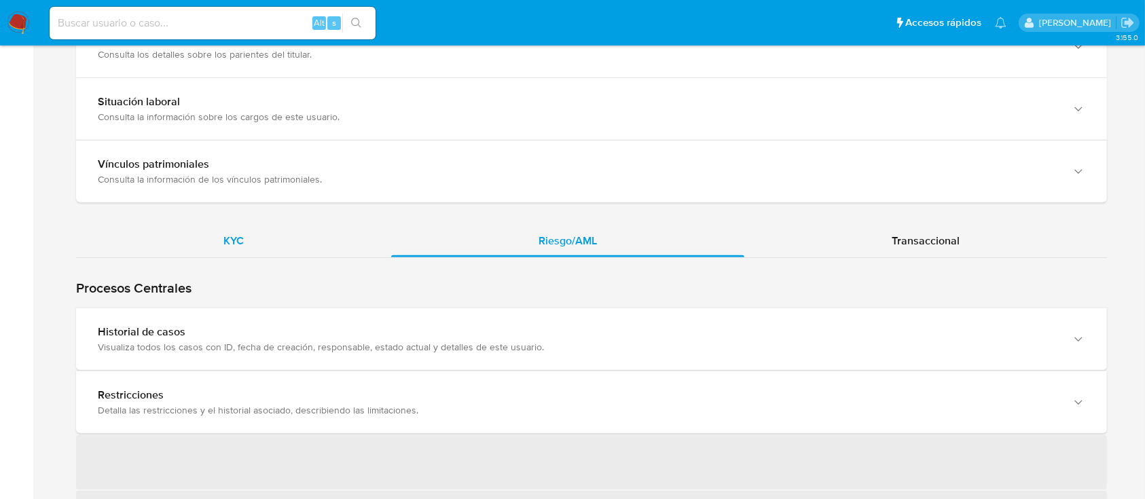
click at [226, 253] on div "KYC" at bounding box center [233, 241] width 315 height 33
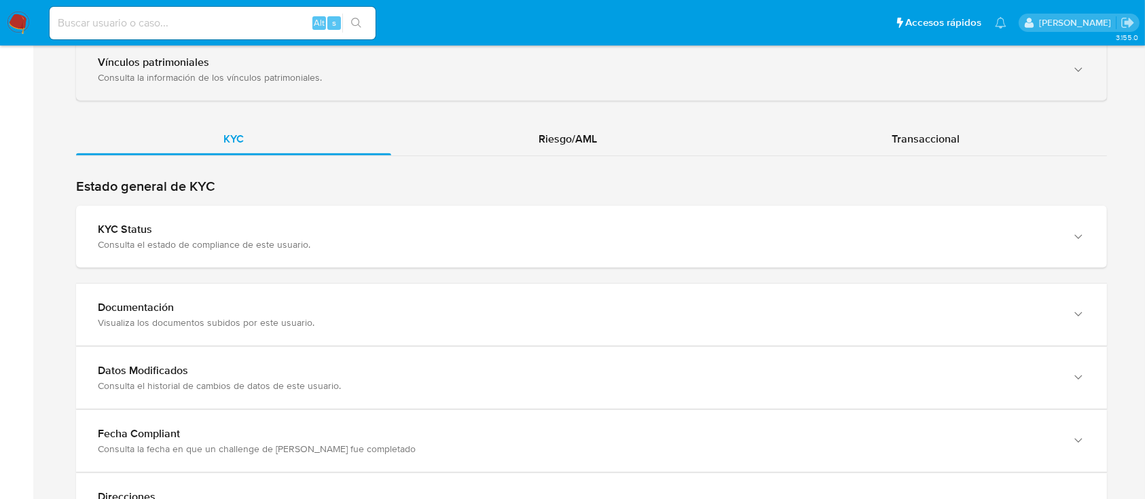
scroll to position [1265, 0]
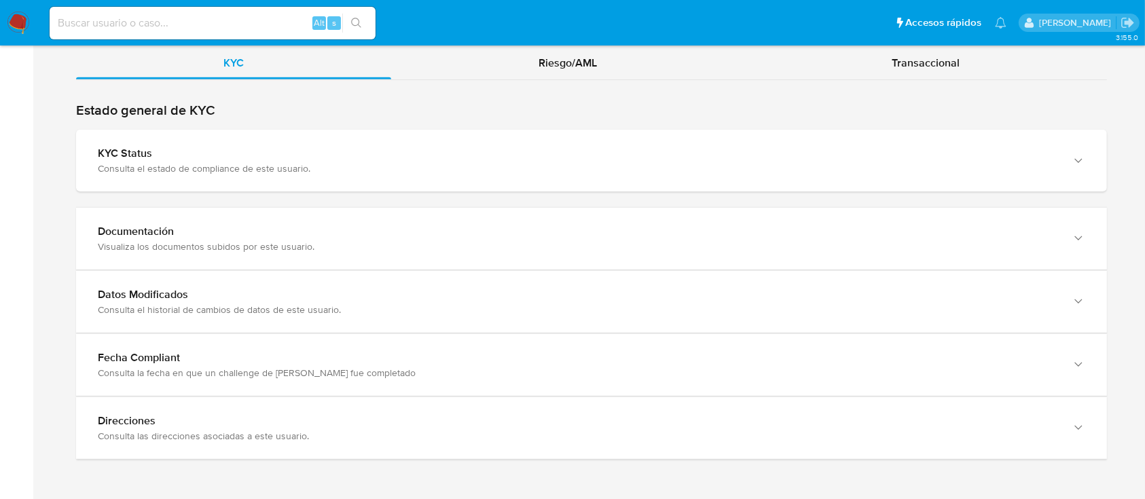
drag, startPoint x: 522, startPoint y: 18, endPoint x: 517, endPoint y: 25, distance: 8.3
click at [517, 25] on ul "Pausado Ver notificaciones Alt s Accesos rápidos Presiona las siguientes teclas…" at bounding box center [528, 22] width 971 height 34
click at [520, 58] on div "Riesgo/AML" at bounding box center [567, 63] width 353 height 33
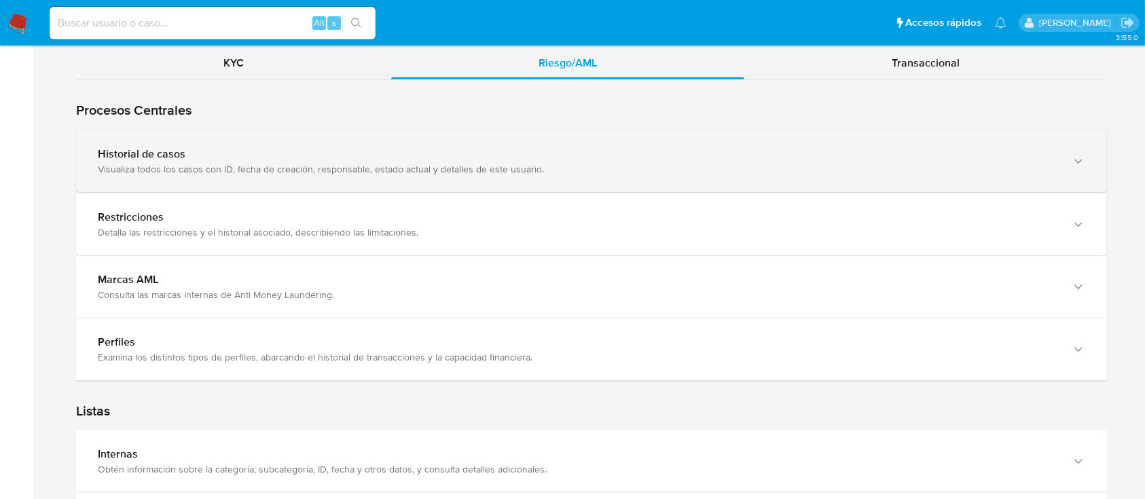
click at [204, 171] on div "Visualiza todos los casos con ID, fecha de creación, responsable, estado actual…" at bounding box center [578, 169] width 961 height 12
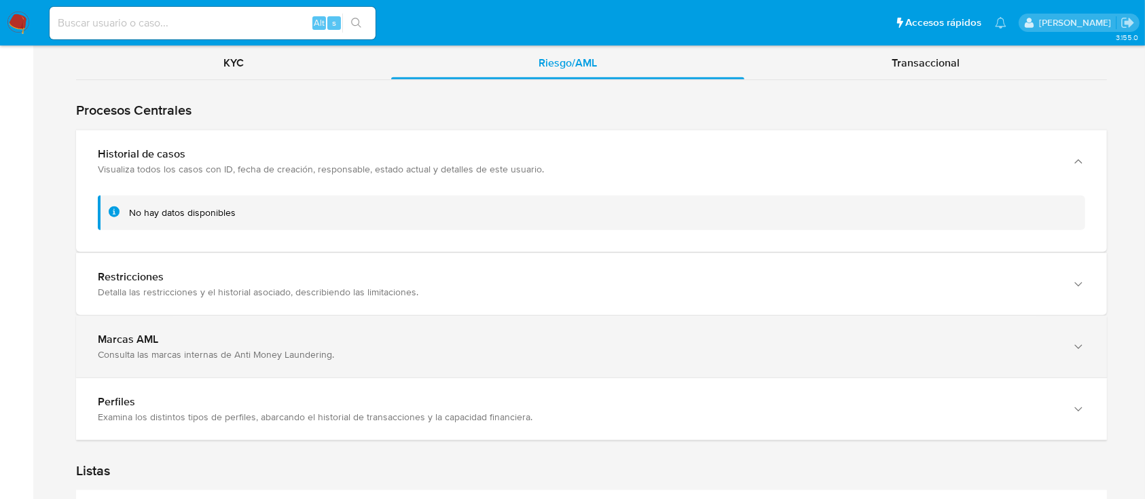
click at [189, 353] on div "Consulta las marcas internas de Anti Money Laundering." at bounding box center [578, 354] width 961 height 12
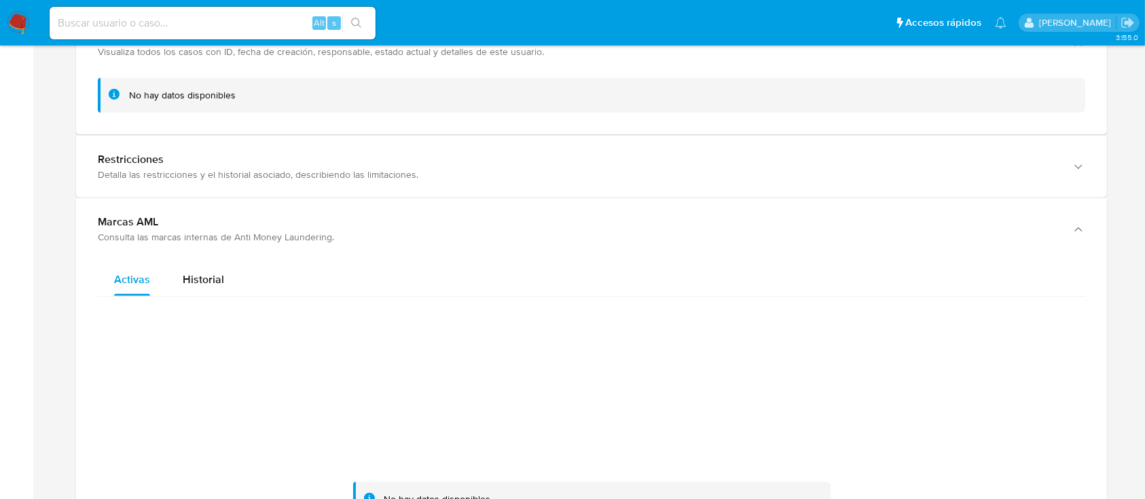
scroll to position [1537, 0]
